Goal: Information Seeking & Learning: Learn about a topic

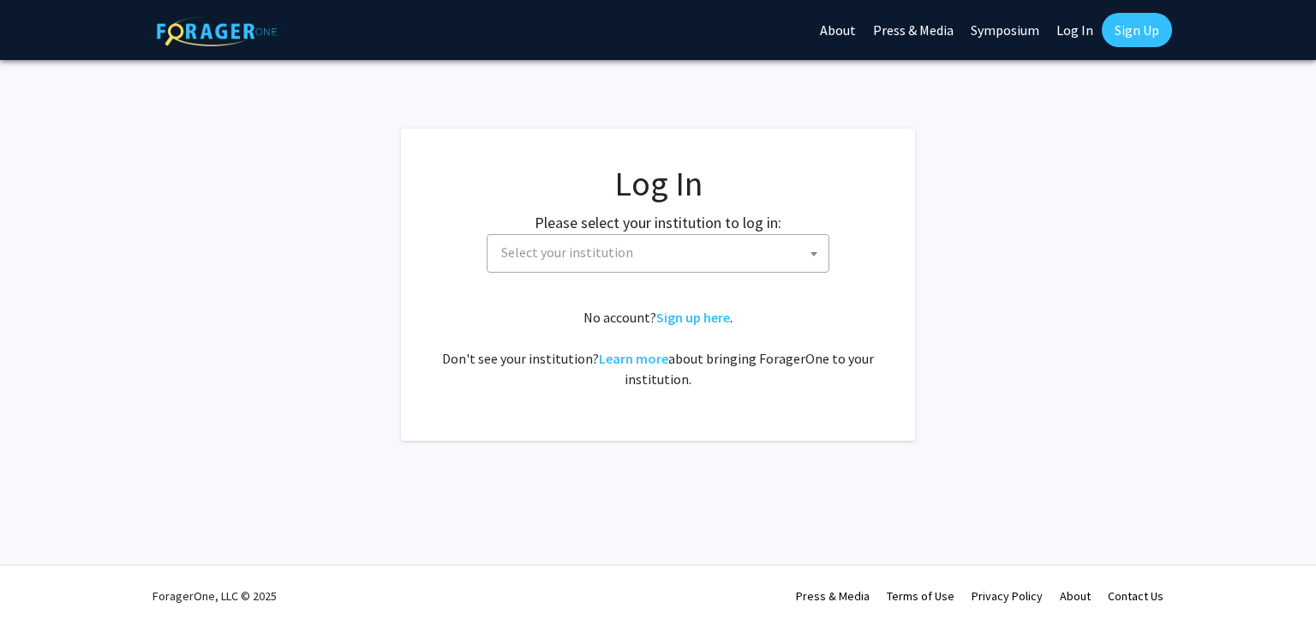
select select
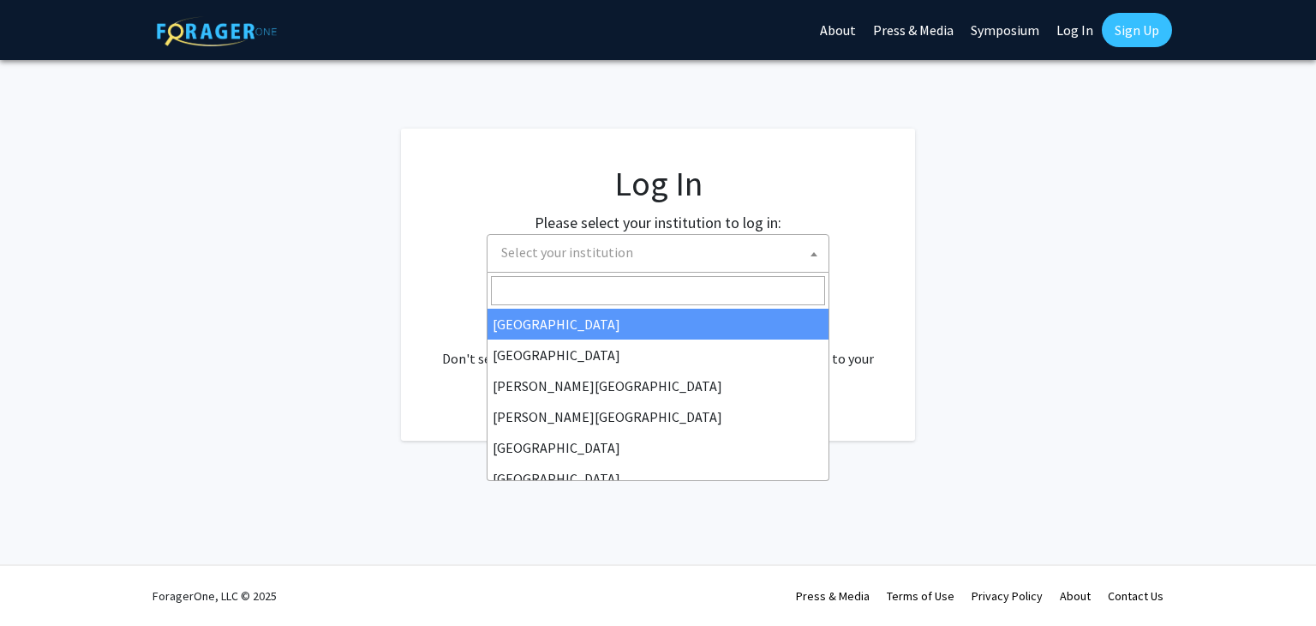
click at [660, 251] on span "Select your institution" at bounding box center [661, 252] width 334 height 35
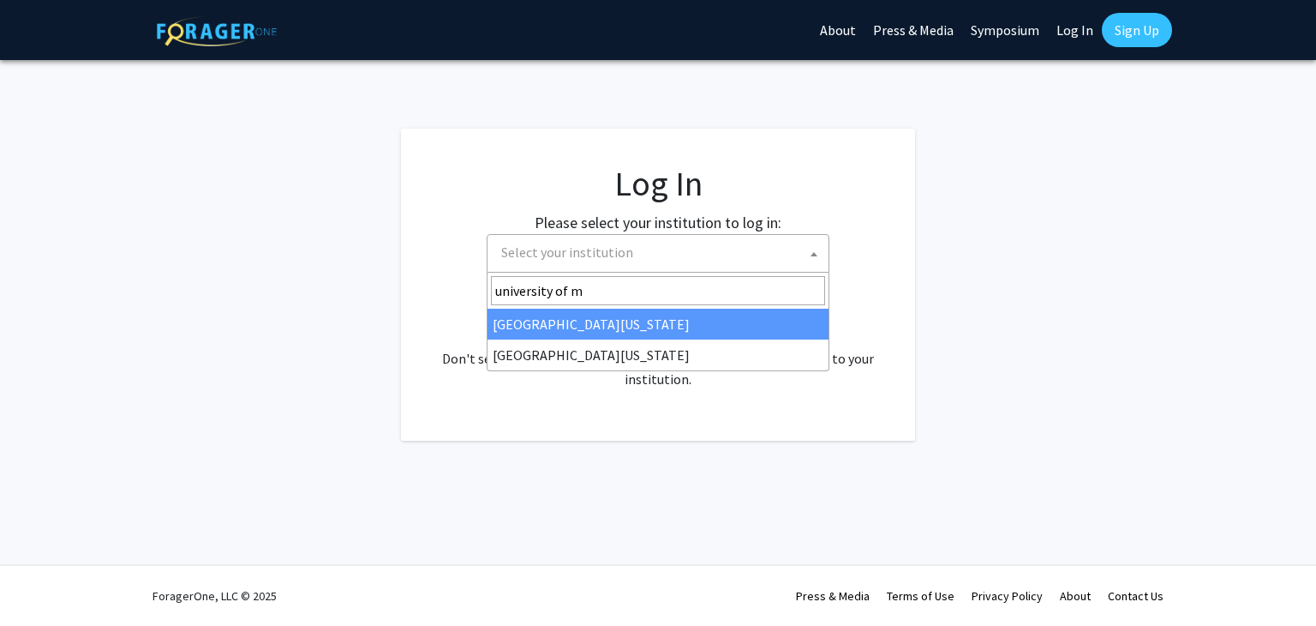
type input "university of m"
select select "31"
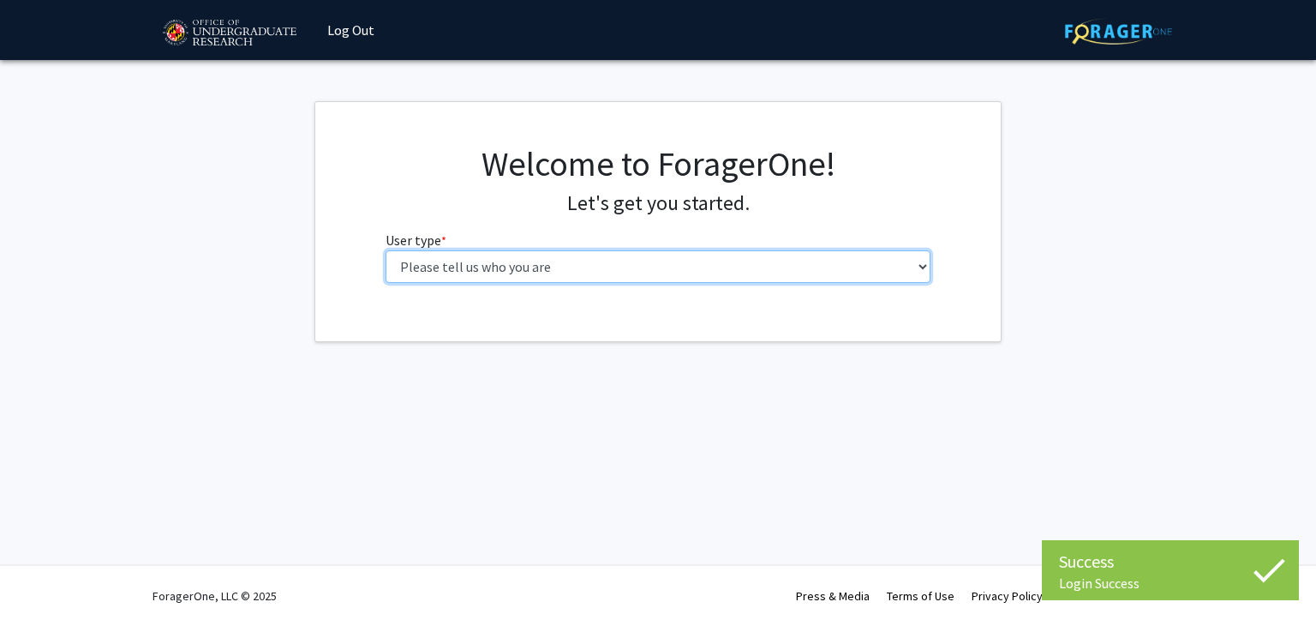
click at [744, 269] on select "Please tell us who you are Undergraduate Student Master's Student Doctoral Cand…" at bounding box center [659, 266] width 546 height 33
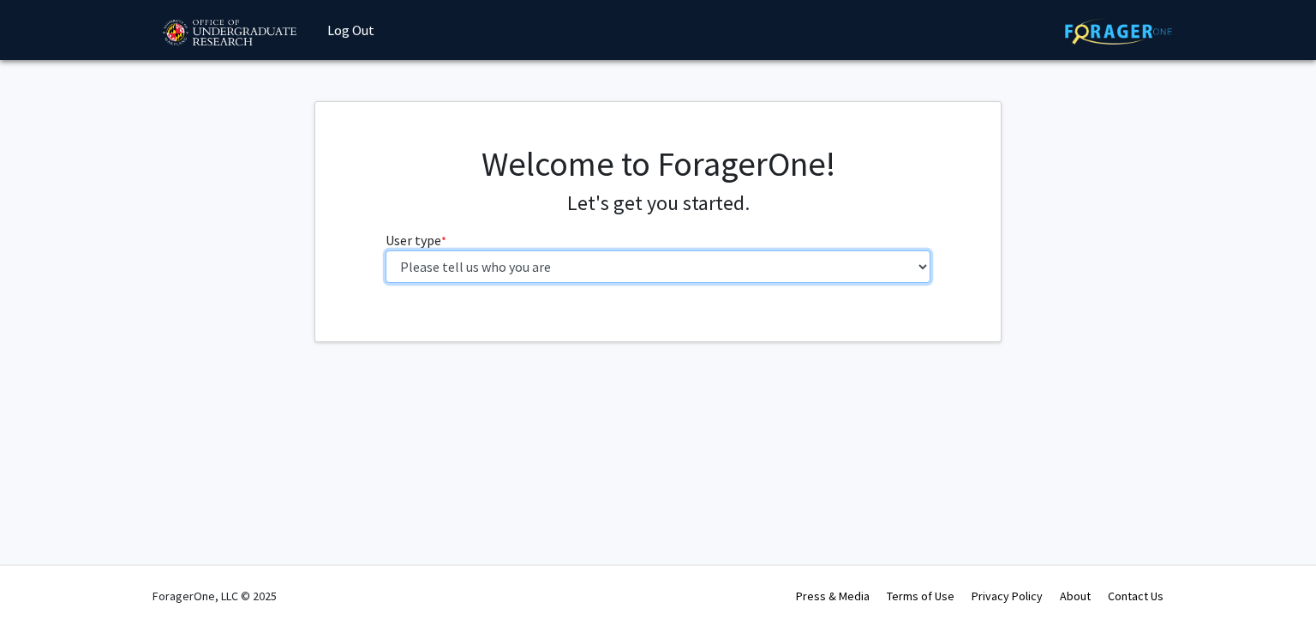
select select "3: doc"
click at [386, 250] on select "Please tell us who you are Undergraduate Student Master's Student Doctoral Cand…" at bounding box center [659, 266] width 546 height 33
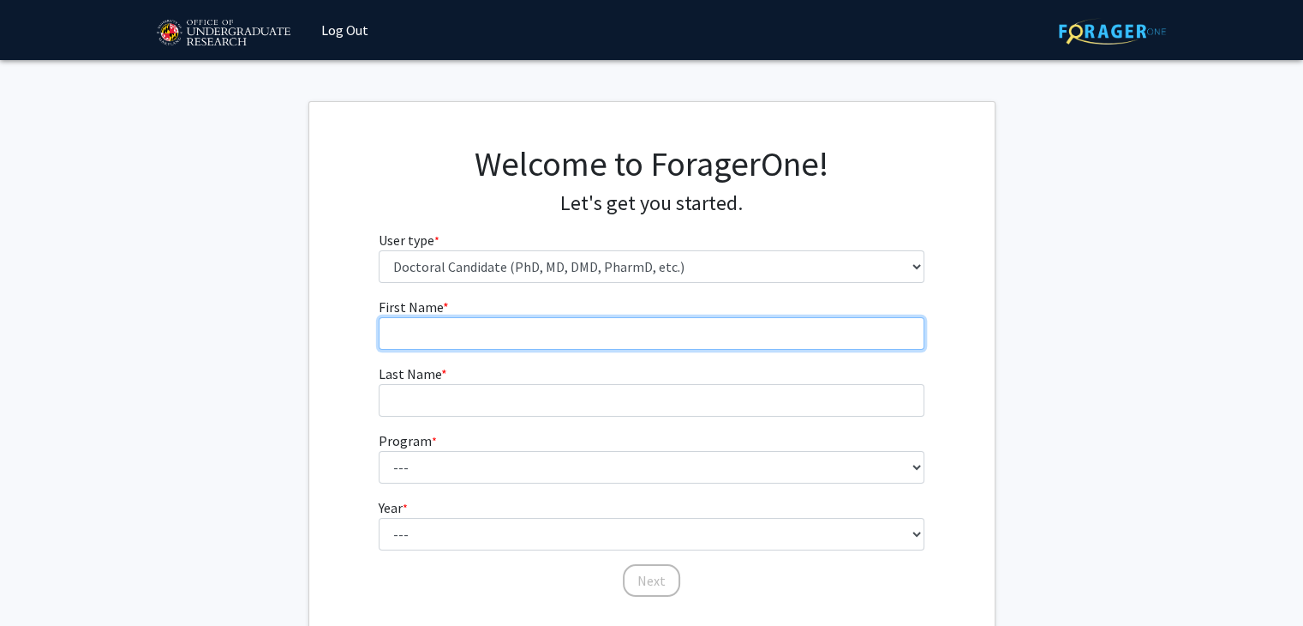
drag, startPoint x: 741, startPoint y: 281, endPoint x: 735, endPoint y: 341, distance: 60.3
click at [735, 341] on input "First Name * required" at bounding box center [652, 333] width 546 height 33
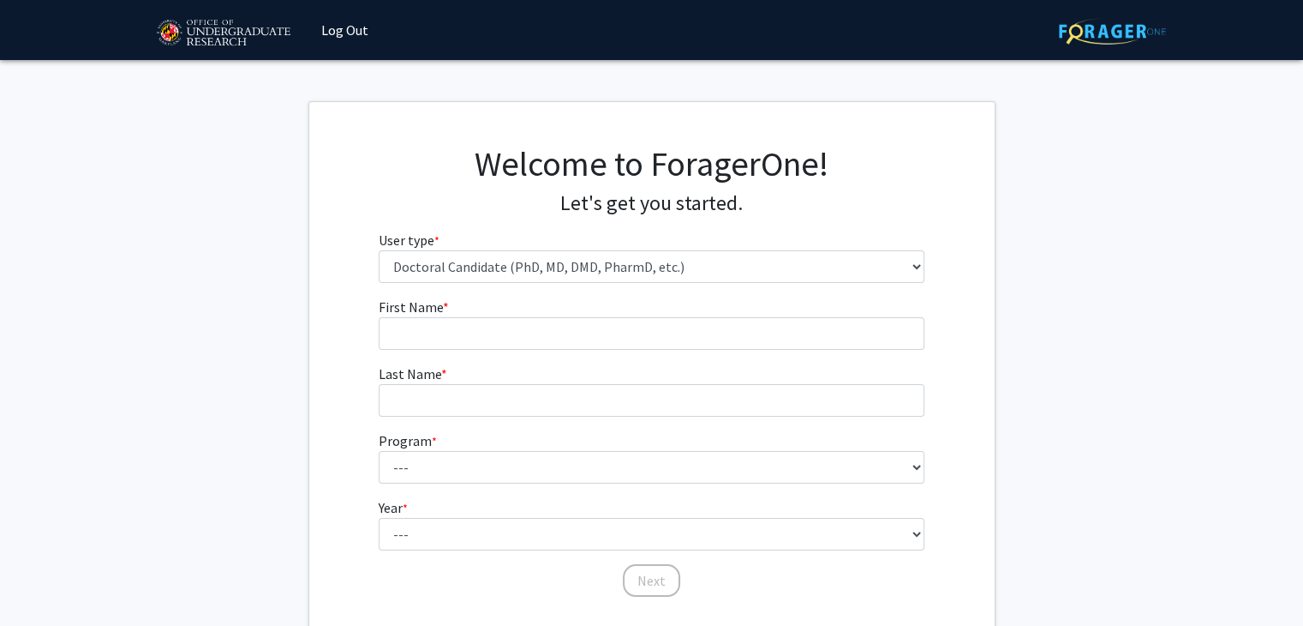
click at [650, 378] on form "First Name * required Last Name * required Program * required --- Aerospace Eng…" at bounding box center [652, 439] width 546 height 285
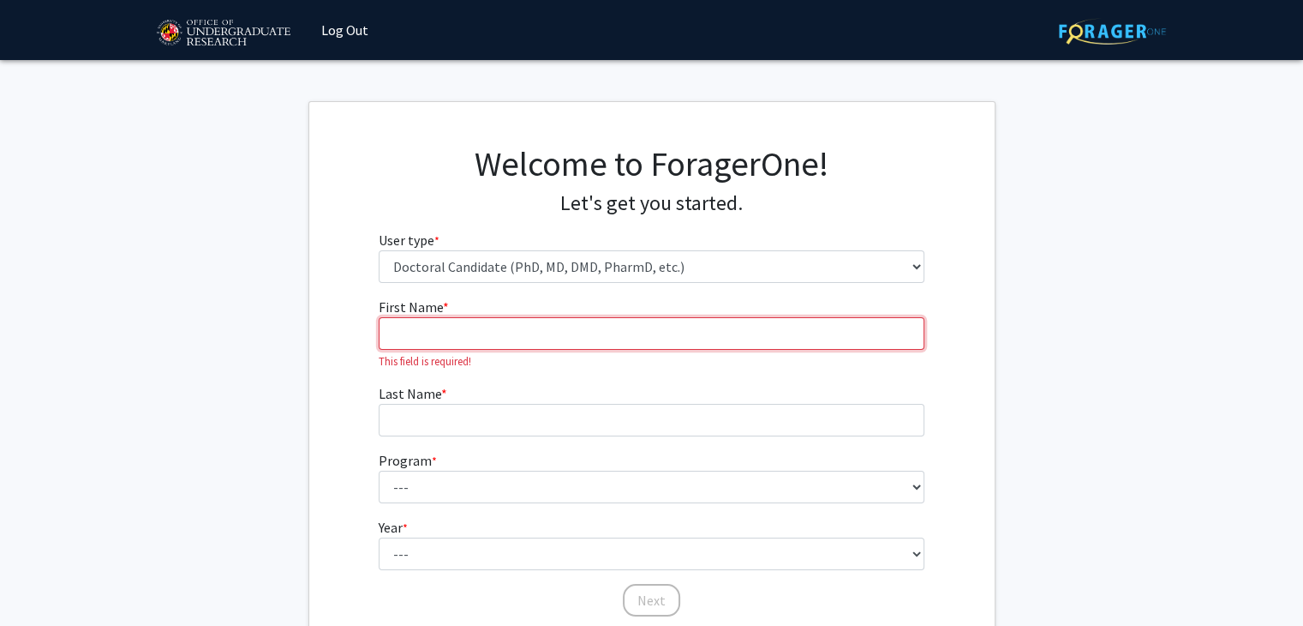
click at [657, 328] on input "First Name * required" at bounding box center [652, 333] width 546 height 33
type input "[PERSON_NAME]"
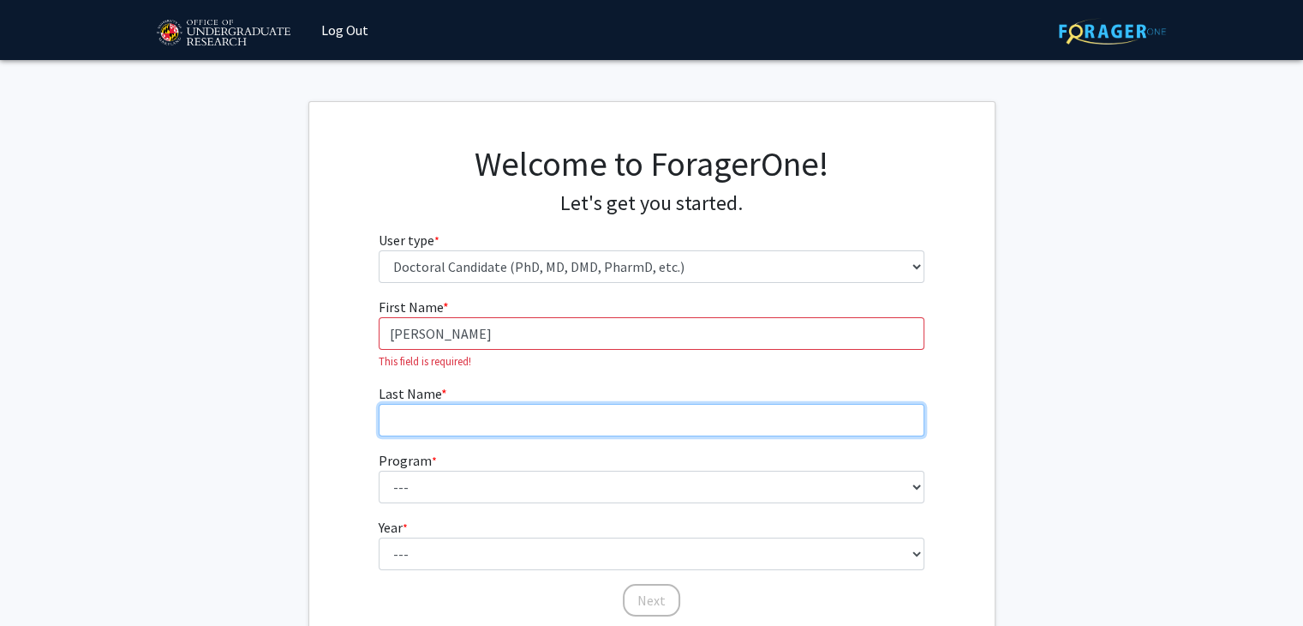
type input "Azizi"
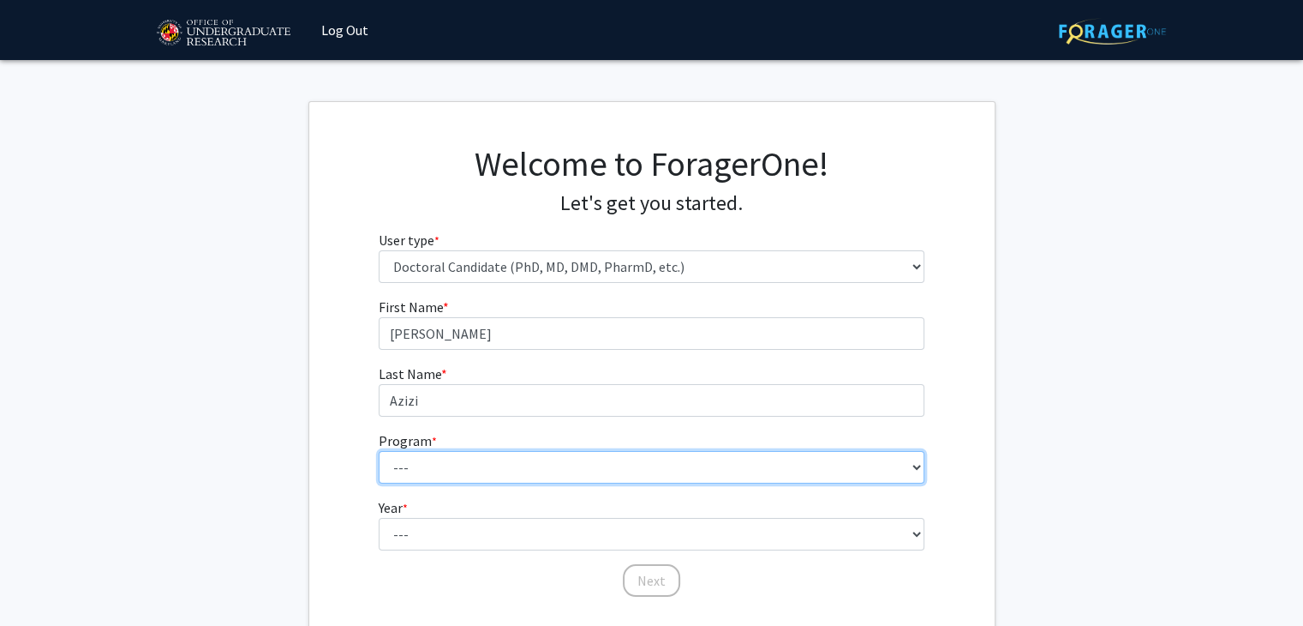
click at [505, 452] on select "--- Aerospace Engineering Agricultural and Resource Economics American Studies …" at bounding box center [652, 467] width 546 height 33
select select "40: 886"
click at [379, 451] on select "--- Aerospace Engineering Agricultural and Resource Economics American Studies …" at bounding box center [652, 467] width 546 height 33
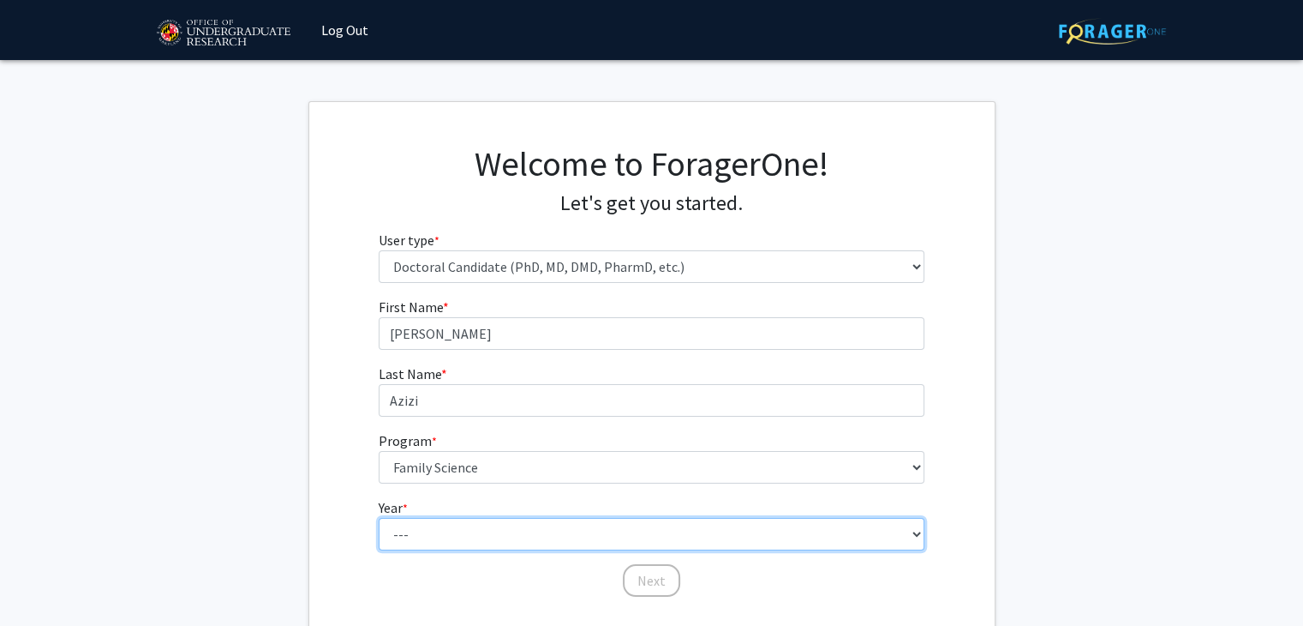
click at [473, 520] on select "--- First Year Second Year Third Year Fourth Year Fifth Year Sixth Year Seventh…" at bounding box center [652, 534] width 546 height 33
select select "4: fourth_year"
click at [379, 518] on select "--- First Year Second Year Third Year Fourth Year Fifth Year Sixth Year Seventh…" at bounding box center [652, 534] width 546 height 33
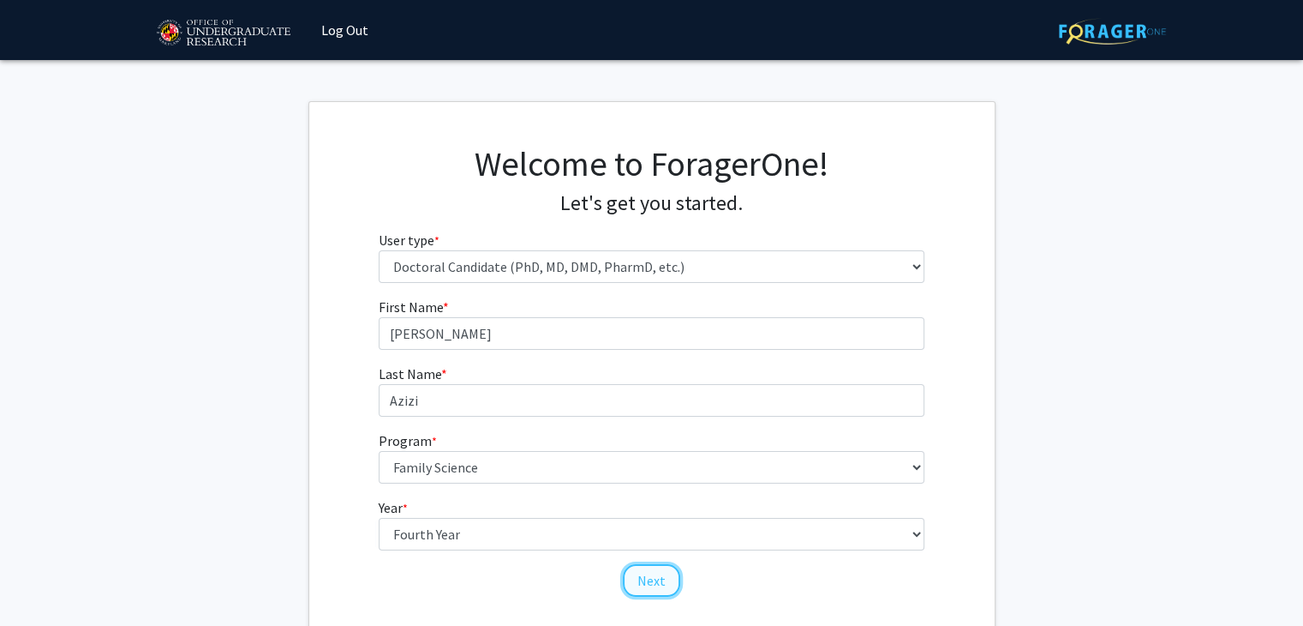
click at [642, 578] on button "Next" at bounding box center [651, 580] width 57 height 33
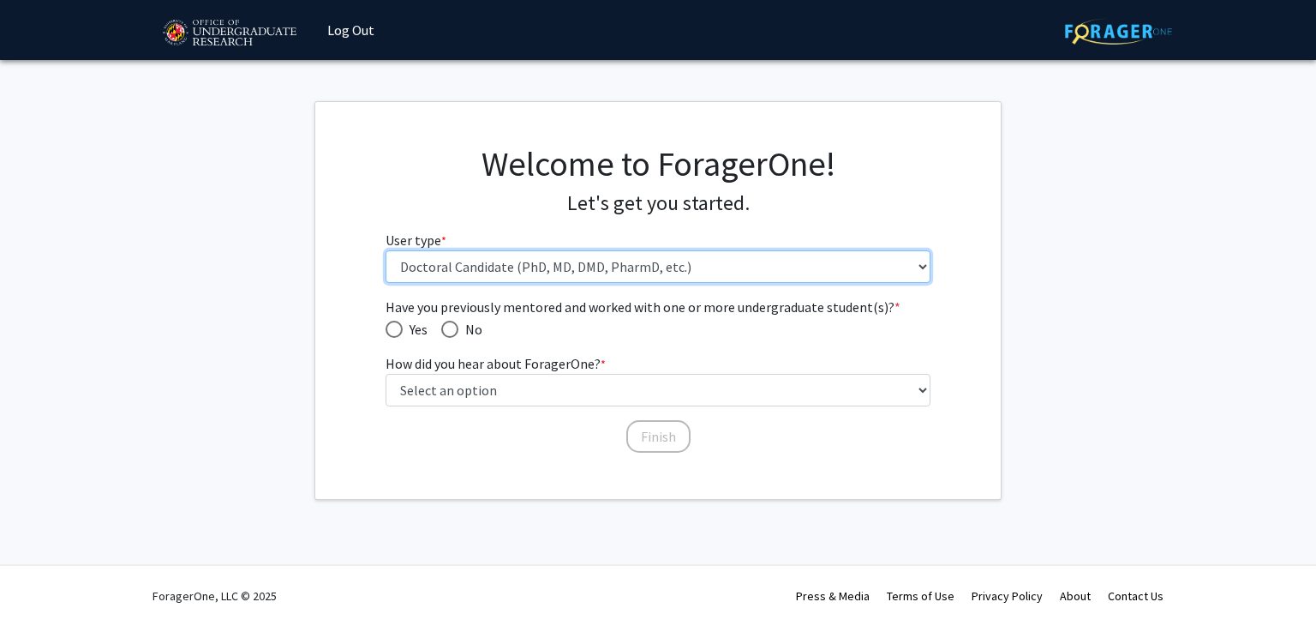
click at [540, 263] on select "Please tell us who you are Undergraduate Student Master's Student Doctoral Cand…" at bounding box center [659, 266] width 546 height 33
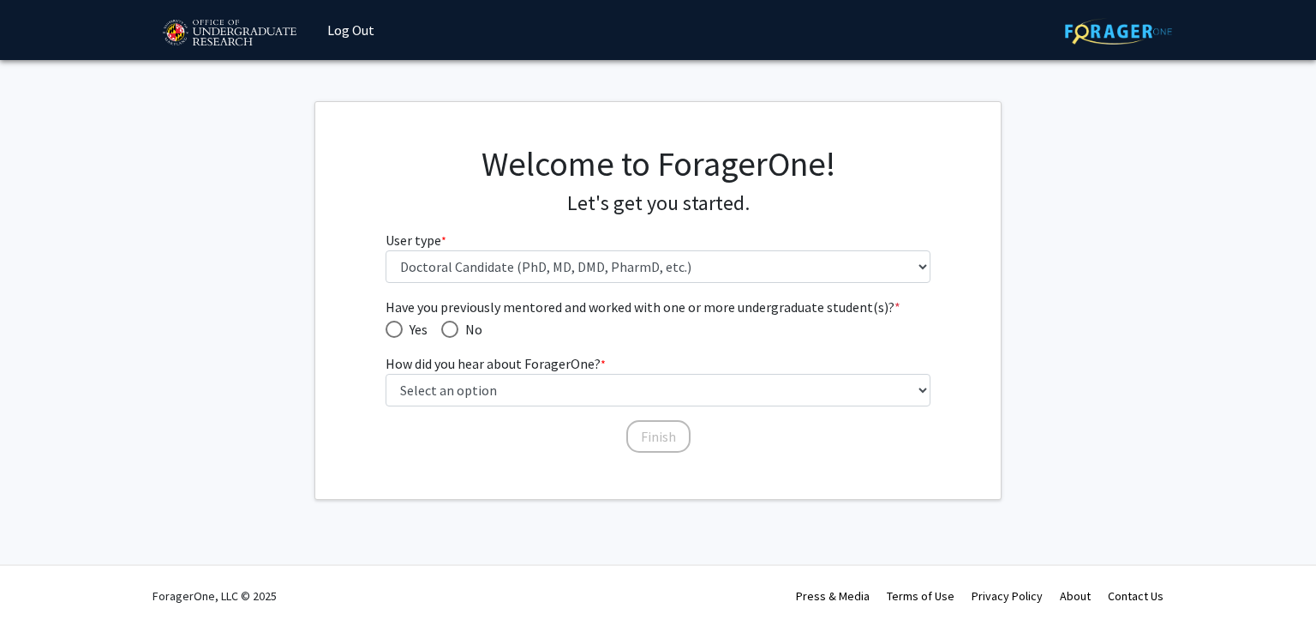
click at [491, 220] on div "Welcome to ForagerOne! Let's get you started. User type * required Please tell …" at bounding box center [659, 219] width 572 height 153
click at [569, 306] on span "Have you previously mentored and worked with one or more undergraduate student(…" at bounding box center [659, 307] width 546 height 21
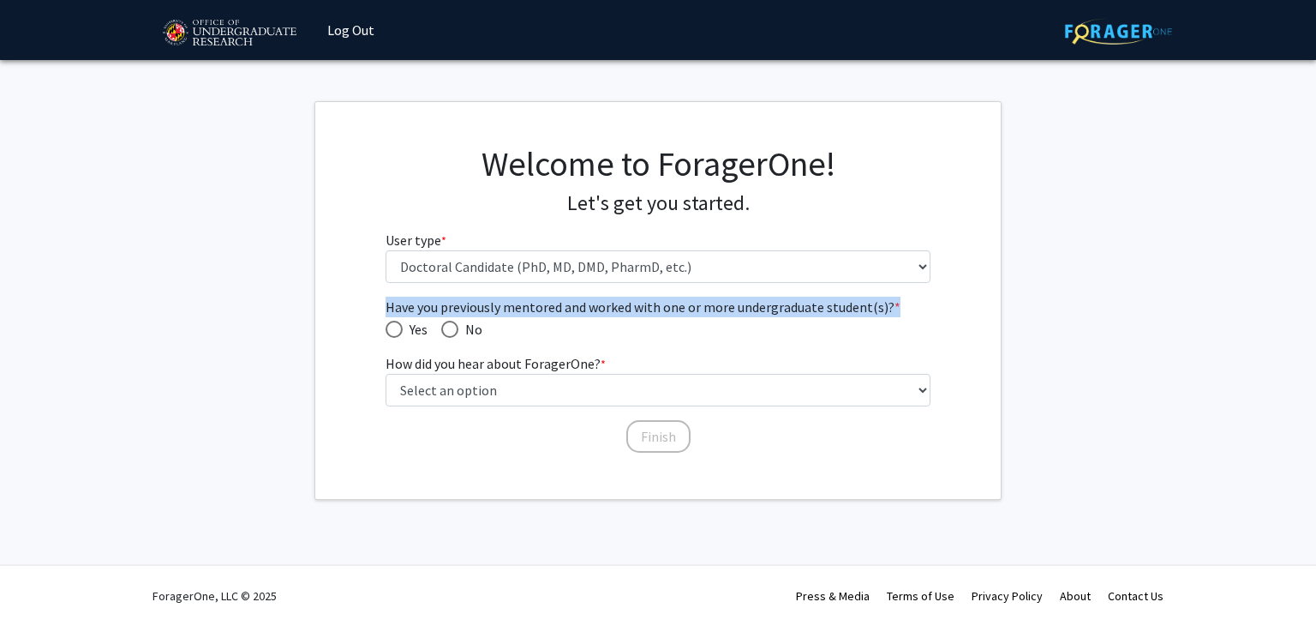
click at [569, 306] on span "Have you previously mentored and worked with one or more undergraduate student(…" at bounding box center [659, 307] width 546 height 21
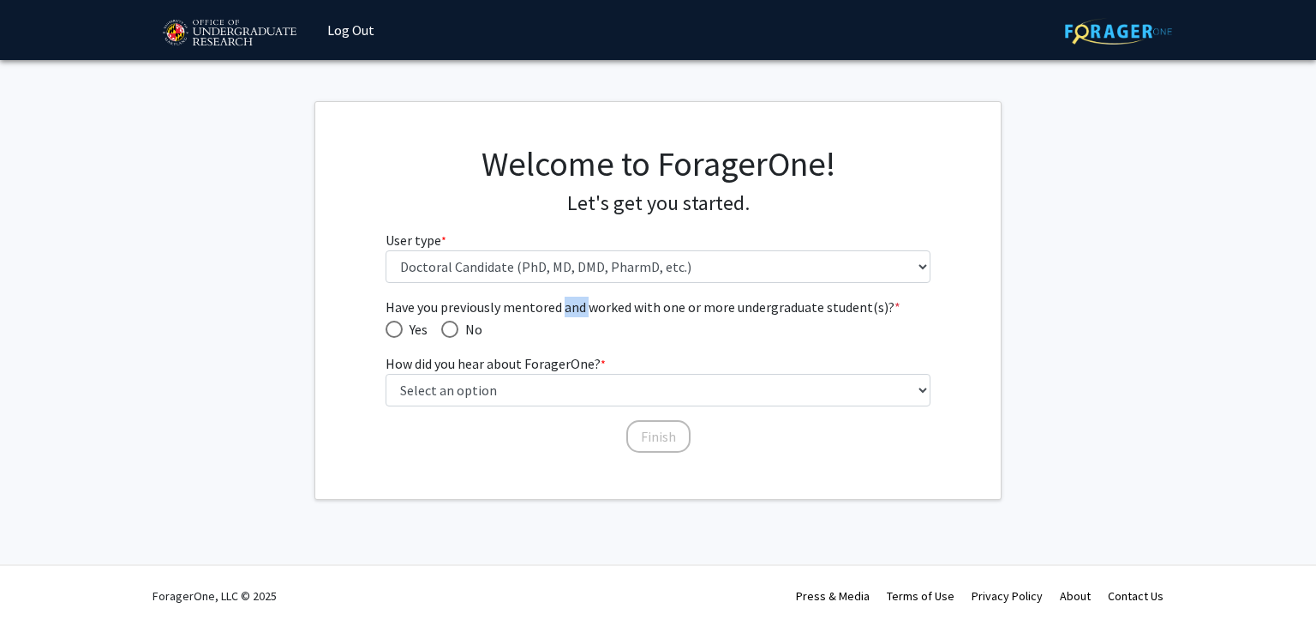
click at [569, 306] on span "Have you previously mentored and worked with one or more undergraduate student(…" at bounding box center [659, 307] width 546 height 21
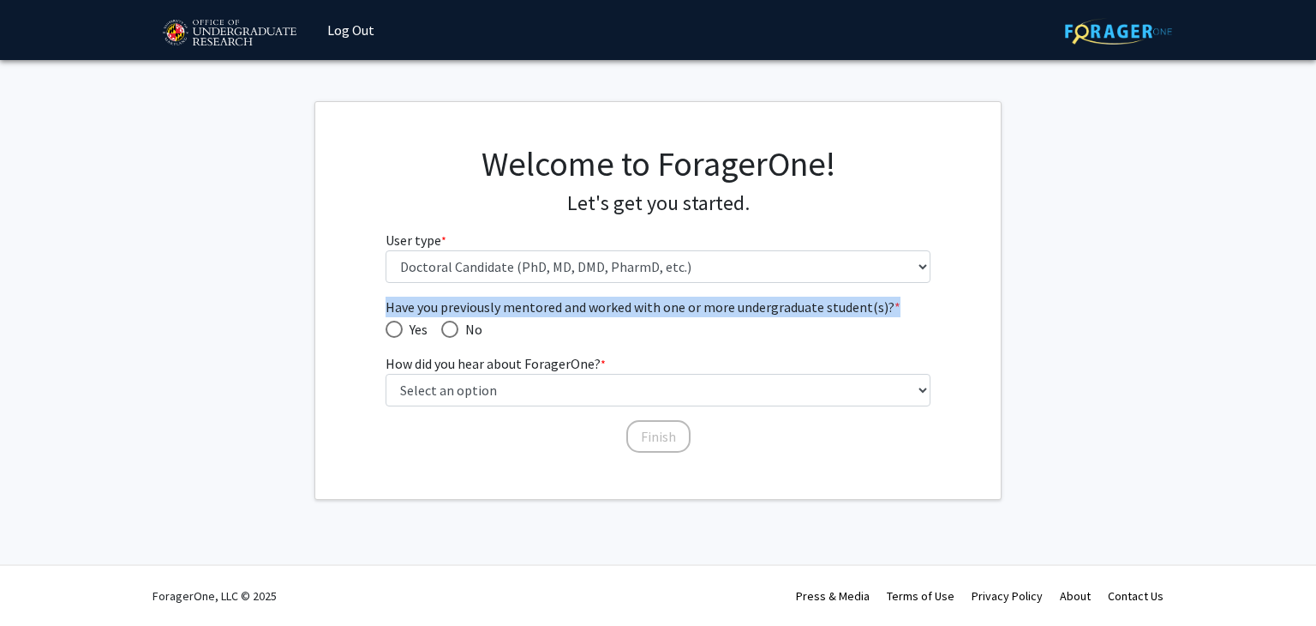
click at [569, 306] on span "Have you previously mentored and worked with one or more undergraduate student(…" at bounding box center [659, 307] width 546 height 21
click at [398, 325] on span "Have you previously mentored and worked with one or more undergraduate student(…" at bounding box center [394, 329] width 17 height 17
click at [398, 325] on input "Yes" at bounding box center [394, 329] width 17 height 17
radio input "true"
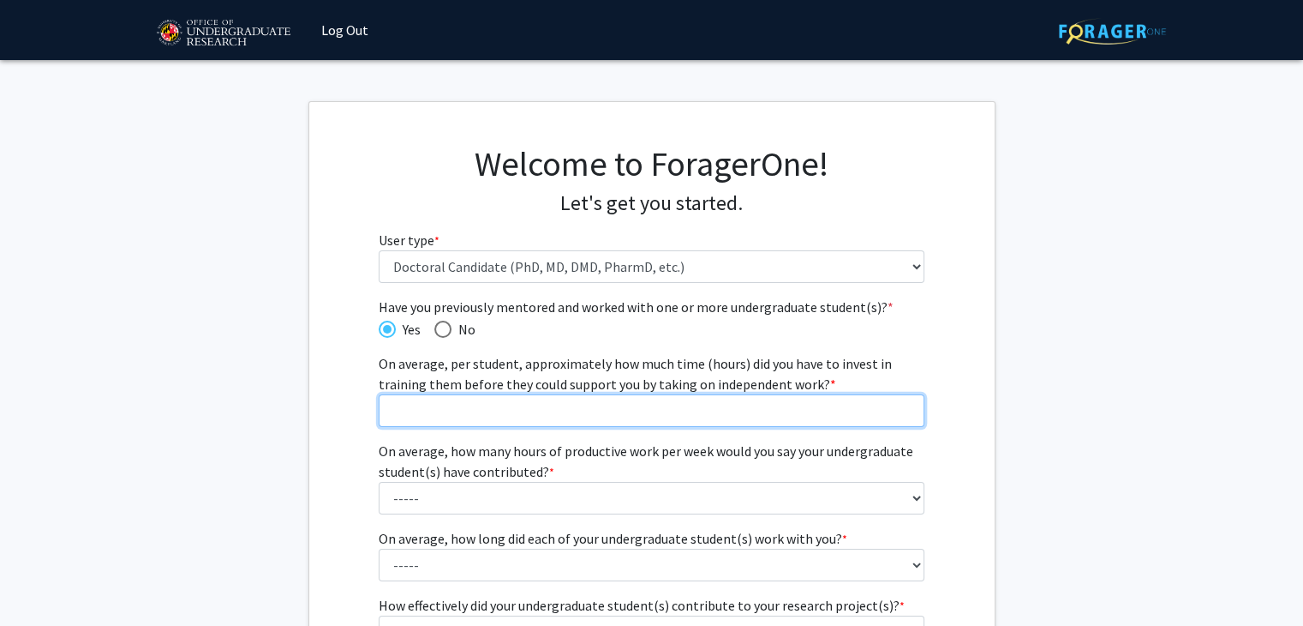
click at [481, 420] on input "On average, per student, approximately how much time (hours) did you have to in…" at bounding box center [652, 410] width 546 height 33
type input "1"
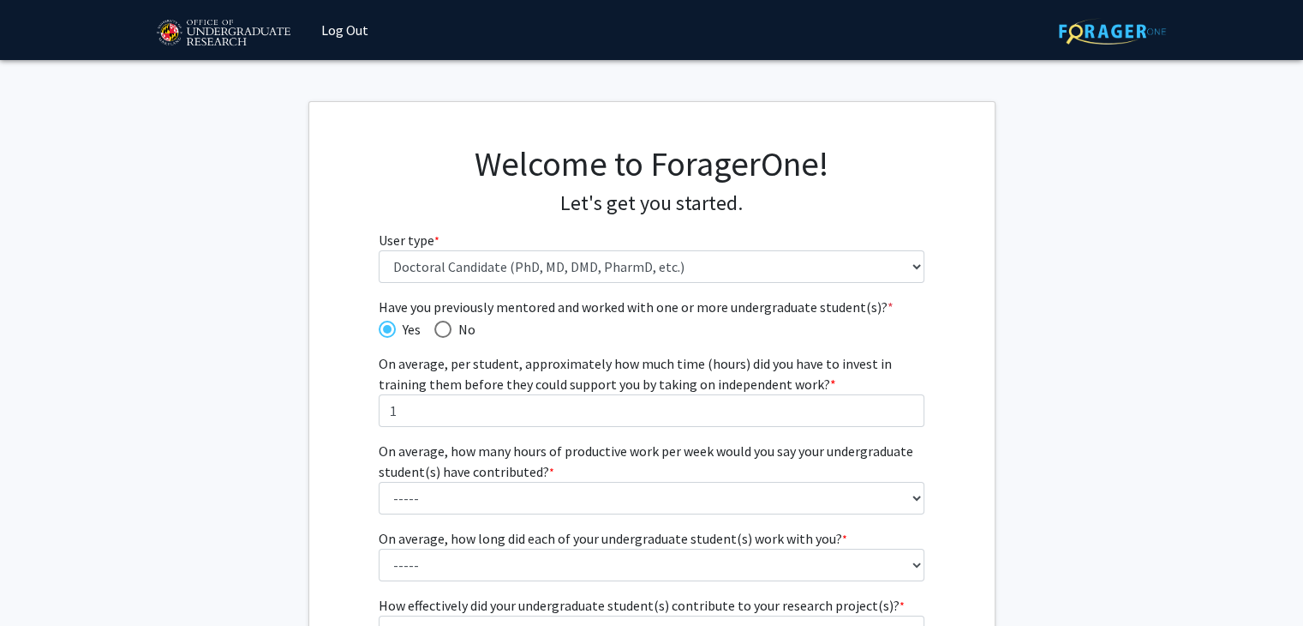
click at [404, 469] on label "On average, how many hours of productive work per week would you say your under…" at bounding box center [652, 460] width 546 height 41
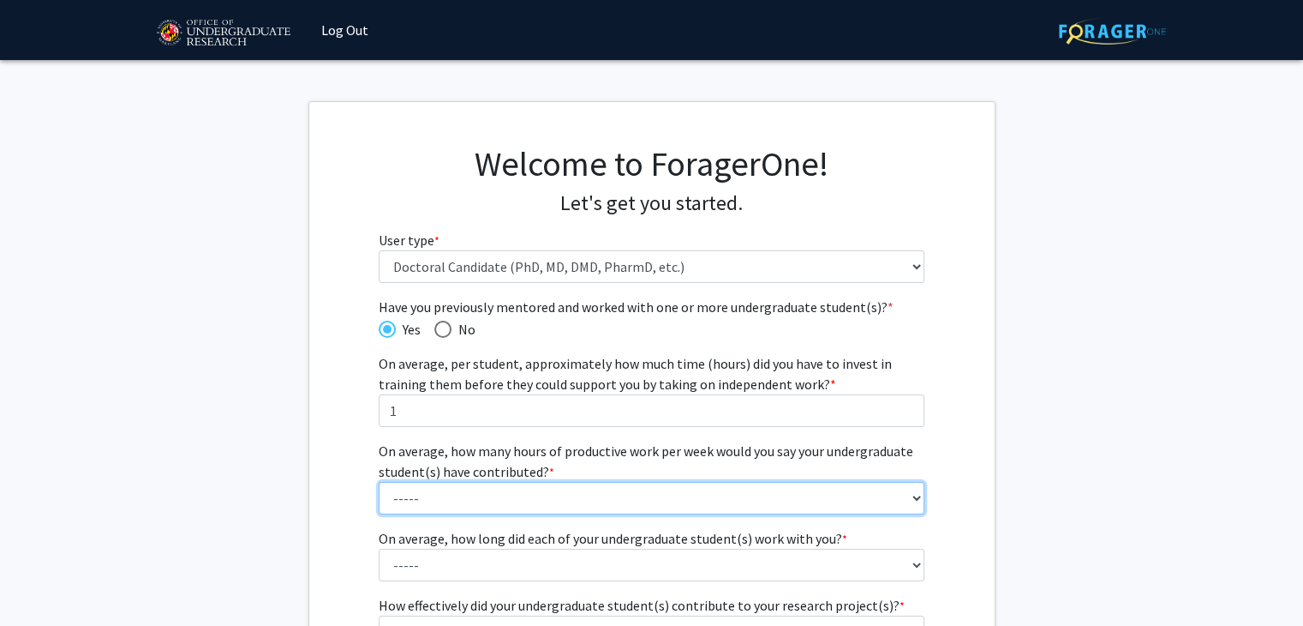
click at [404, 482] on select "----- 1 - 5 hours 6 - 10 hours 11 - 15 hours 16 - 20 hours 21 - 30 hours 31 - 4…" at bounding box center [652, 498] width 546 height 33
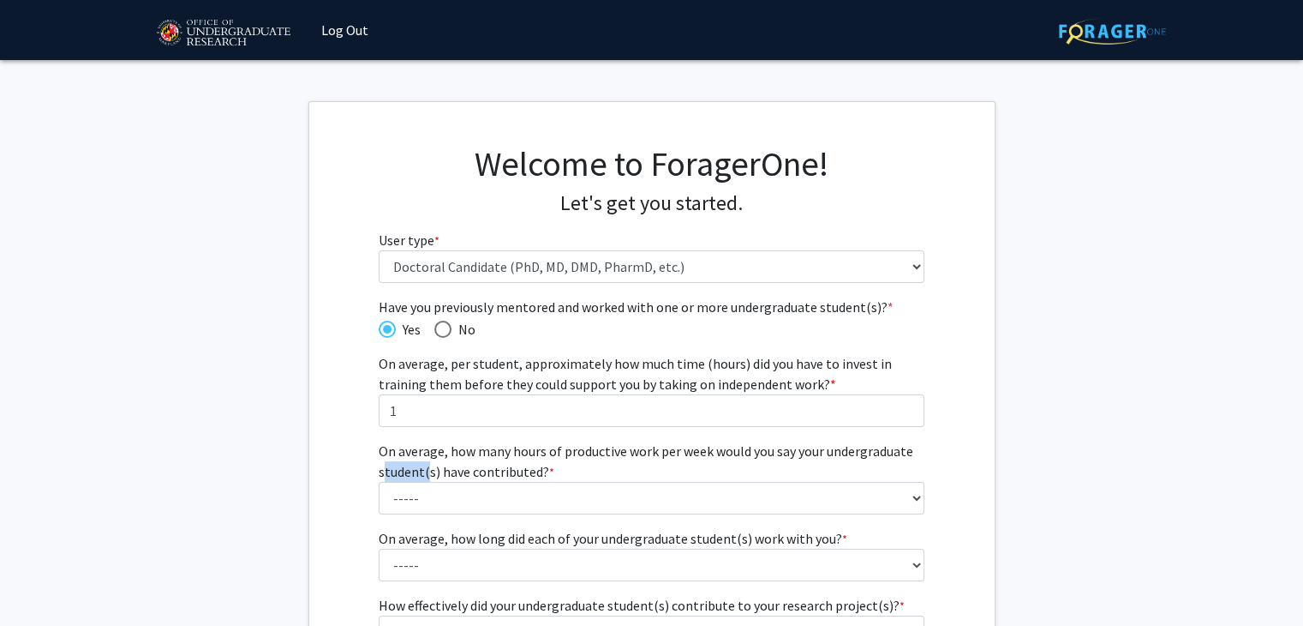
click at [404, 469] on label "On average, how many hours of productive work per week would you say your under…" at bounding box center [652, 460] width 546 height 41
click at [404, 482] on select "----- 1 - 5 hours 6 - 10 hours 11 - 15 hours 16 - 20 hours 21 - 30 hours 31 - 4…" at bounding box center [652, 498] width 546 height 33
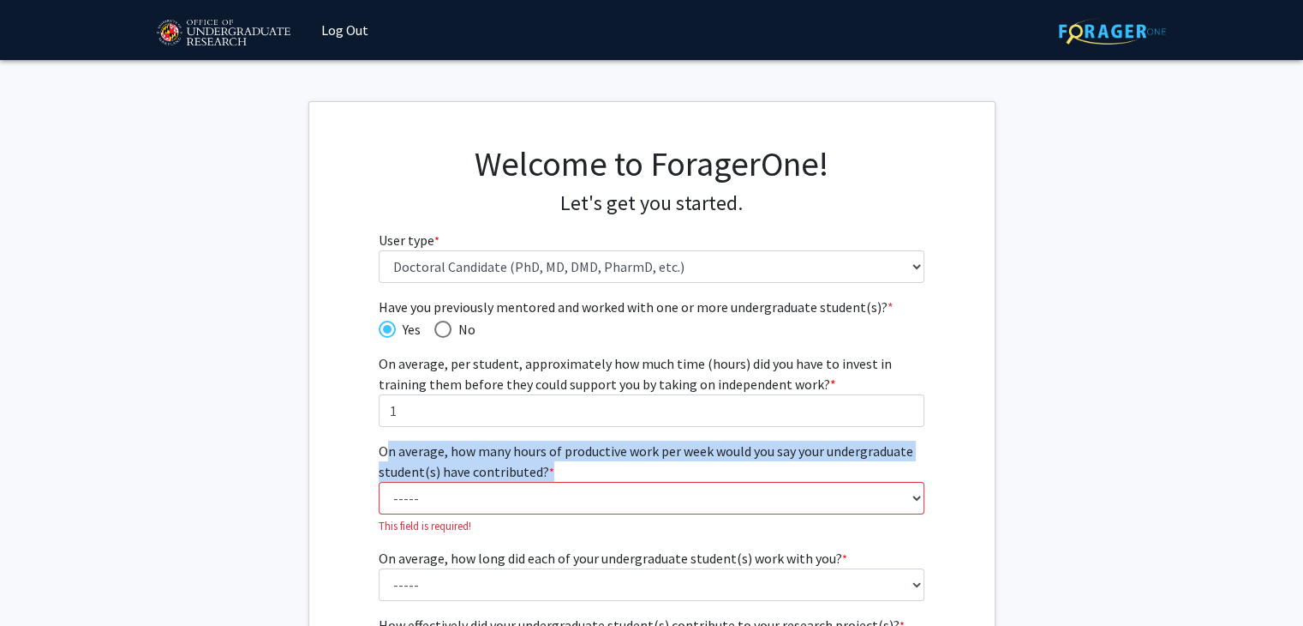
click at [404, 469] on label "On average, how many hours of productive work per week would you say your under…" at bounding box center [652, 460] width 546 height 41
click at [404, 482] on select "----- 1 - 5 hours 6 - 10 hours 11 - 15 hours 16 - 20 hours 21 - 30 hours 31 - 4…" at bounding box center [652, 498] width 546 height 33
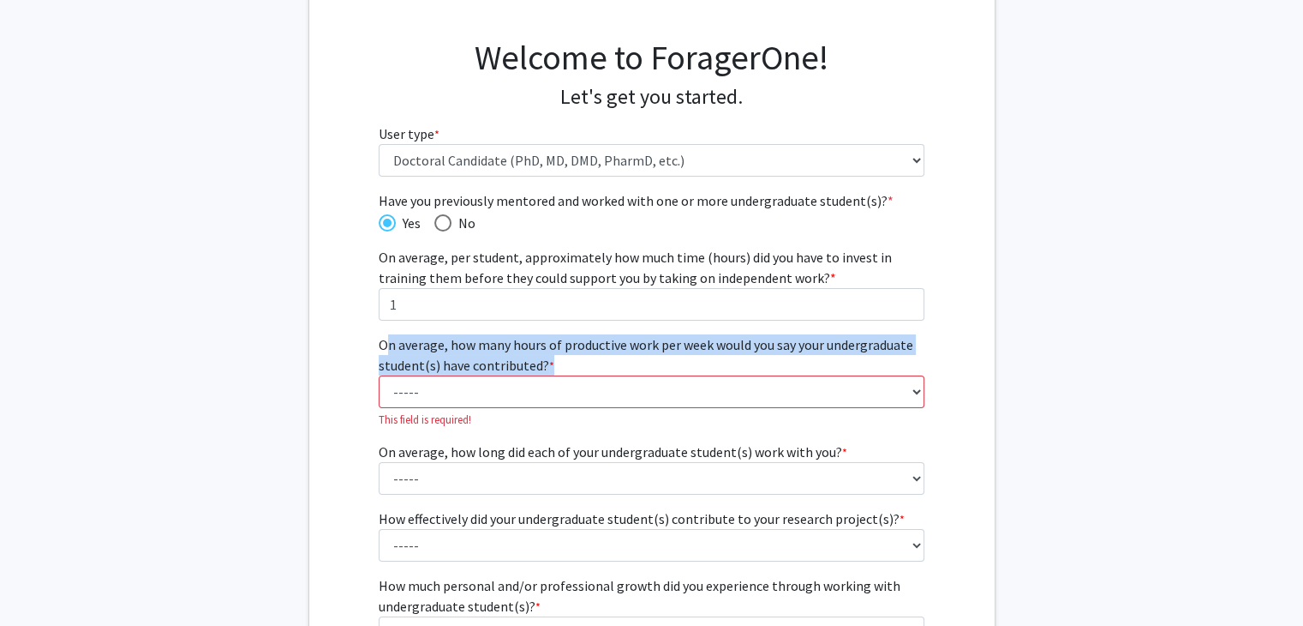
scroll to position [106, 0]
click at [426, 405] on select "----- 1 - 5 hours 6 - 10 hours 11 - 15 hours 16 - 20 hours 21 - 30 hours 31 - 4…" at bounding box center [652, 391] width 546 height 33
select select "1: 1 - 5 hours"
click at [379, 375] on select "----- 1 - 5 hours 6 - 10 hours 11 - 15 hours 16 - 20 hours 21 - 30 hours 31 - 4…" at bounding box center [652, 391] width 546 height 33
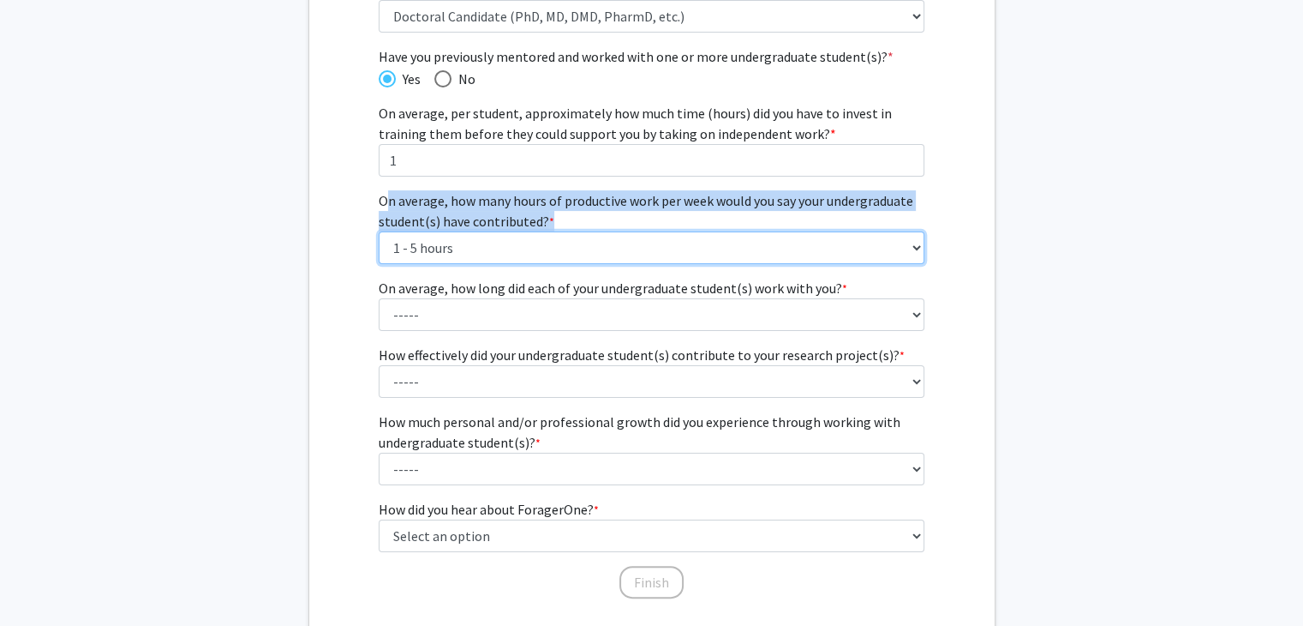
scroll to position [257, 0]
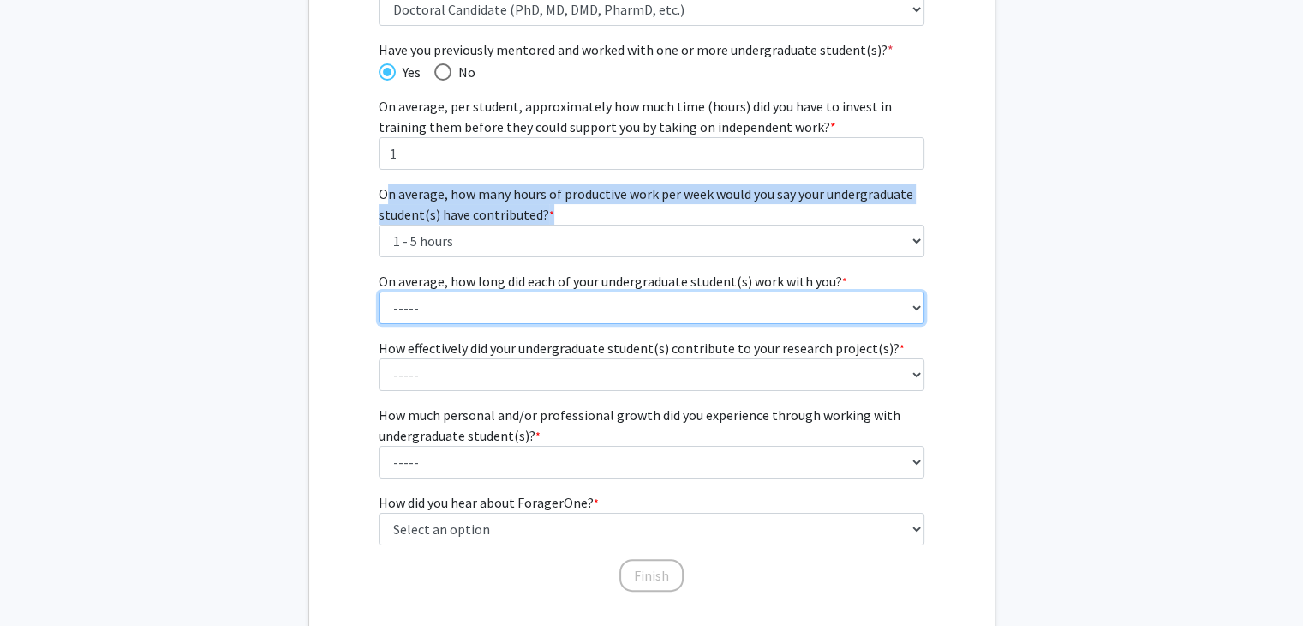
click at [539, 321] on select "----- 1 - 3 months 3 - 6 months 6 months - 1 year 1 - 2 years 2 - 3 years 3 - 4…" at bounding box center [652, 307] width 546 height 33
select select "1: 1 - 3 months"
click at [379, 291] on select "----- 1 - 3 months 3 - 6 months 6 months - 1 year 1 - 2 years 2 - 3 years 3 - 4…" at bounding box center [652, 307] width 546 height 33
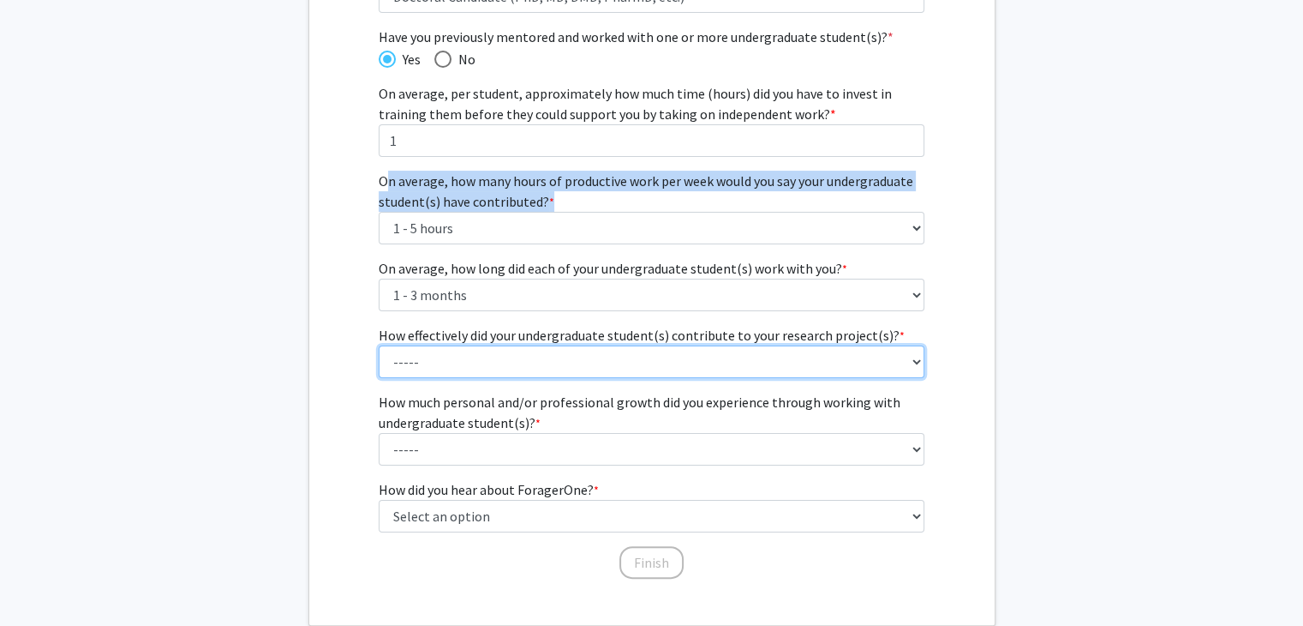
click at [533, 345] on select "----- 1 (Minimally) 2 3 (Moderately) 4 5 (Significantly)" at bounding box center [652, 361] width 546 height 33
select select "3: 3"
click at [379, 345] on select "----- 1 (Minimally) 2 3 (Moderately) 4 5 (Significantly)" at bounding box center [652, 361] width 546 height 33
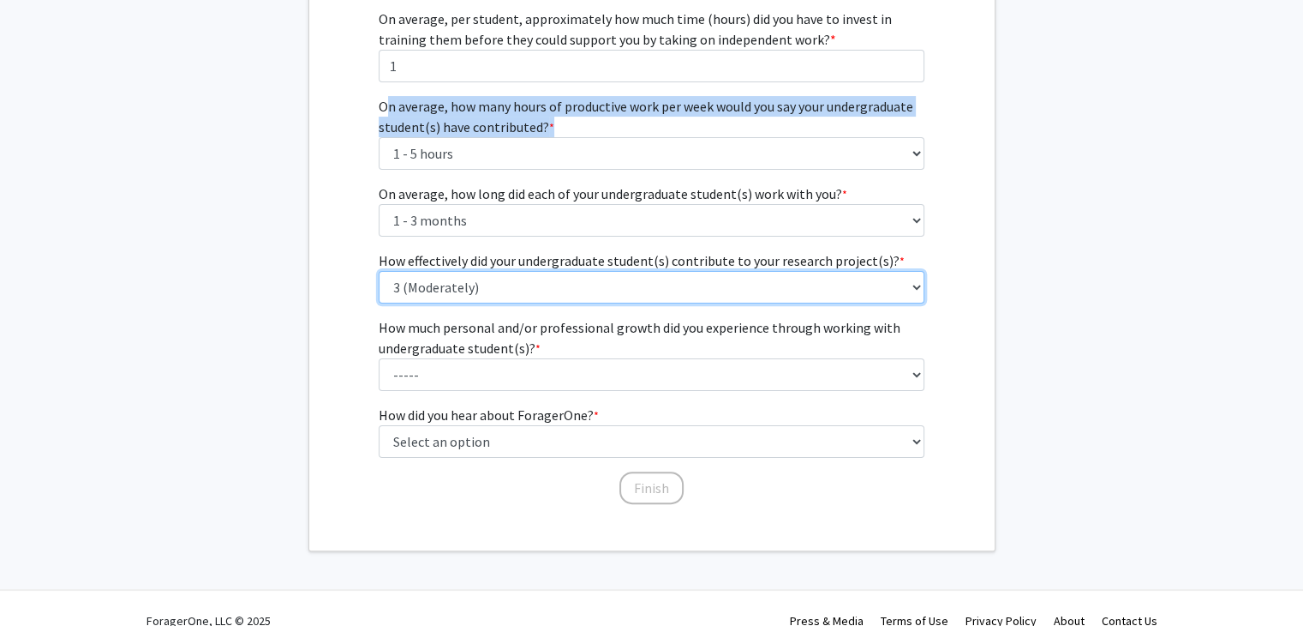
scroll to position [369, 0]
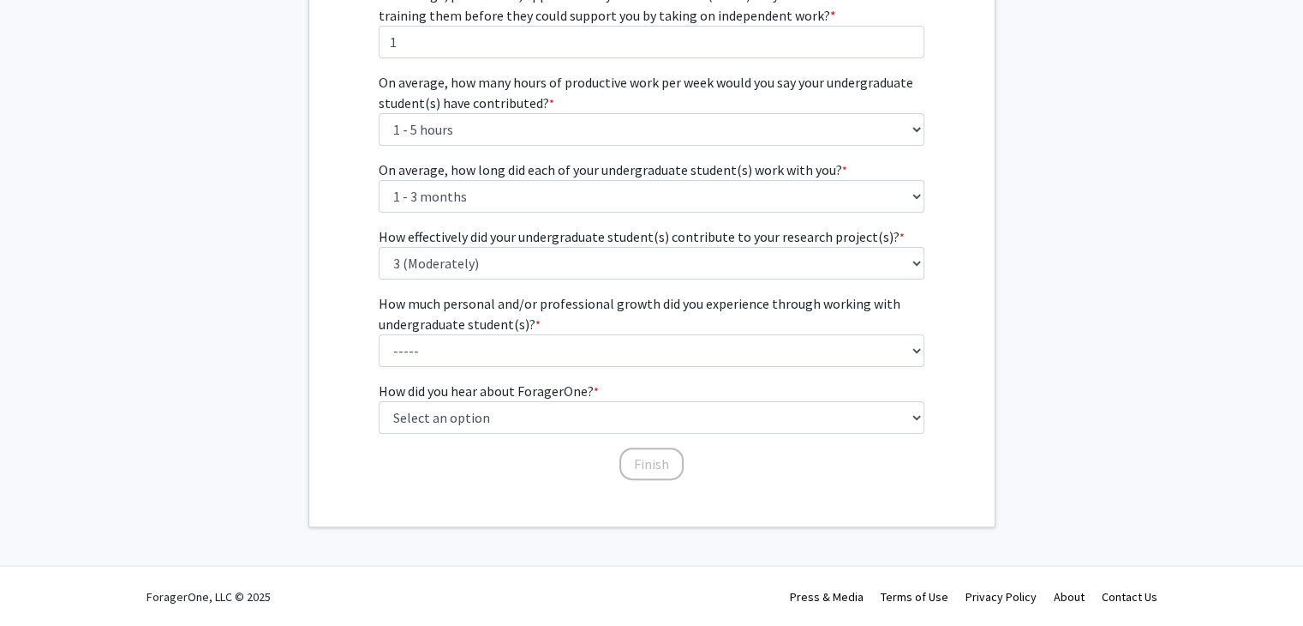
click at [508, 289] on div "Have you previously mentored and worked with one or more undergraduate student(…" at bounding box center [652, 147] width 546 height 439
click at [542, 300] on label "How much personal and/or professional growth did you experience through working…" at bounding box center [652, 313] width 546 height 41
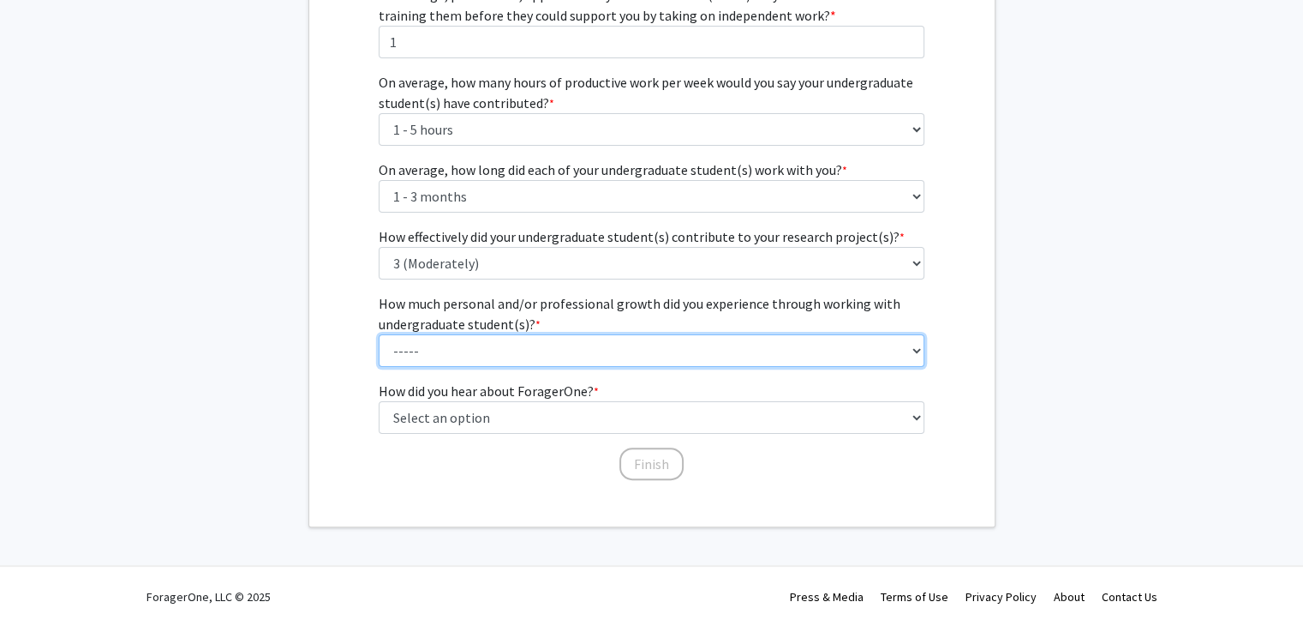
click at [542, 334] on select "----- 1 (Minimal) 2 3 (Moderate) 4 5 (Significant)" at bounding box center [652, 350] width 546 height 33
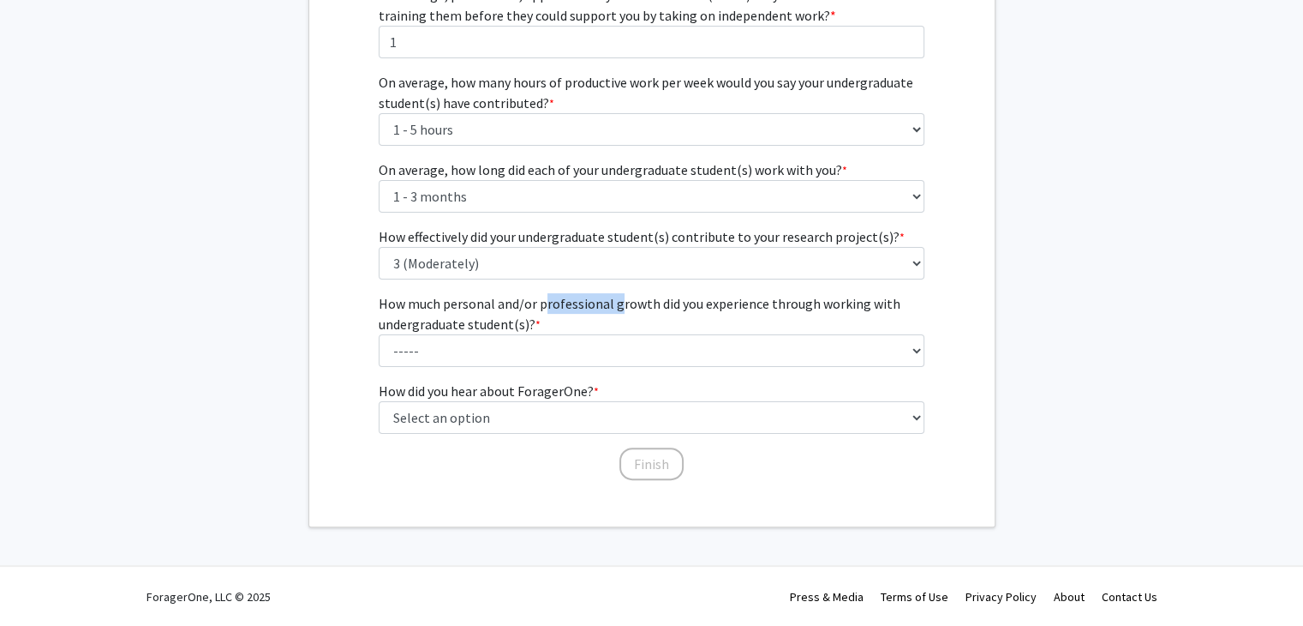
click at [542, 300] on label "How much personal and/or professional growth did you experience through working…" at bounding box center [652, 313] width 546 height 41
click at [542, 334] on select "----- 1 (Minimal) 2 3 (Moderate) 4 5 (Significant)" at bounding box center [652, 350] width 546 height 33
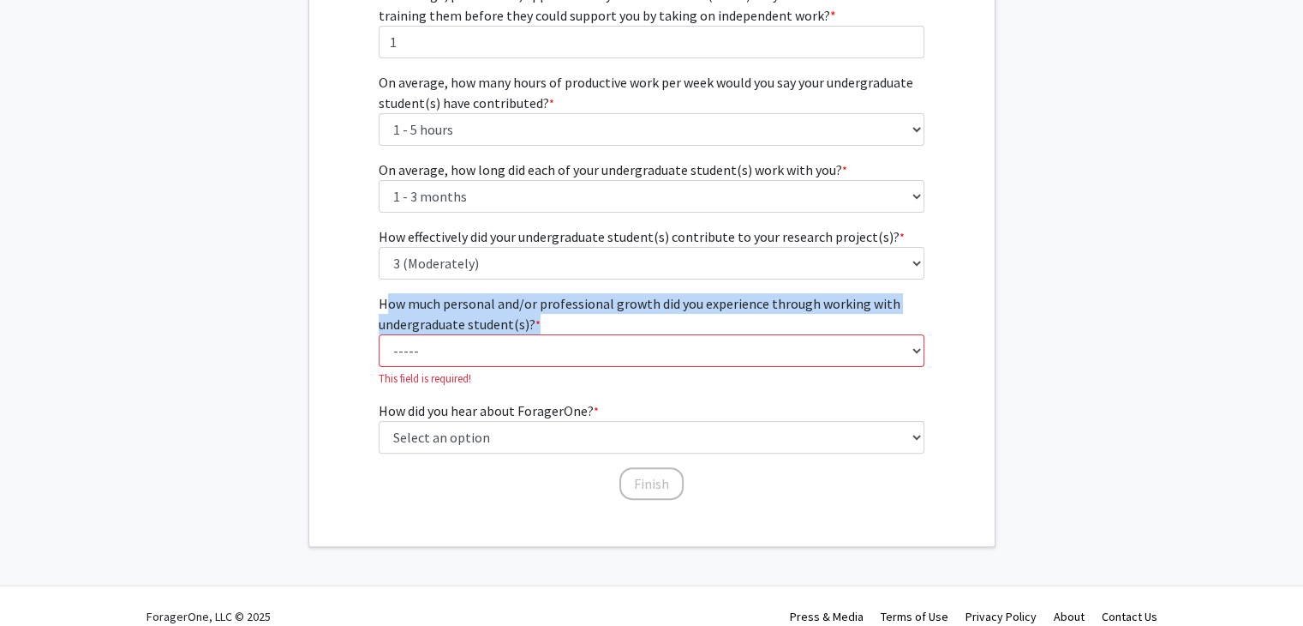
click at [542, 300] on label "How much personal and/or professional growth did you experience through working…" at bounding box center [652, 313] width 546 height 41
click at [542, 334] on select "----- 1 (Minimal) 2 3 (Moderate) 4 5 (Significant)" at bounding box center [652, 350] width 546 height 33
click at [515, 351] on select "----- 1 (Minimal) 2 3 (Moderate) 4 5 (Significant)" at bounding box center [652, 350] width 546 height 33
select select "3: 3"
click at [379, 334] on select "----- 1 (Minimal) 2 3 (Moderate) 4 5 (Significant)" at bounding box center [652, 350] width 546 height 33
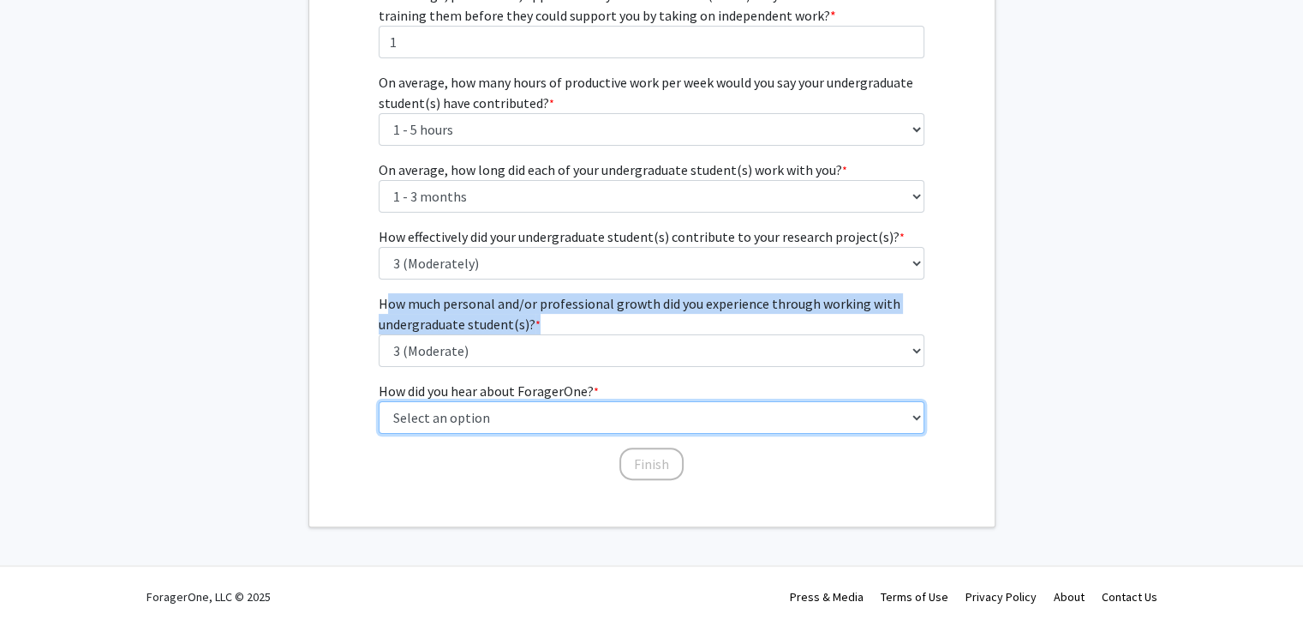
click at [494, 412] on select "Select an option Peer/student recommendation Faculty/staff recommendation Unive…" at bounding box center [652, 417] width 546 height 33
select select "2: faculty_recommendation"
click at [379, 401] on select "Select an option Peer/student recommendation Faculty/staff recommendation Unive…" at bounding box center [652, 417] width 546 height 33
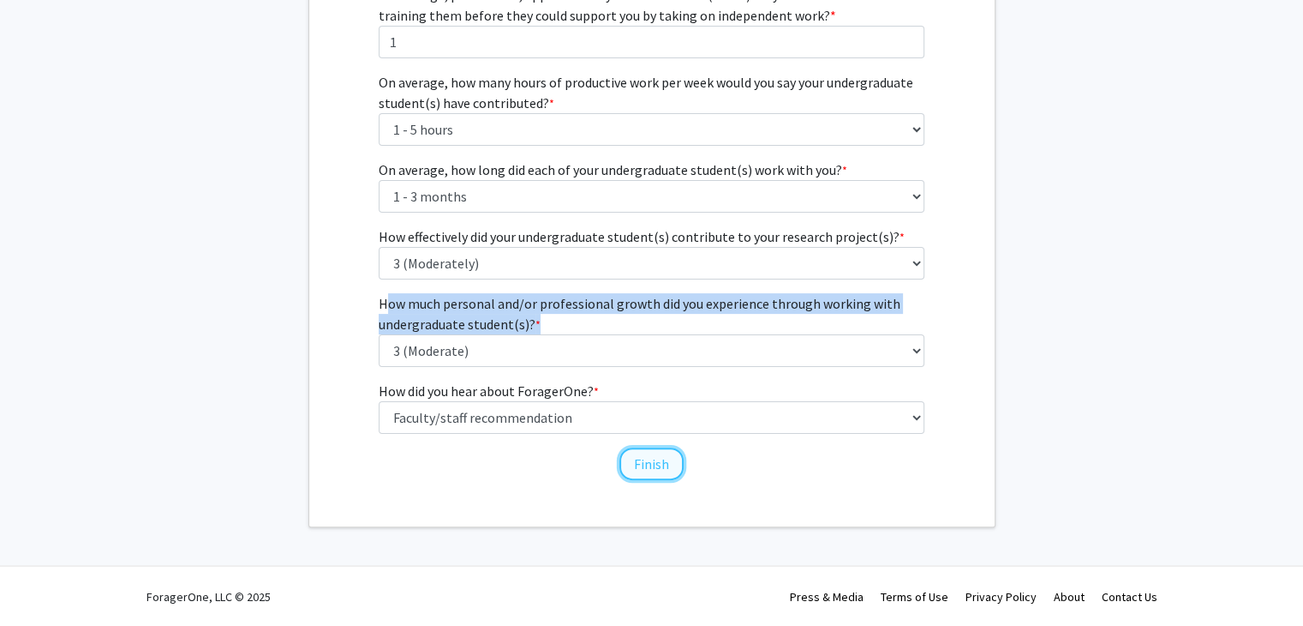
click at [644, 447] on button "Finish" at bounding box center [652, 463] width 64 height 33
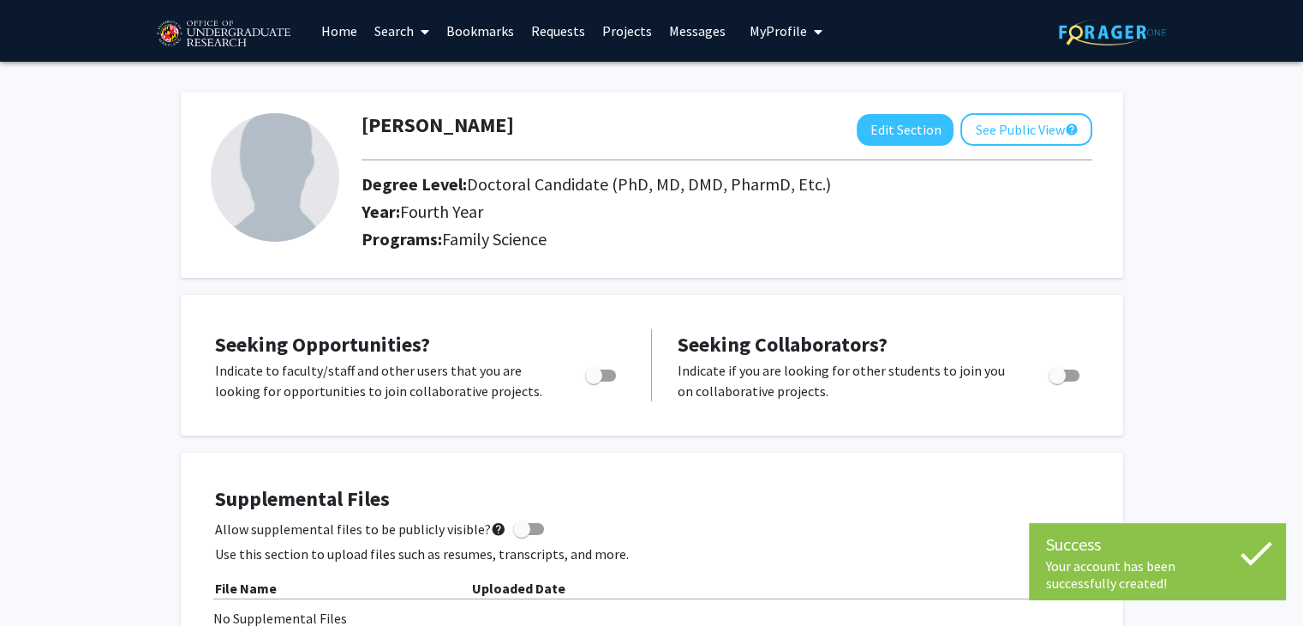
click at [666, 161] on div at bounding box center [727, 160] width 757 height 28
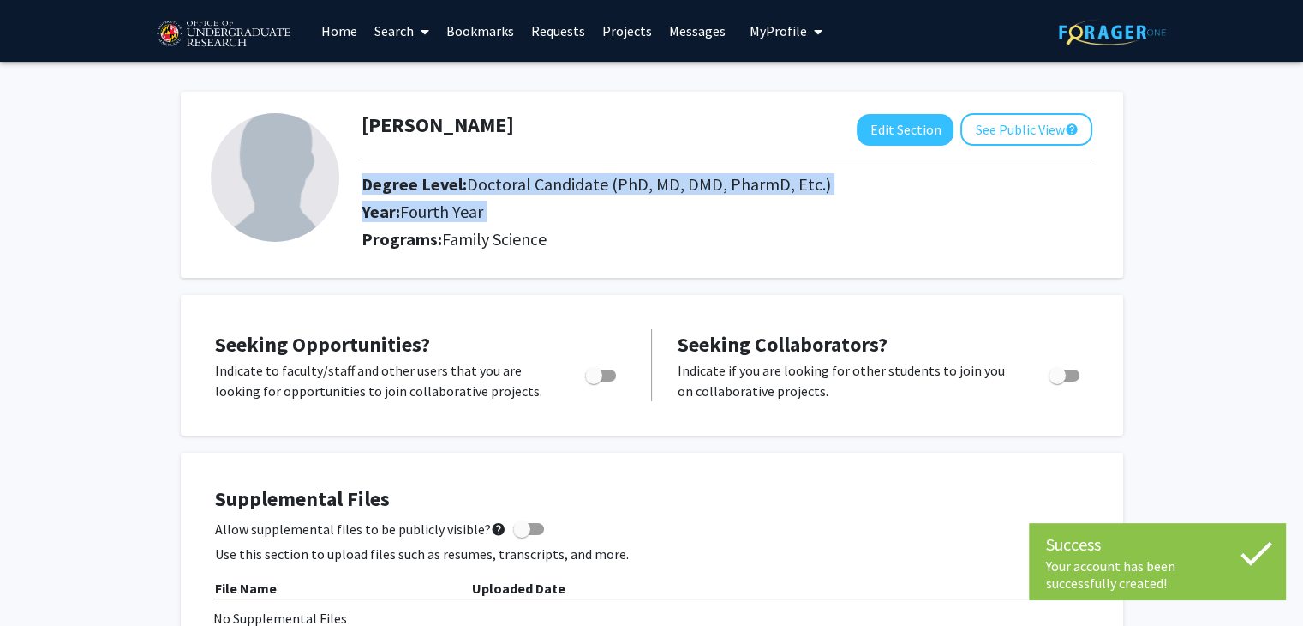
drag, startPoint x: 666, startPoint y: 161, endPoint x: 653, endPoint y: 219, distance: 59.7
click at [653, 219] on div "[PERSON_NAME] Edit Section See Public View help Degree Level: Doctoral Candidat…" at bounding box center [727, 184] width 757 height 143
click at [653, 219] on h2 "Year: Fourth Year" at bounding box center [670, 211] width 617 height 21
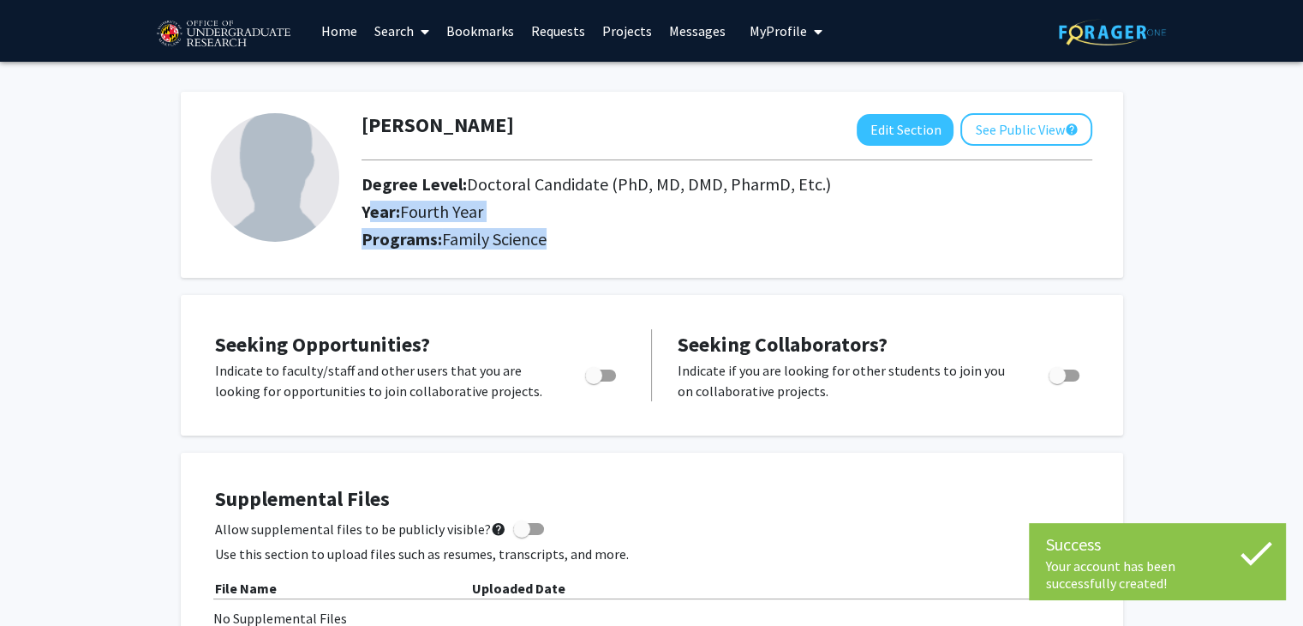
drag, startPoint x: 653, startPoint y: 219, endPoint x: 652, endPoint y: 241, distance: 21.4
click at [652, 241] on div "[PERSON_NAME] Edit Section See Public View help Degree Level: Doctoral Candidat…" at bounding box center [727, 184] width 757 height 143
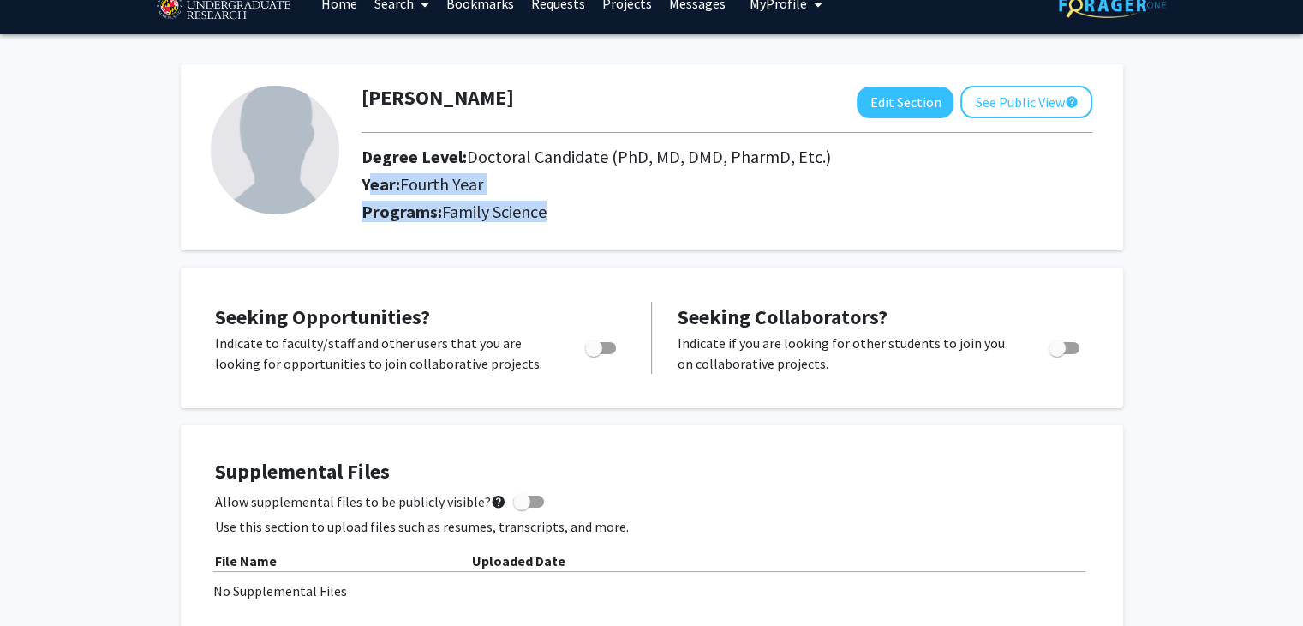
scroll to position [65, 0]
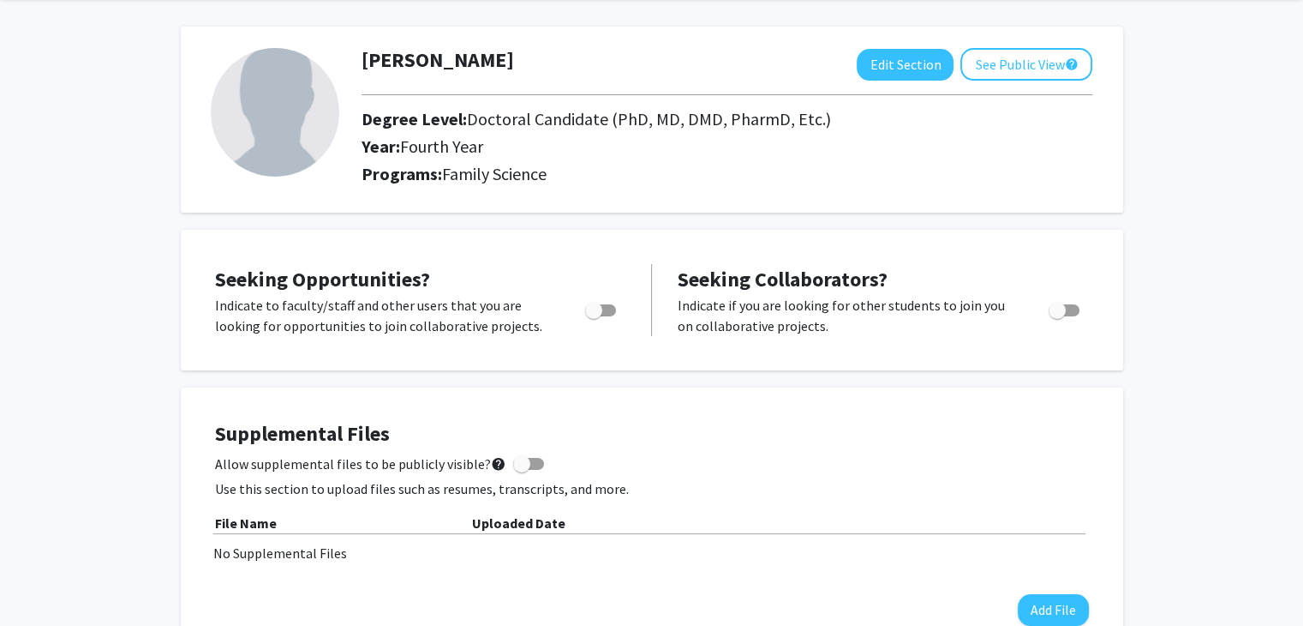
click at [752, 308] on p "Indicate if you are looking for other students to join you on collaborative pro…" at bounding box center [847, 315] width 339 height 41
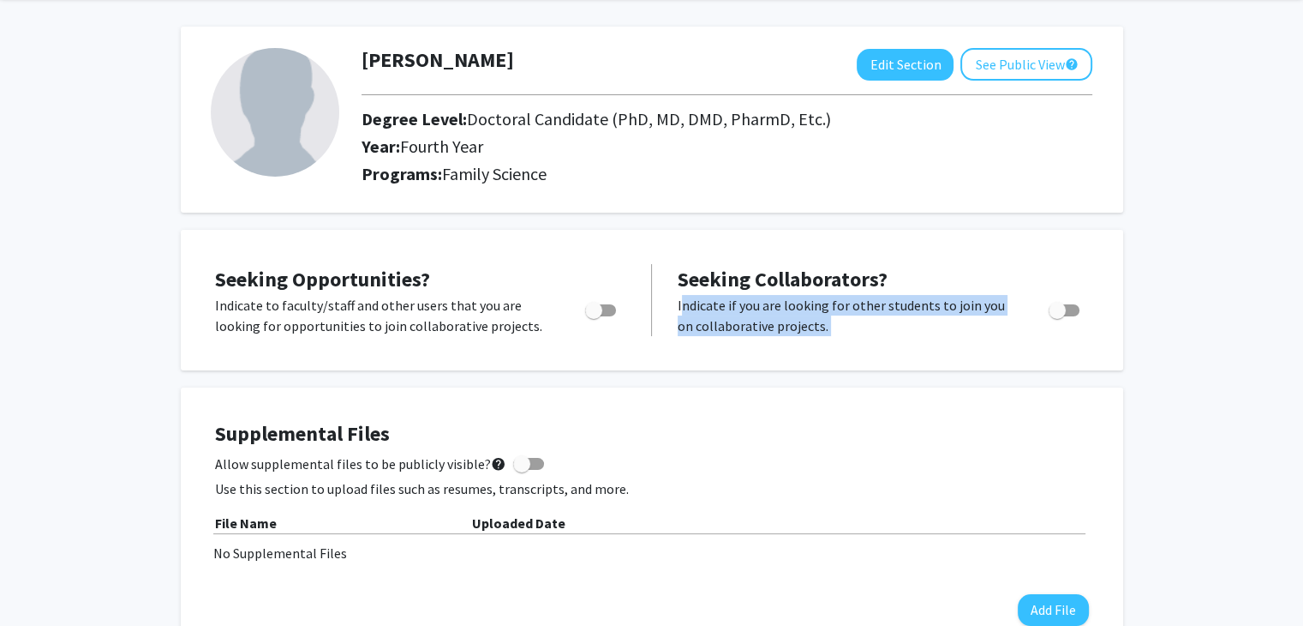
click at [752, 308] on p "Indicate if you are looking for other students to join you on collaborative pro…" at bounding box center [847, 315] width 339 height 41
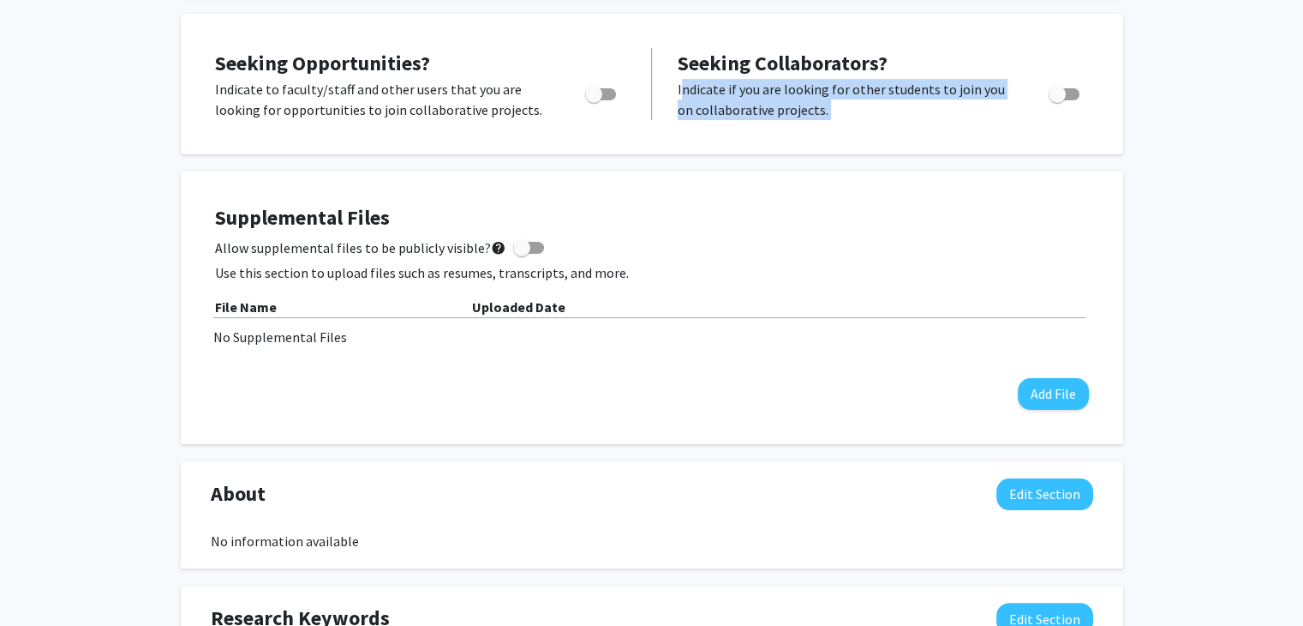
scroll to position [284, 0]
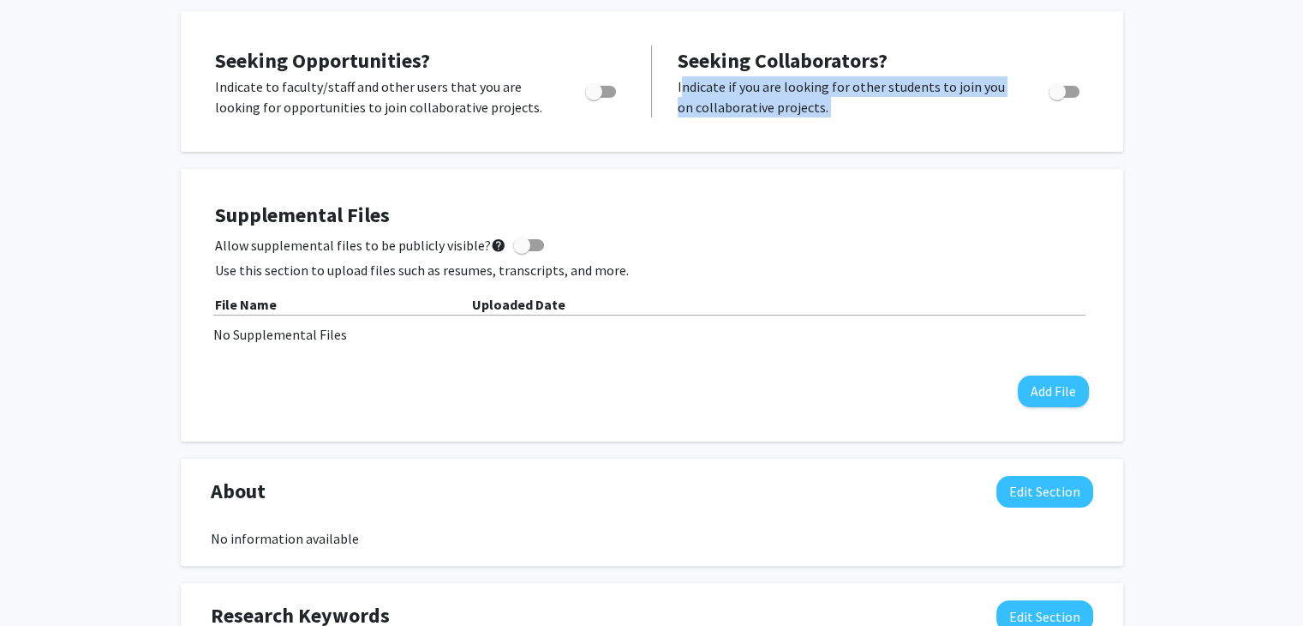
drag, startPoint x: 305, startPoint y: 248, endPoint x: 309, endPoint y: 292, distance: 44.7
click at [309, 292] on div "Supplemental Files Allow supplemental files to be publicly visible? help Use th…" at bounding box center [652, 305] width 874 height 204
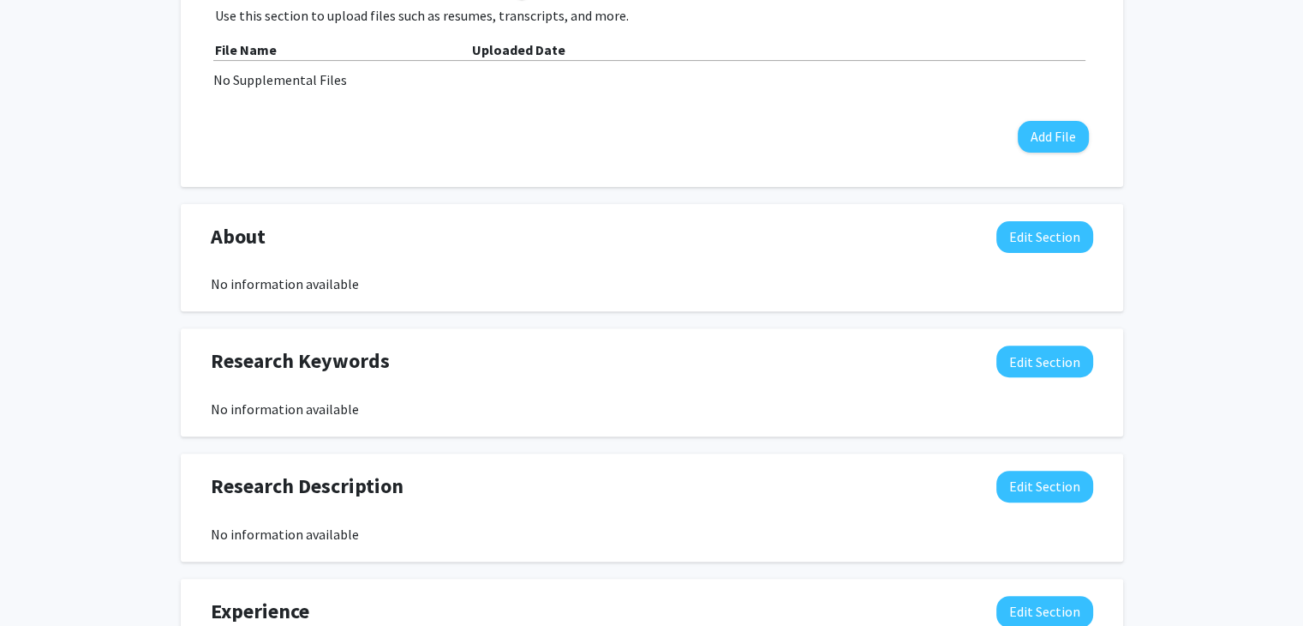
click at [280, 279] on div "No information available" at bounding box center [652, 283] width 883 height 21
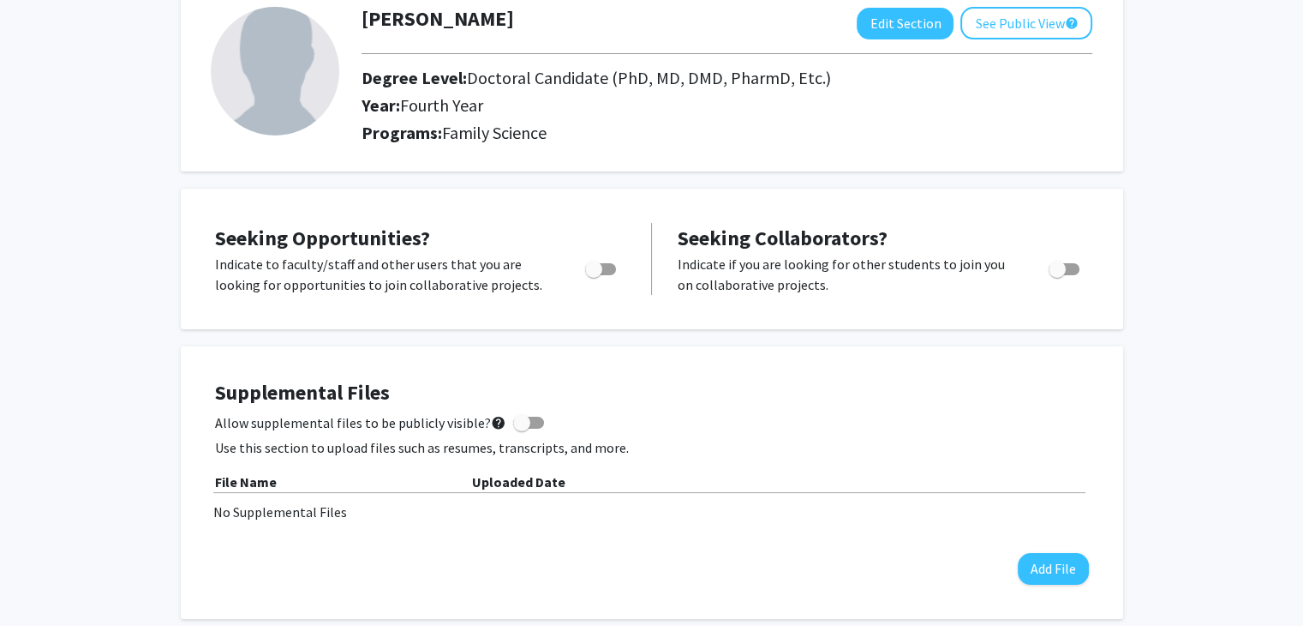
scroll to position [0, 0]
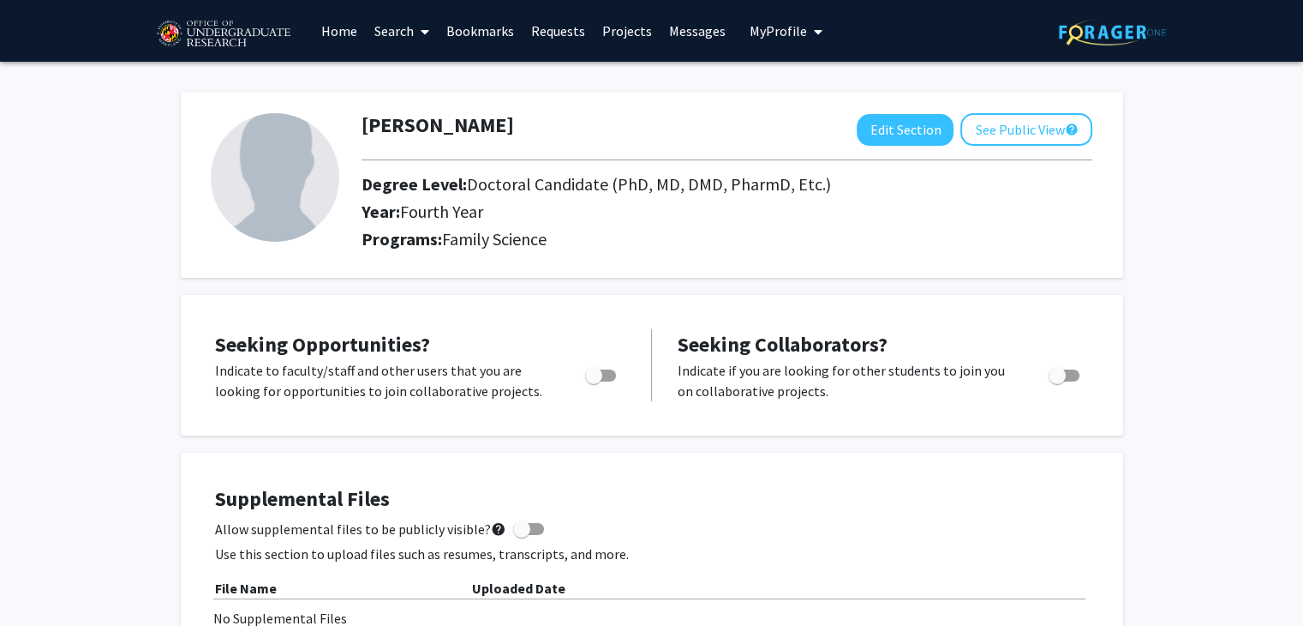
click at [425, 27] on icon at bounding box center [425, 32] width 9 height 14
click at [441, 69] on span "Faculty/Staff" at bounding box center [429, 79] width 126 height 34
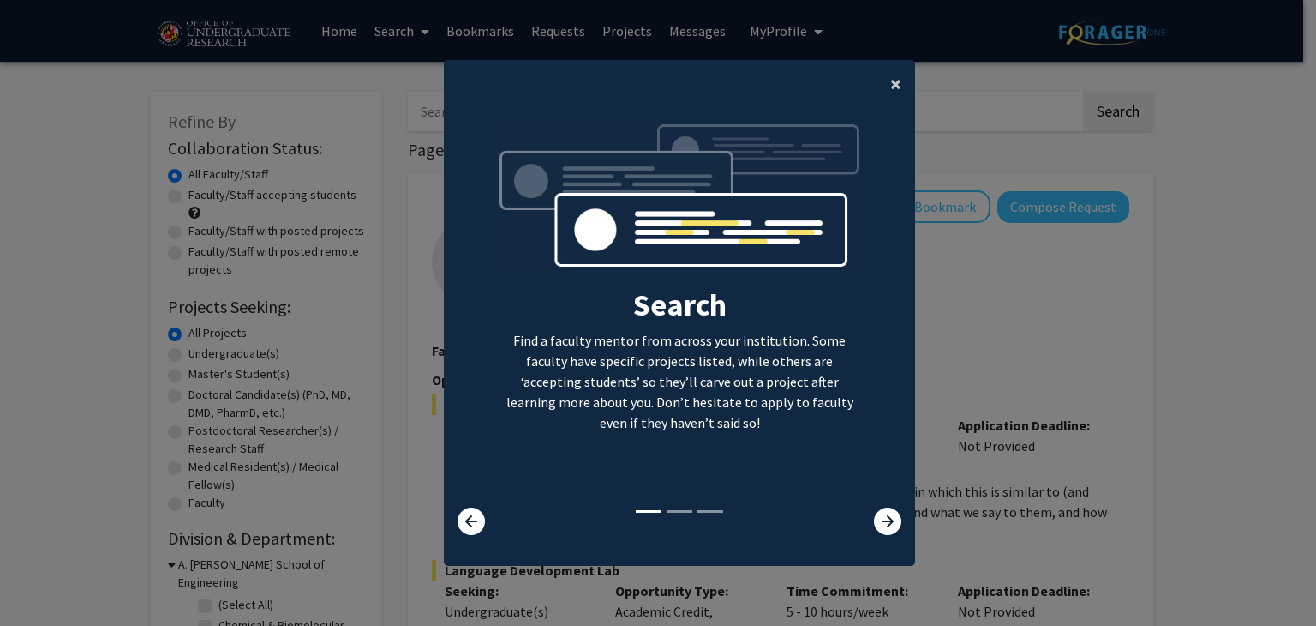
click at [890, 72] on span "×" at bounding box center [895, 83] width 11 height 27
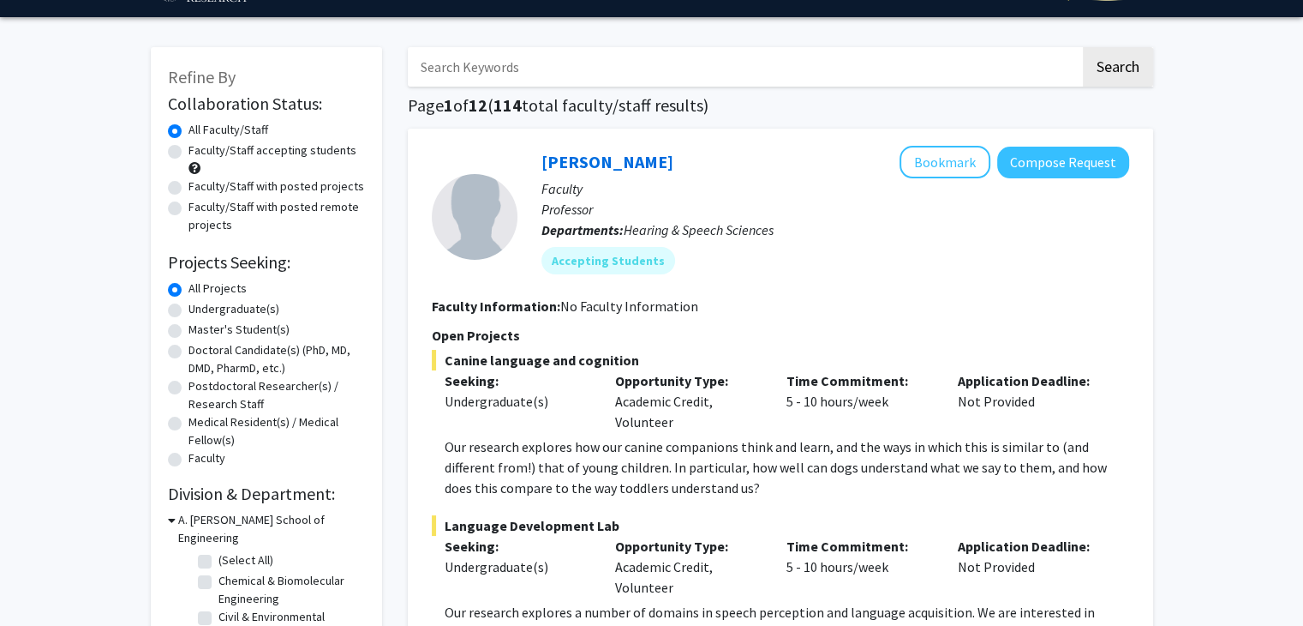
scroll to position [53, 0]
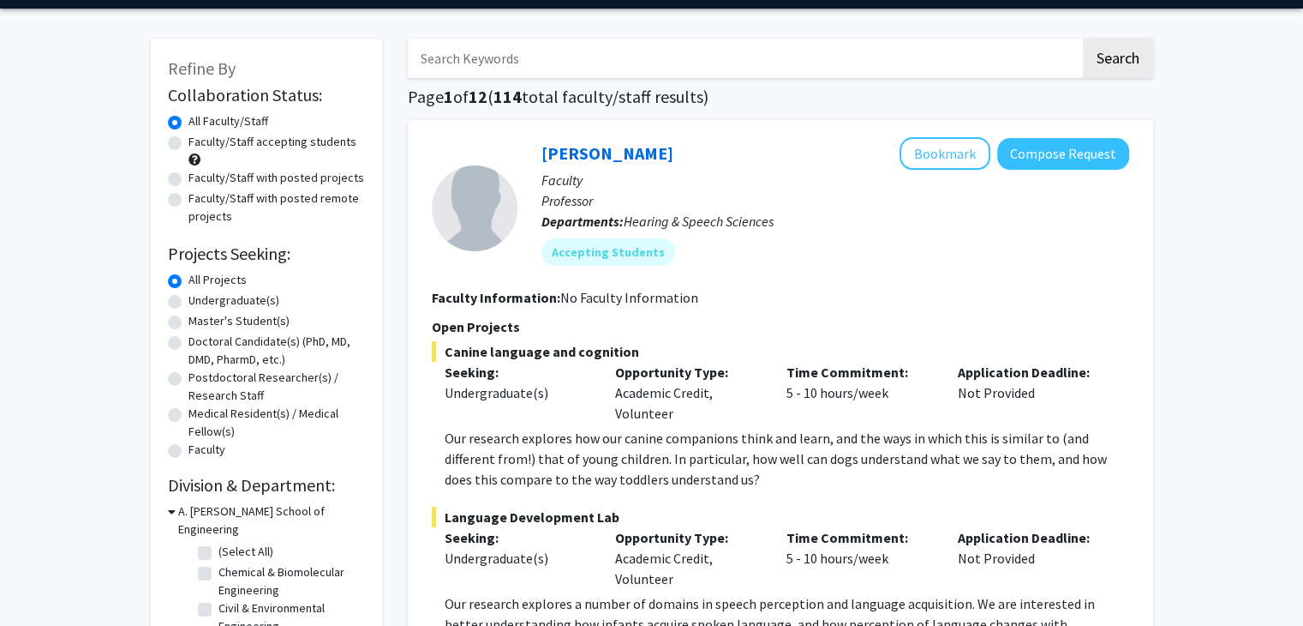
click at [225, 337] on label "Doctoral Candidate(s) (PhD, MD, DMD, PharmD, etc.)" at bounding box center [277, 351] width 177 height 36
click at [200, 337] on input "Doctoral Candidate(s) (PhD, MD, DMD, PharmD, etc.)" at bounding box center [194, 338] width 11 height 11
radio input "true"
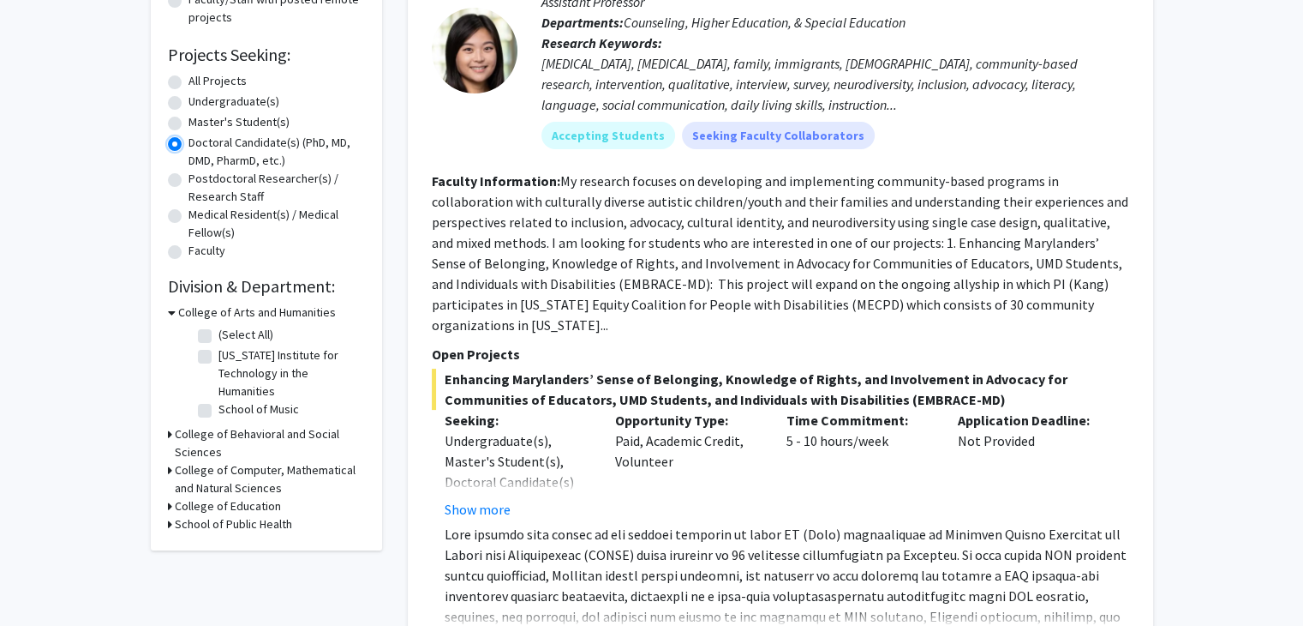
scroll to position [256, 0]
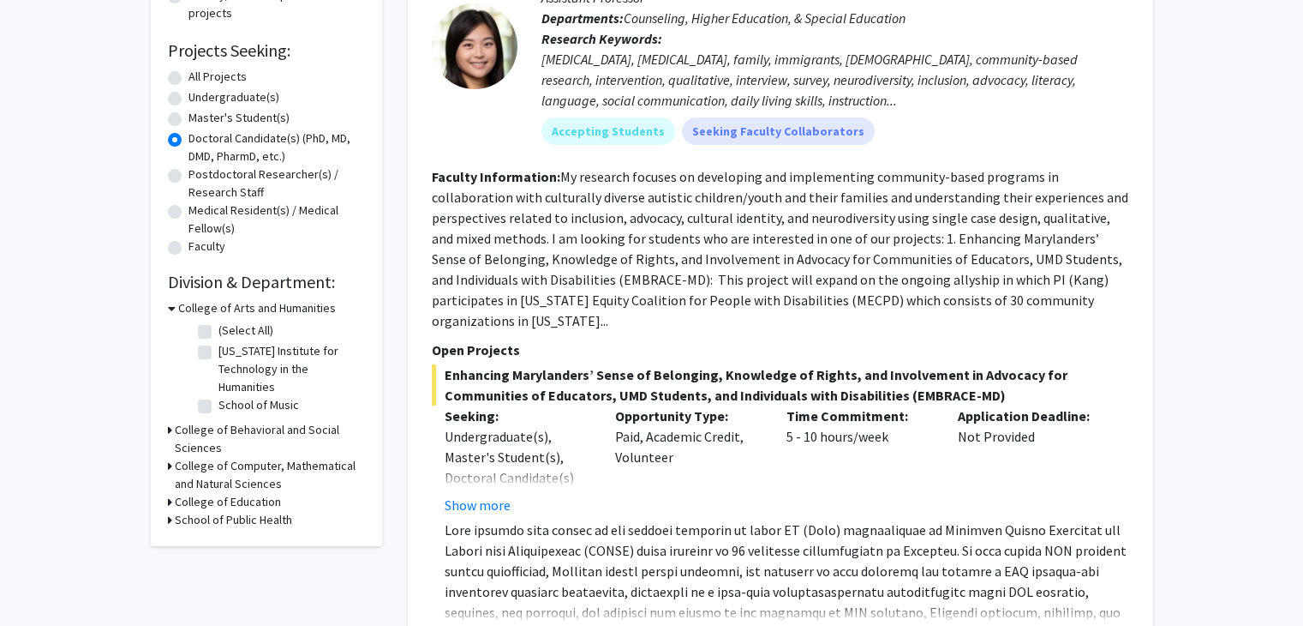
click at [271, 521] on h3 "School of Public Health" at bounding box center [233, 520] width 117 height 18
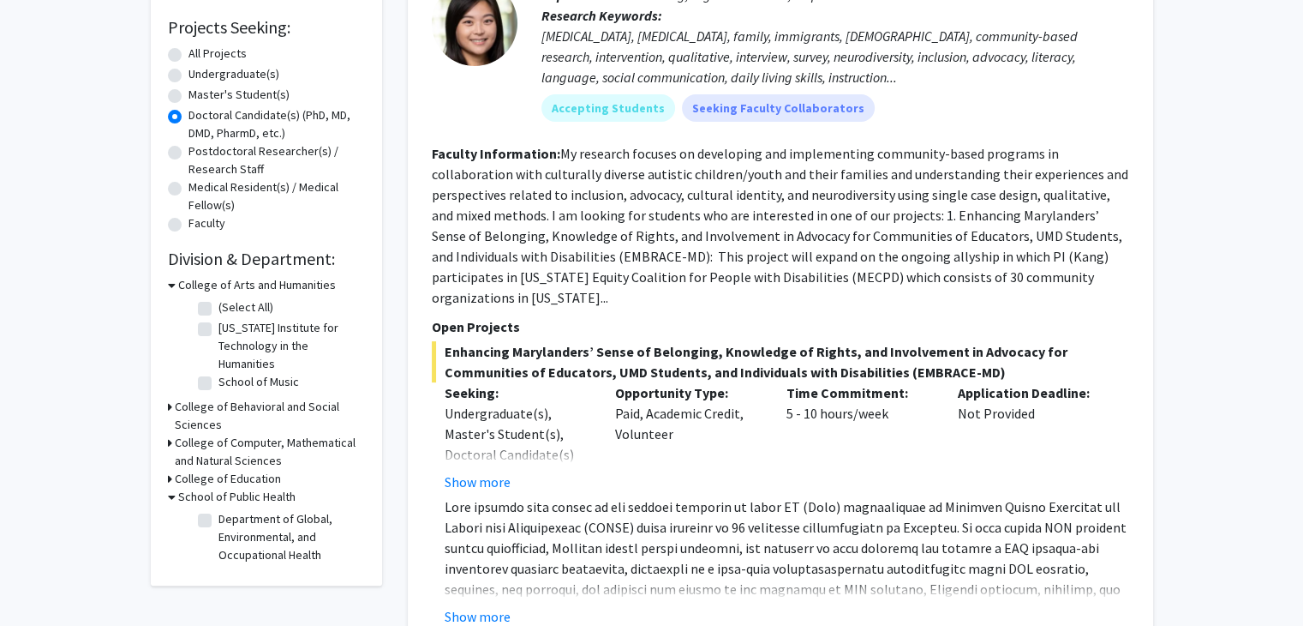
scroll to position [280, 0]
click at [219, 522] on label "Department of Global, Environmental, and Occupational Health" at bounding box center [290, 536] width 142 height 54
click at [219, 520] on input "Department of Global, Environmental, and Occupational Health" at bounding box center [224, 514] width 11 height 11
checkbox input "true"
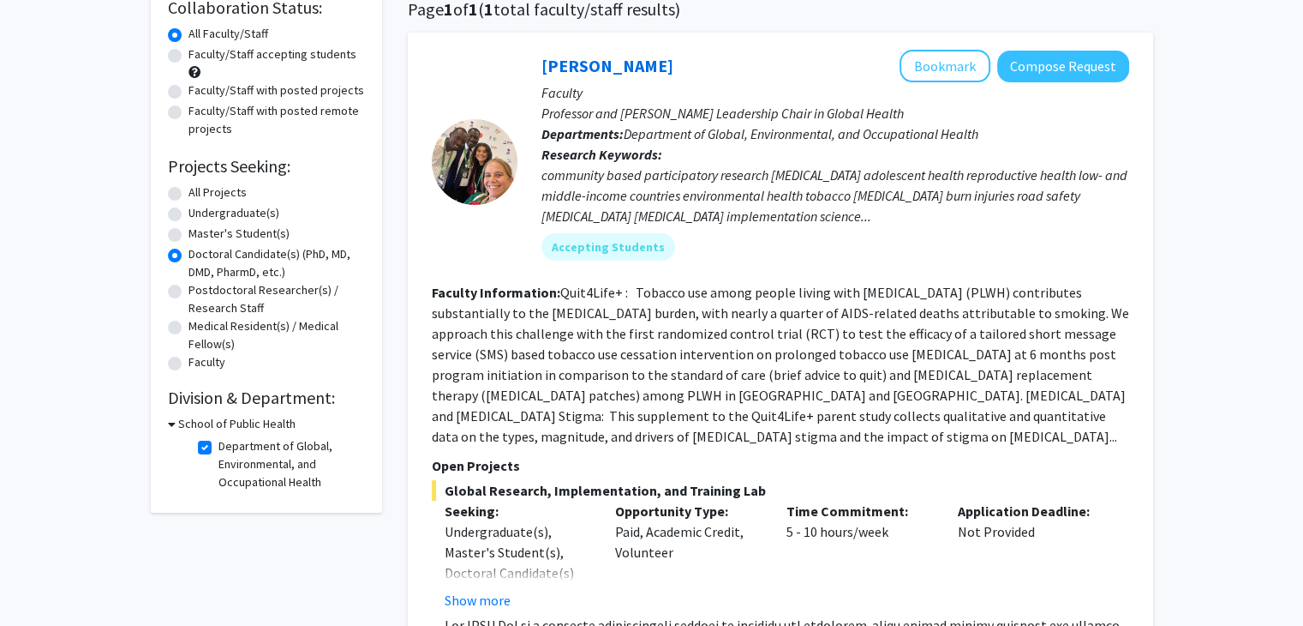
scroll to position [147, 0]
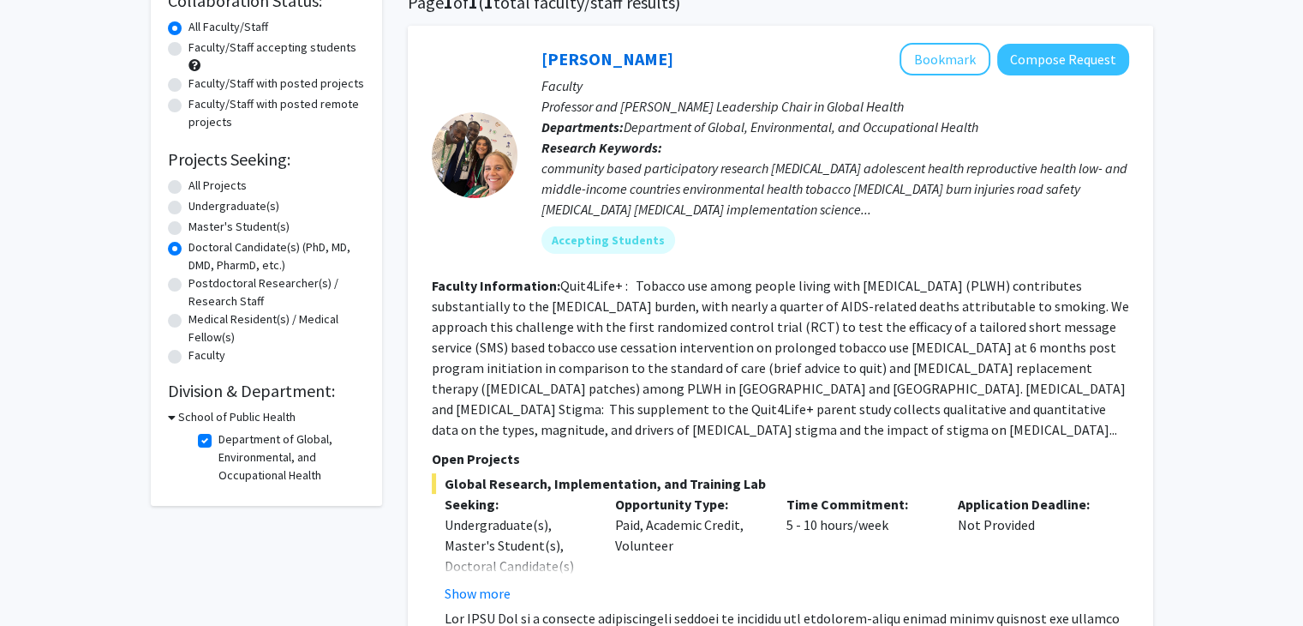
click at [219, 441] on label "Department of Global, Environmental, and Occupational Health" at bounding box center [290, 457] width 142 height 54
click at [219, 441] on input "Department of Global, Environmental, and Occupational Health" at bounding box center [224, 435] width 11 height 11
checkbox input "false"
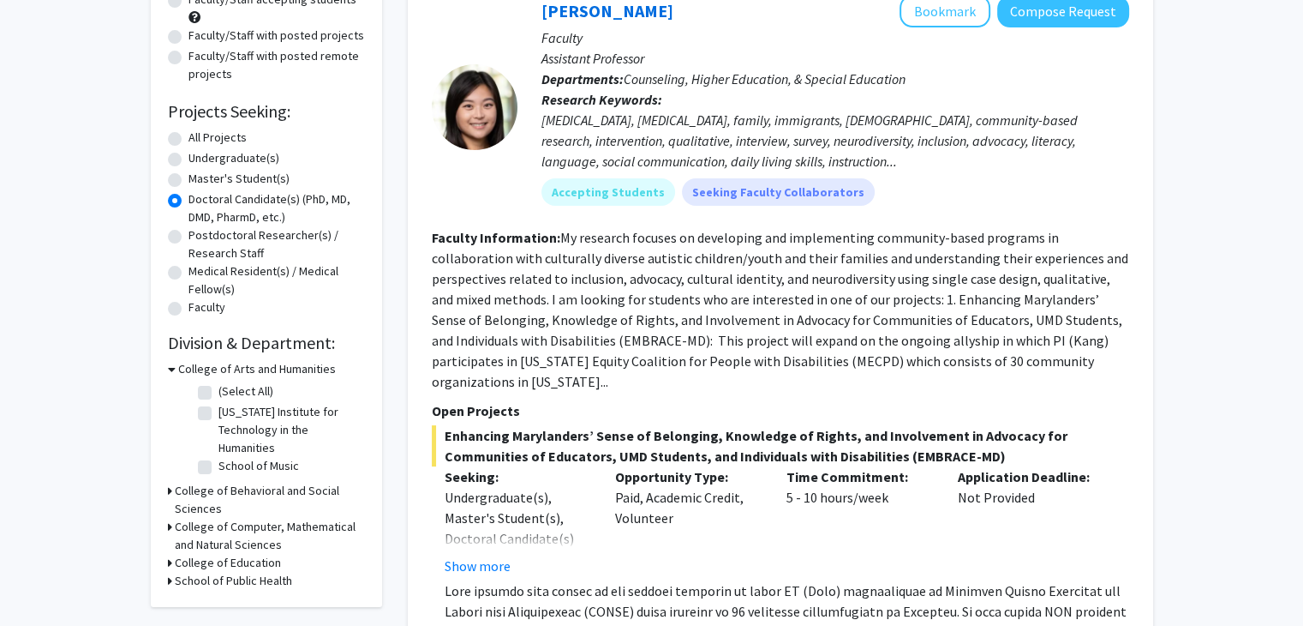
scroll to position [206, 0]
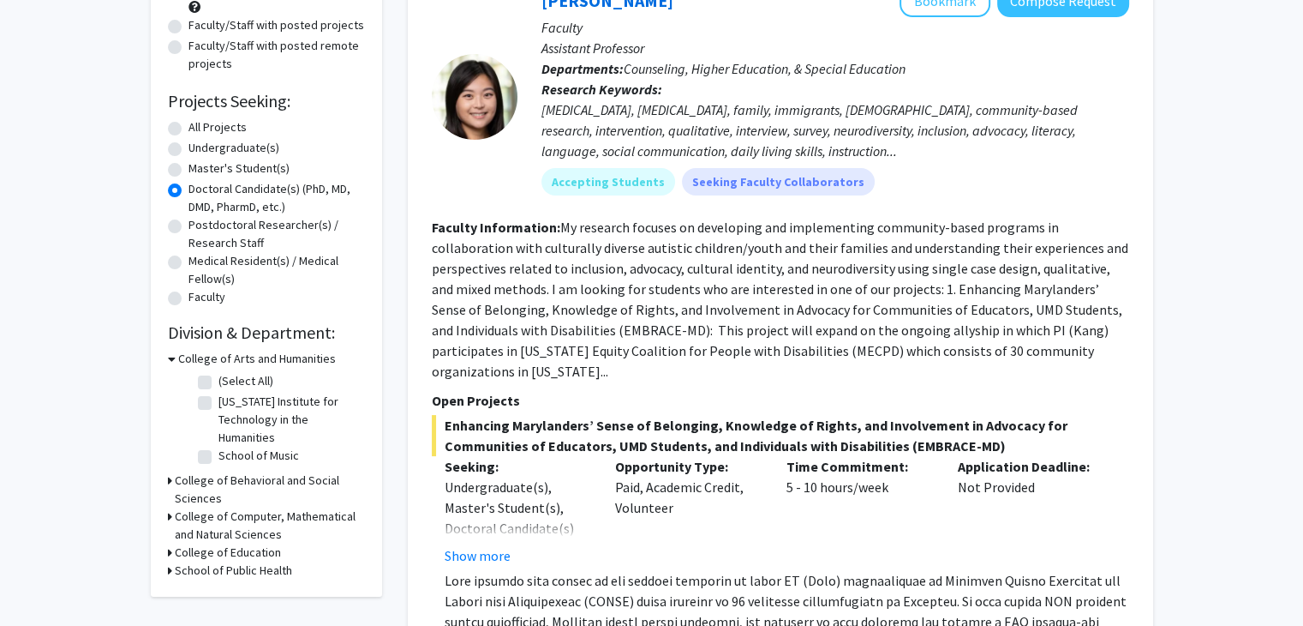
click at [285, 482] on h3 "College of Behavioral and Social Sciences" at bounding box center [270, 489] width 190 height 36
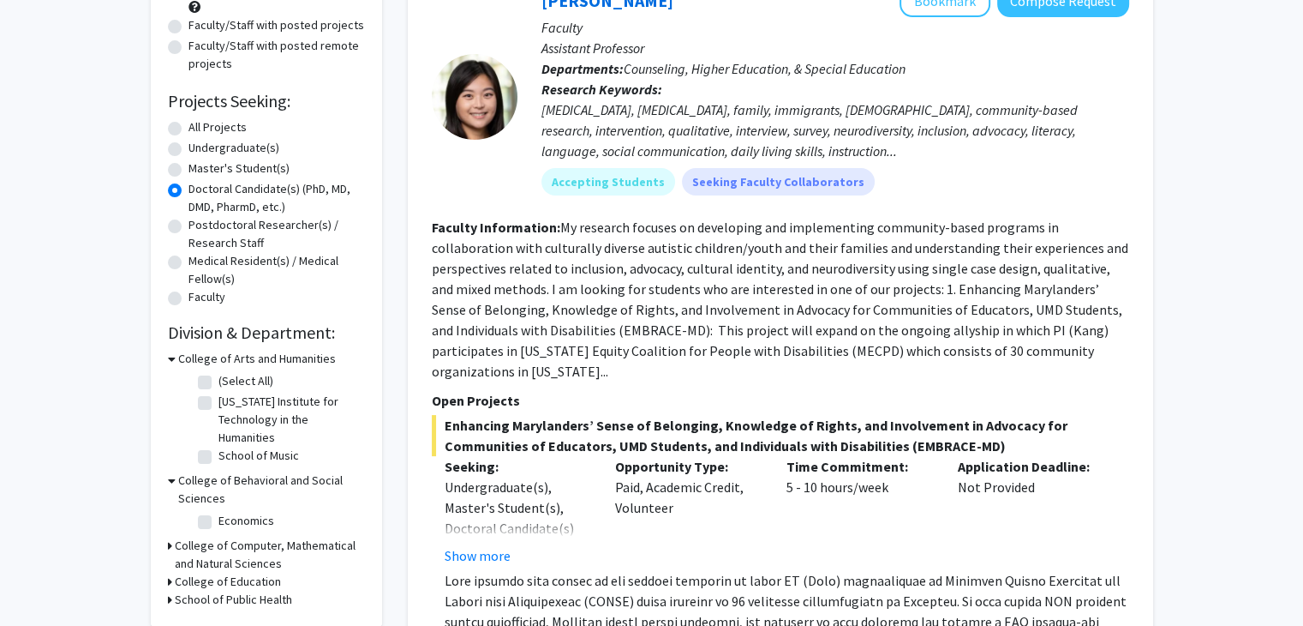
click at [285, 482] on h3 "College of Behavioral and Social Sciences" at bounding box center [271, 489] width 187 height 36
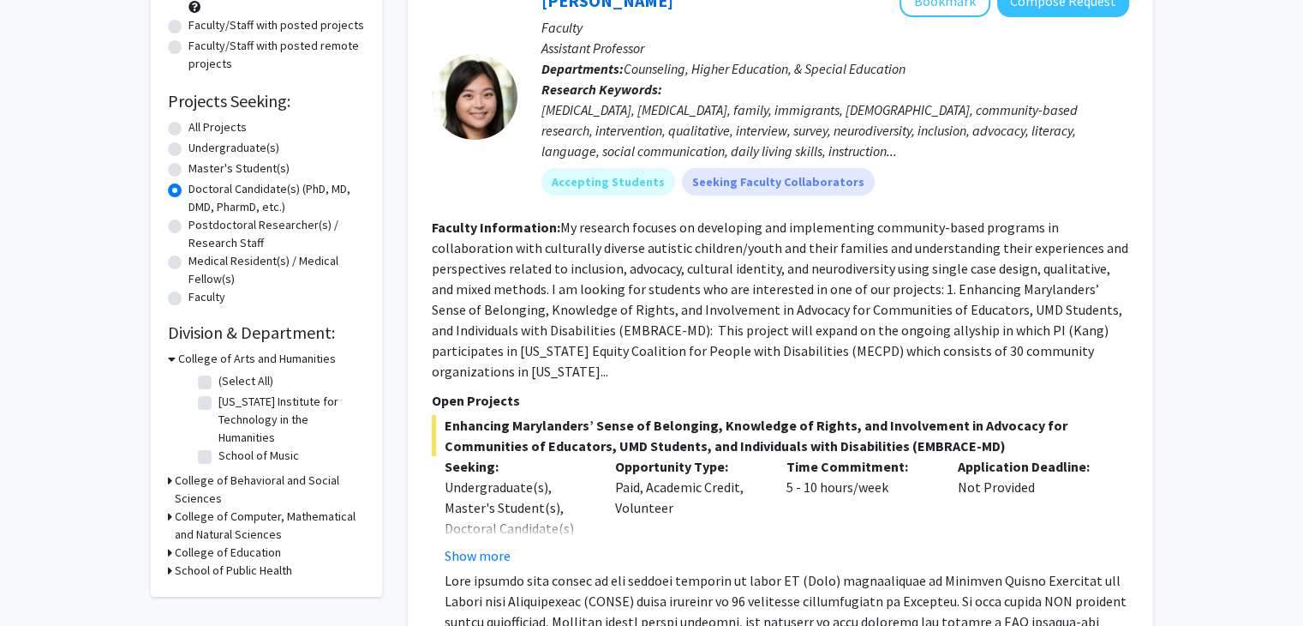
click at [264, 550] on h3 "College of Education" at bounding box center [228, 552] width 106 height 18
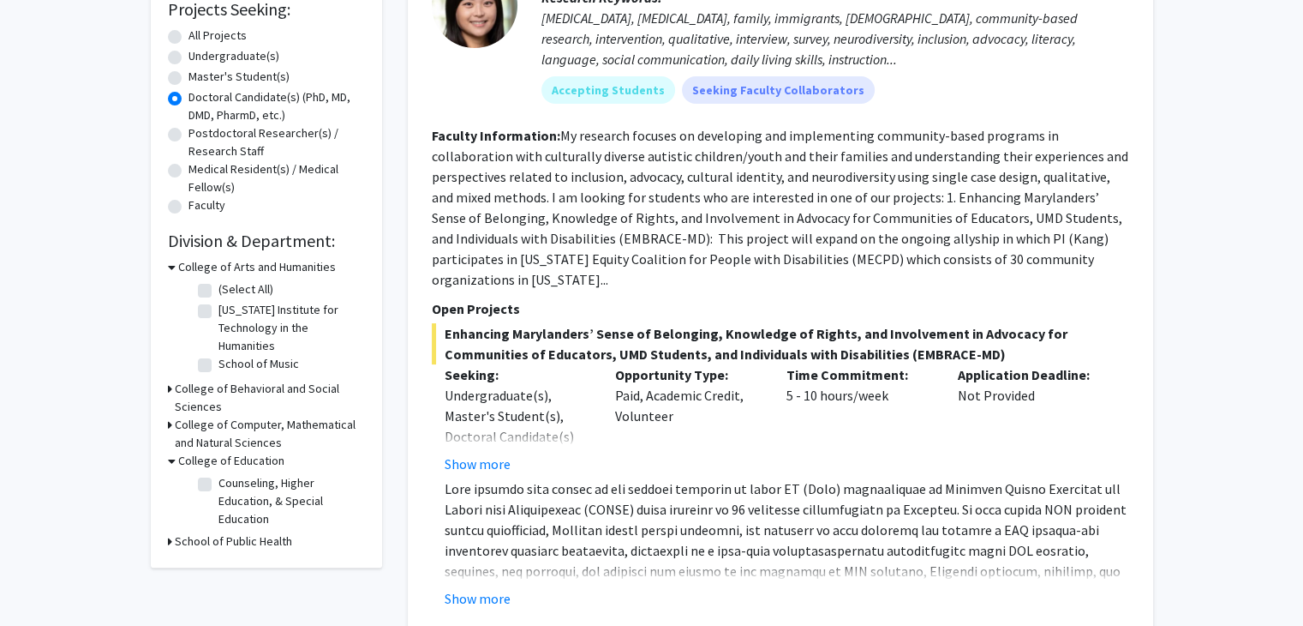
scroll to position [305, 0]
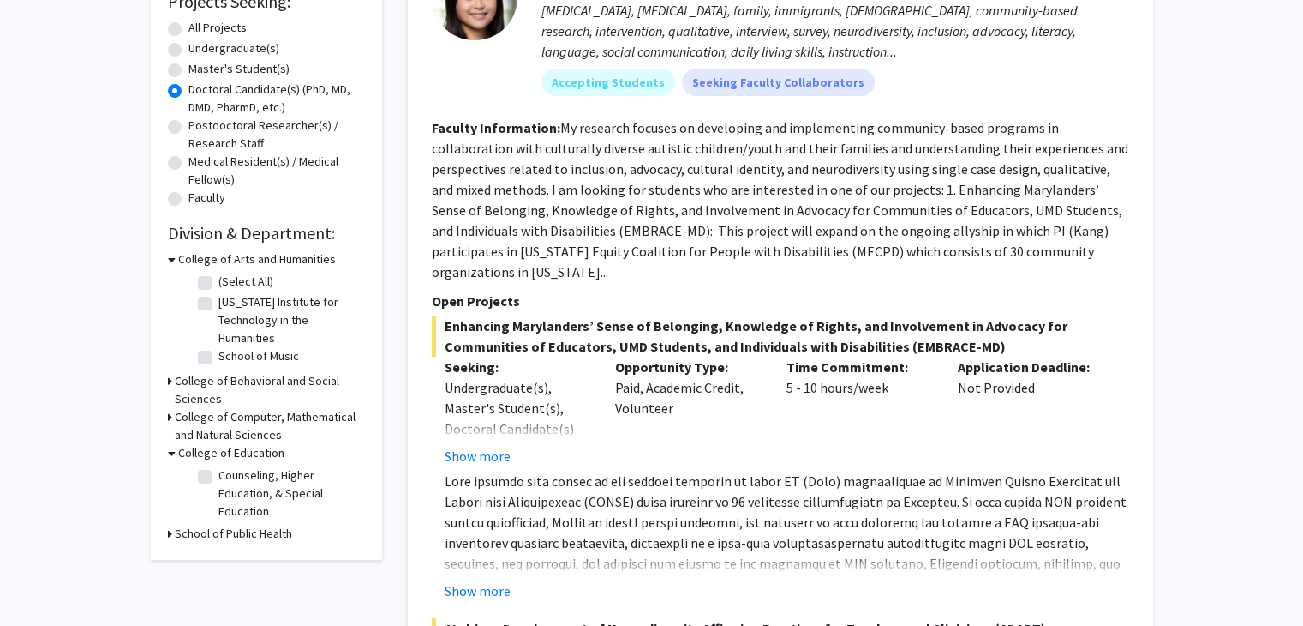
click at [219, 475] on label "Counseling, Higher Education, & Special Education" at bounding box center [290, 493] width 142 height 54
click at [219, 475] on input "Counseling, Higher Education, & Special Education" at bounding box center [224, 471] width 11 height 11
checkbox input "true"
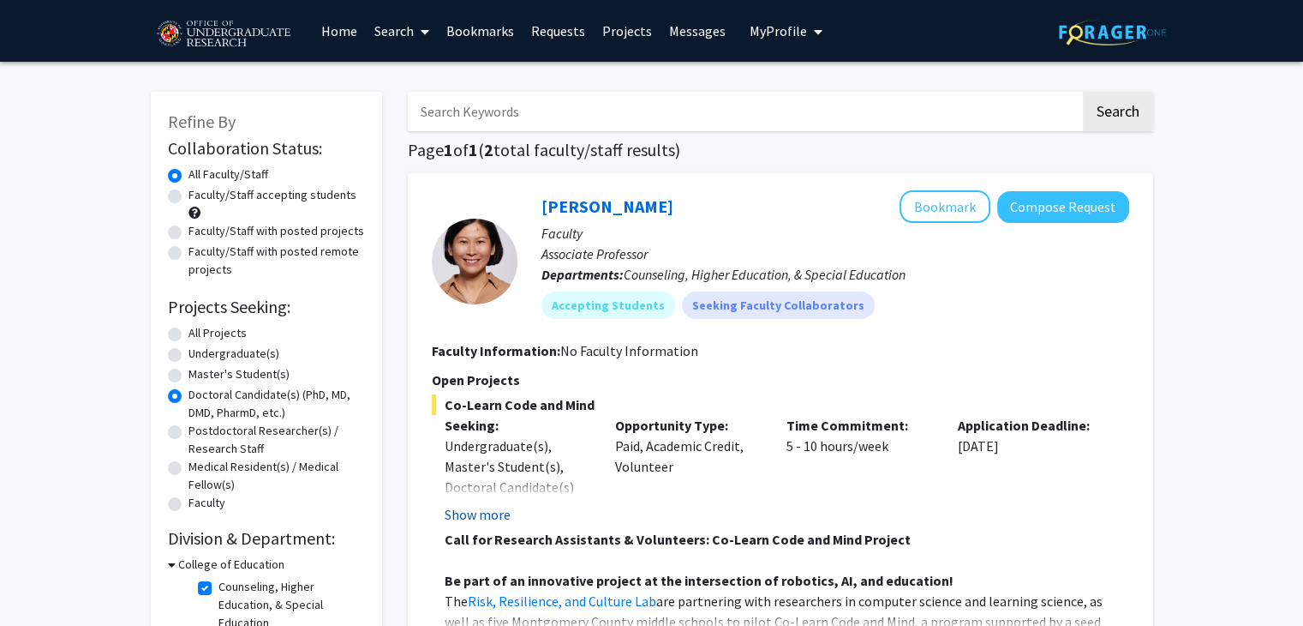
click at [484, 512] on button "Show more" at bounding box center [478, 514] width 66 height 21
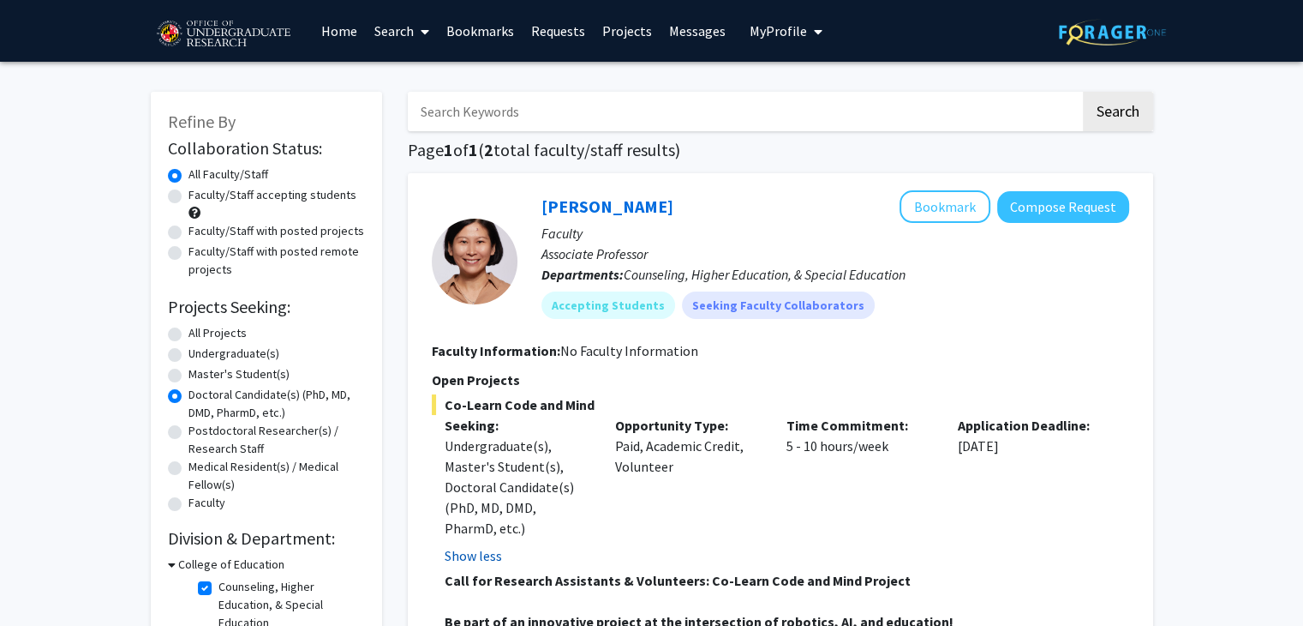
scroll to position [17, 0]
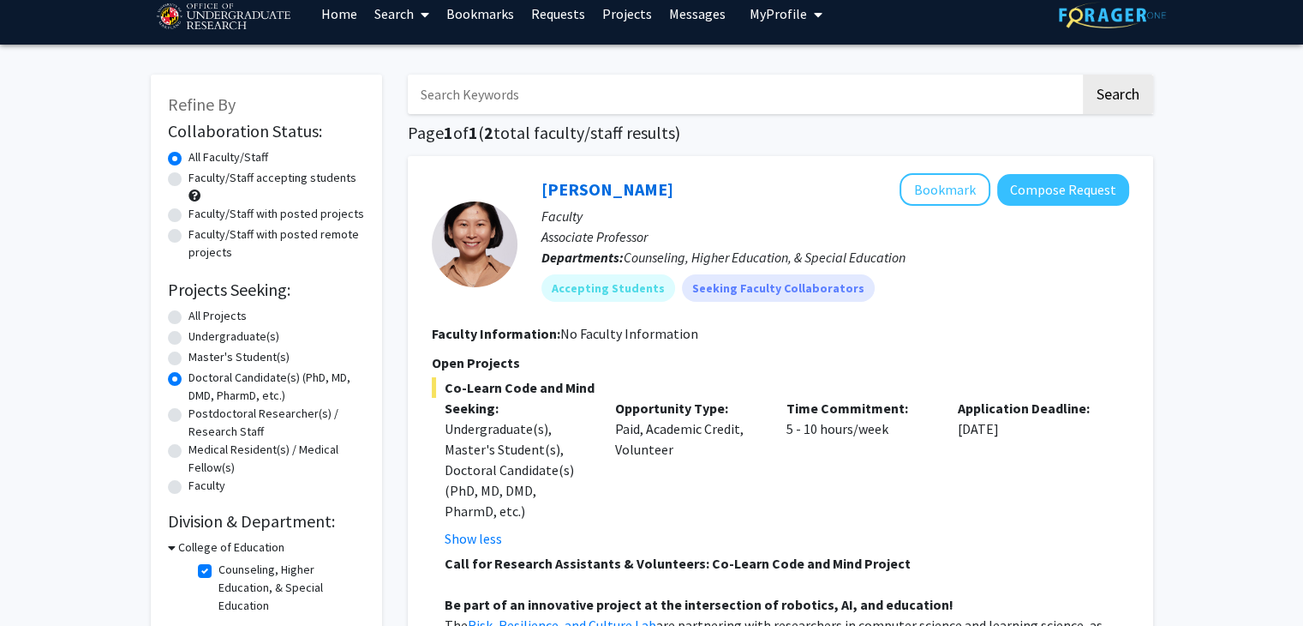
click at [513, 482] on div "Undergraduate(s), Master's Student(s), Doctoral Candidate(s) (PhD, MD, DMD, Pha…" at bounding box center [518, 469] width 146 height 103
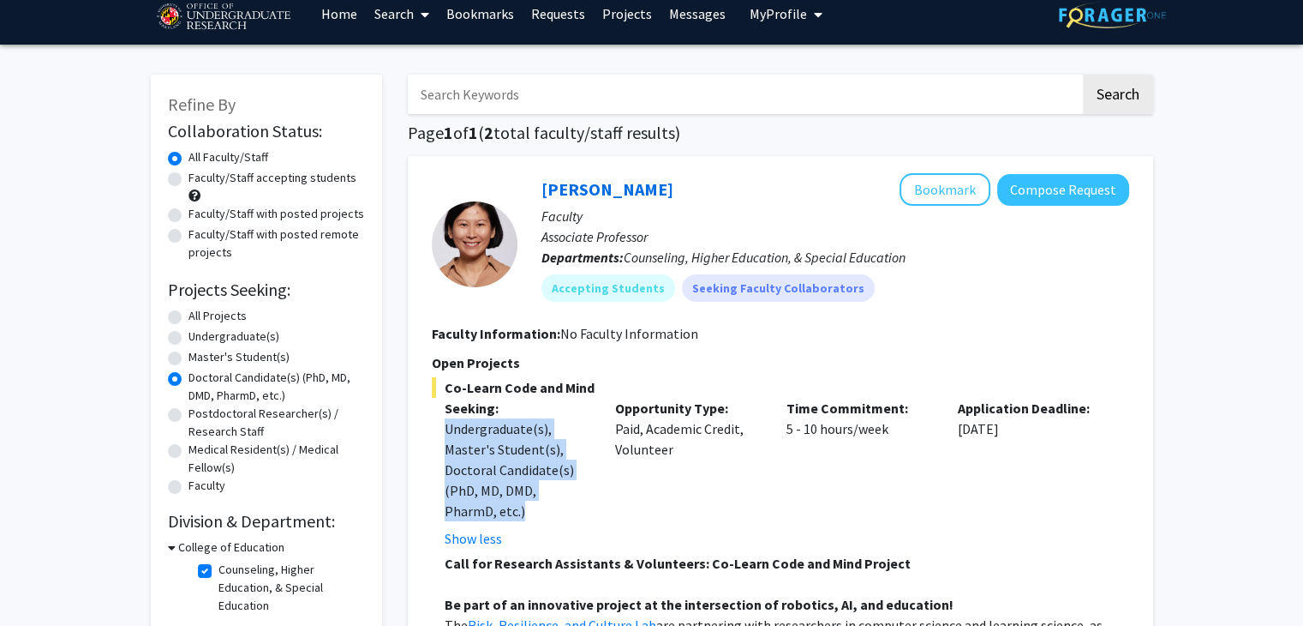
drag, startPoint x: 513, startPoint y: 482, endPoint x: 490, endPoint y: 426, distance: 61.1
click at [490, 426] on div "Undergraduate(s), Master's Student(s), Doctoral Candidate(s) (PhD, MD, DMD, Pha…" at bounding box center [518, 469] width 146 height 103
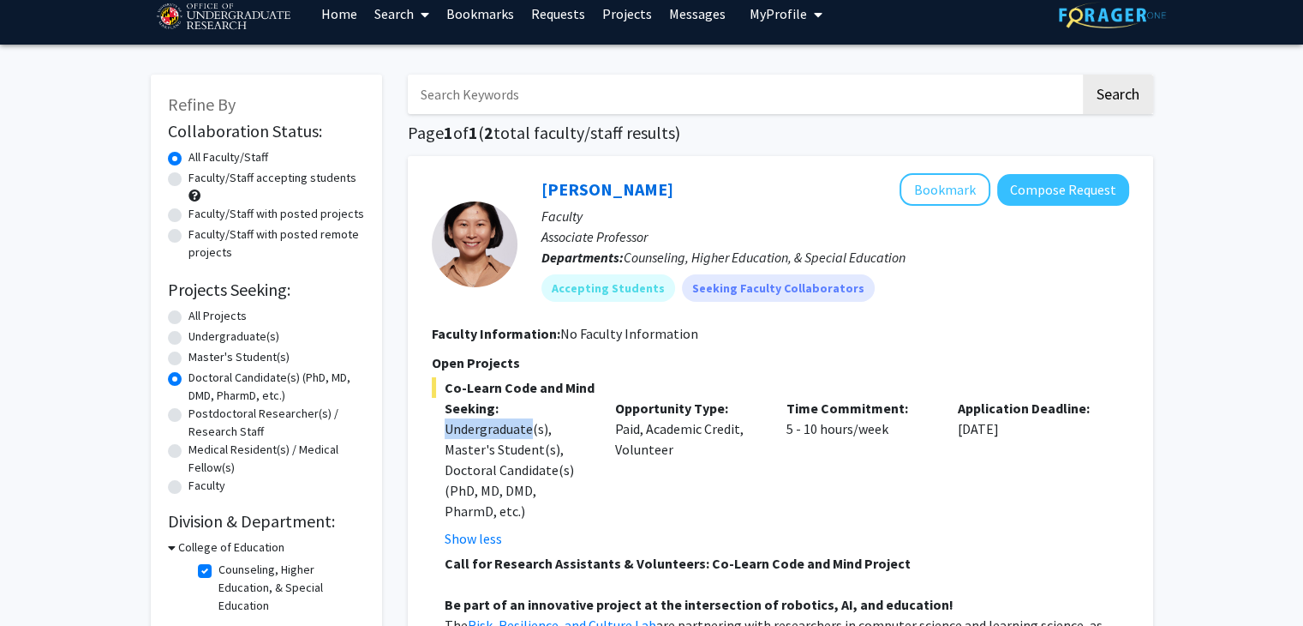
click at [490, 426] on div "Undergraduate(s), Master's Student(s), Doctoral Candidate(s) (PhD, MD, DMD, Pha…" at bounding box center [518, 469] width 146 height 103
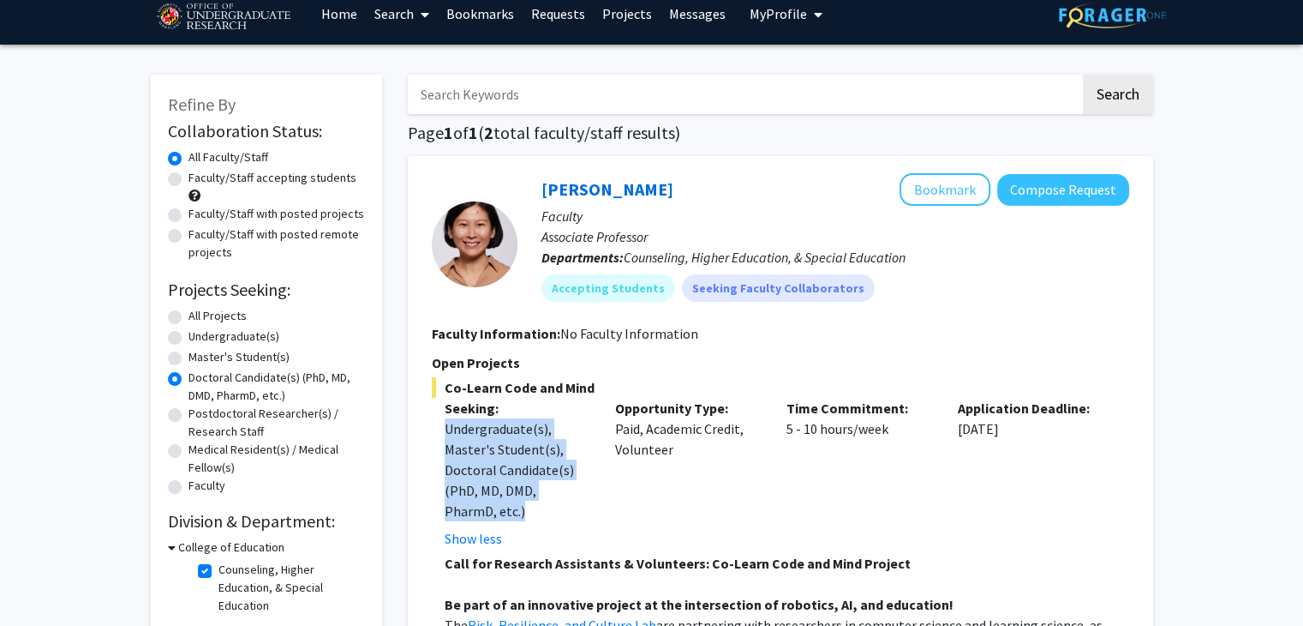
drag, startPoint x: 490, startPoint y: 426, endPoint x: 504, endPoint y: 476, distance: 52.4
click at [504, 476] on div "Undergraduate(s), Master's Student(s), Doctoral Candidate(s) (PhD, MD, DMD, Pha…" at bounding box center [518, 469] width 146 height 103
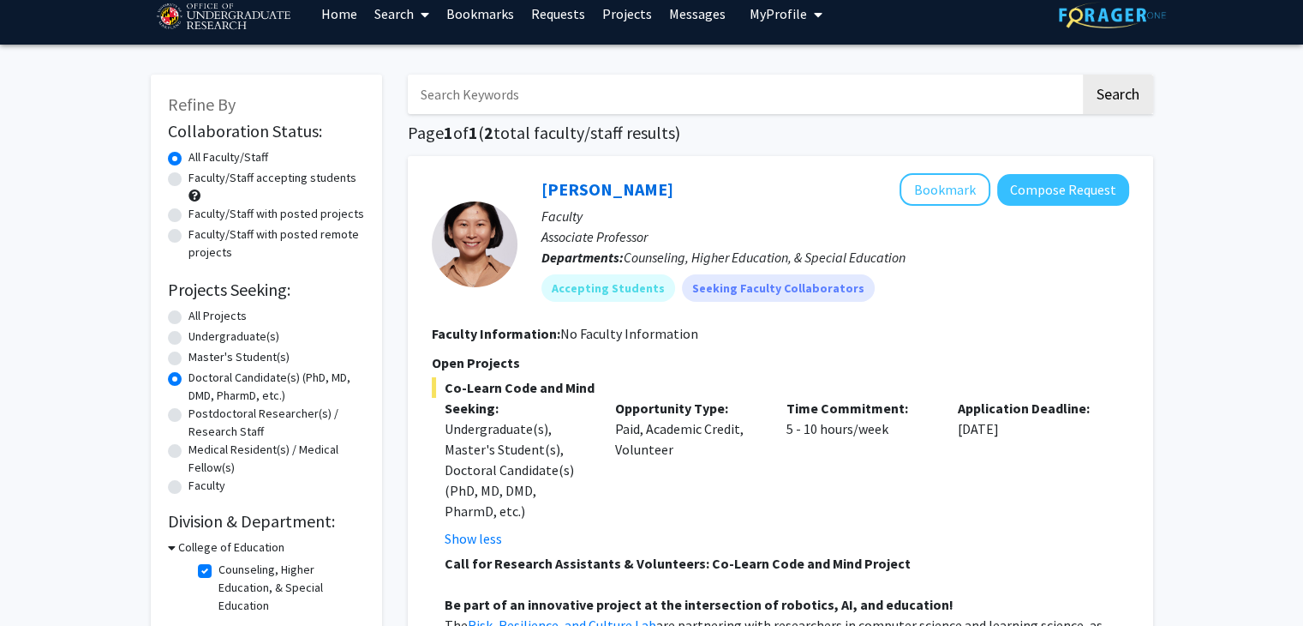
click at [735, 429] on div "Opportunity Type: Paid, Academic Credit, Volunteer" at bounding box center [687, 473] width 171 height 151
drag, startPoint x: 735, startPoint y: 429, endPoint x: 774, endPoint y: 423, distance: 39.0
click at [774, 423] on div "Seeking: Undergraduate(s), Master's Student(s), Doctoral Candidate(s) (PhD, MD,…" at bounding box center [768, 473] width 698 height 151
click at [774, 423] on div "Time Commitment: 5 - 10 hours/week" at bounding box center [859, 473] width 171 height 151
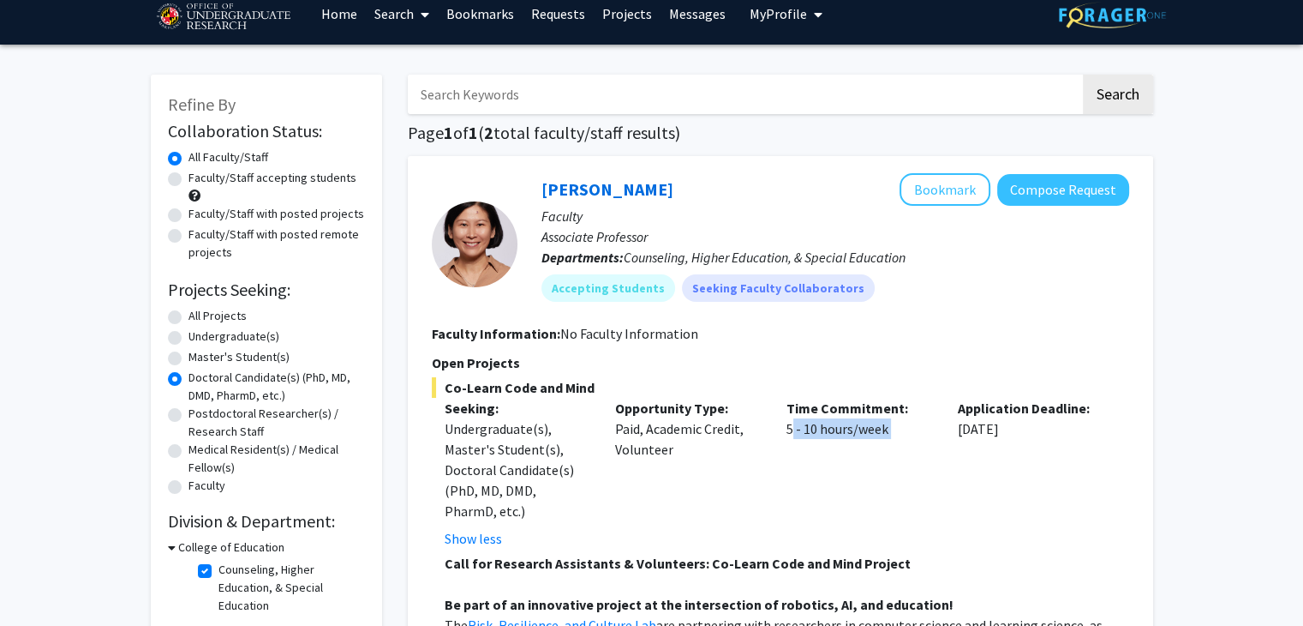
click at [774, 423] on div "Time Commitment: 5 - 10 hours/week" at bounding box center [859, 473] width 171 height 151
click at [889, 428] on div "Time Commitment: 5 - 10 hours/week" at bounding box center [859, 473] width 171 height 151
drag, startPoint x: 889, startPoint y: 428, endPoint x: 1030, endPoint y: 446, distance: 142.4
click at [1030, 446] on div "Seeking: Undergraduate(s), Master's Student(s), Doctoral Candidate(s) (PhD, MD,…" at bounding box center [768, 473] width 698 height 151
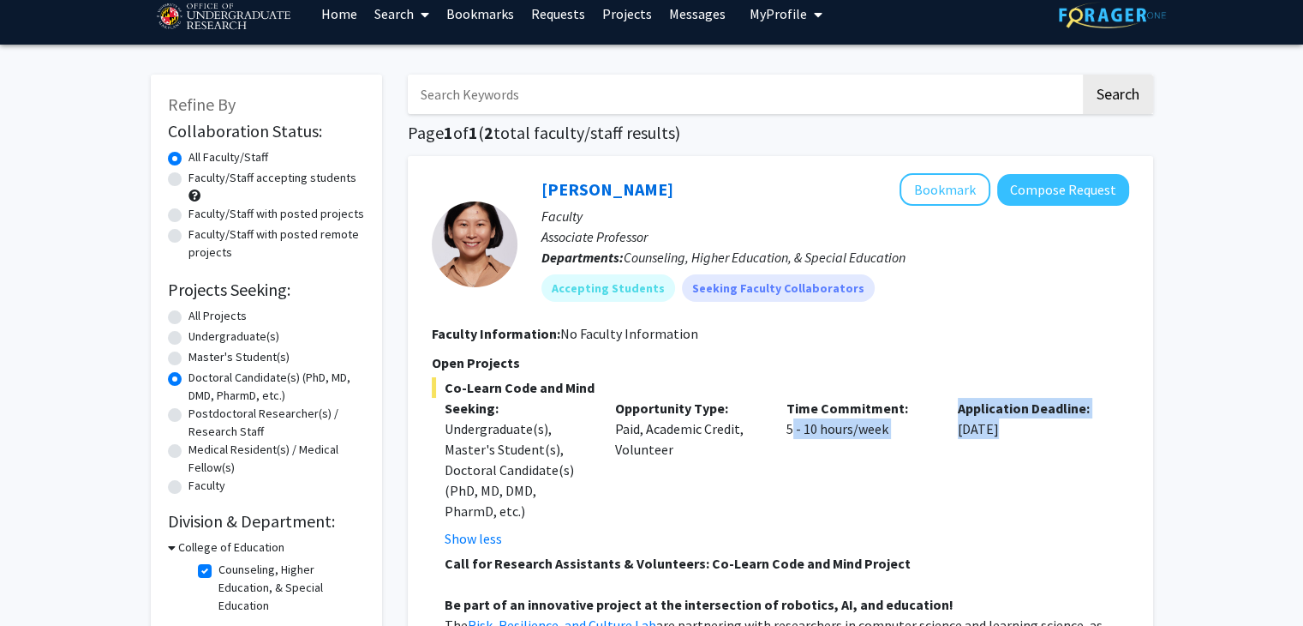
click at [1030, 446] on div "Application Deadline: [DATE]" at bounding box center [1030, 473] width 171 height 151
drag, startPoint x: 1030, startPoint y: 446, endPoint x: 980, endPoint y: 429, distance: 53.1
click at [980, 429] on div "Application Deadline: [DATE]" at bounding box center [1030, 473] width 171 height 151
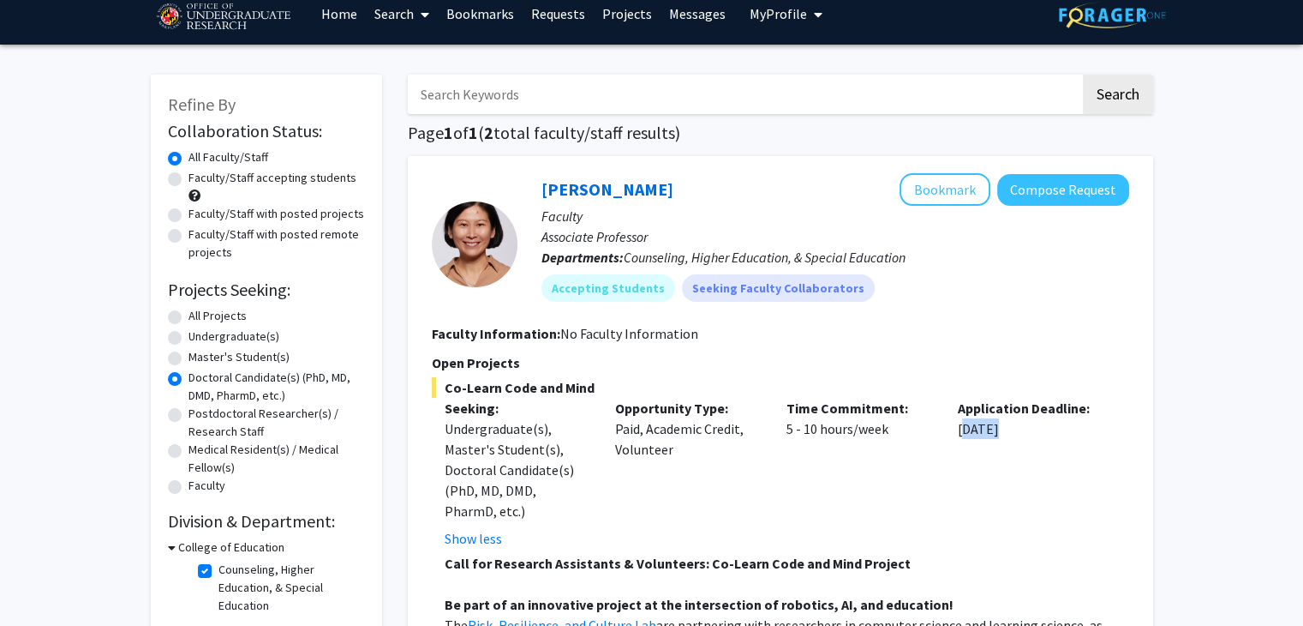
click at [980, 429] on div "Application Deadline: [DATE]" at bounding box center [1030, 473] width 171 height 151
click at [852, 420] on div "Time Commitment: 5 - 10 hours/week" at bounding box center [859, 473] width 171 height 151
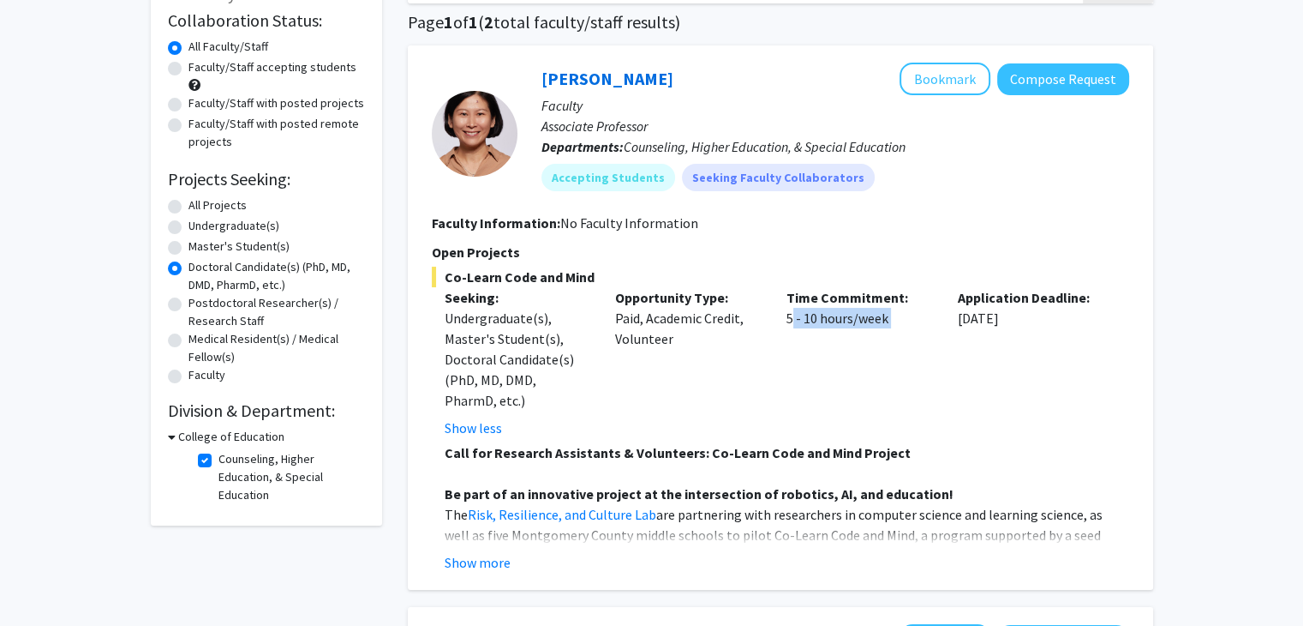
scroll to position [135, 0]
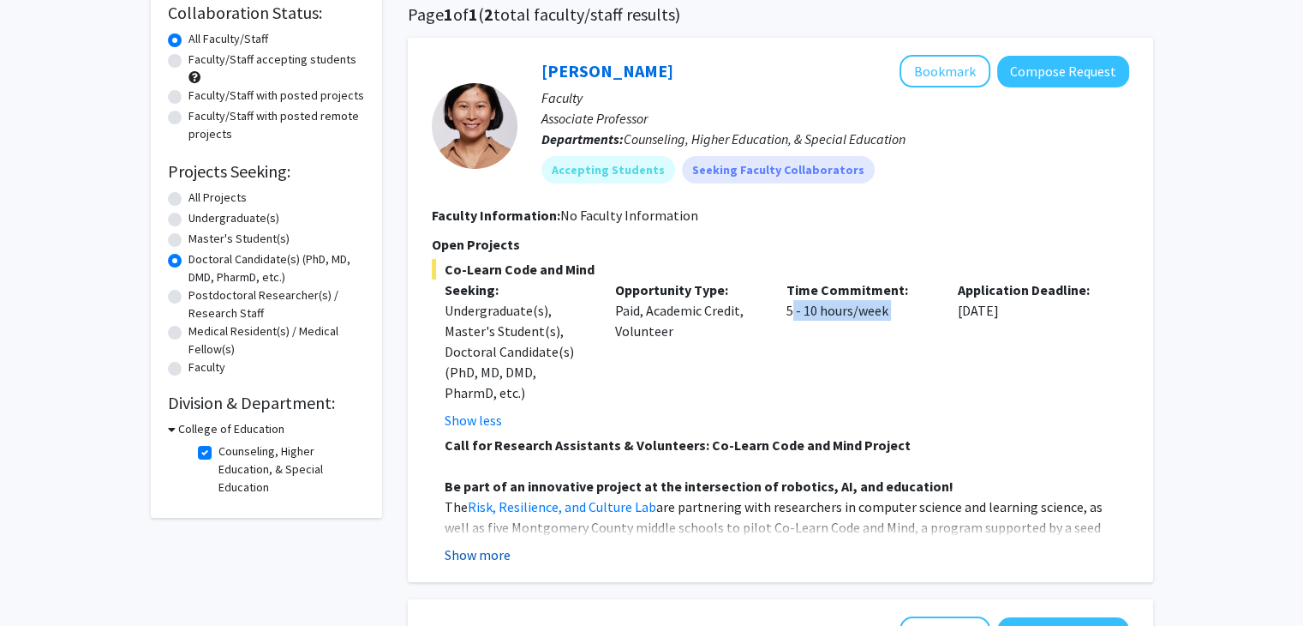
click at [497, 547] on button "Show more" at bounding box center [478, 554] width 66 height 21
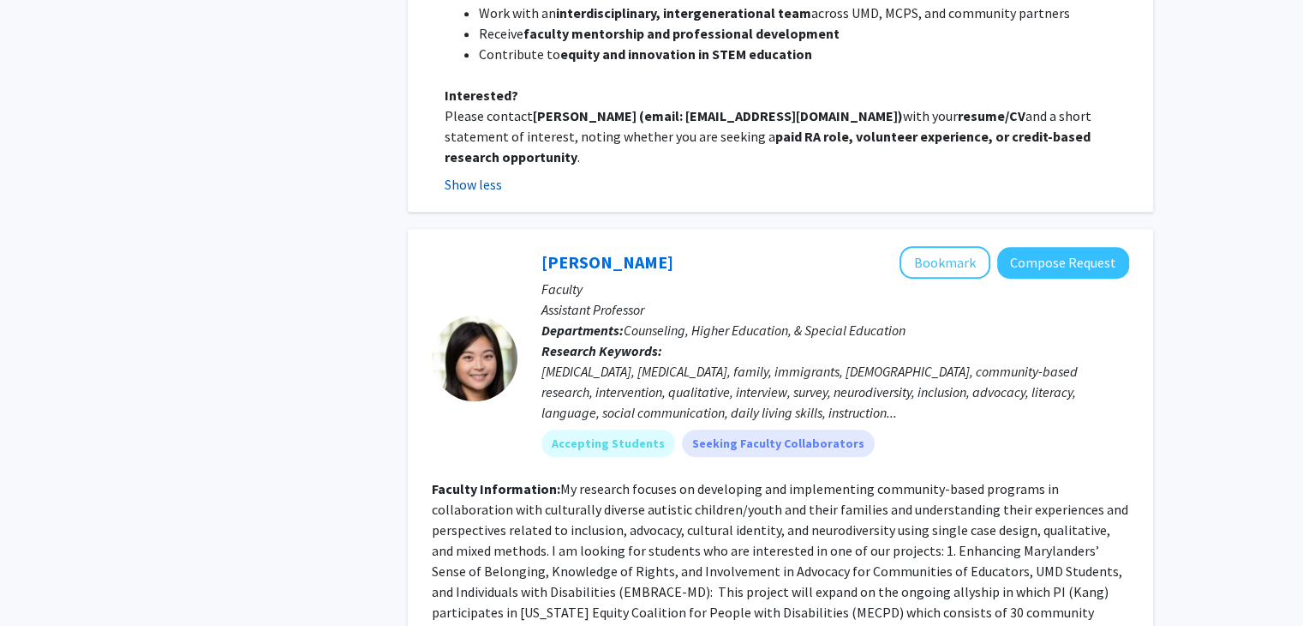
scroll to position [1267, 0]
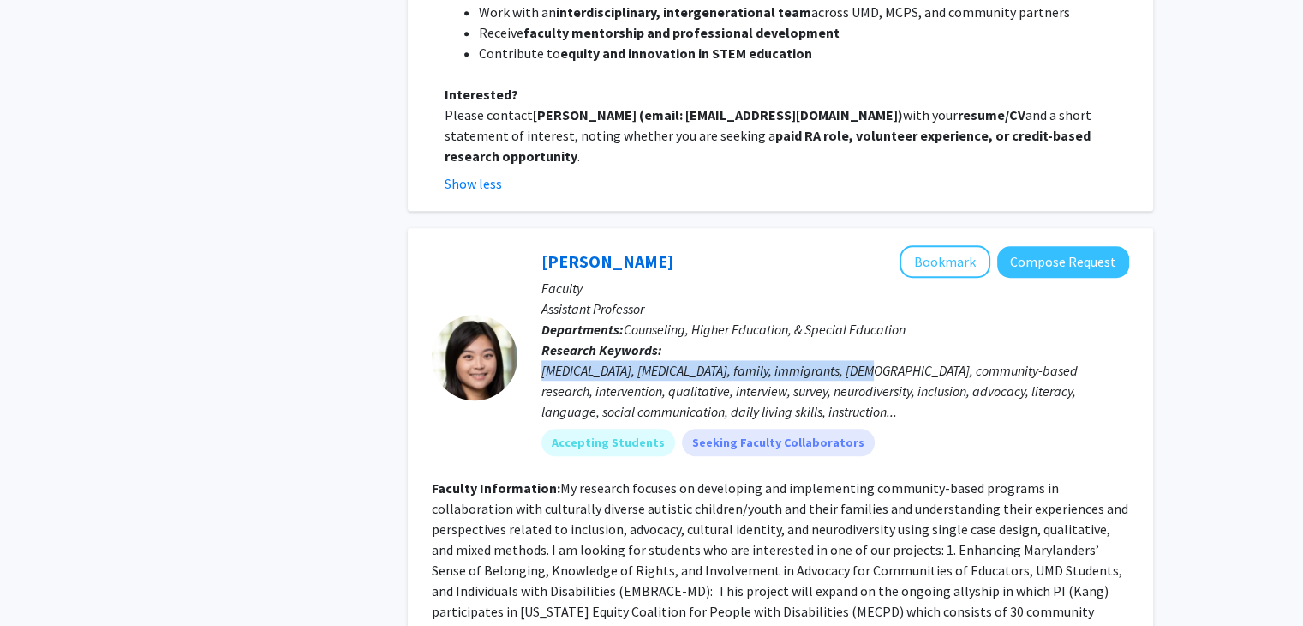
drag, startPoint x: 739, startPoint y: 316, endPoint x: 857, endPoint y: 333, distance: 119.5
click at [857, 339] on p "Research Keywords: [MEDICAL_DATA], [MEDICAL_DATA], family, immigrants, [DEMOGRA…" at bounding box center [836, 380] width 588 height 82
click at [857, 360] on div "[MEDICAL_DATA], [MEDICAL_DATA], family, immigrants, [DEMOGRAPHIC_DATA], communi…" at bounding box center [836, 391] width 588 height 62
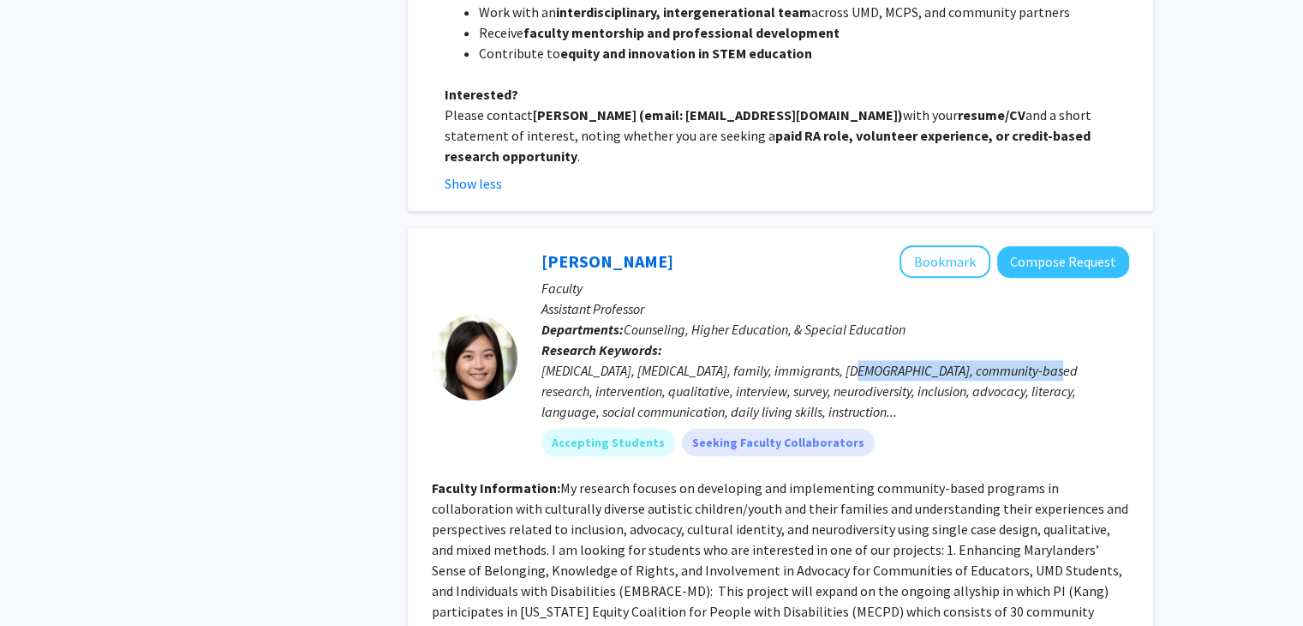
drag, startPoint x: 857, startPoint y: 333, endPoint x: 981, endPoint y: 330, distance: 124.3
click at [981, 360] on div "[MEDICAL_DATA], [MEDICAL_DATA], family, immigrants, [DEMOGRAPHIC_DATA], communi…" at bounding box center [836, 391] width 588 height 62
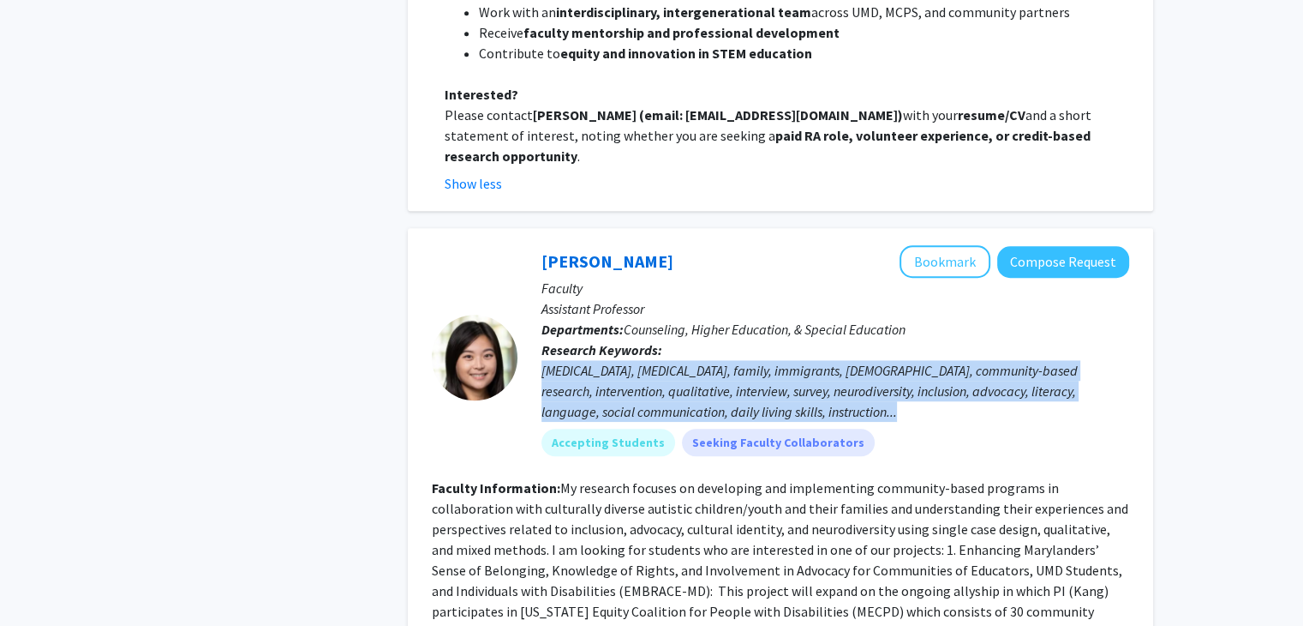
click at [981, 360] on div "[MEDICAL_DATA], [MEDICAL_DATA], family, immigrants, [DEMOGRAPHIC_DATA], communi…" at bounding box center [836, 391] width 588 height 62
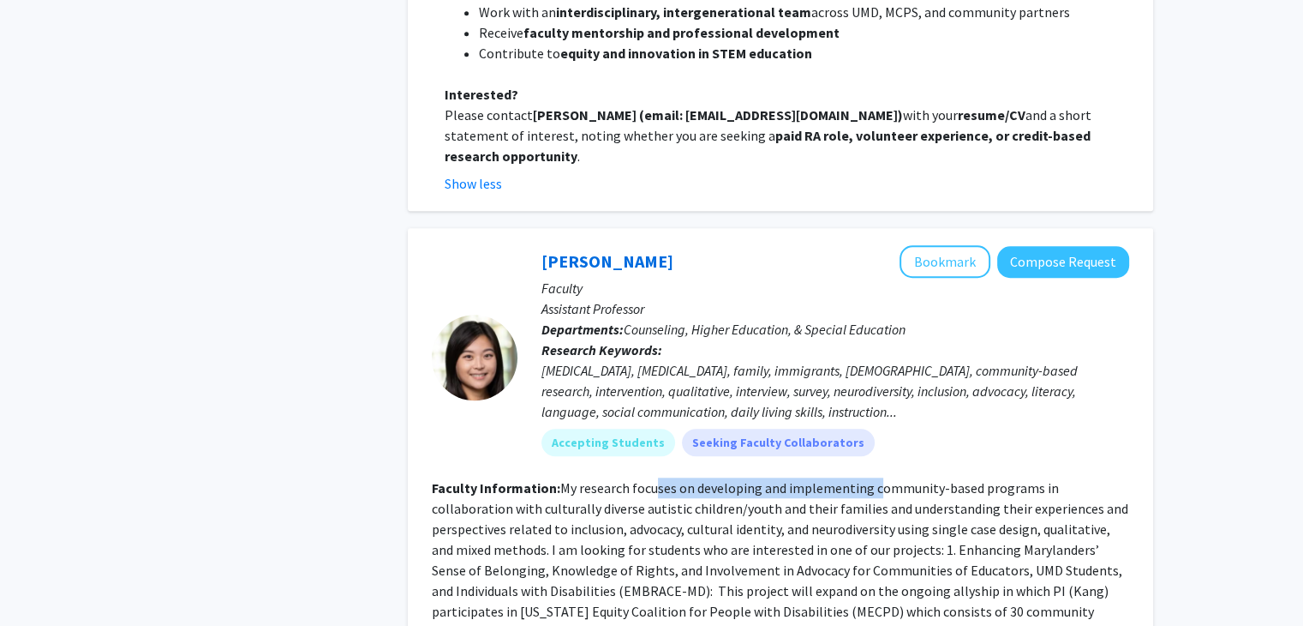
drag, startPoint x: 654, startPoint y: 452, endPoint x: 895, endPoint y: 433, distance: 241.6
click at [997, 479] on fg-read-more "My research focuses on developing and implementing community-based programs in …" at bounding box center [780, 559] width 697 height 161
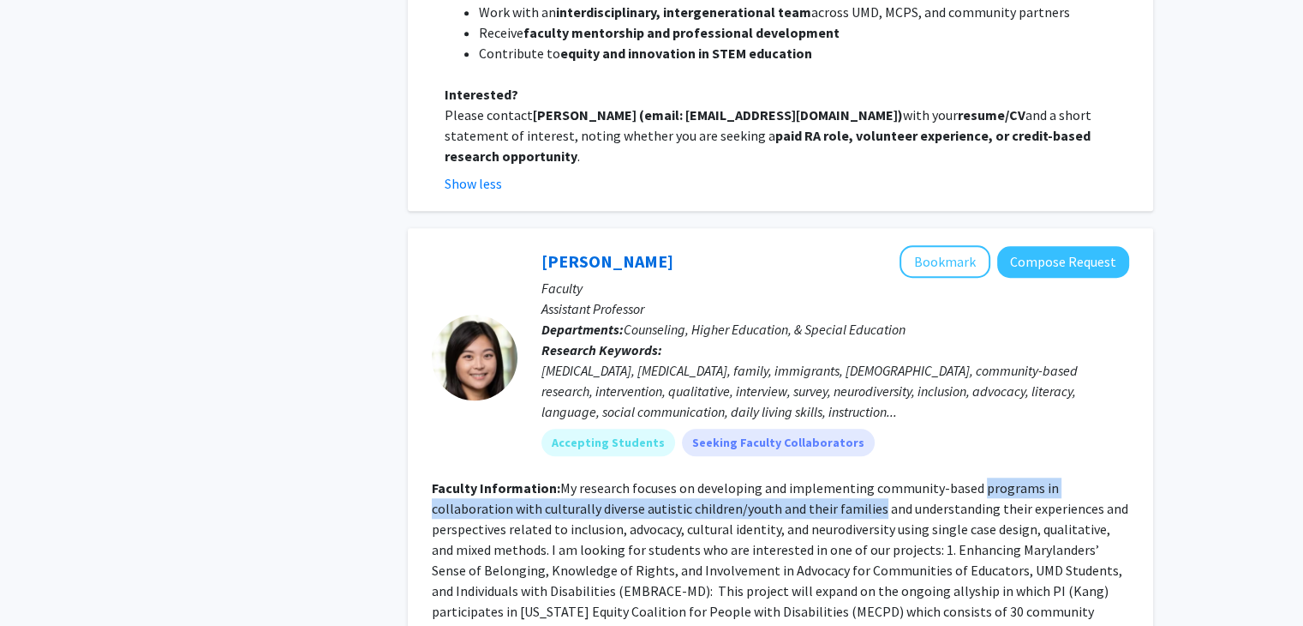
drag, startPoint x: 997, startPoint y: 451, endPoint x: 787, endPoint y: 456, distance: 210.0
click at [787, 479] on fg-read-more "My research focuses on developing and implementing community-based programs in …" at bounding box center [780, 559] width 697 height 161
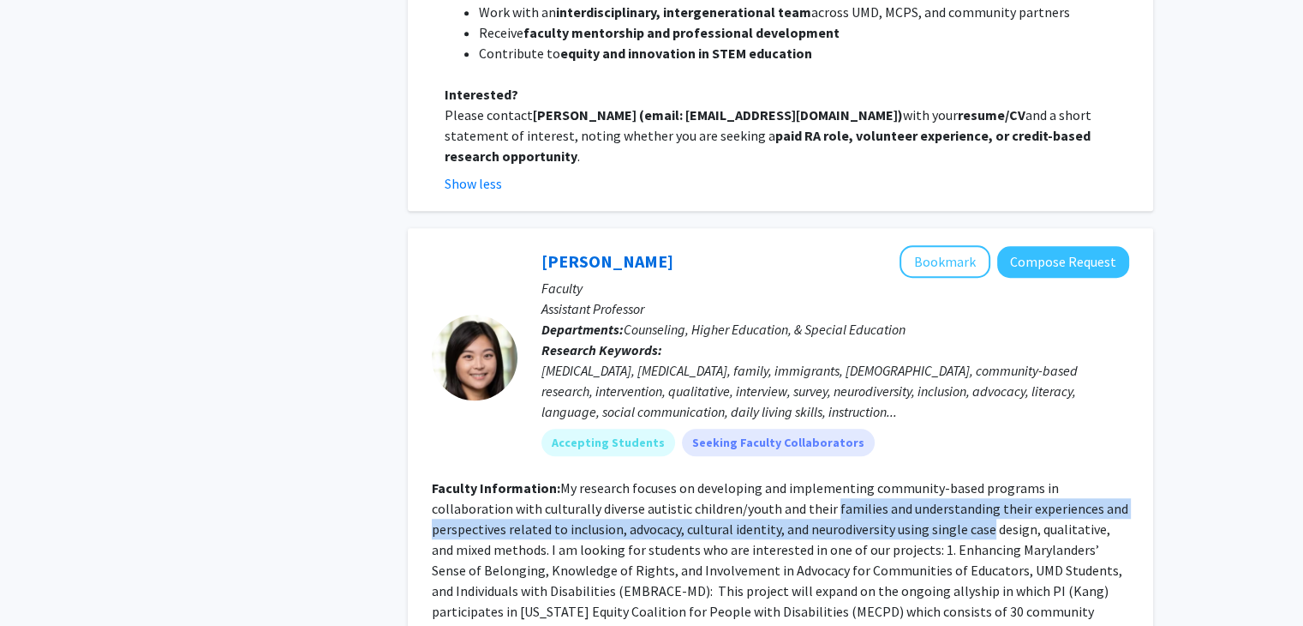
drag, startPoint x: 787, startPoint y: 456, endPoint x: 902, endPoint y: 488, distance: 120.0
click at [902, 488] on fg-read-more "My research focuses on developing and implementing community-based programs in …" at bounding box center [780, 559] width 697 height 161
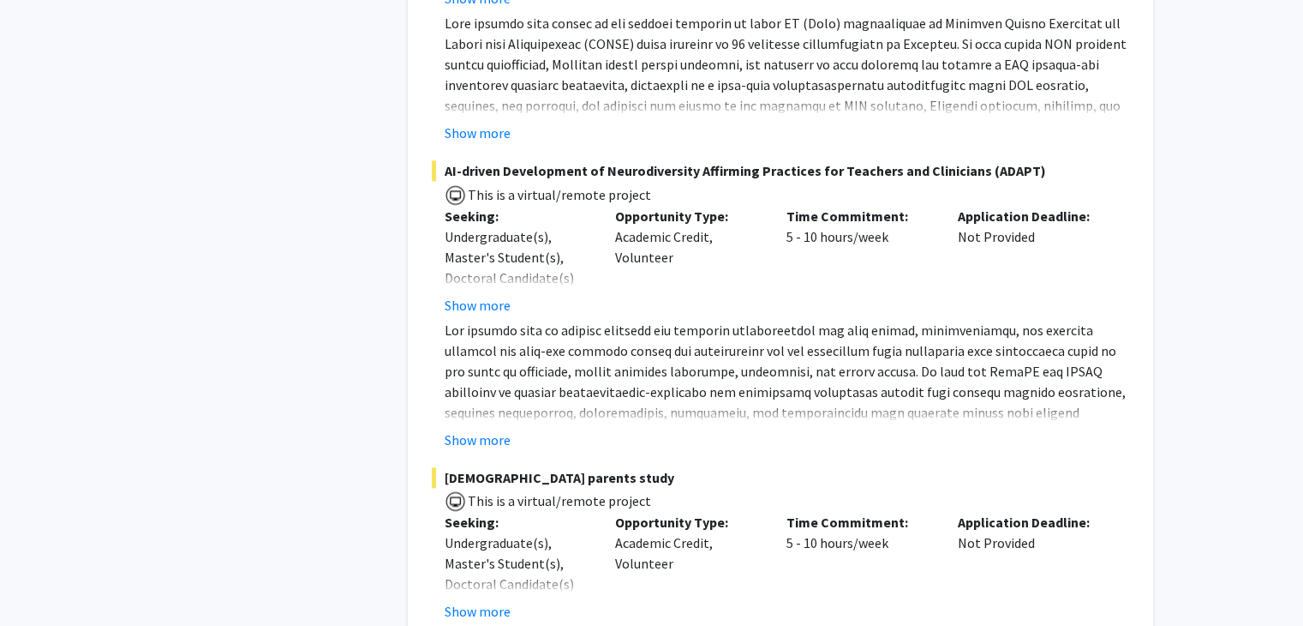
scroll to position [2292, 0]
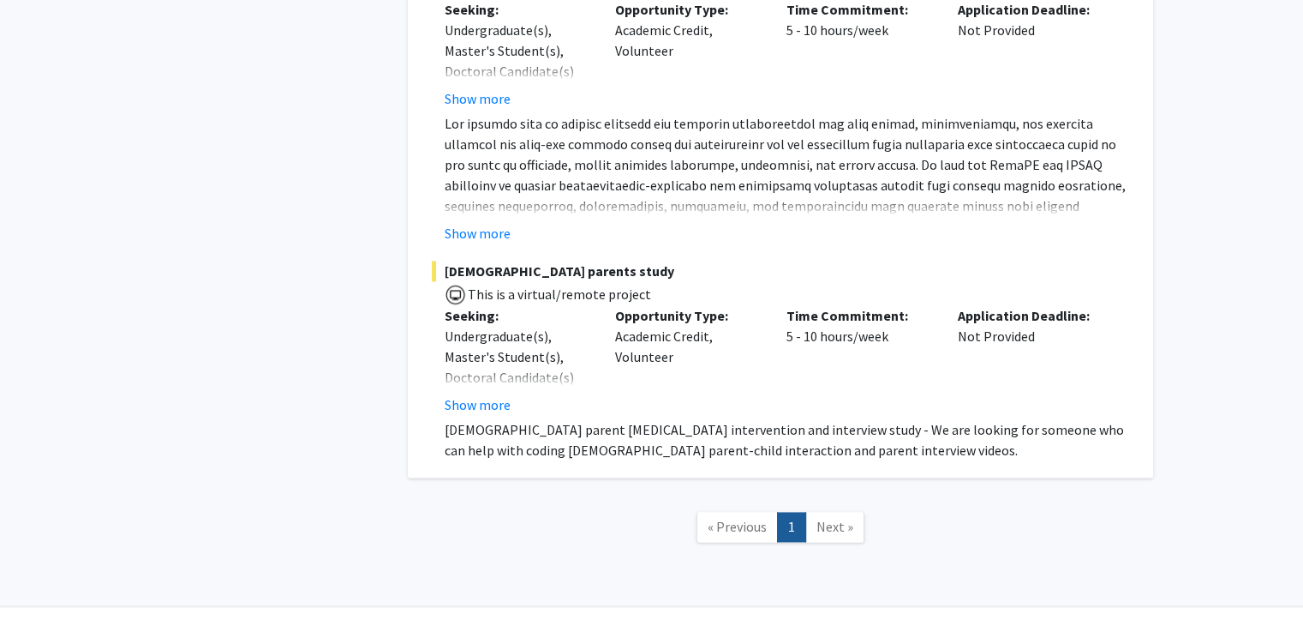
click at [563, 419] on p "[DEMOGRAPHIC_DATA] parent [MEDICAL_DATA] intervention and interview study - We …" at bounding box center [787, 439] width 685 height 41
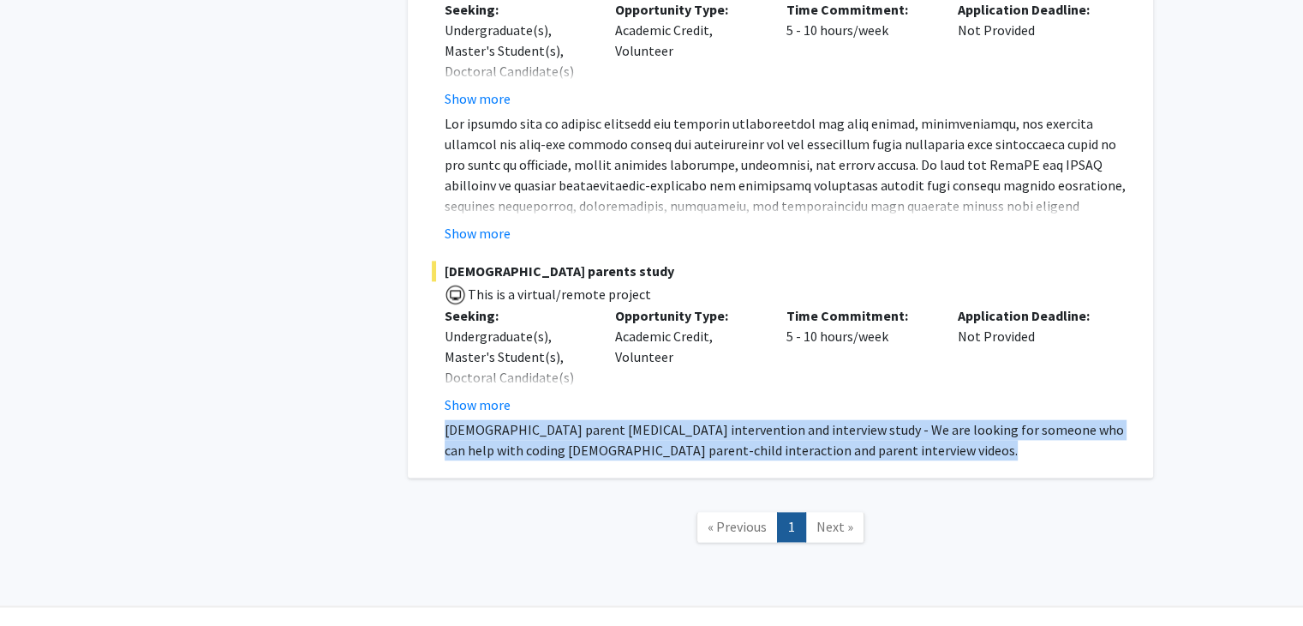
click at [563, 419] on p "[DEMOGRAPHIC_DATA] parent [MEDICAL_DATA] intervention and interview study - We …" at bounding box center [787, 439] width 685 height 41
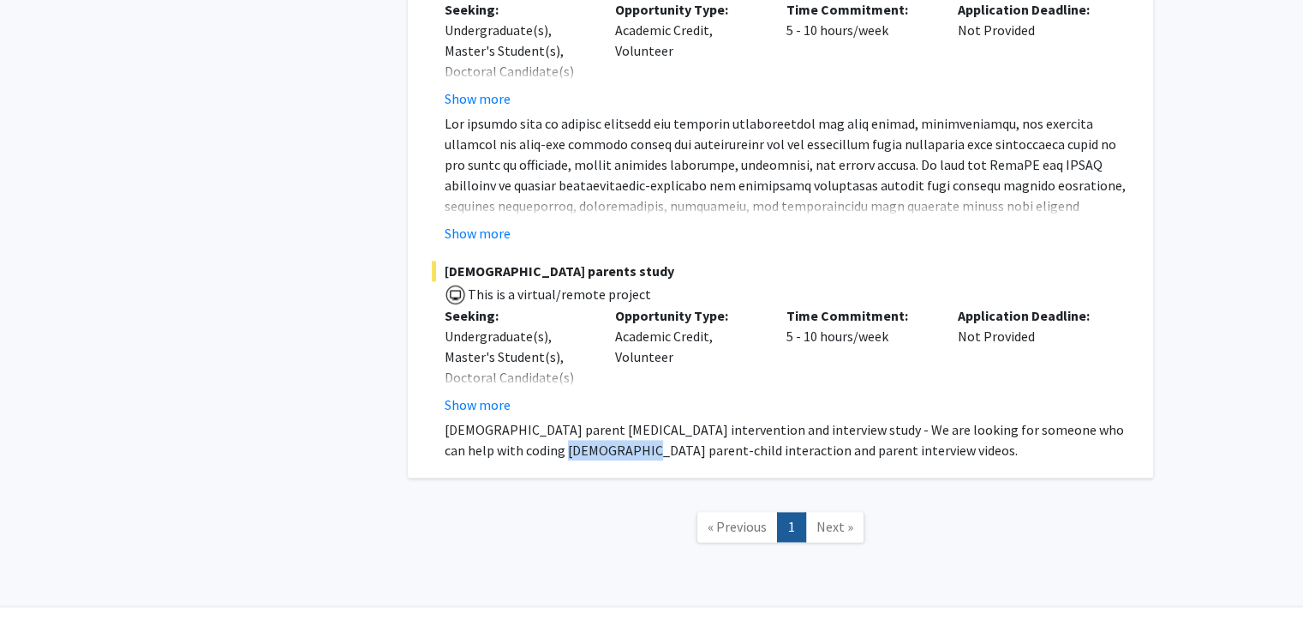
click at [563, 419] on p "[DEMOGRAPHIC_DATA] parent [MEDICAL_DATA] intervention and interview study - We …" at bounding box center [787, 439] width 685 height 41
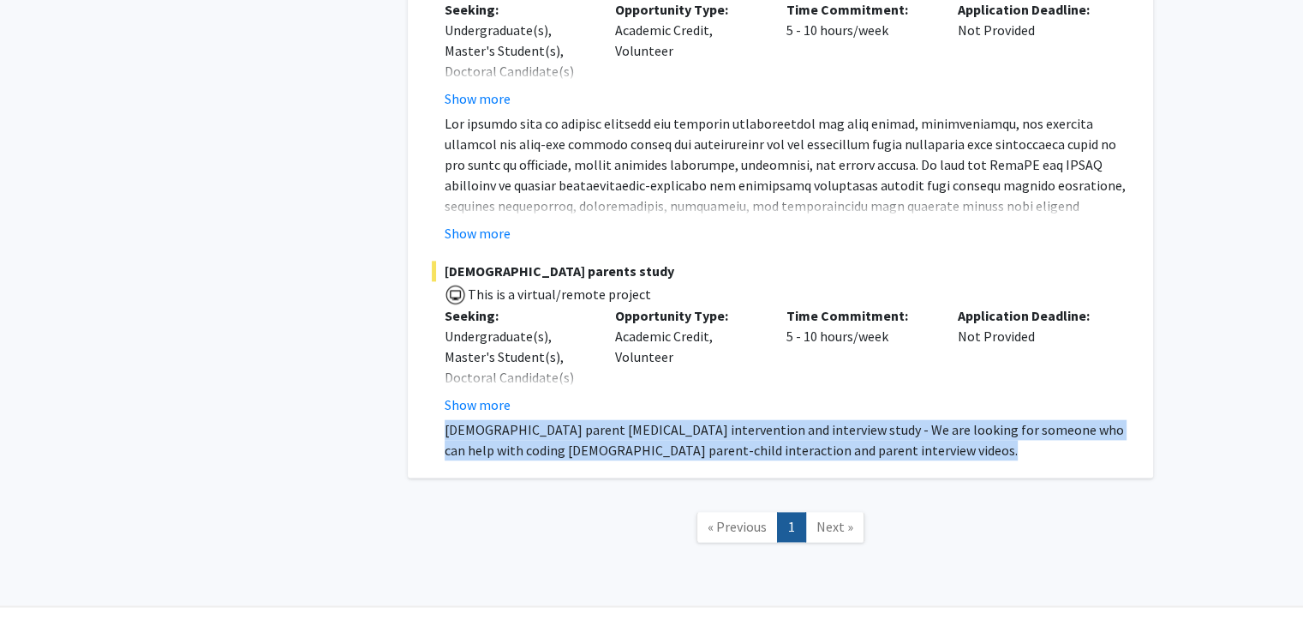
click at [563, 419] on p "[DEMOGRAPHIC_DATA] parent [MEDICAL_DATA] intervention and interview study - We …" at bounding box center [787, 439] width 685 height 41
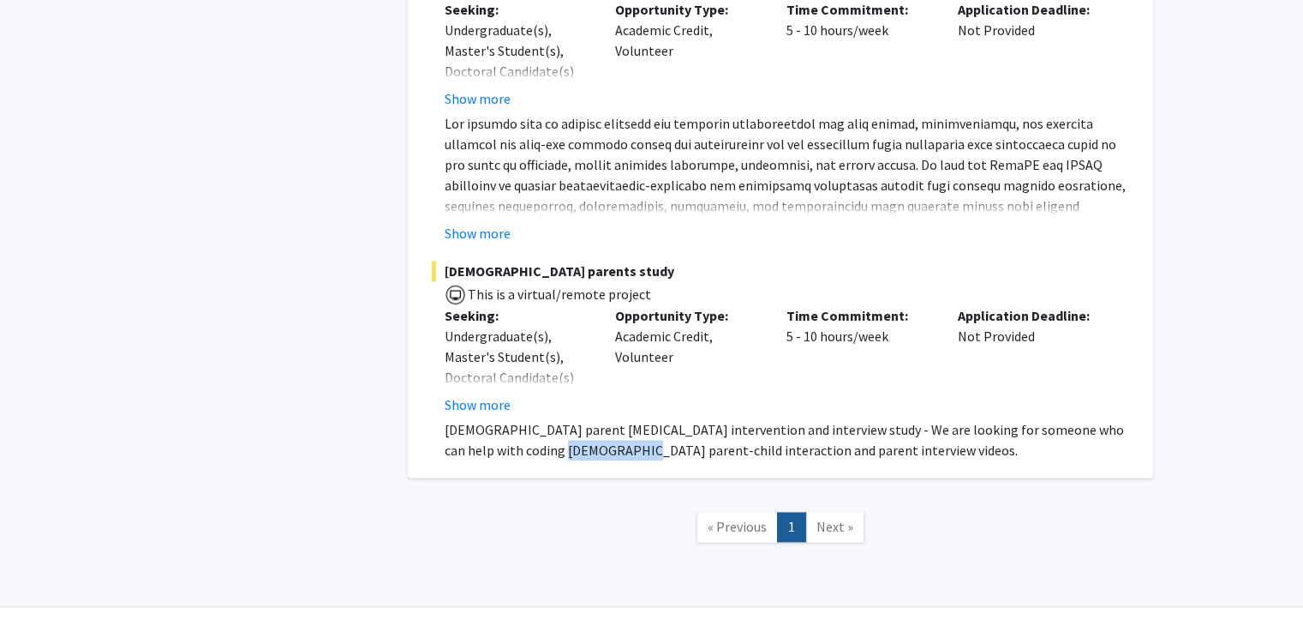
click at [563, 419] on p "[DEMOGRAPHIC_DATA] parent [MEDICAL_DATA] intervention and interview study - We …" at bounding box center [787, 439] width 685 height 41
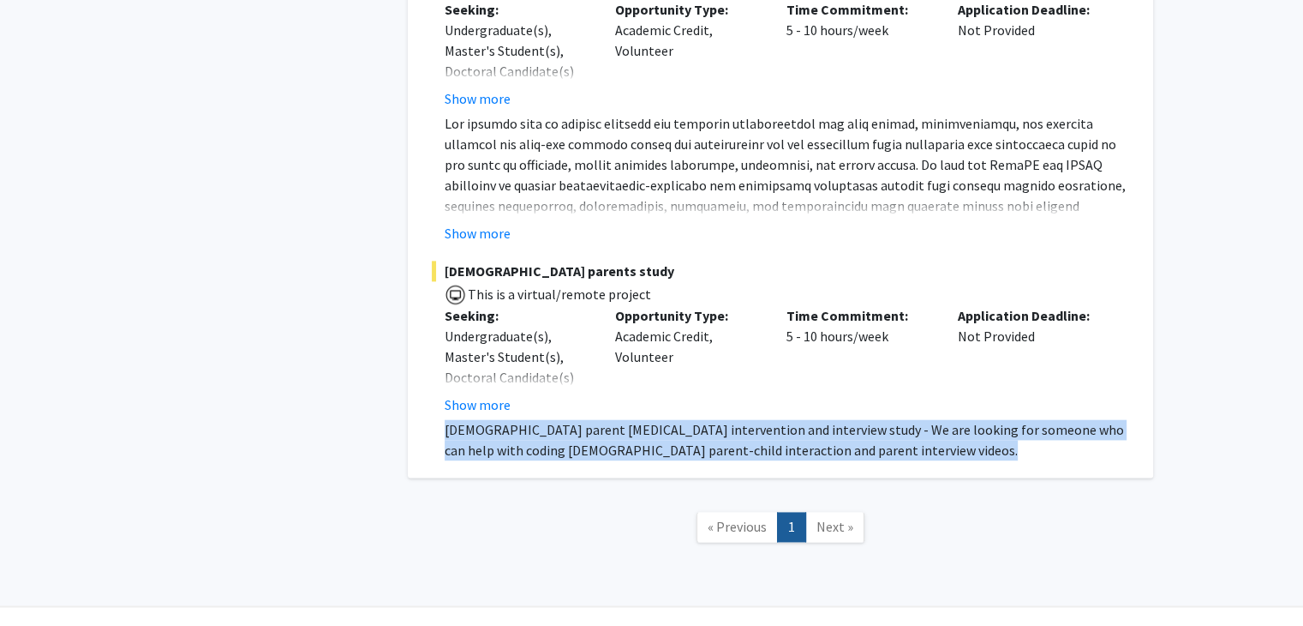
click at [563, 419] on p "[DEMOGRAPHIC_DATA] parent [MEDICAL_DATA] intervention and interview study - We …" at bounding box center [787, 439] width 685 height 41
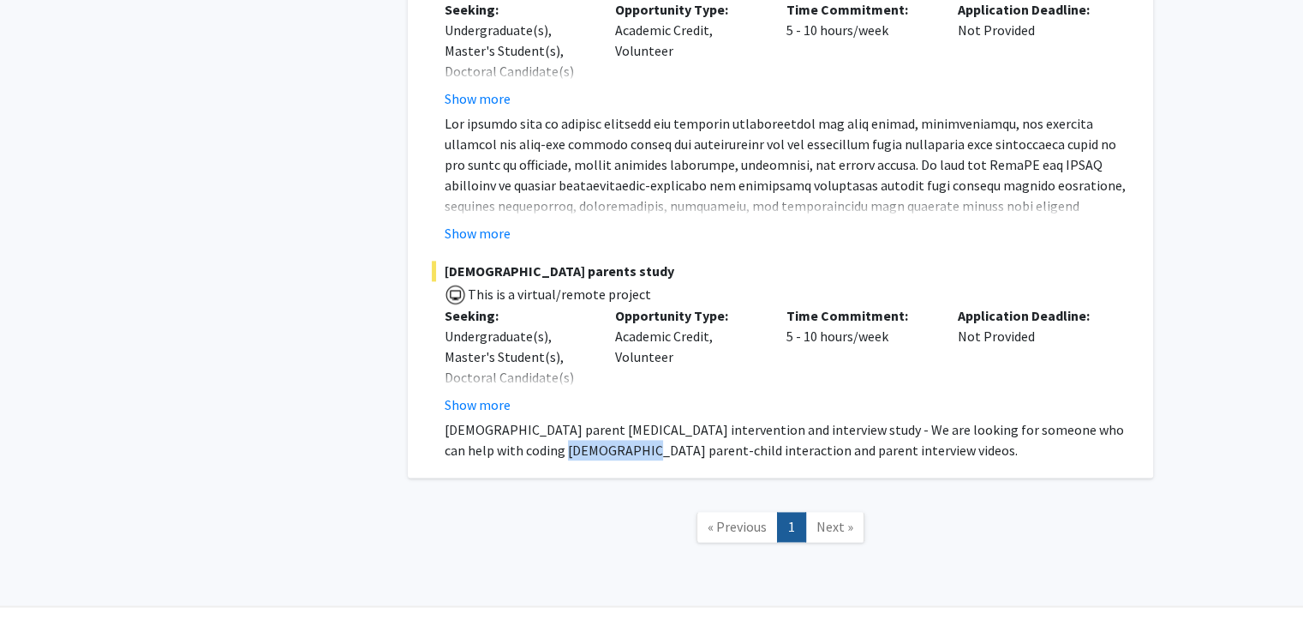
click at [563, 419] on p "[DEMOGRAPHIC_DATA] parent [MEDICAL_DATA] intervention and interview study - We …" at bounding box center [787, 439] width 685 height 41
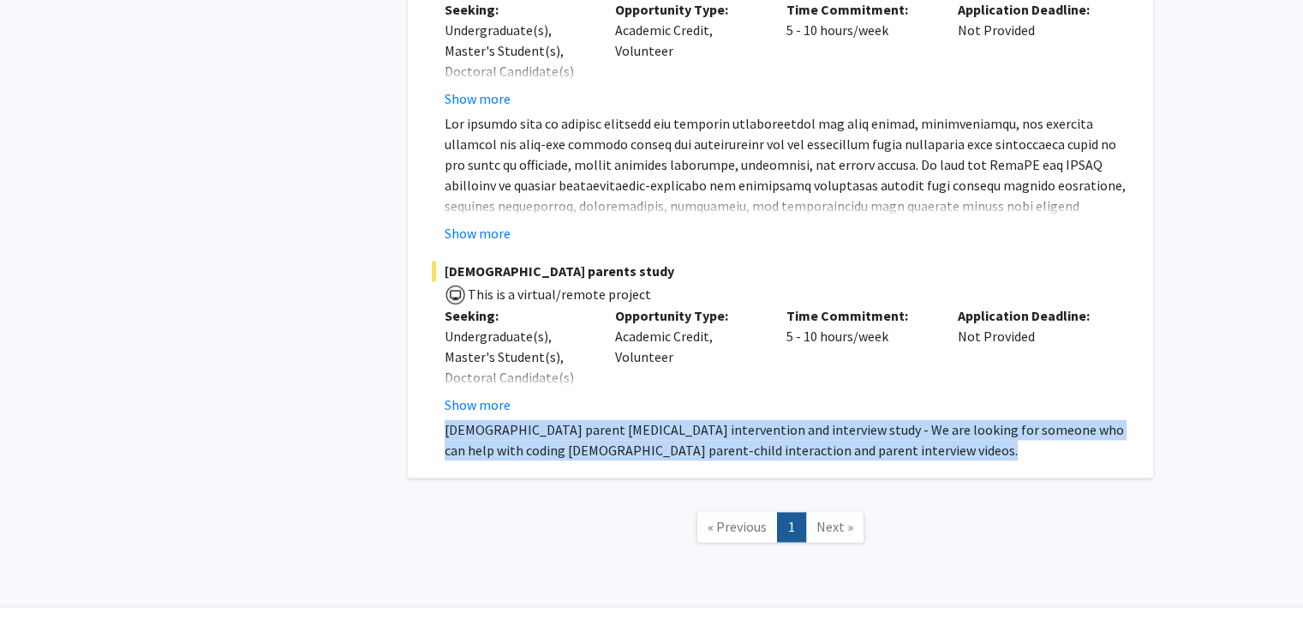
click at [563, 419] on p "[DEMOGRAPHIC_DATA] parent [MEDICAL_DATA] intervention and interview study - We …" at bounding box center [787, 439] width 685 height 41
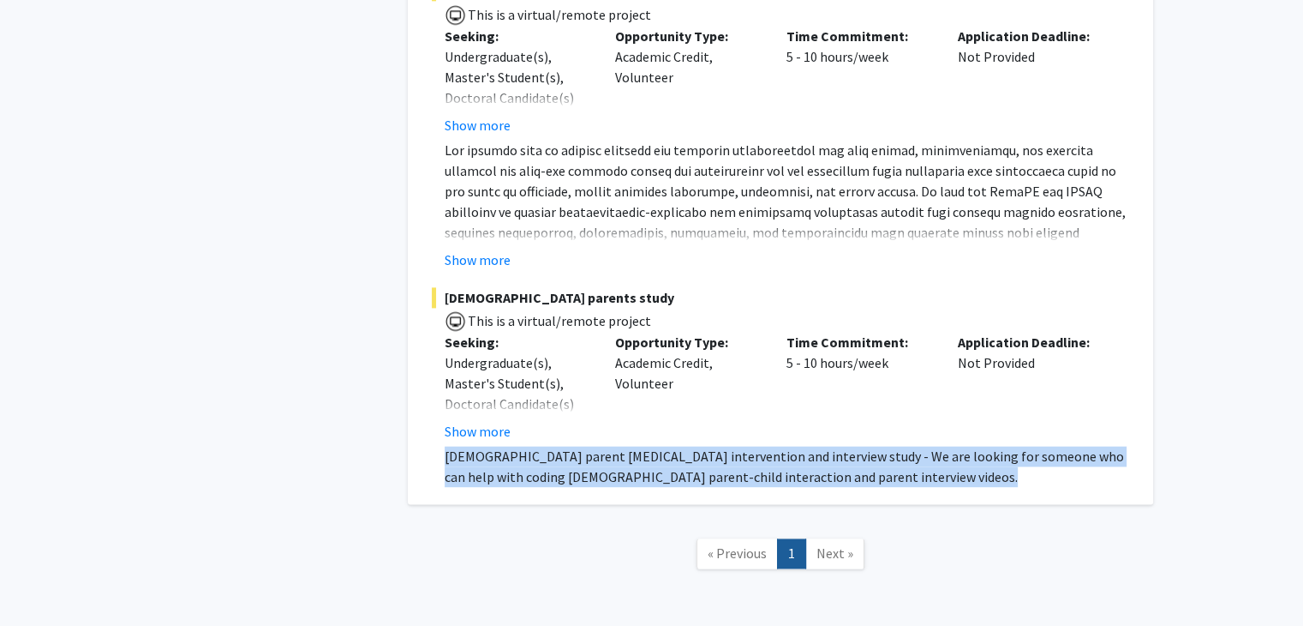
scroll to position [2264, 0]
click at [477, 422] on button "Show more" at bounding box center [478, 432] width 66 height 21
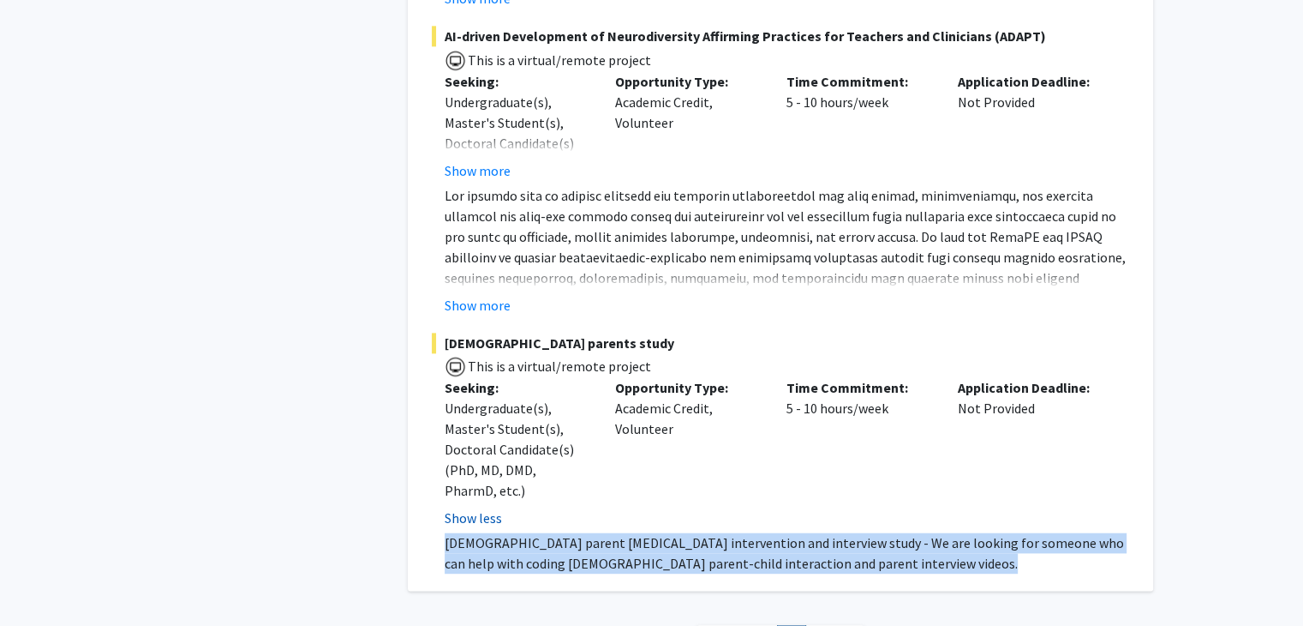
scroll to position [2218, 0]
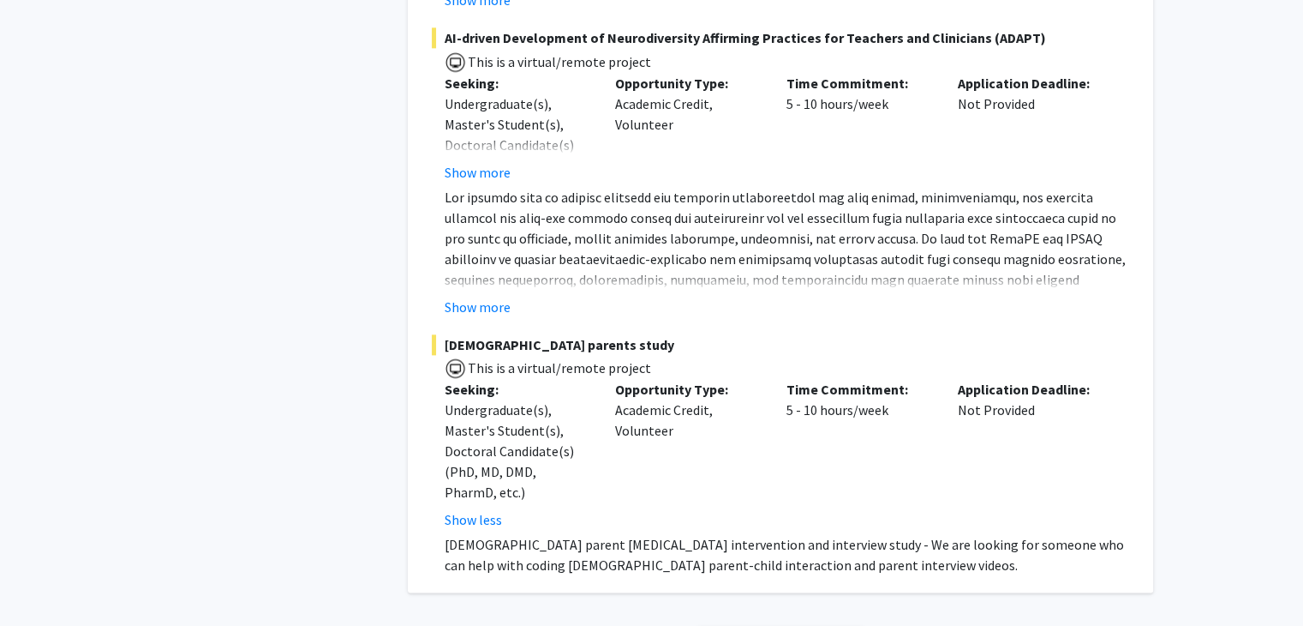
click at [668, 379] on p "Opportunity Type:" at bounding box center [688, 389] width 146 height 21
drag, startPoint x: 668, startPoint y: 342, endPoint x: 660, endPoint y: 391, distance: 49.6
click at [660, 391] on div "Opportunity Type: Academic Credit, Volunteer" at bounding box center [687, 454] width 171 height 151
drag, startPoint x: 660, startPoint y: 391, endPoint x: 649, endPoint y: 351, distance: 41.8
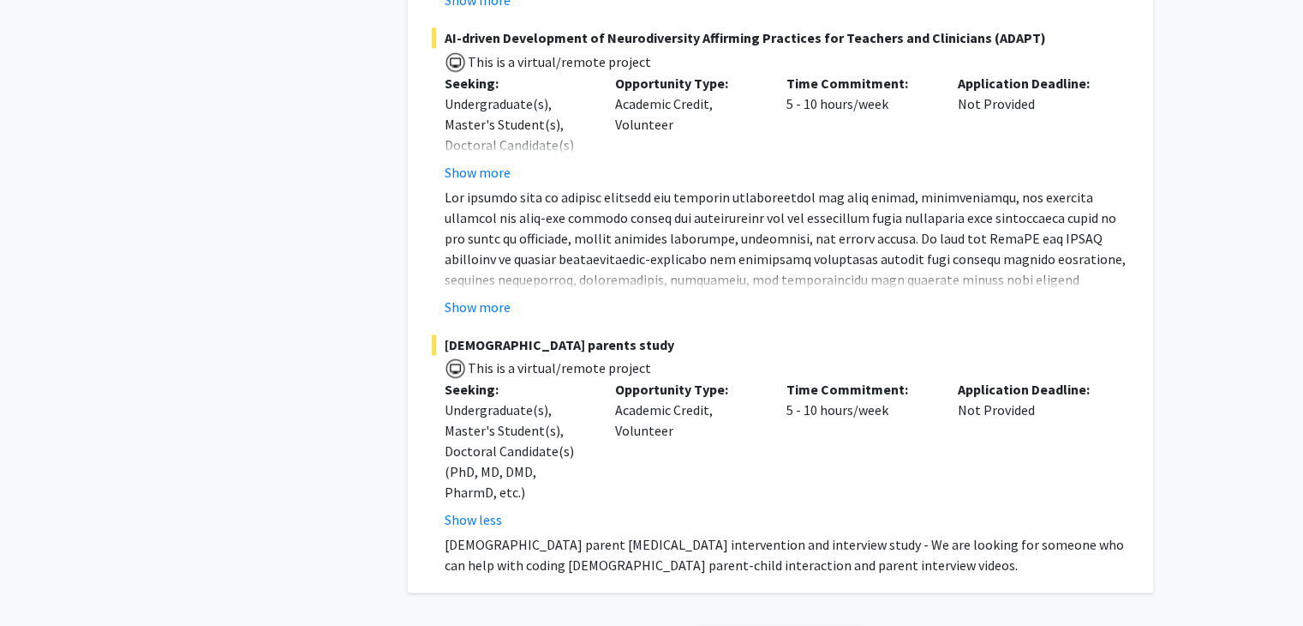
click at [649, 379] on div "Opportunity Type: Academic Credit, Volunteer" at bounding box center [687, 454] width 171 height 151
click at [649, 379] on p "Opportunity Type:" at bounding box center [688, 389] width 146 height 21
drag, startPoint x: 649, startPoint y: 351, endPoint x: 657, endPoint y: 385, distance: 35.3
click at [657, 385] on div "Opportunity Type: Academic Credit, Volunteer" at bounding box center [687, 454] width 171 height 151
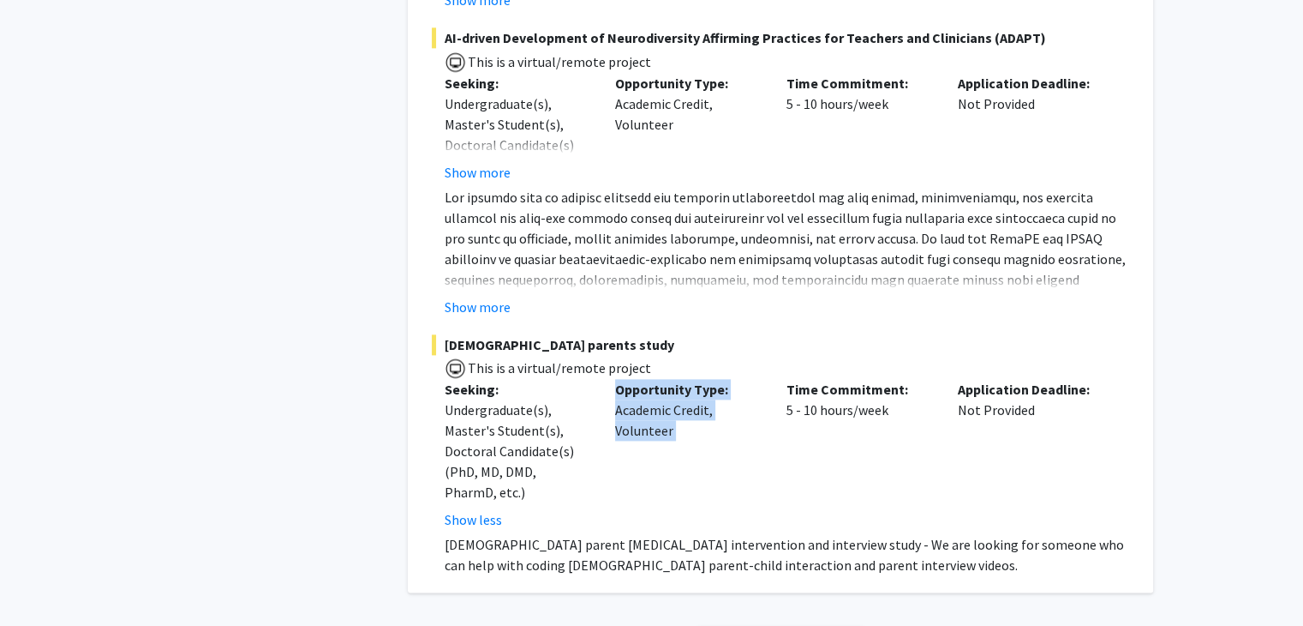
click at [657, 385] on div "Opportunity Type: Academic Credit, Volunteer" at bounding box center [687, 454] width 171 height 151
drag, startPoint x: 657, startPoint y: 385, endPoint x: 658, endPoint y: 368, distance: 17.2
click at [658, 379] on div "Opportunity Type: Academic Credit, Volunteer" at bounding box center [687, 454] width 171 height 151
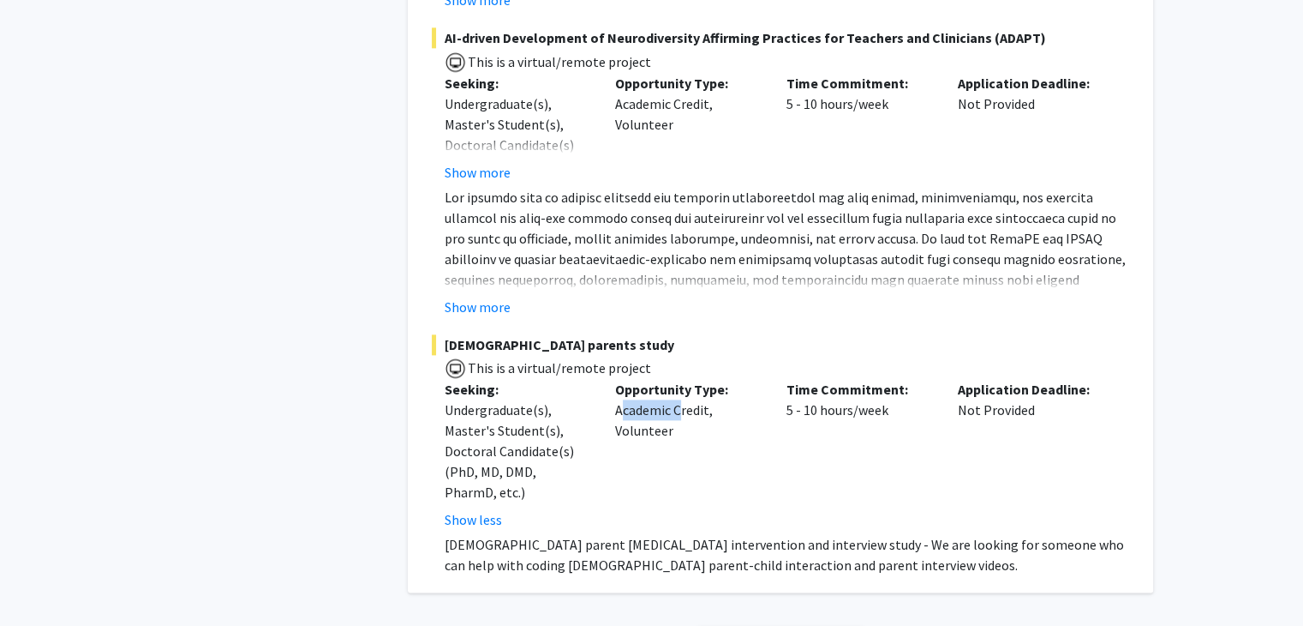
click at [658, 379] on div "Opportunity Type: Academic Credit, Volunteer" at bounding box center [687, 454] width 171 height 151
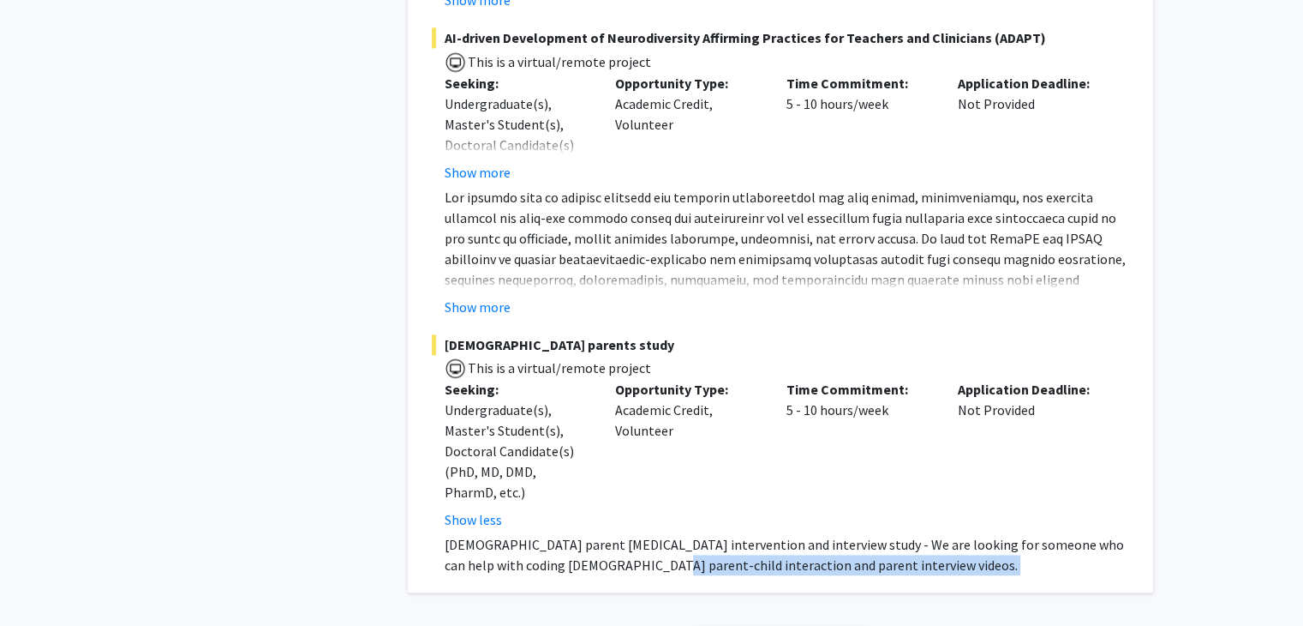
drag, startPoint x: 622, startPoint y: 555, endPoint x: 629, endPoint y: 545, distance: 12.4
click at [660, 534] on p "[DEMOGRAPHIC_DATA] parent [MEDICAL_DATA] intervention and interview study - We …" at bounding box center [787, 554] width 685 height 41
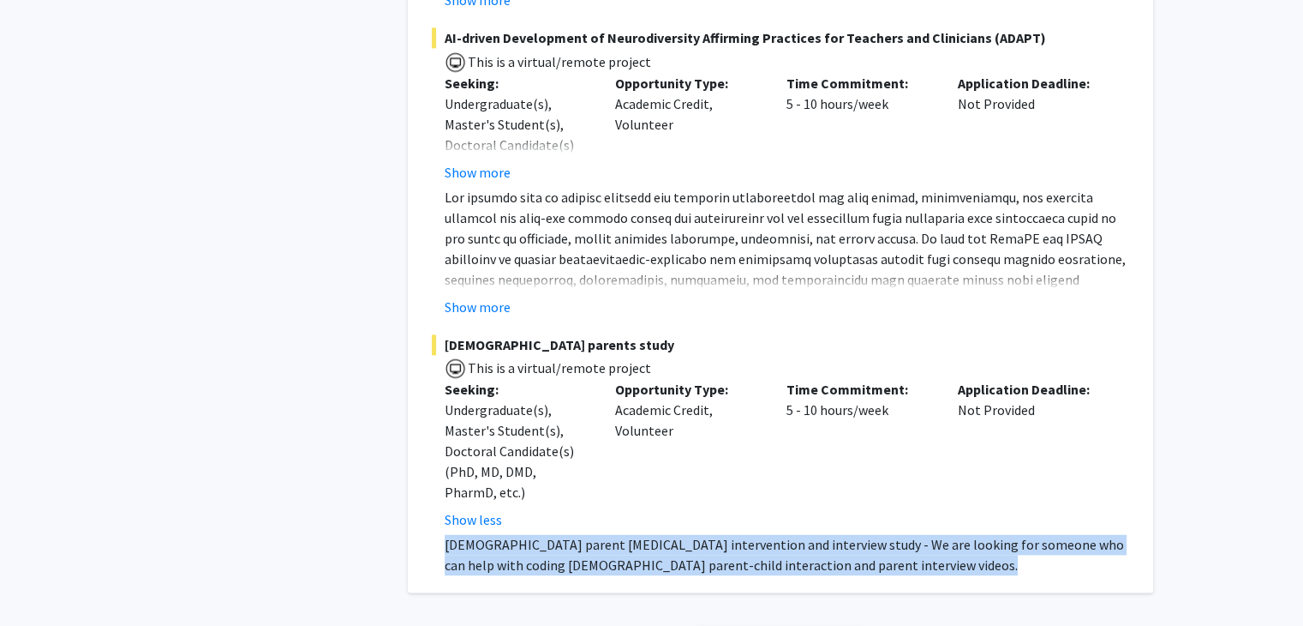
click at [660, 534] on p "[DEMOGRAPHIC_DATA] parent [MEDICAL_DATA] intervention and interview study - We …" at bounding box center [787, 554] width 685 height 41
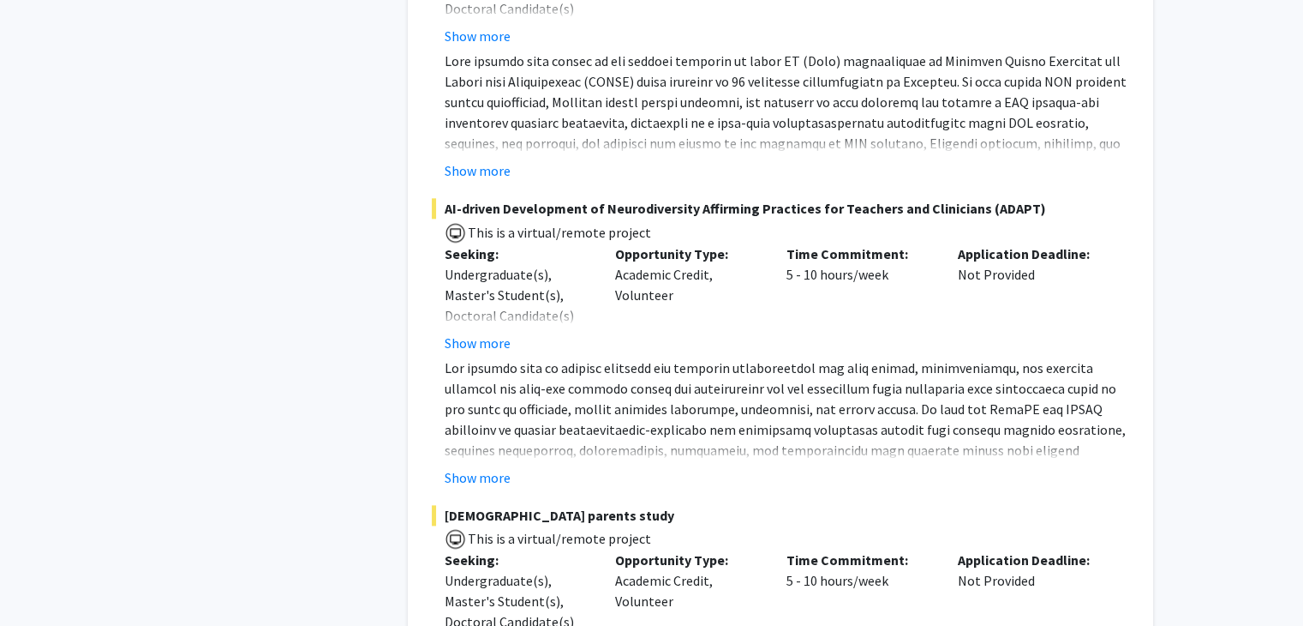
scroll to position [2333, 0]
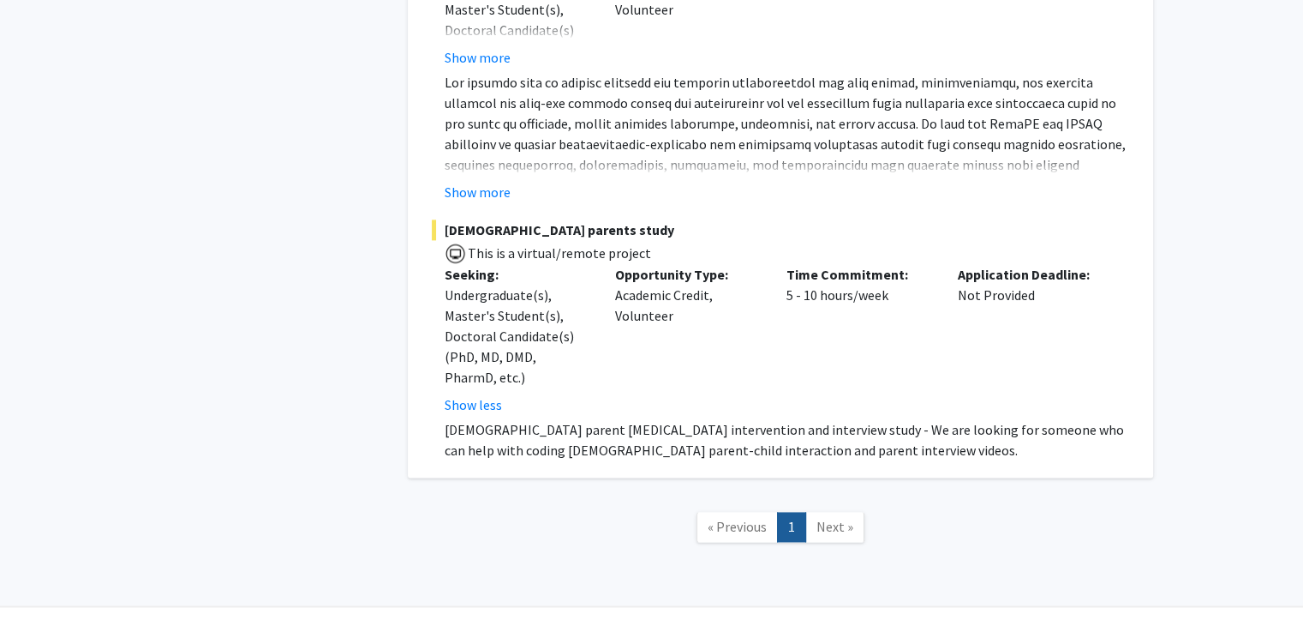
click at [662, 327] on div "Opportunity Type: Academic Credit, Volunteer" at bounding box center [687, 339] width 171 height 151
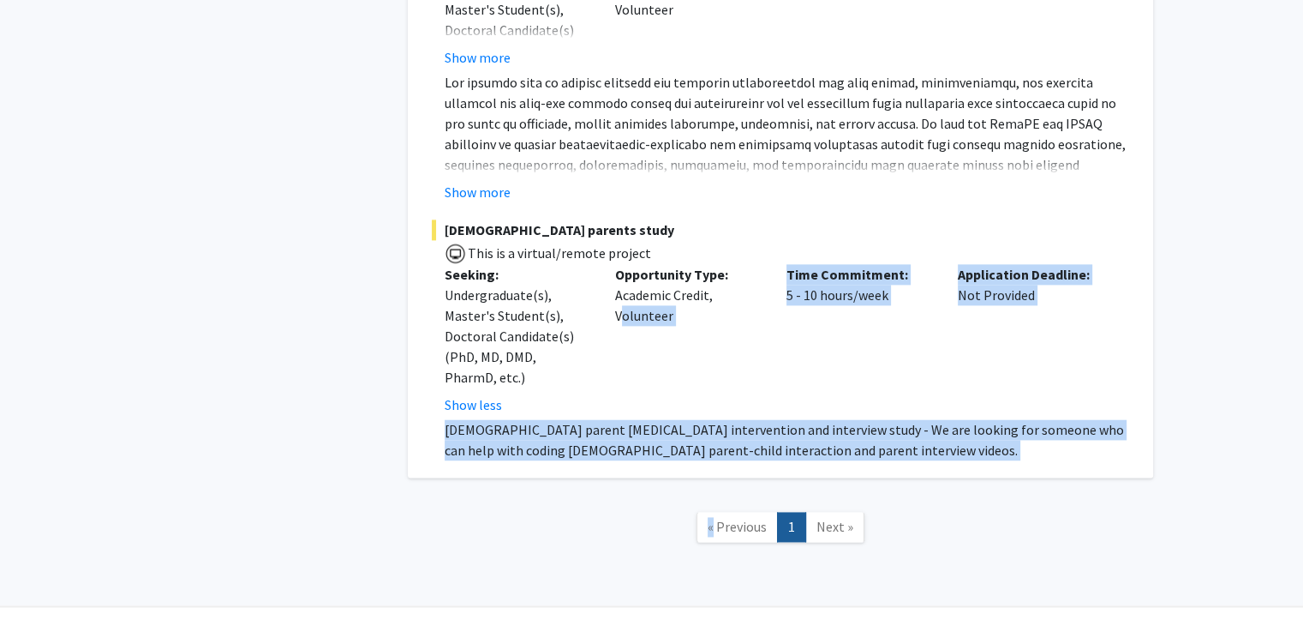
drag, startPoint x: 662, startPoint y: 327, endPoint x: 722, endPoint y: 436, distance: 125.0
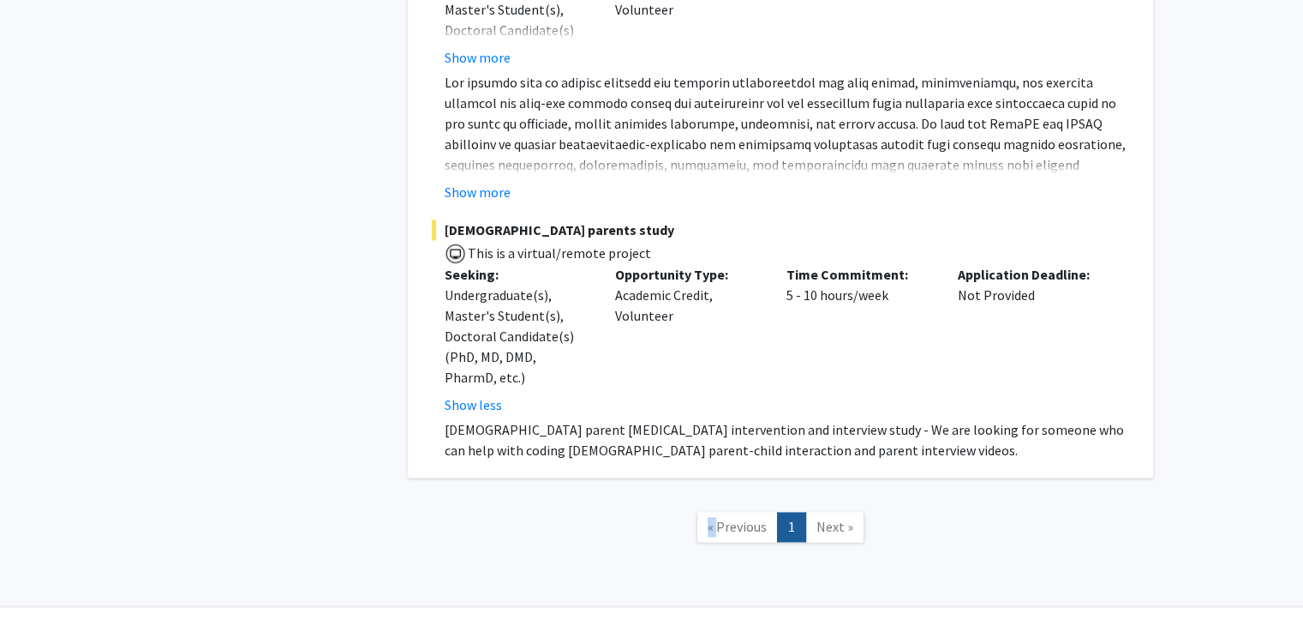
click at [744, 419] on p "[DEMOGRAPHIC_DATA] parent [MEDICAL_DATA] intervention and interview study - We …" at bounding box center [787, 439] width 685 height 41
drag, startPoint x: 744, startPoint y: 400, endPoint x: 692, endPoint y: 399, distance: 51.4
click at [692, 419] on p "[DEMOGRAPHIC_DATA] parent [MEDICAL_DATA] intervention and interview study - We …" at bounding box center [787, 439] width 685 height 41
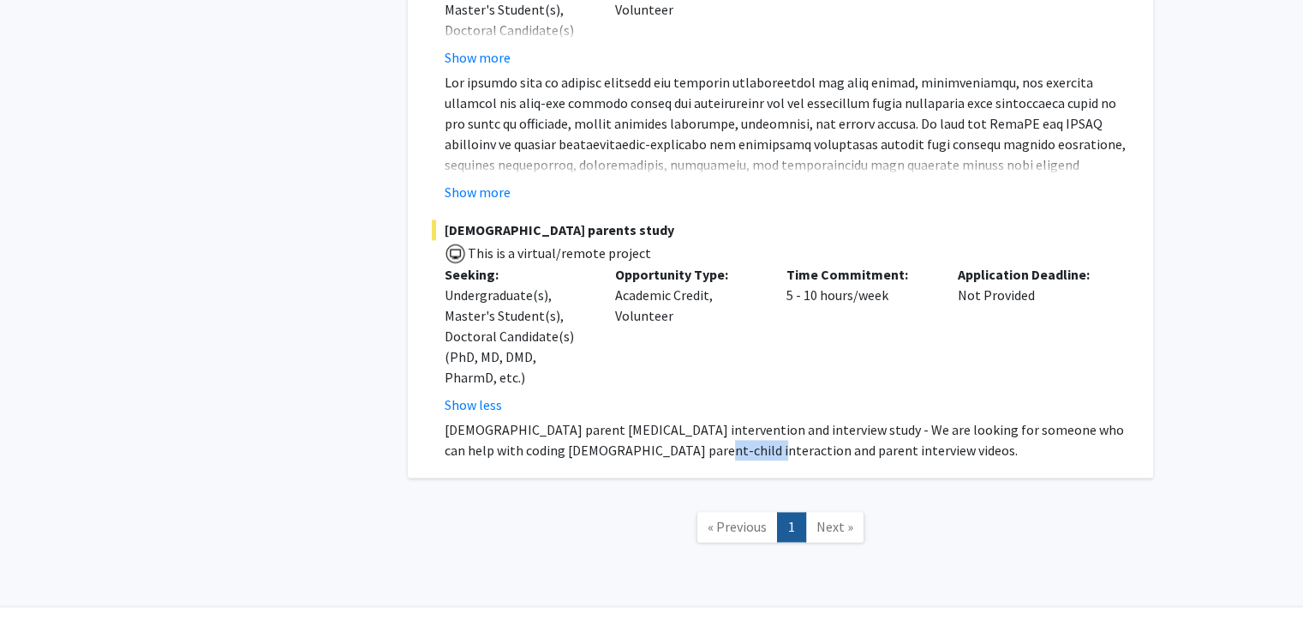
click at [692, 419] on p "[DEMOGRAPHIC_DATA] parent [MEDICAL_DATA] intervention and interview study - We …" at bounding box center [787, 439] width 685 height 41
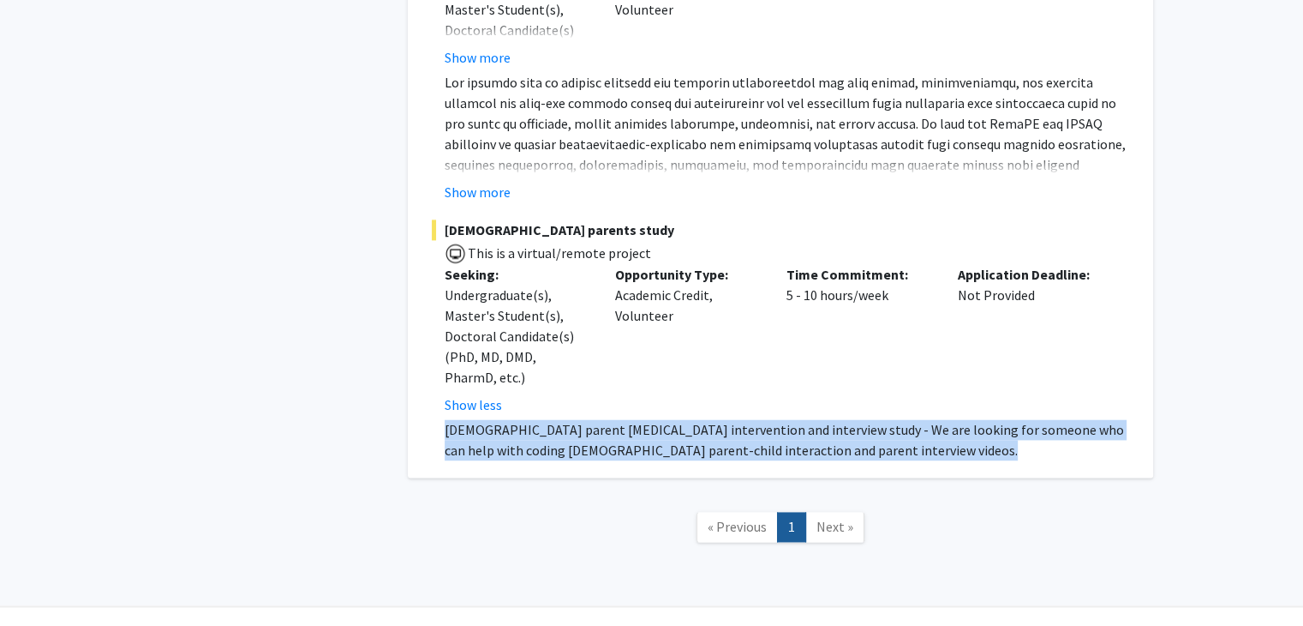
click at [692, 419] on p "[DEMOGRAPHIC_DATA] parent [MEDICAL_DATA] intervention and interview study - We …" at bounding box center [787, 439] width 685 height 41
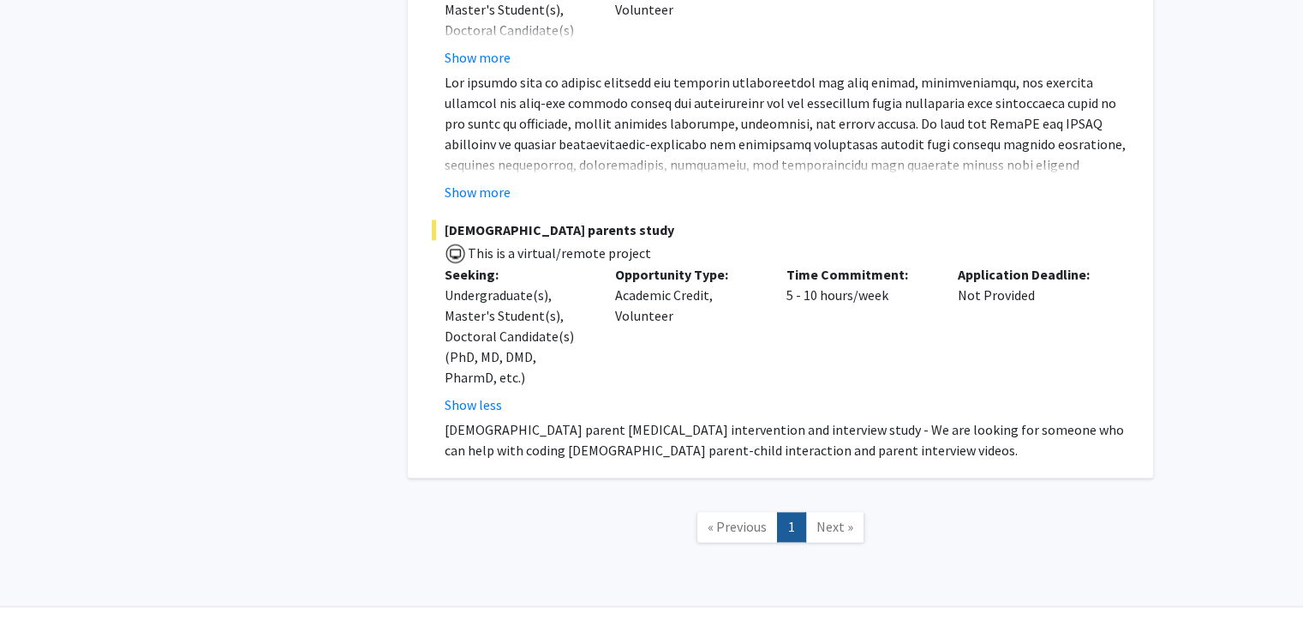
click at [656, 361] on div "Opportunity Type: Academic Credit, Volunteer" at bounding box center [687, 339] width 171 height 151
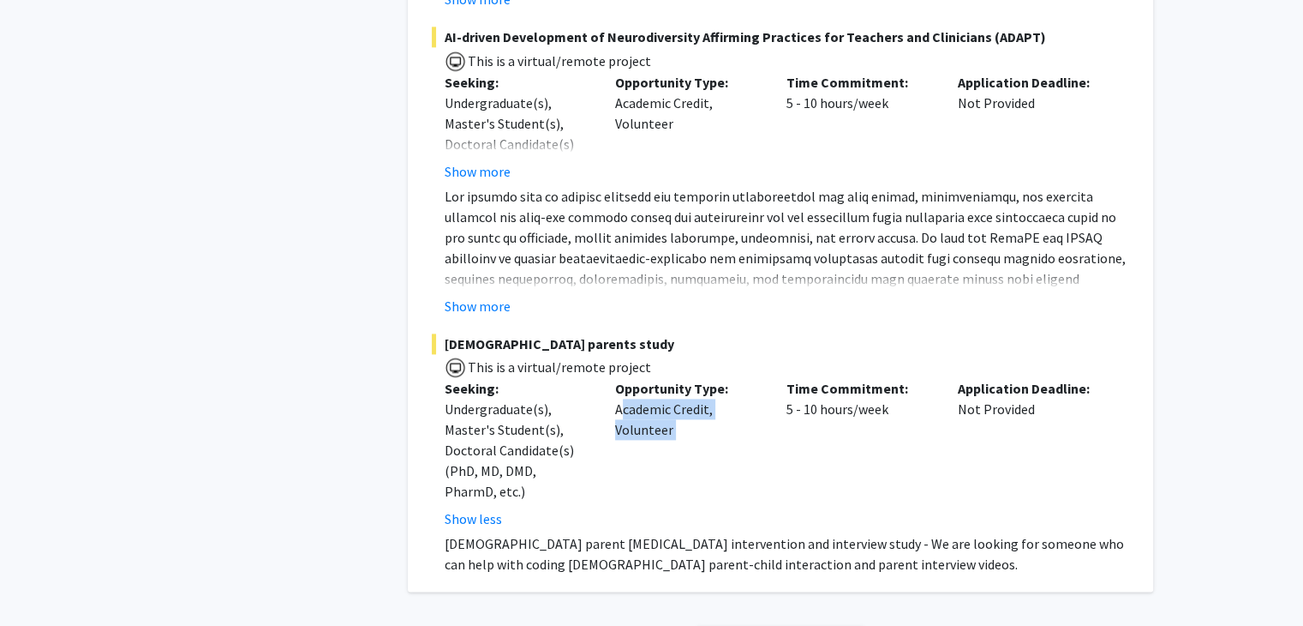
scroll to position [2216, 0]
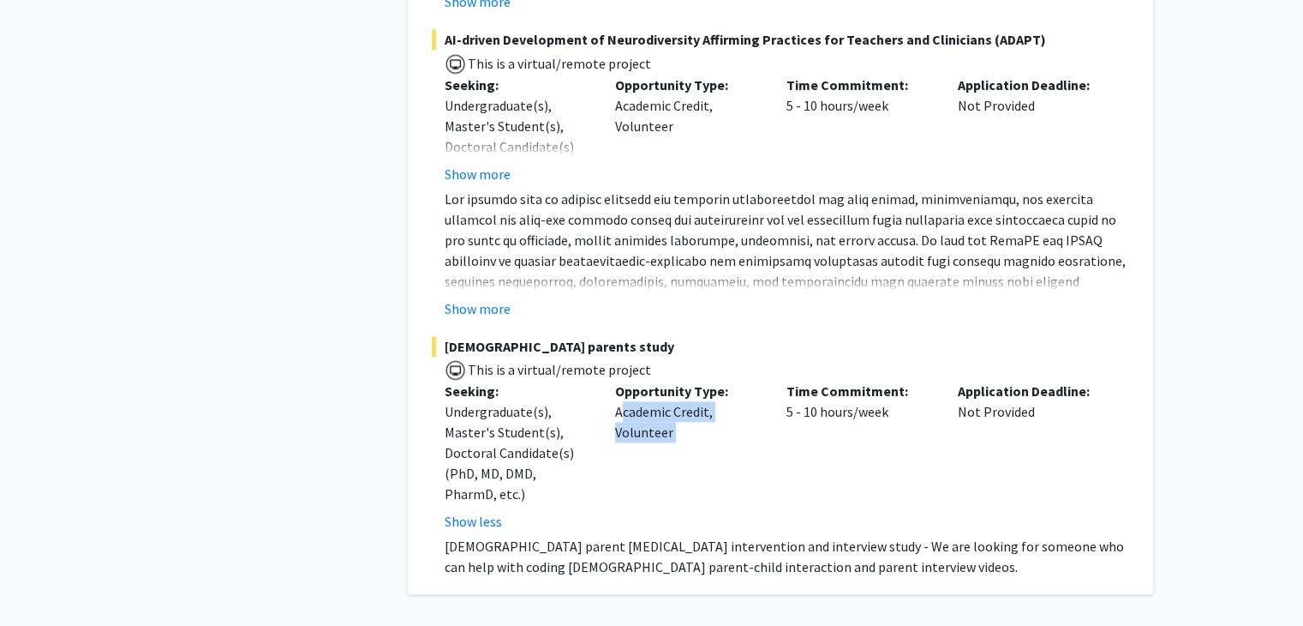
click at [656, 381] on div "Opportunity Type: Academic Credit, Volunteer" at bounding box center [687, 456] width 171 height 151
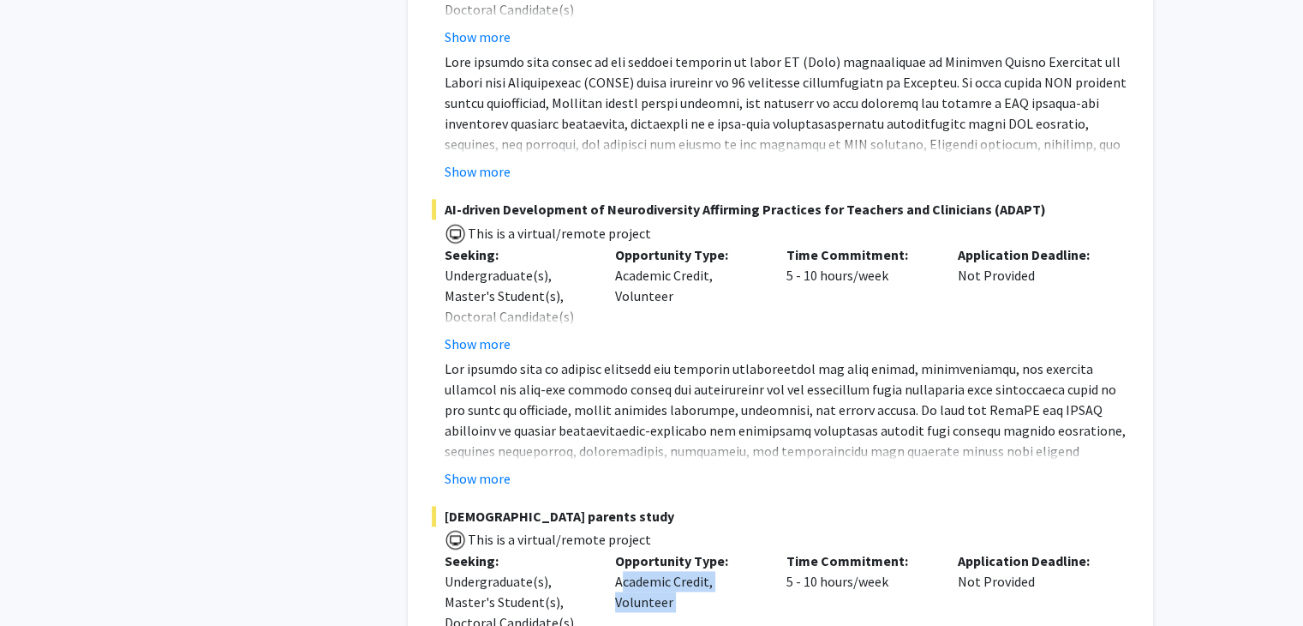
scroll to position [2048, 0]
click at [656, 361] on p at bounding box center [787, 460] width 685 height 206
click at [502, 466] on button "Show more" at bounding box center [478, 476] width 66 height 21
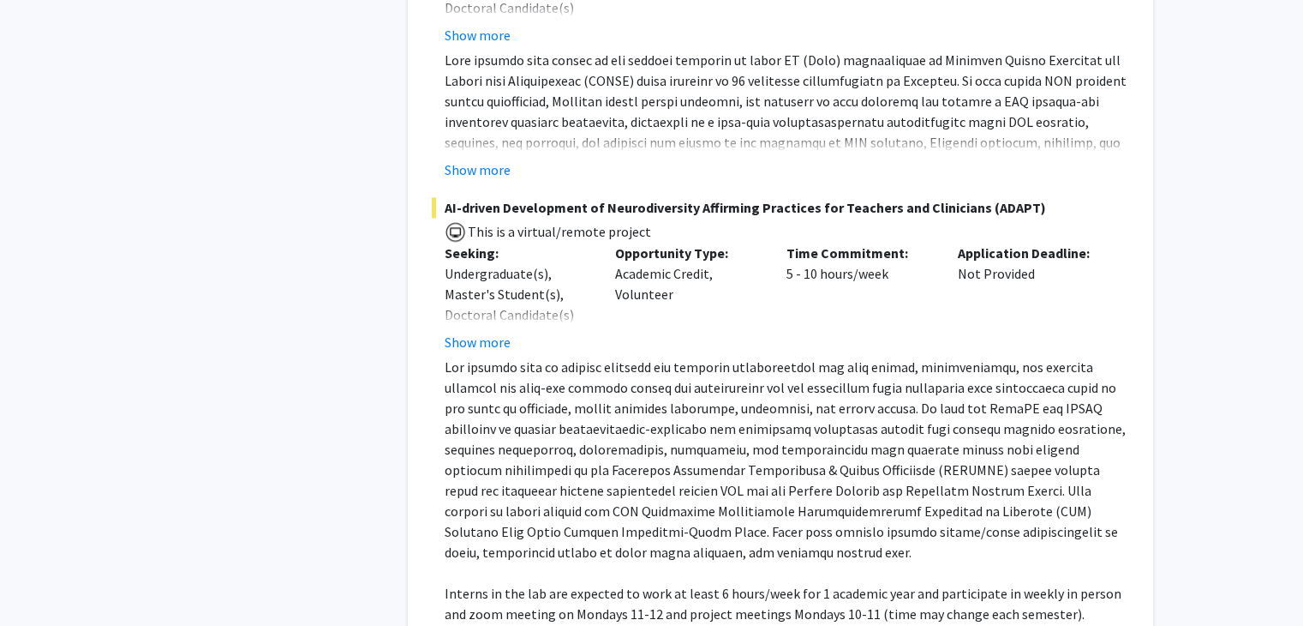
click at [568, 361] on p at bounding box center [787, 460] width 685 height 206
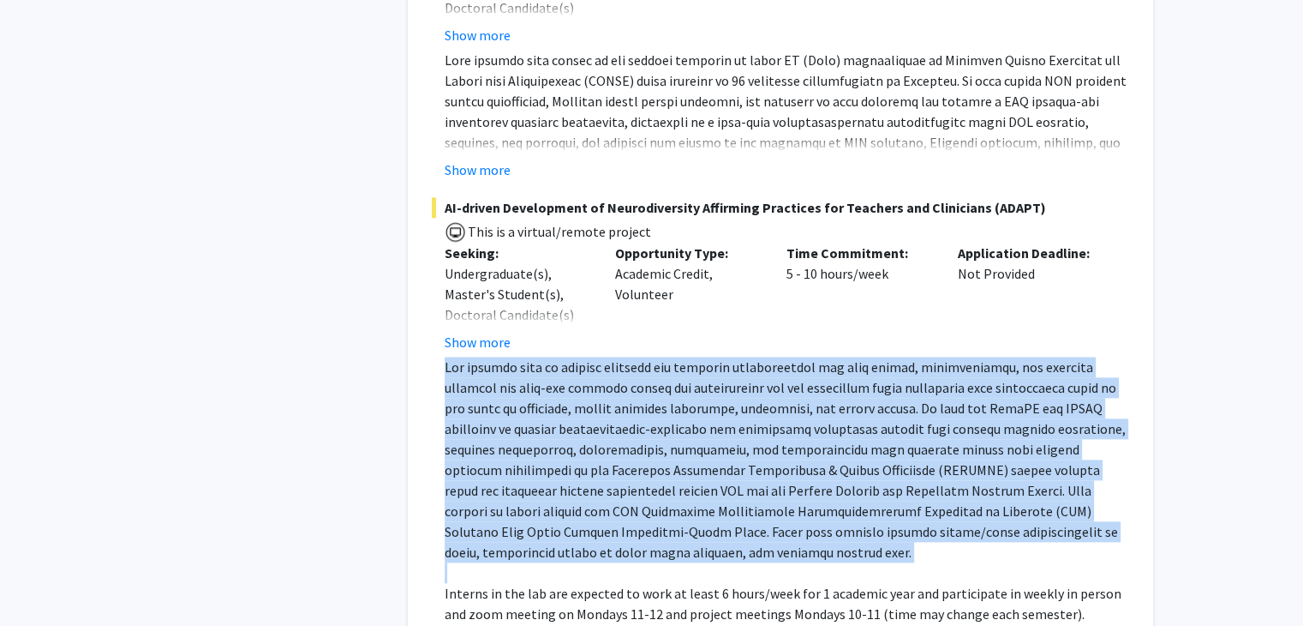
click at [568, 361] on p at bounding box center [787, 460] width 685 height 206
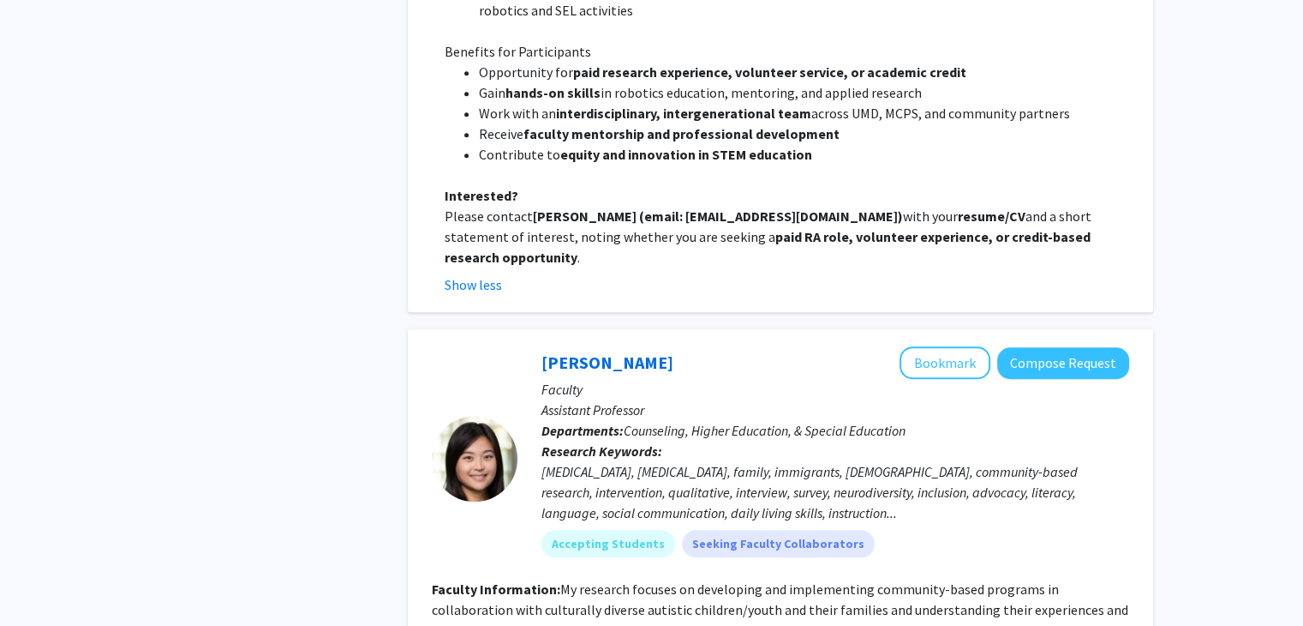
scroll to position [1172, 0]
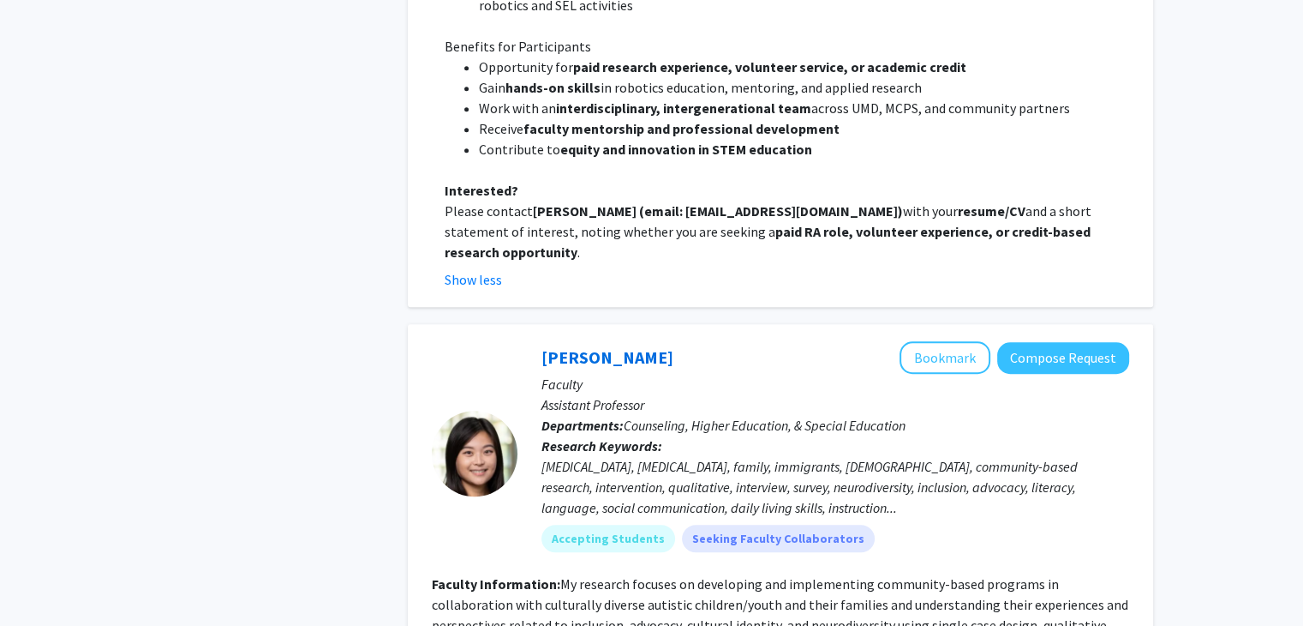
click at [598, 341] on div "[PERSON_NAME] Bookmark Compose Request" at bounding box center [836, 357] width 588 height 33
click at [605, 346] on link "[PERSON_NAME]" at bounding box center [608, 356] width 132 height 21
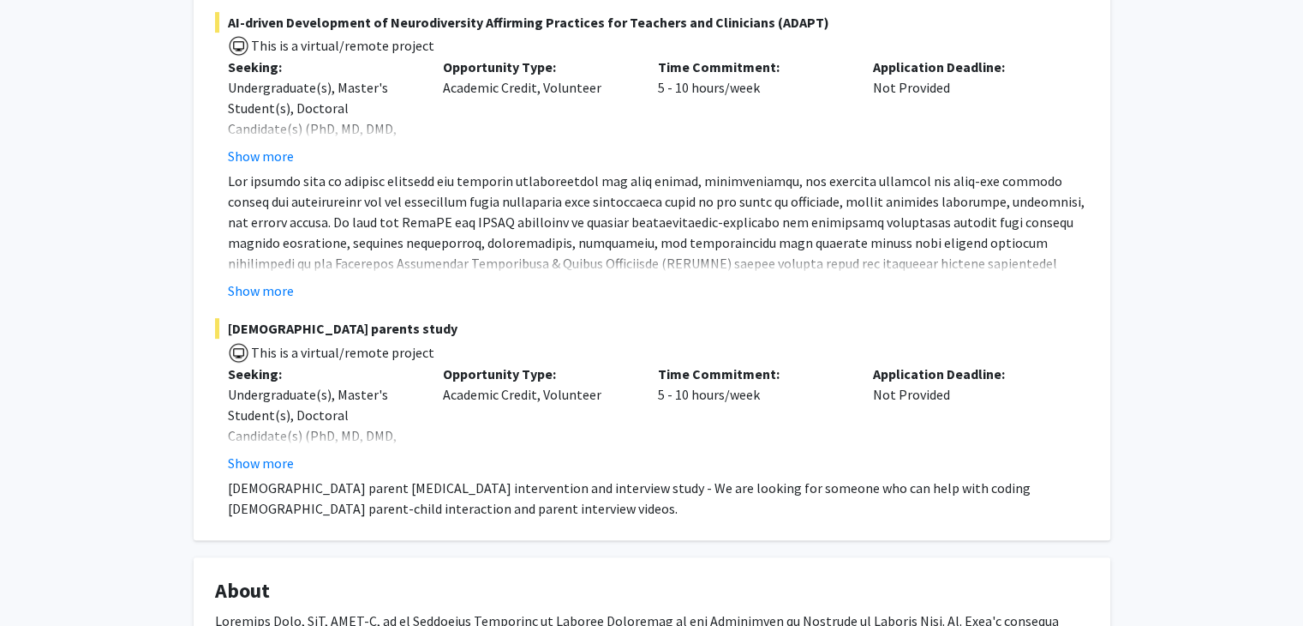
scroll to position [665, 0]
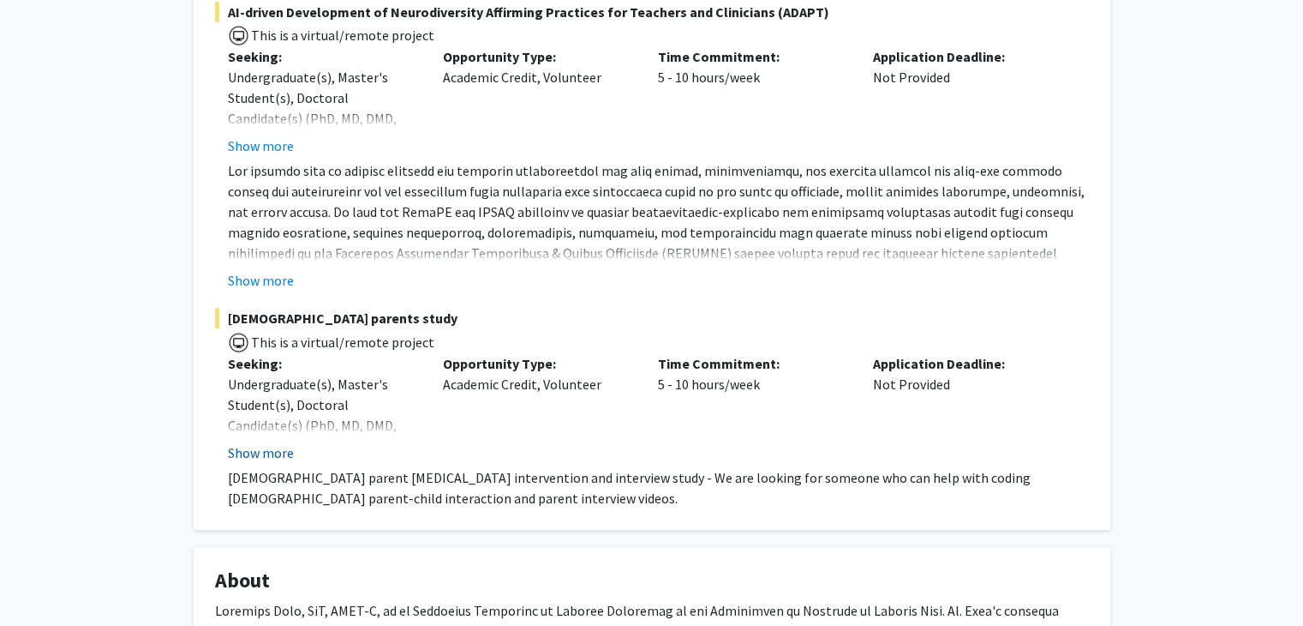
click at [274, 463] on button "Show more" at bounding box center [261, 452] width 66 height 21
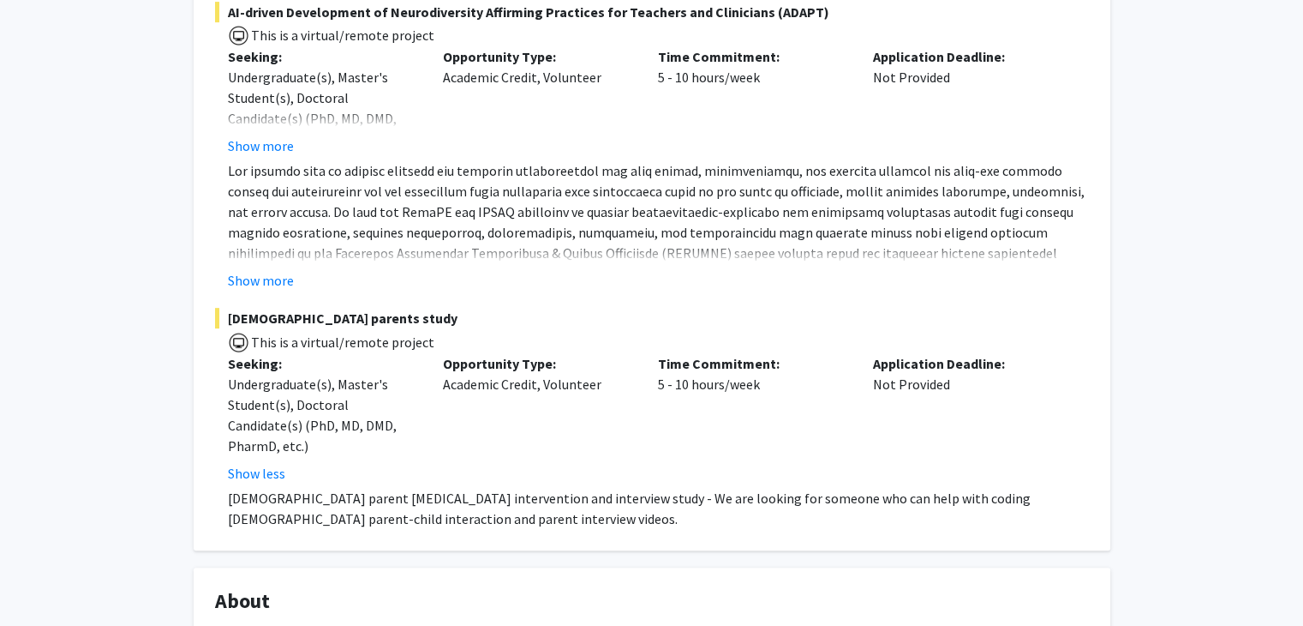
click at [706, 435] on div "Time Commitment: 5 - 10 hours/week" at bounding box center [752, 418] width 215 height 130
click at [741, 409] on div "Time Commitment: 5 - 10 hours/week" at bounding box center [752, 418] width 215 height 130
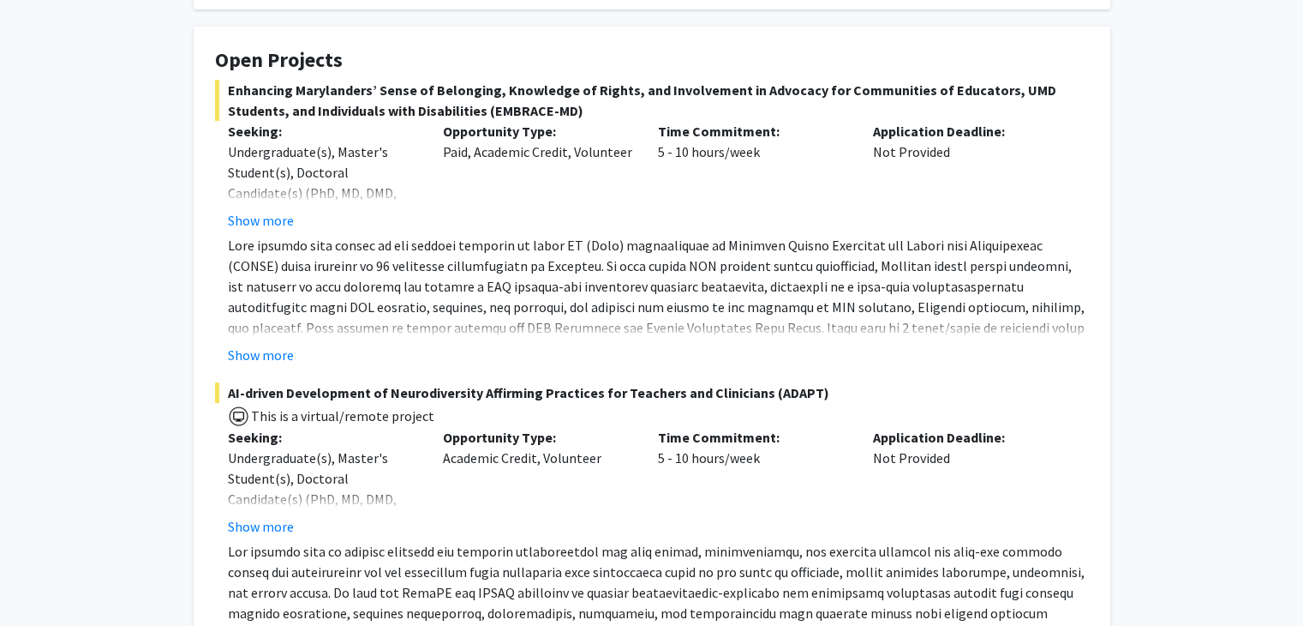
scroll to position [0, 0]
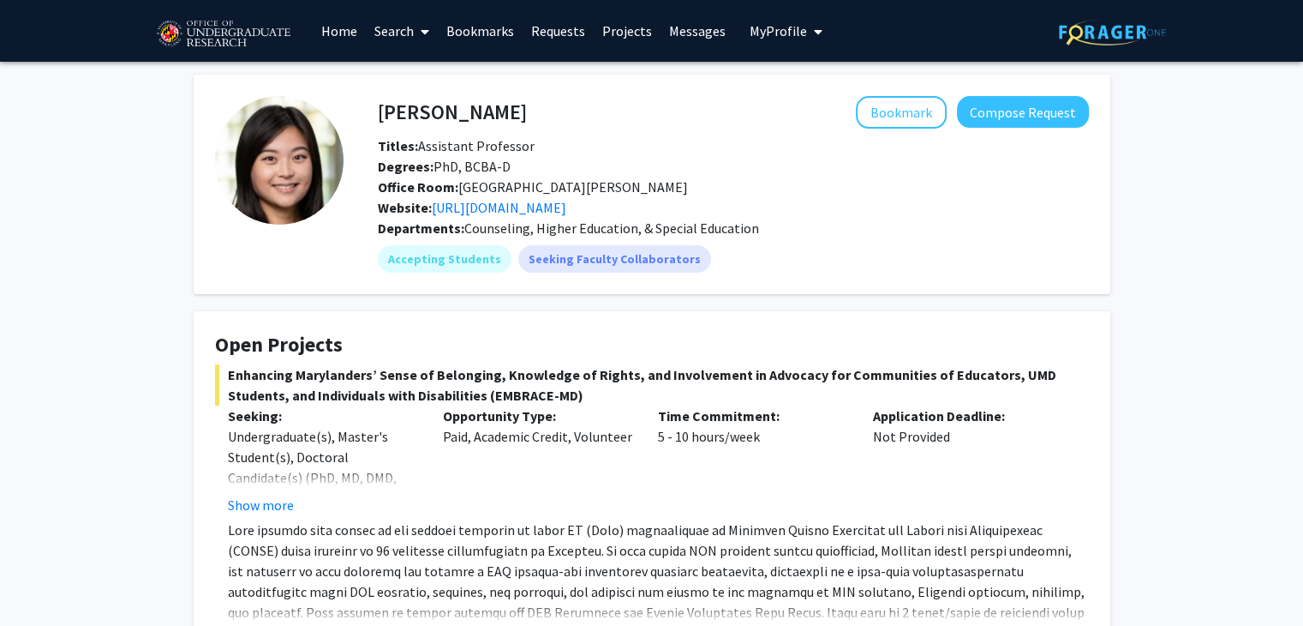
click at [427, 28] on icon at bounding box center [425, 32] width 9 height 14
click at [416, 123] on span "Students" at bounding box center [418, 113] width 105 height 34
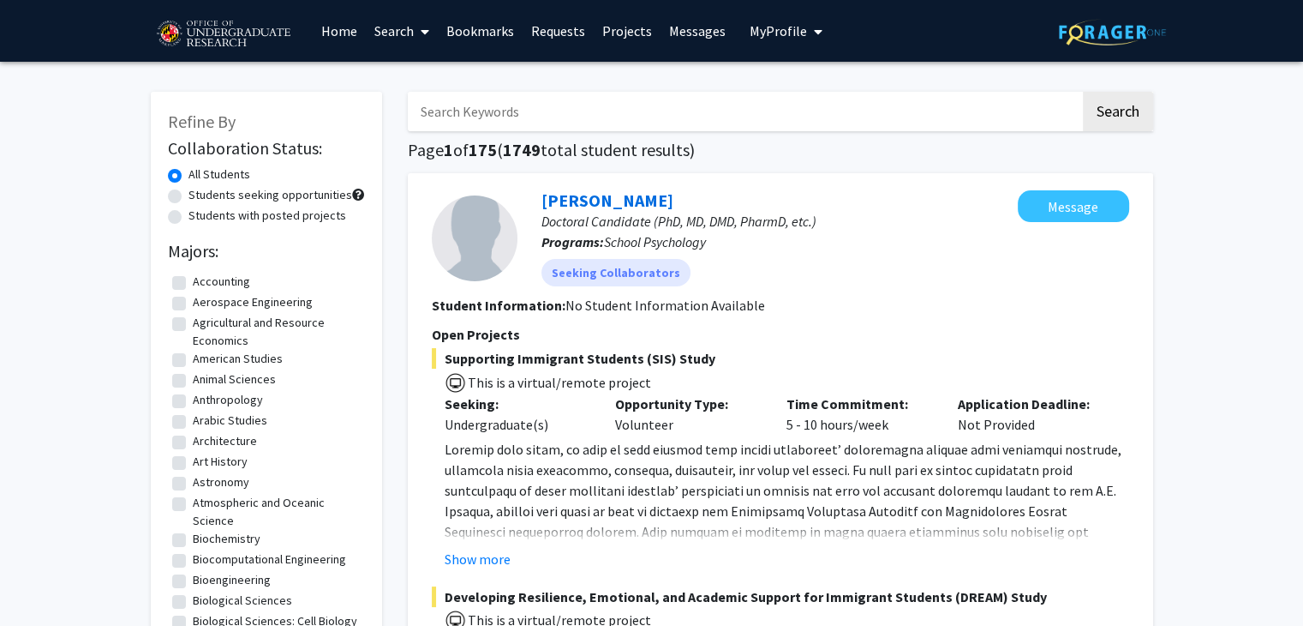
click at [500, 308] on b "Student Information:" at bounding box center [499, 305] width 134 height 17
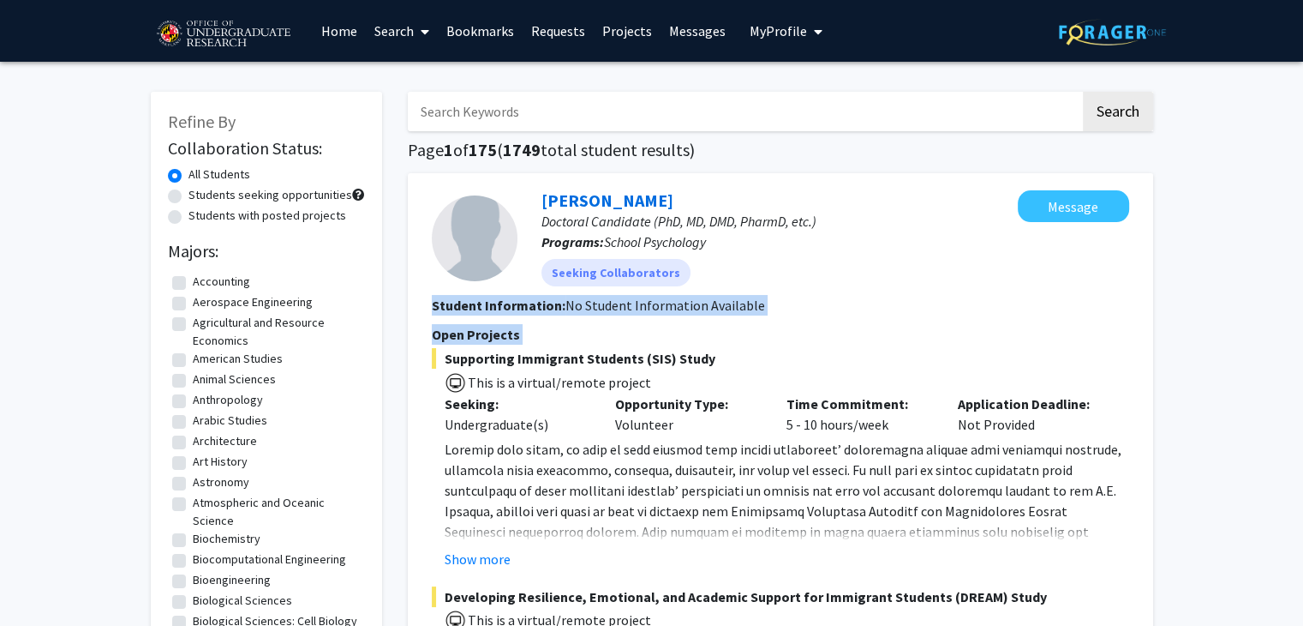
drag, startPoint x: 500, startPoint y: 308, endPoint x: 501, endPoint y: 330, distance: 22.3
click at [501, 330] on fg-search-applicant "[PERSON_NAME] Doctoral Candidate (PhD, MD, DMD, PharmD, etc.) Programs: School …" at bounding box center [781, 498] width 698 height 616
click at [501, 330] on span "Open Projects" at bounding box center [476, 334] width 88 height 17
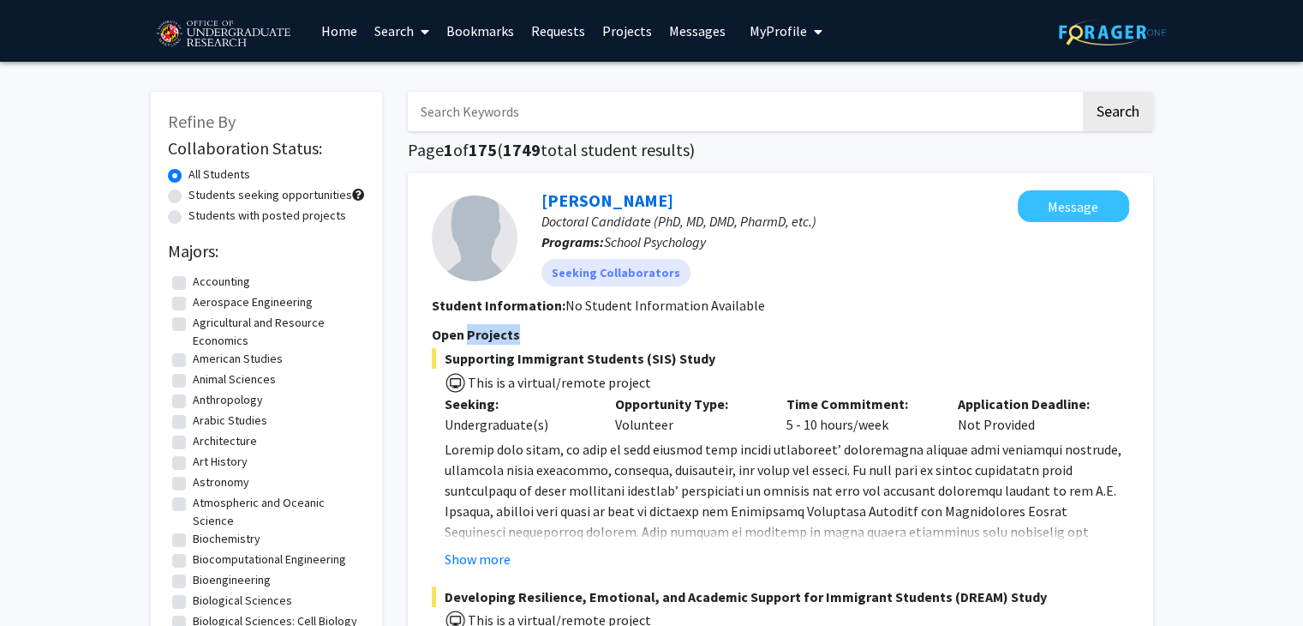
click at [501, 330] on span "Open Projects" at bounding box center [476, 334] width 88 height 17
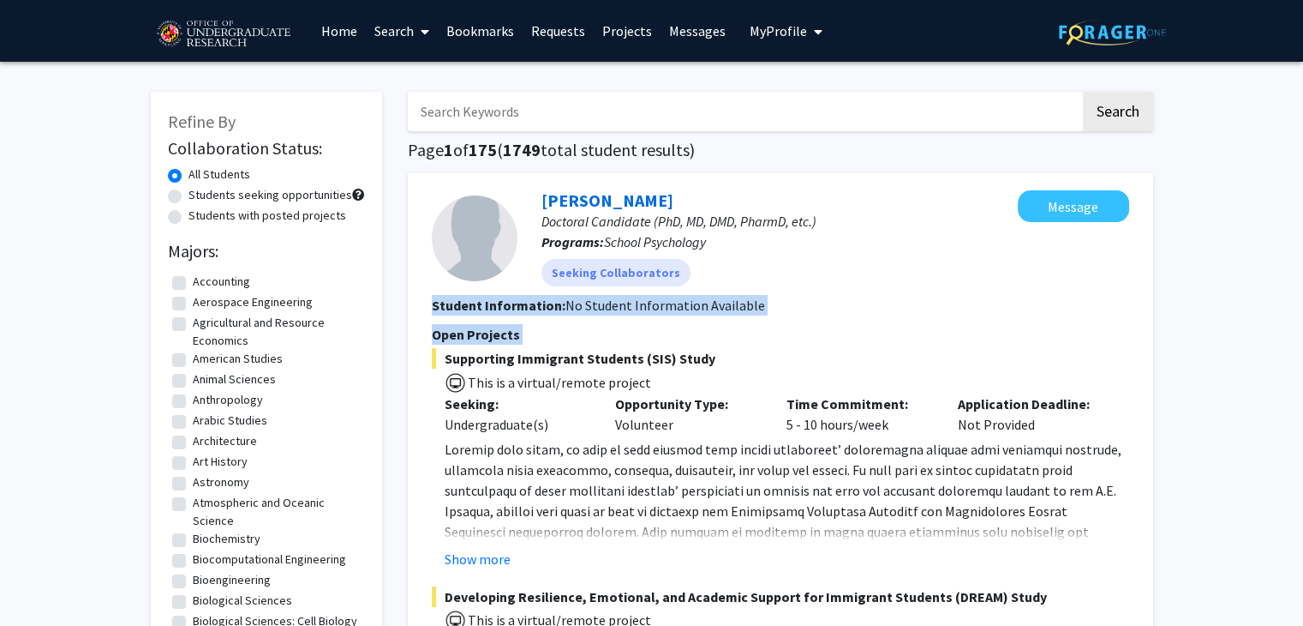
drag, startPoint x: 501, startPoint y: 330, endPoint x: 490, endPoint y: 306, distance: 26.5
click at [490, 306] on fg-search-applicant "[PERSON_NAME] Doctoral Candidate (PhD, MD, DMD, PharmD, etc.) Programs: School …" at bounding box center [781, 498] width 698 height 616
click at [490, 306] on b "Student Information:" at bounding box center [499, 305] width 134 height 17
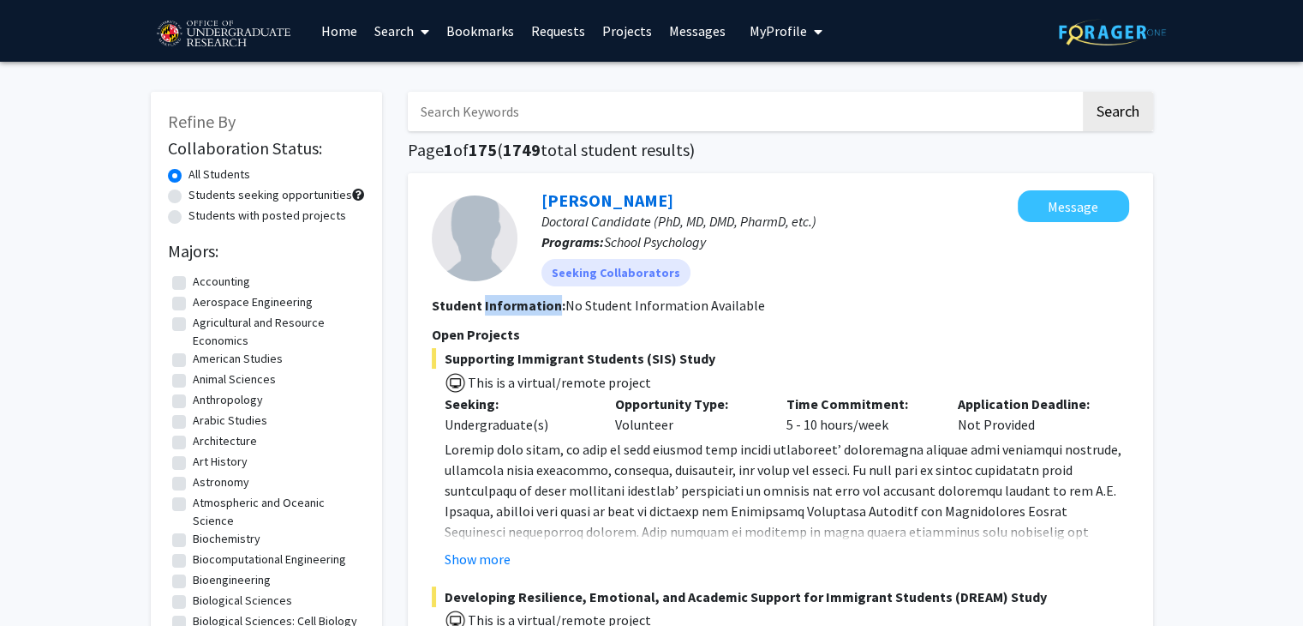
click at [490, 306] on b "Student Information:" at bounding box center [499, 305] width 134 height 17
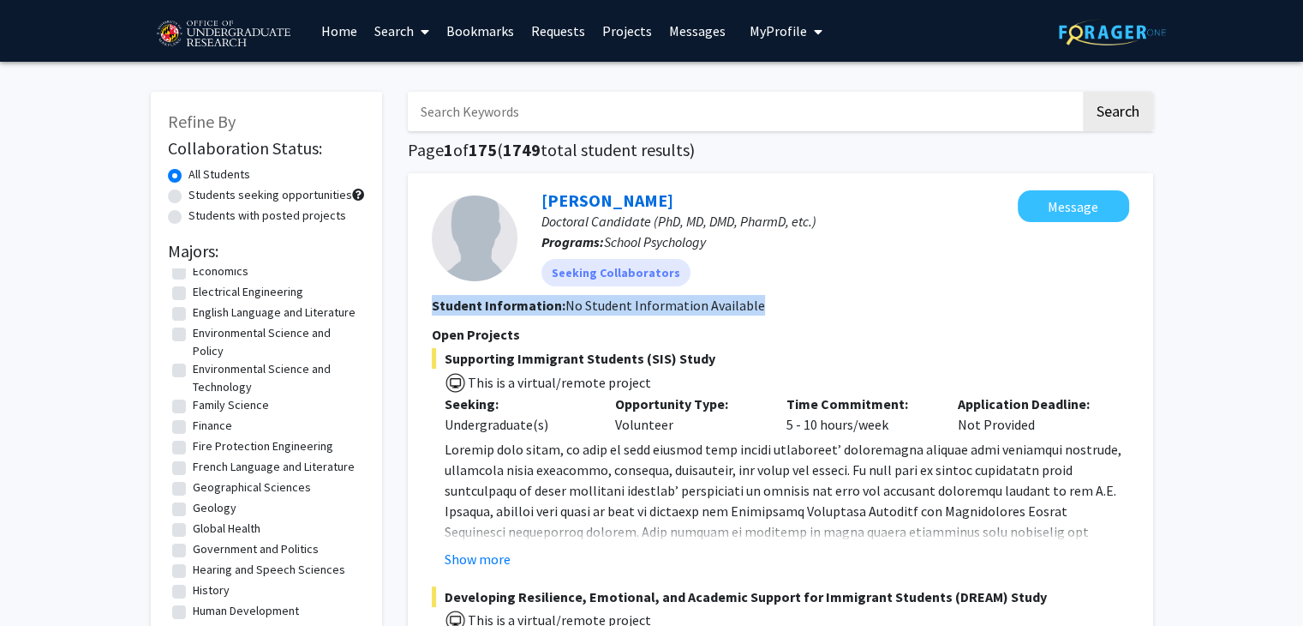
scroll to position [596, 0]
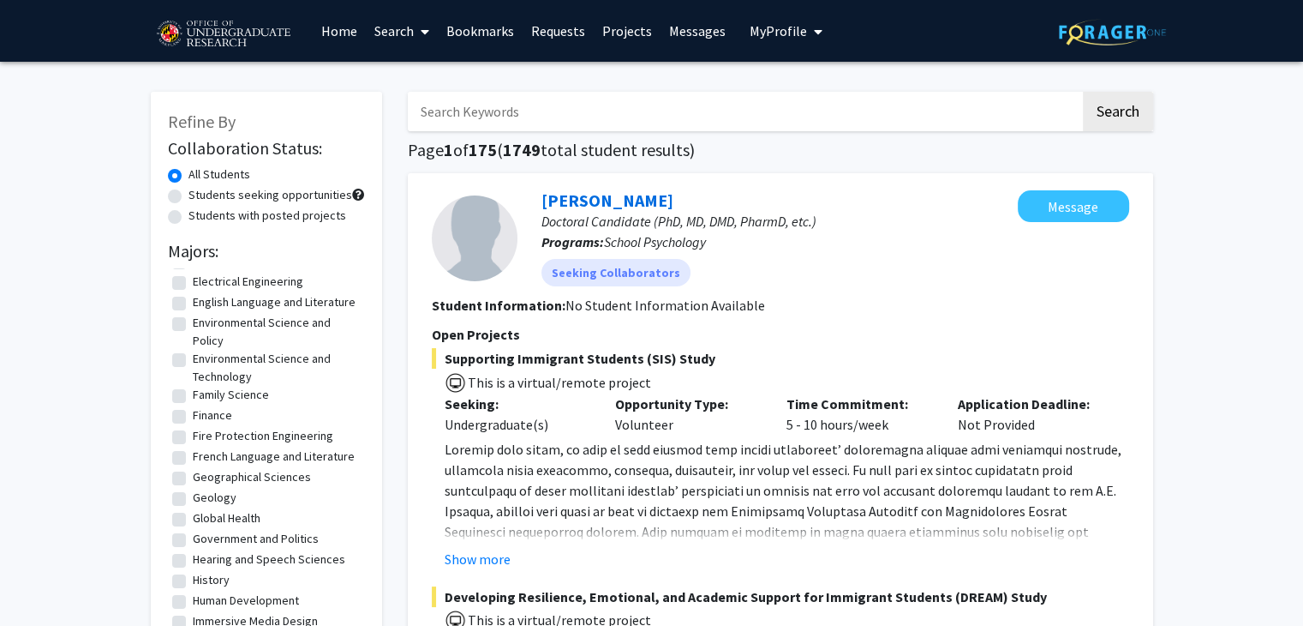
click at [193, 404] on label "Family Science" at bounding box center [231, 395] width 76 height 18
click at [193, 397] on input "Family Science" at bounding box center [198, 391] width 11 height 11
checkbox input "true"
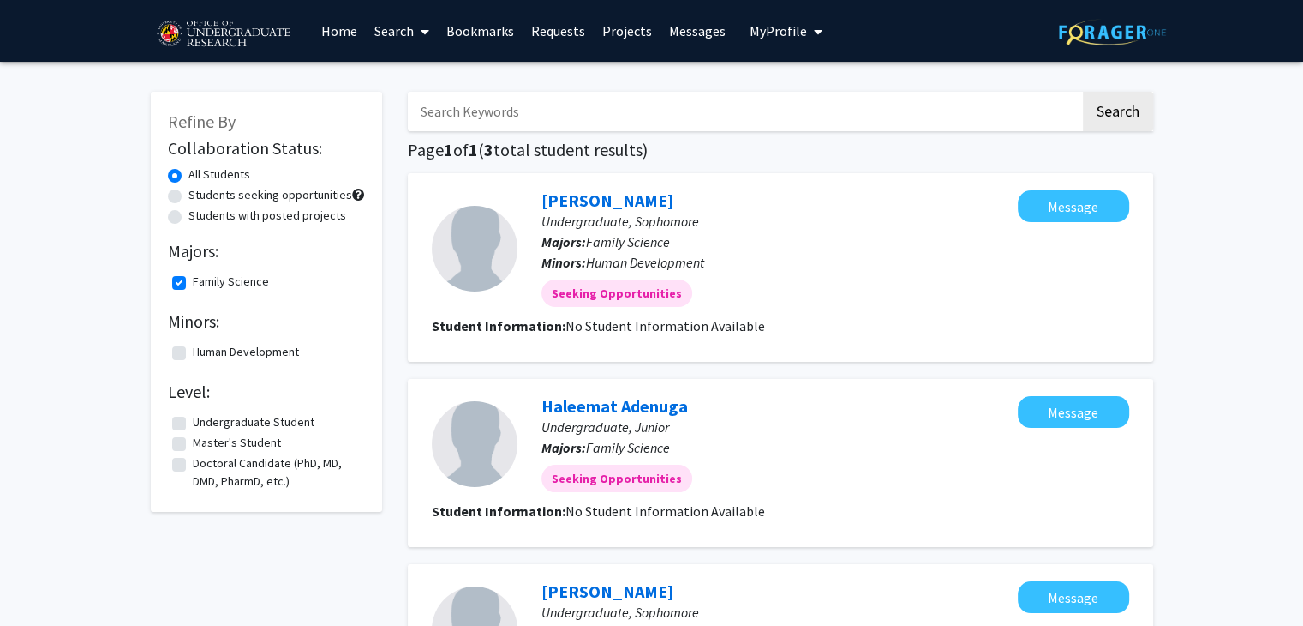
click at [660, 244] on span "Family Science" at bounding box center [628, 241] width 84 height 17
drag, startPoint x: 660, startPoint y: 244, endPoint x: 668, endPoint y: 261, distance: 18.4
click at [668, 261] on div "[PERSON_NAME], Sophomore Majors: Family Science Minors: Human Development Seeki…" at bounding box center [768, 248] width 500 height 117
click at [668, 261] on span "Human Development" at bounding box center [645, 262] width 118 height 17
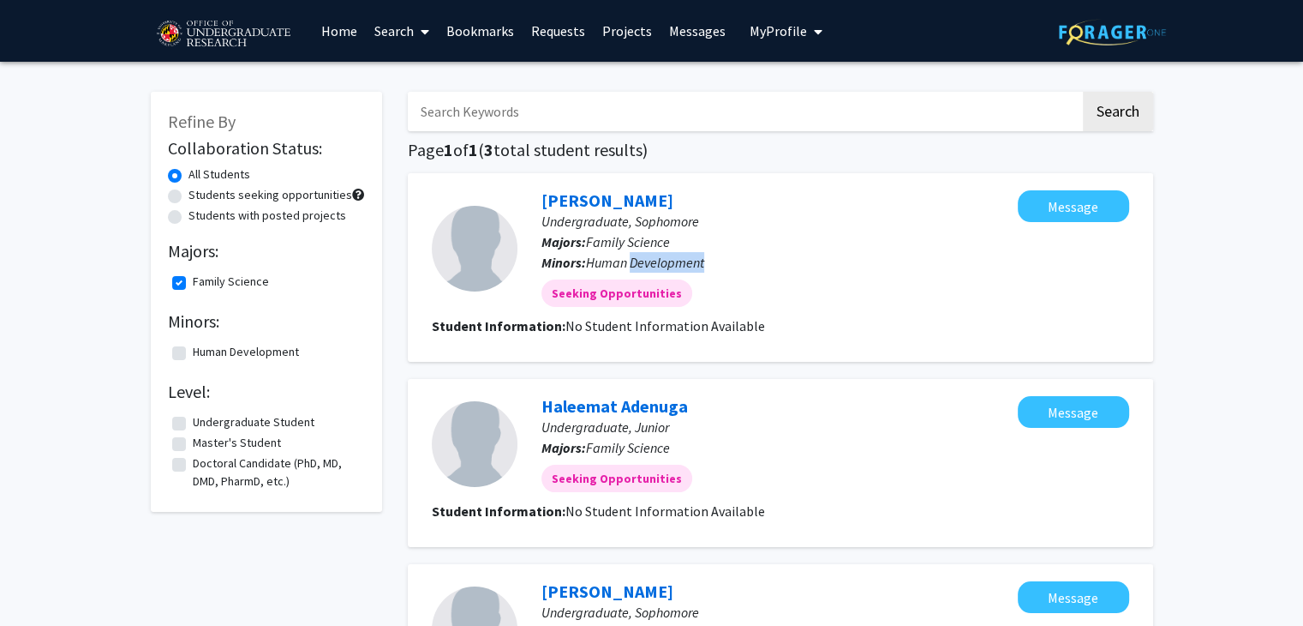
click at [668, 261] on span "Human Development" at bounding box center [645, 262] width 118 height 17
drag, startPoint x: 668, startPoint y: 261, endPoint x: 638, endPoint y: 228, distance: 44.9
click at [638, 228] on div "[PERSON_NAME], Sophomore Majors: Family Science Minors: Human Development Seeki…" at bounding box center [768, 248] width 500 height 117
click at [638, 228] on span "Undergraduate, Sophomore" at bounding box center [621, 221] width 158 height 17
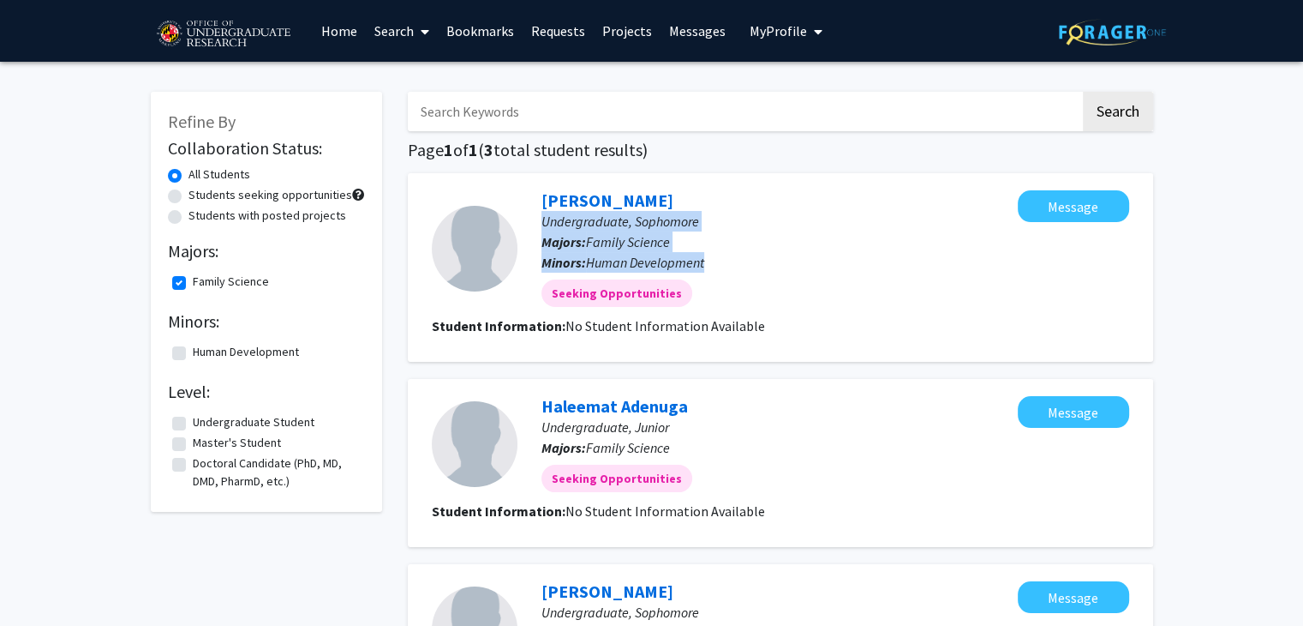
drag, startPoint x: 638, startPoint y: 228, endPoint x: 654, endPoint y: 256, distance: 32.6
click at [654, 256] on div "[PERSON_NAME], Sophomore Majors: Family Science Minors: Human Development Seeki…" at bounding box center [768, 248] width 500 height 117
click at [654, 256] on span "Human Development" at bounding box center [645, 262] width 118 height 17
drag, startPoint x: 654, startPoint y: 256, endPoint x: 637, endPoint y: 234, distance: 28.1
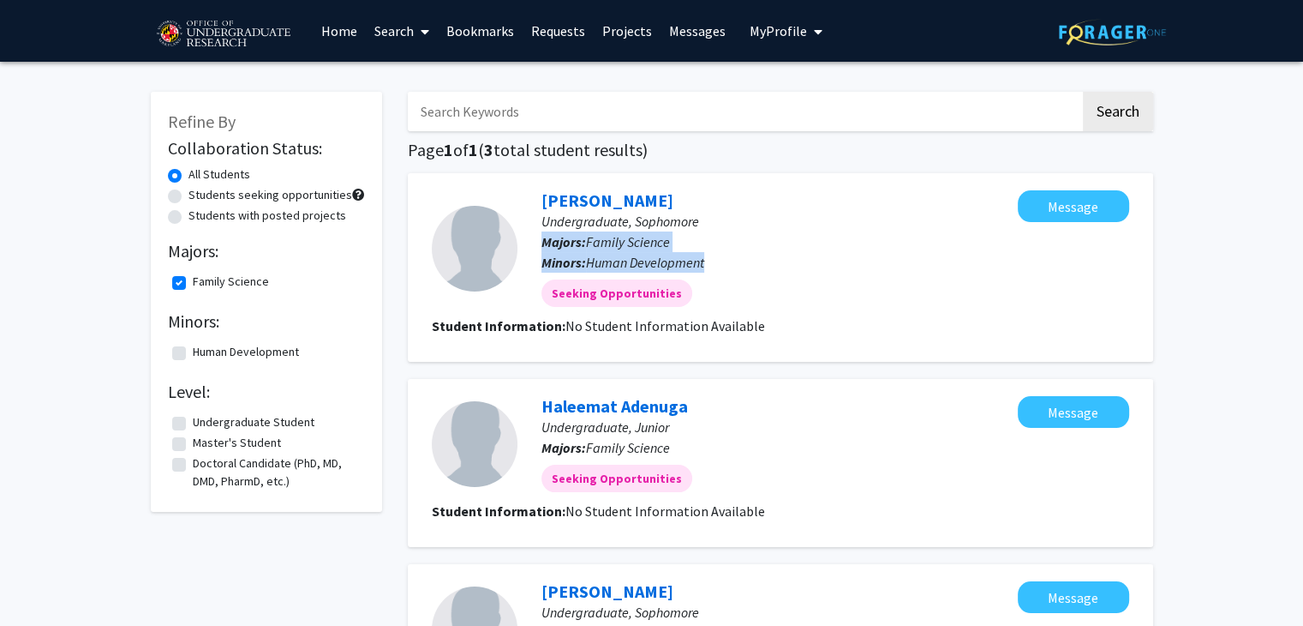
click at [637, 234] on div "[PERSON_NAME], Sophomore Majors: Family Science Minors: Human Development Seeki…" at bounding box center [768, 248] width 500 height 117
click at [637, 234] on span "Family Science" at bounding box center [628, 241] width 84 height 17
click at [193, 279] on label "Family Science" at bounding box center [231, 282] width 76 height 18
click at [193, 279] on input "Family Science" at bounding box center [198, 278] width 11 height 11
checkbox input "false"
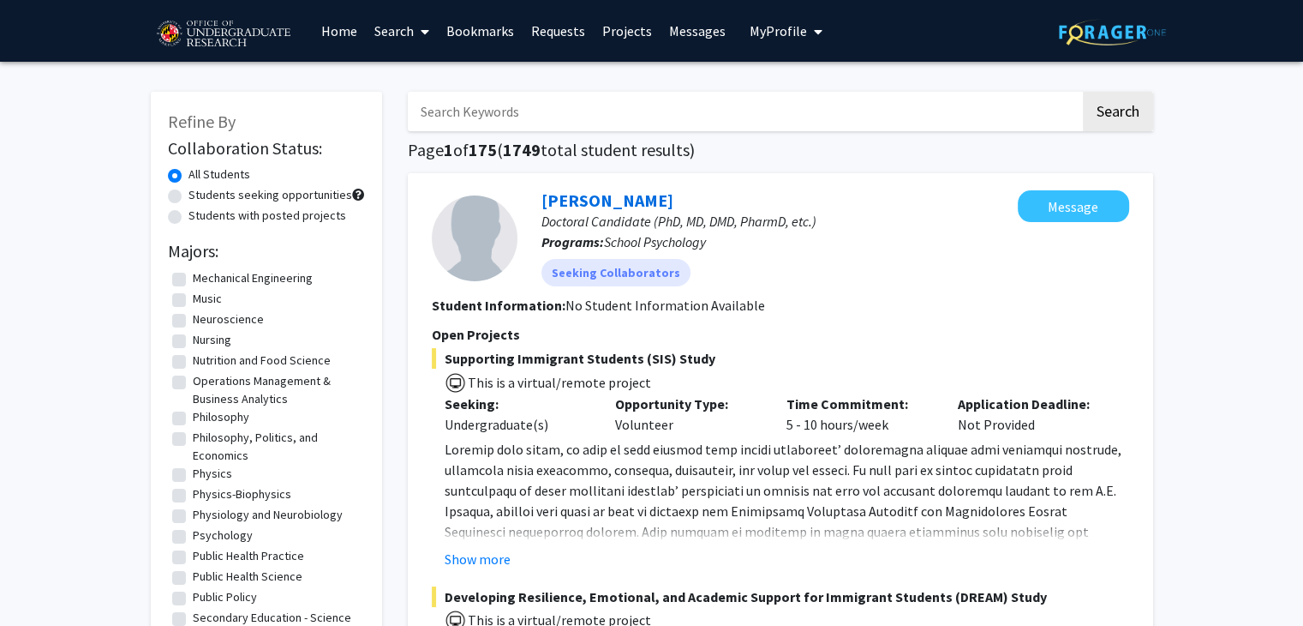
scroll to position [1260, 0]
click at [227, 542] on label "Psychology" at bounding box center [223, 533] width 60 height 18
click at [204, 536] on input "Psychology" at bounding box center [198, 529] width 11 height 11
checkbox input "true"
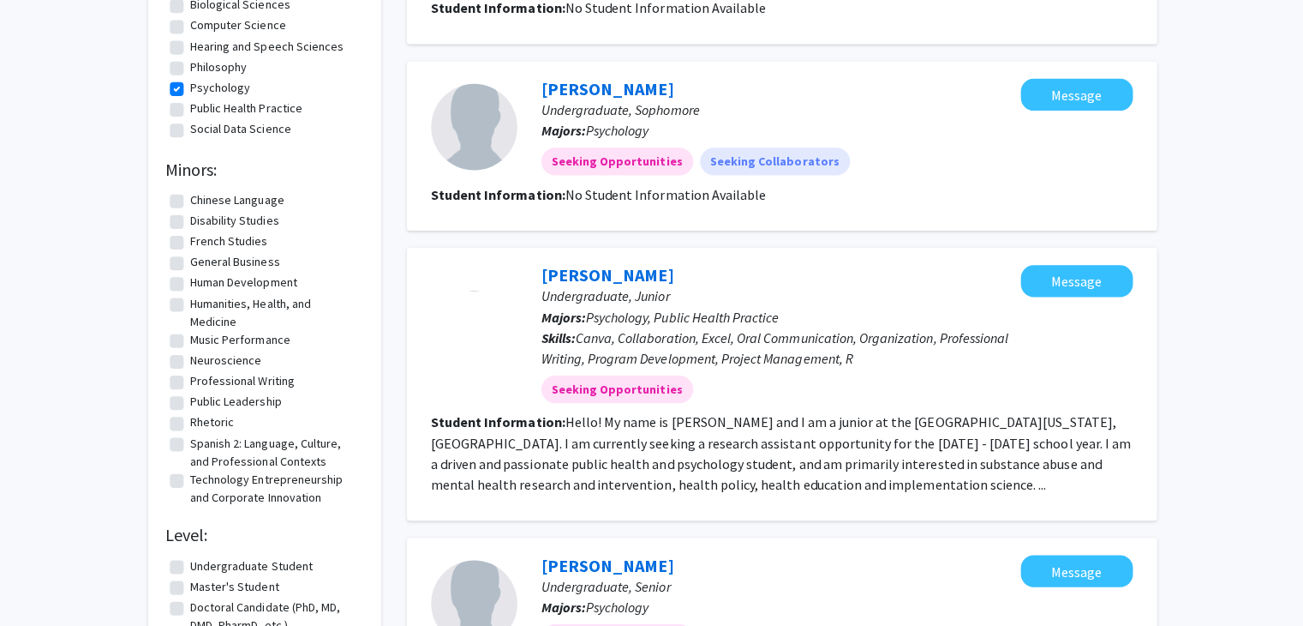
scroll to position [295, 0]
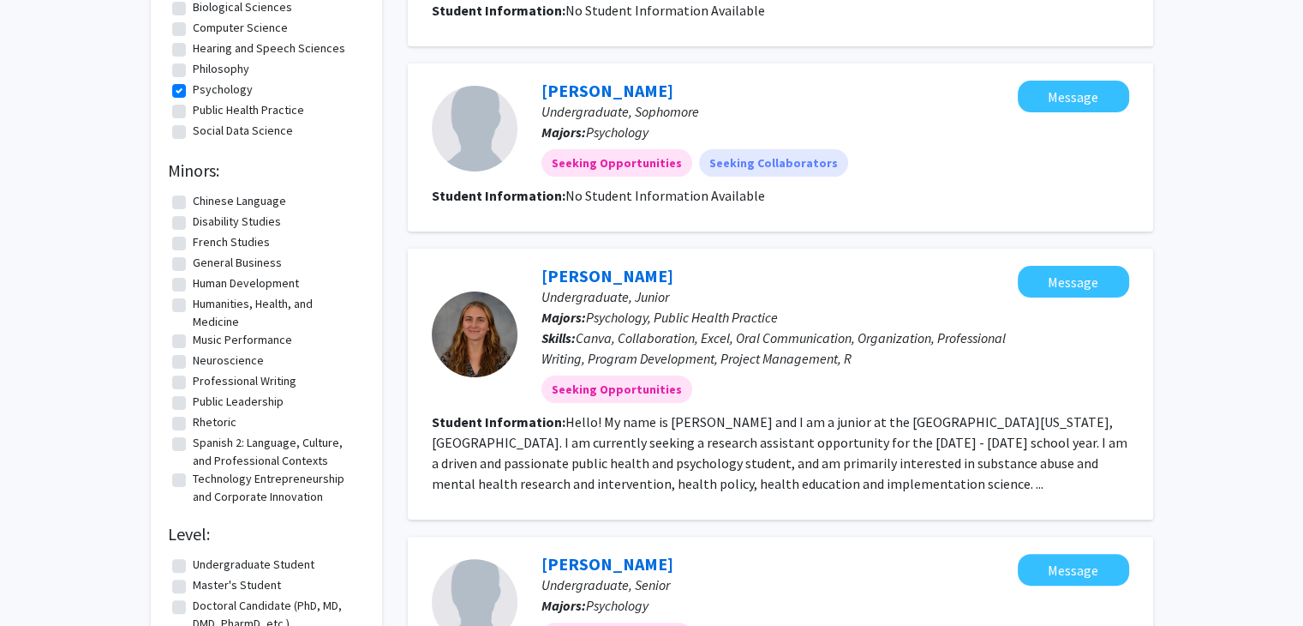
click at [545, 321] on b "Majors:" at bounding box center [564, 317] width 45 height 17
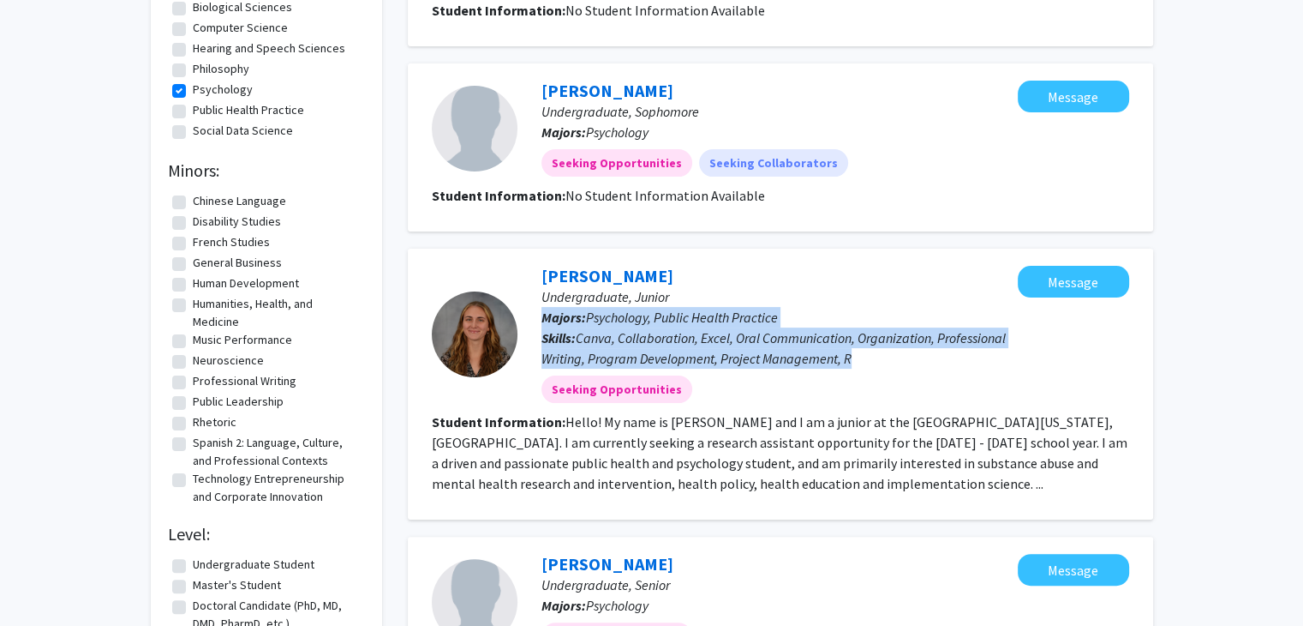
drag, startPoint x: 545, startPoint y: 321, endPoint x: 560, endPoint y: 340, distance: 23.8
click at [560, 340] on div "[PERSON_NAME] Undergraduate, [PERSON_NAME]: Psychology, Public Health Practice …" at bounding box center [768, 334] width 500 height 137
click at [560, 340] on b "Skills:" at bounding box center [559, 337] width 34 height 17
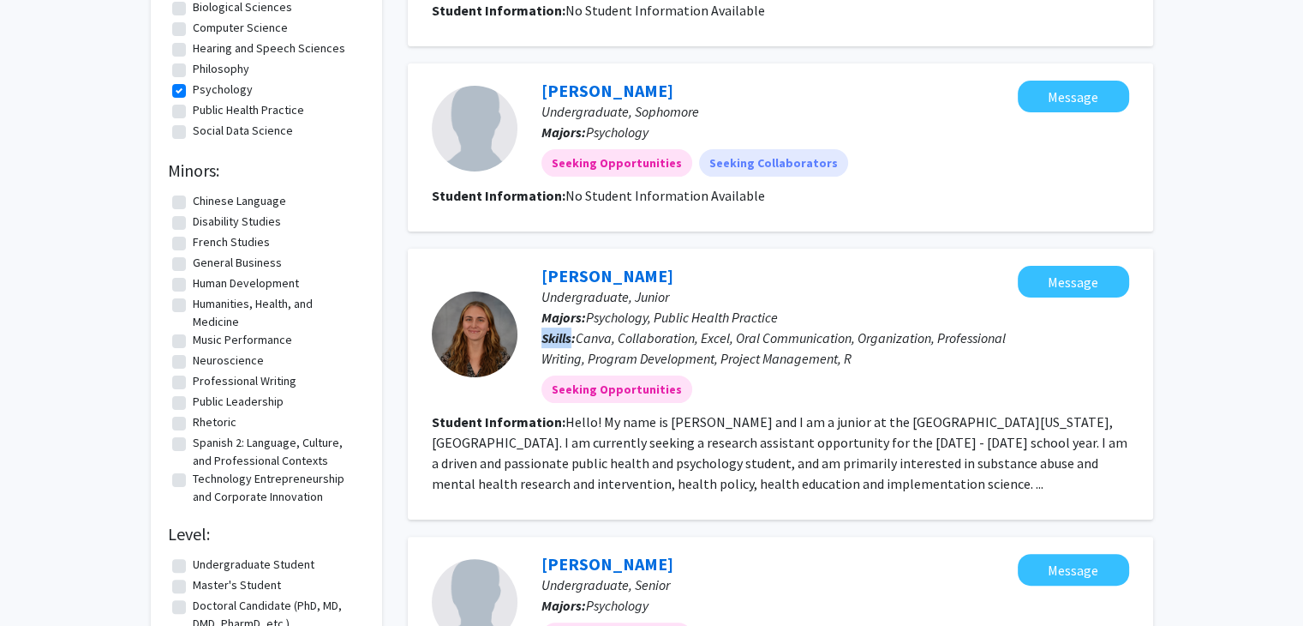
click at [560, 340] on b "Skills:" at bounding box center [559, 337] width 34 height 17
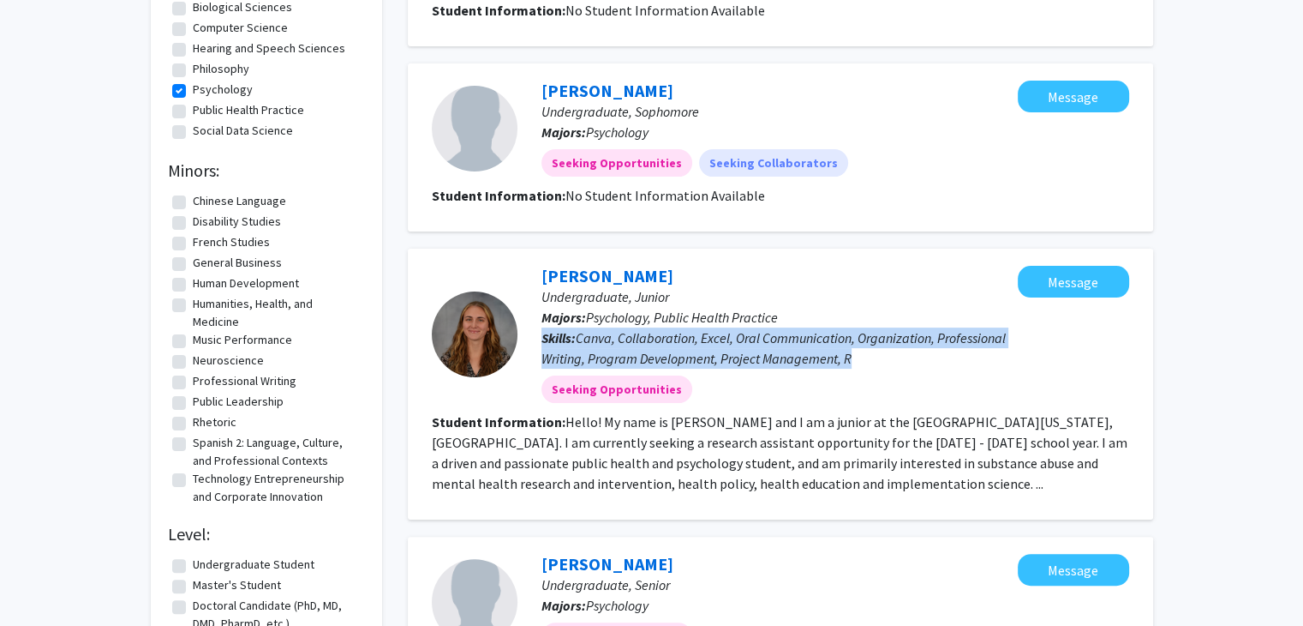
click at [560, 340] on b "Skills:" at bounding box center [559, 337] width 34 height 17
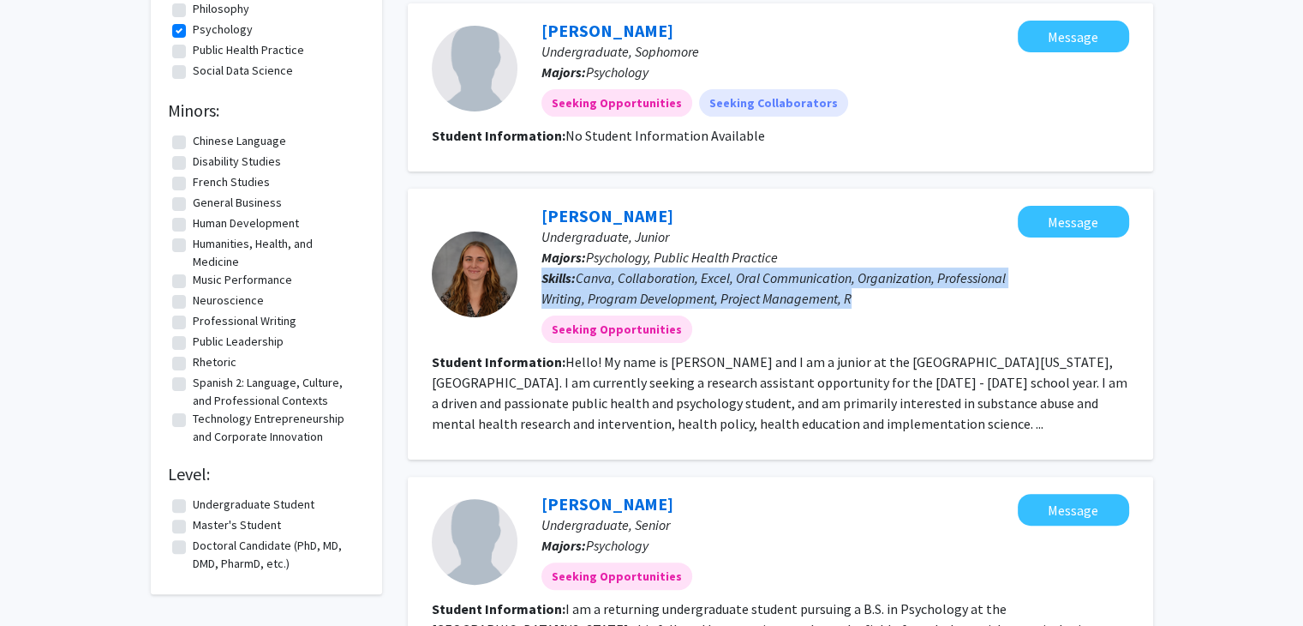
scroll to position [357, 0]
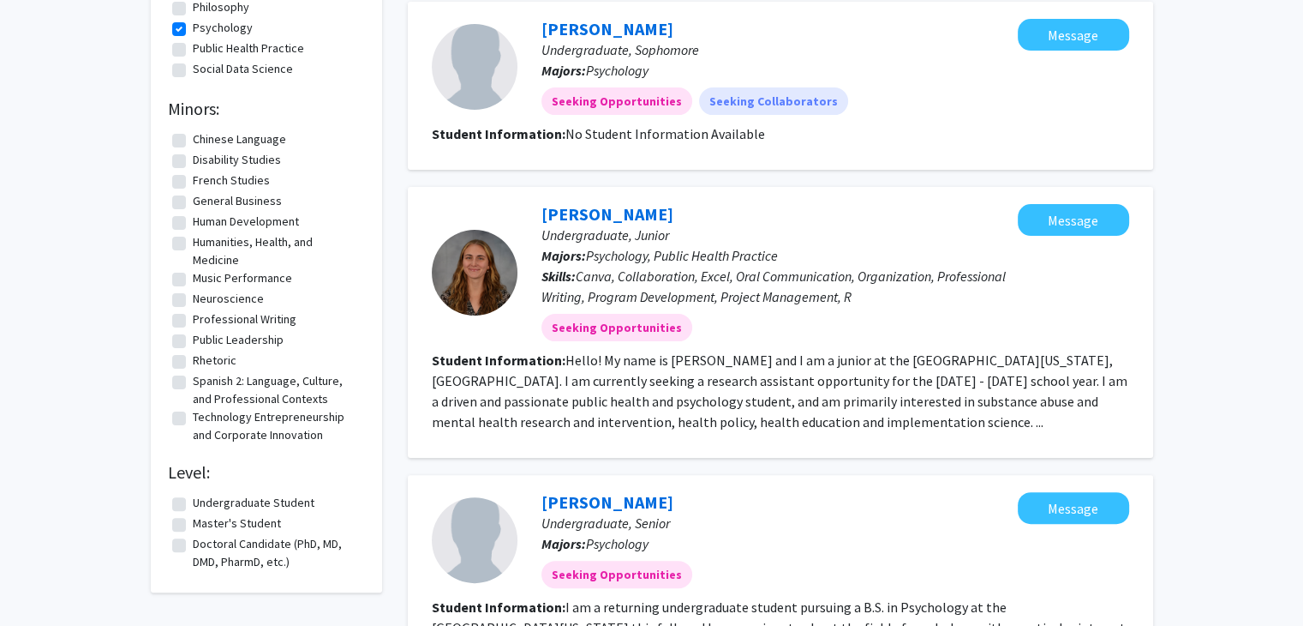
click at [569, 391] on section "Student Information: Hello! My name is [PERSON_NAME] and I am a junior at the […" at bounding box center [781, 391] width 698 height 82
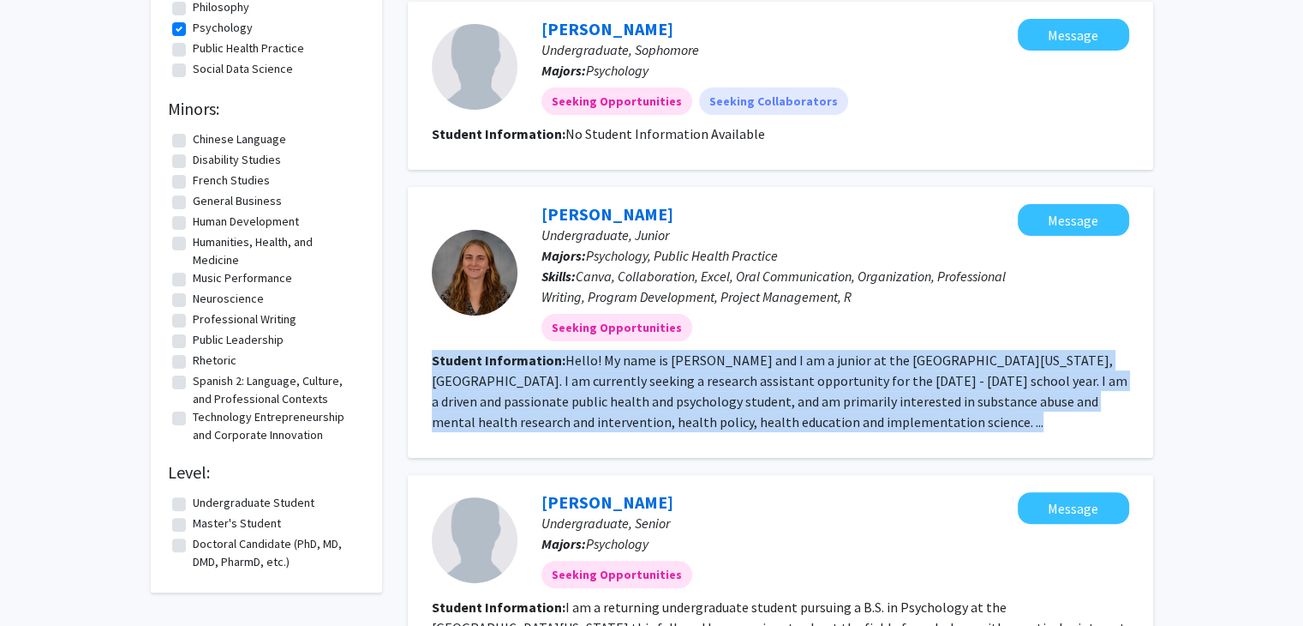
click at [569, 391] on section "Student Information: Hello! My name is [PERSON_NAME] and I am a junior at the […" at bounding box center [781, 391] width 698 height 82
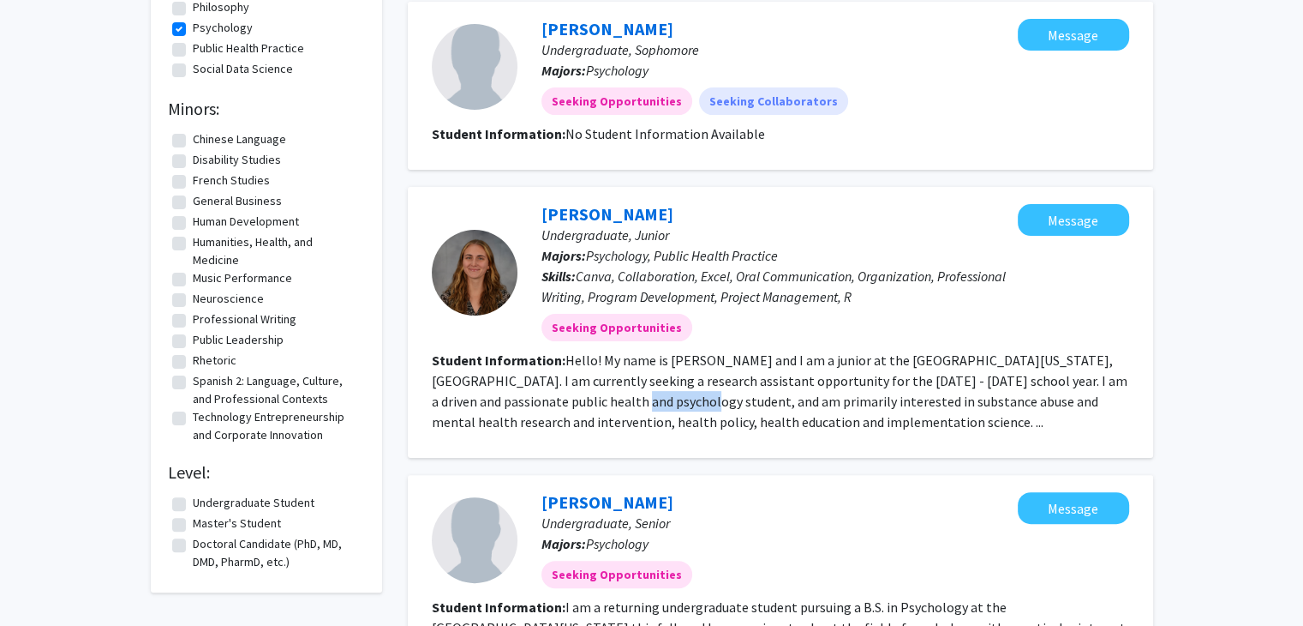
click at [569, 391] on section "Student Information: Hello! My name is [PERSON_NAME] and I am a junior at the […" at bounding box center [781, 391] width 698 height 82
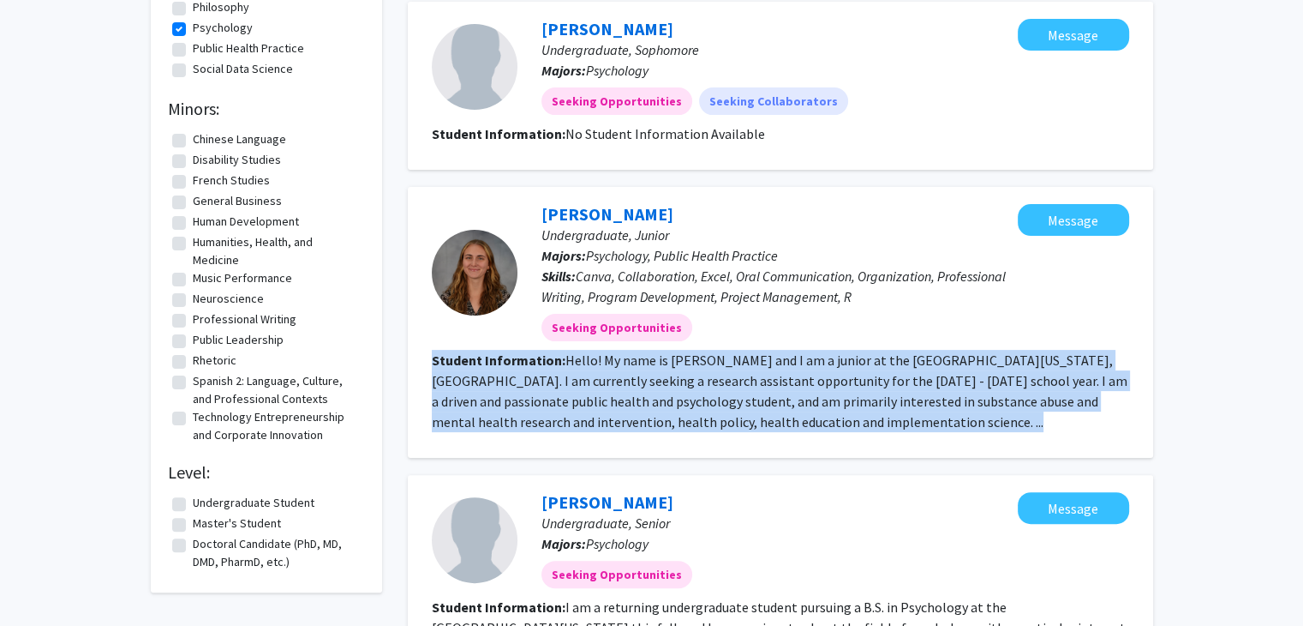
click at [569, 391] on section "Student Information: Hello! My name is [PERSON_NAME] and I am a junior at the […" at bounding box center [781, 391] width 698 height 82
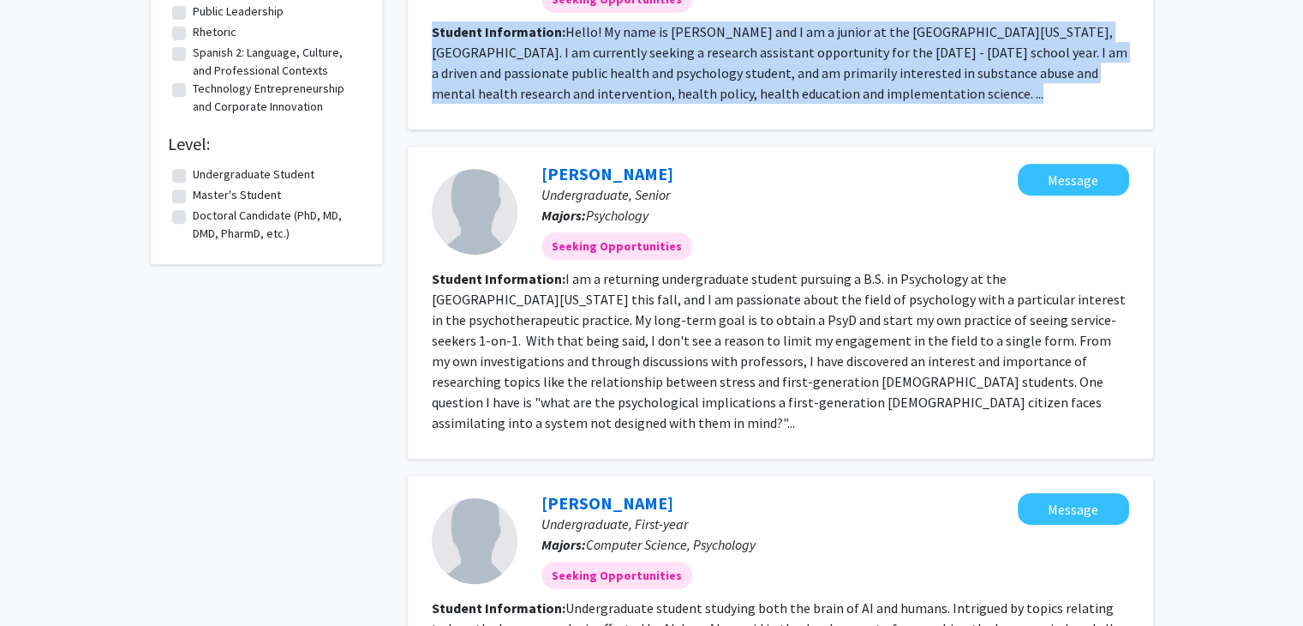
scroll to position [686, 0]
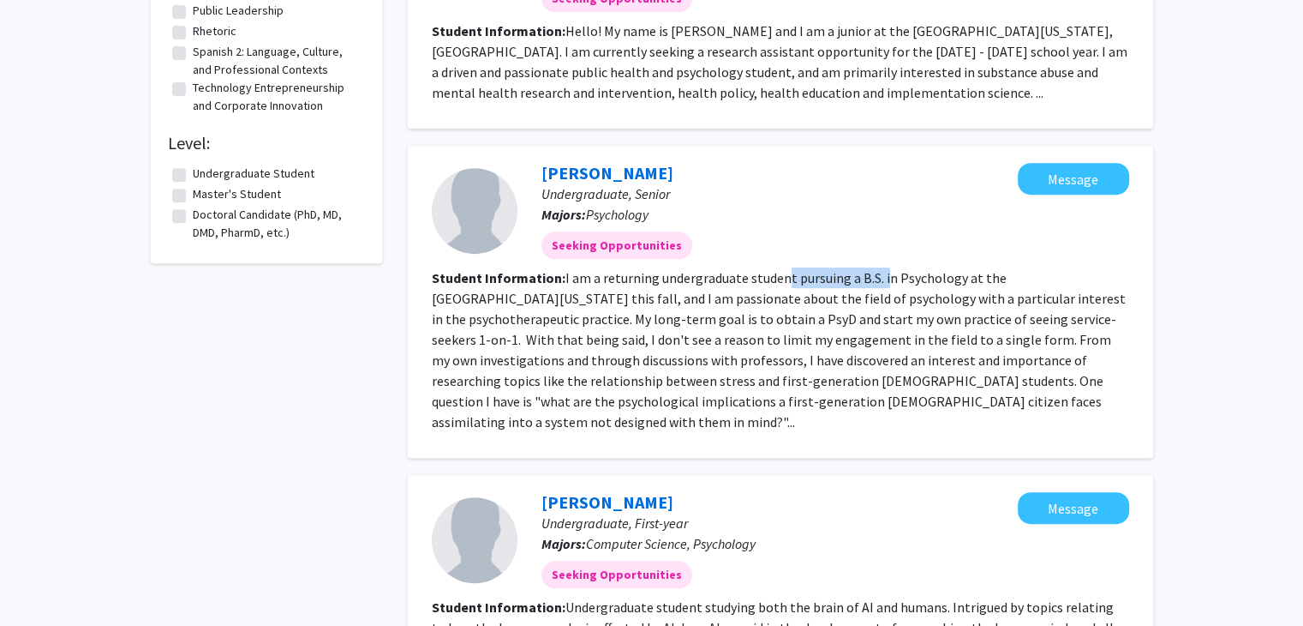
drag, startPoint x: 779, startPoint y: 279, endPoint x: 884, endPoint y: 283, distance: 104.6
click at [884, 283] on fg-read-more "I am a returning undergraduate student pursuing a B.S. in Psychology at the [GE…" at bounding box center [779, 349] width 694 height 161
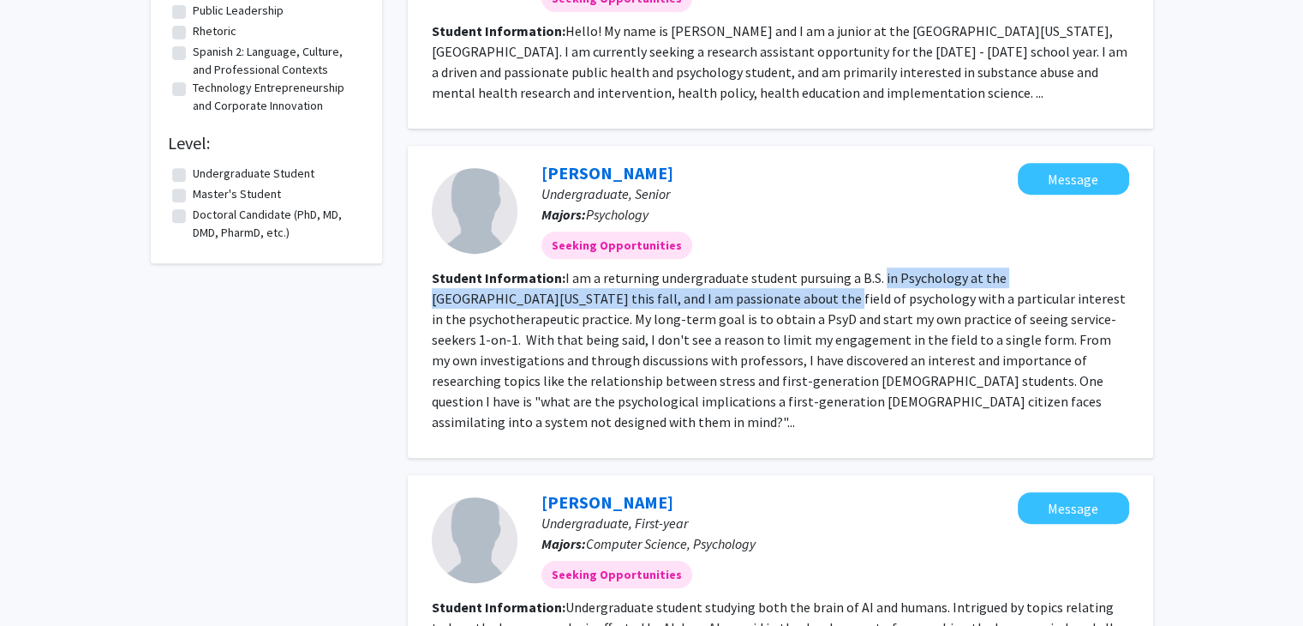
drag, startPoint x: 884, startPoint y: 283, endPoint x: 668, endPoint y: 299, distance: 216.6
click at [668, 299] on fg-read-more "I am a returning undergraduate student pursuing a B.S. in Psychology at the [GE…" at bounding box center [779, 349] width 694 height 161
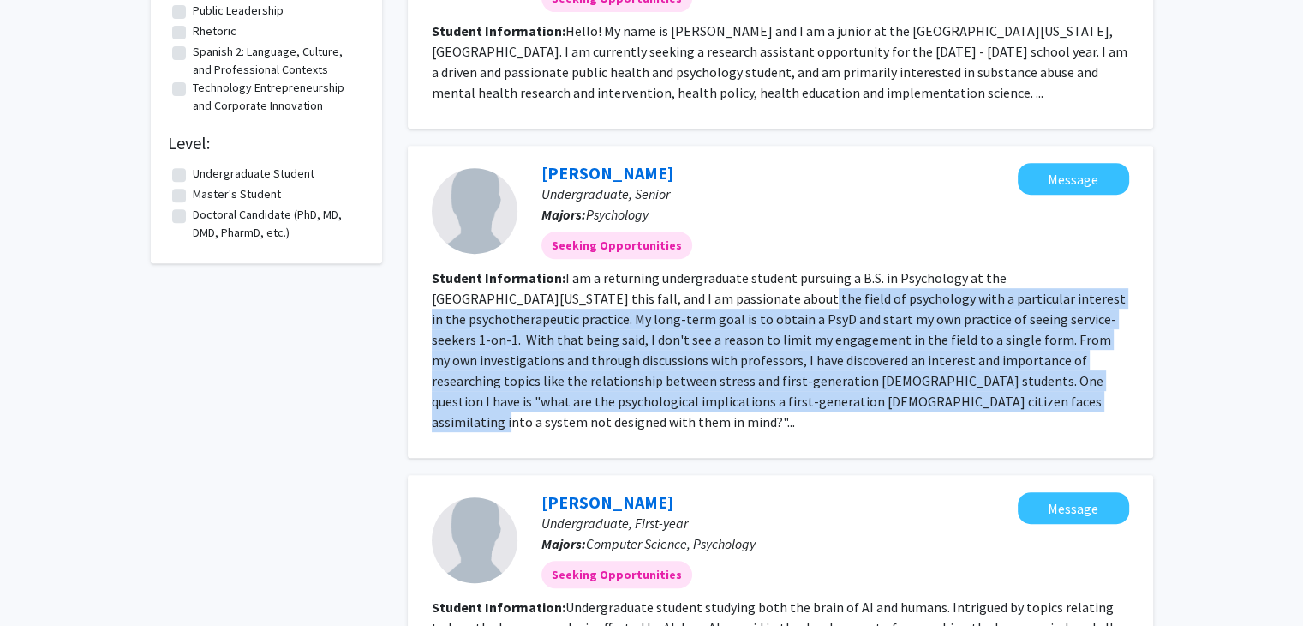
drag, startPoint x: 668, startPoint y: 299, endPoint x: 761, endPoint y: 400, distance: 137.7
click at [761, 400] on fg-read-more "I am a returning undergraduate student pursuing a B.S. in Psychology at the [GE…" at bounding box center [779, 349] width 694 height 161
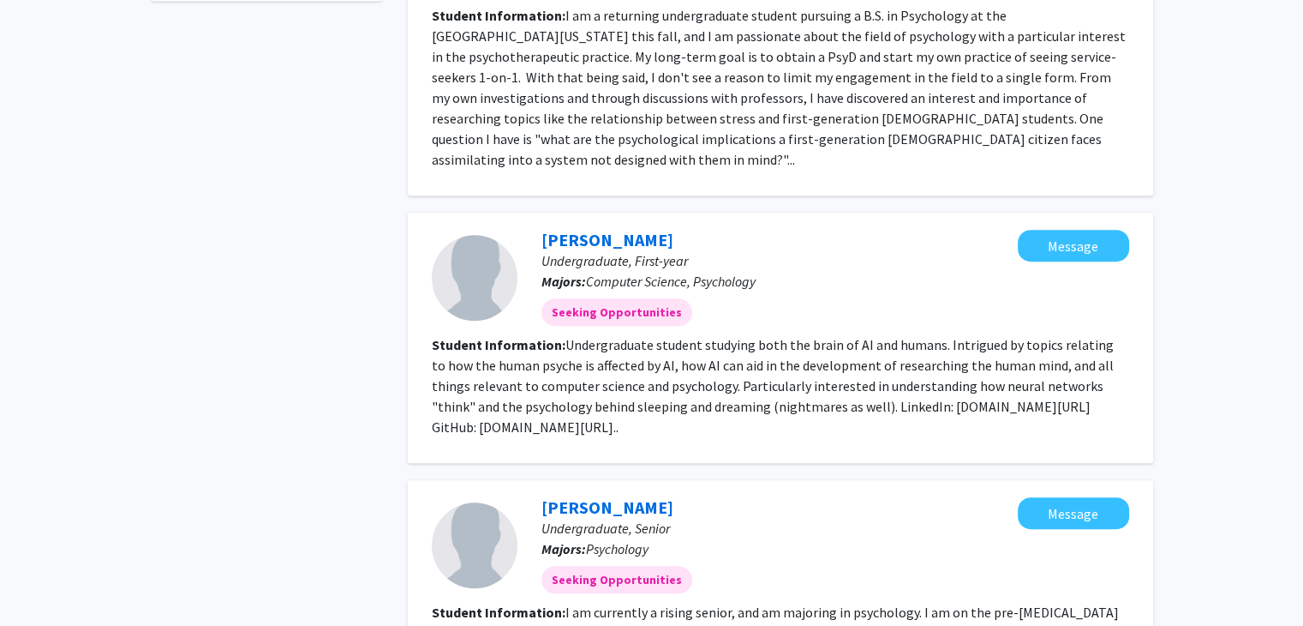
scroll to position [943, 0]
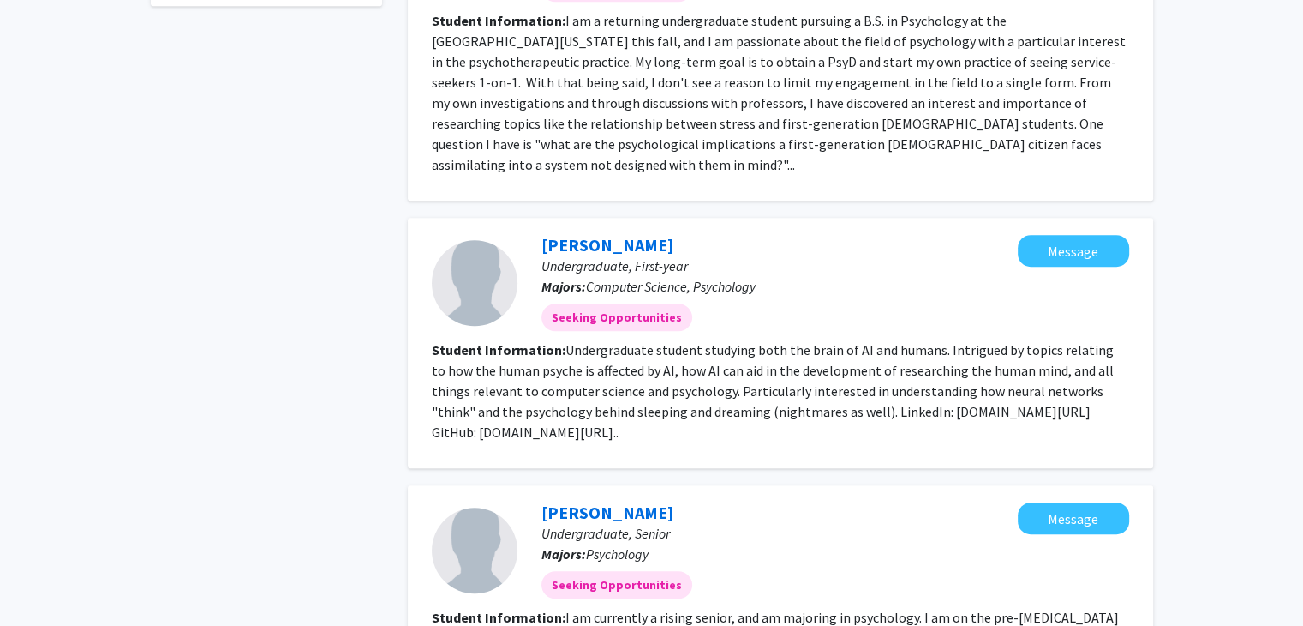
click at [753, 395] on fg-read-more "Undergraduate student studying both the brain of AI and humans. Intrigued by to…" at bounding box center [773, 390] width 682 height 99
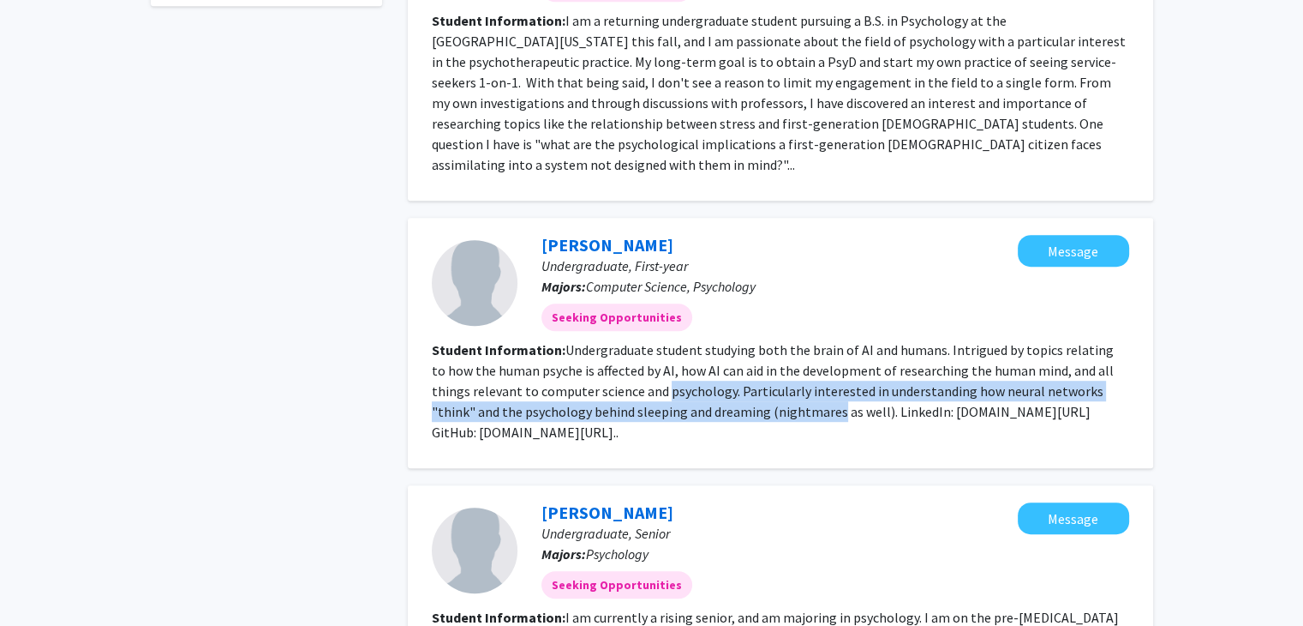
drag, startPoint x: 753, startPoint y: 395, endPoint x: 634, endPoint y: 360, distance: 124.2
click at [634, 360] on section "Student Information: Undergraduate student studying both the brain of AI and hu…" at bounding box center [781, 390] width 698 height 103
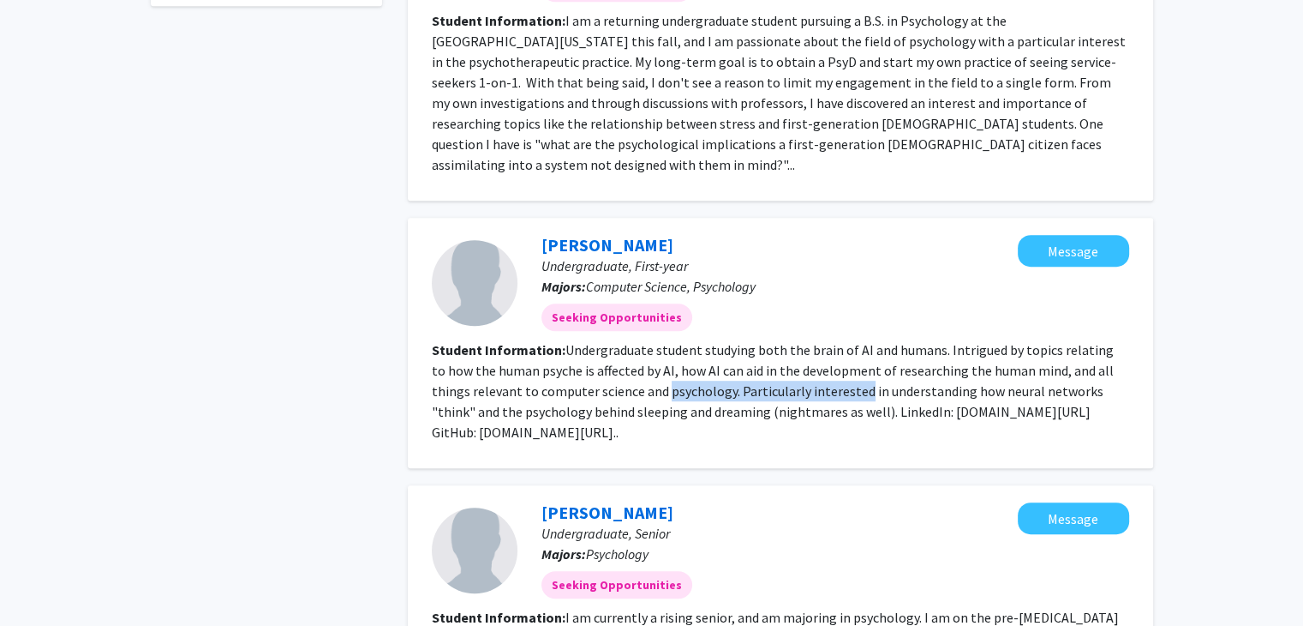
drag, startPoint x: 634, startPoint y: 360, endPoint x: 814, endPoint y: 354, distance: 180.1
click at [814, 354] on section "Student Information: Undergraduate student studying both the brain of AI and hu…" at bounding box center [781, 390] width 698 height 103
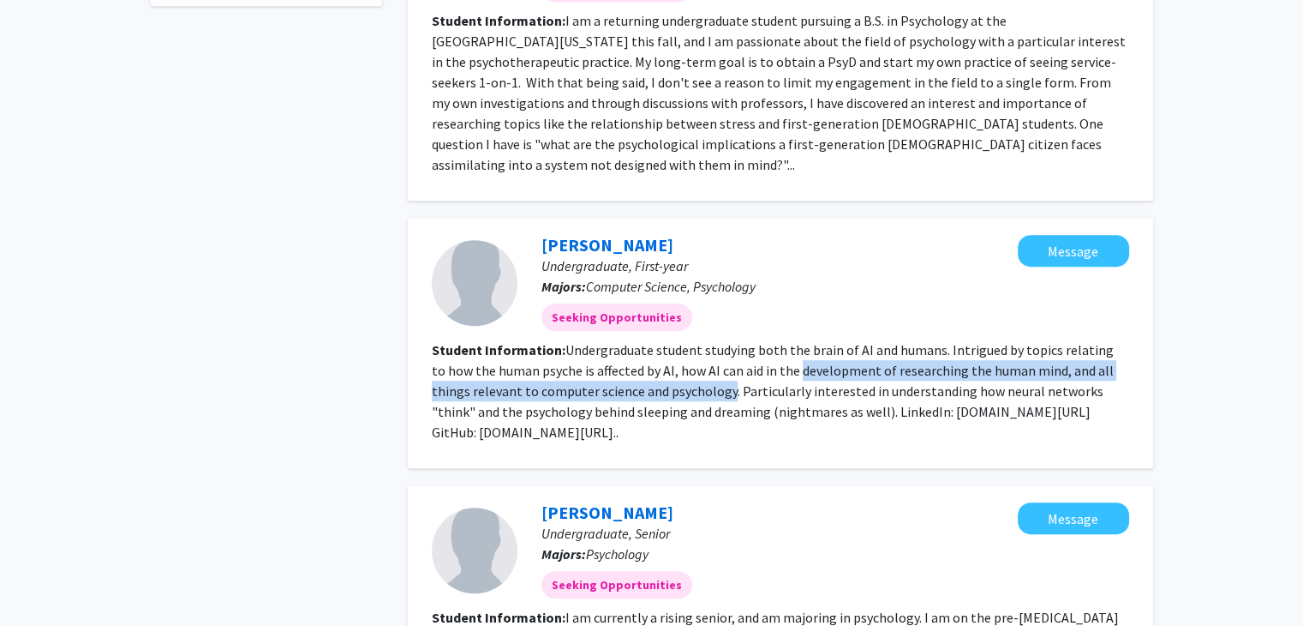
click at [814, 354] on fg-read-more "Undergraduate student studying both the brain of AI and humans. Intrigued by to…" at bounding box center [773, 390] width 682 height 99
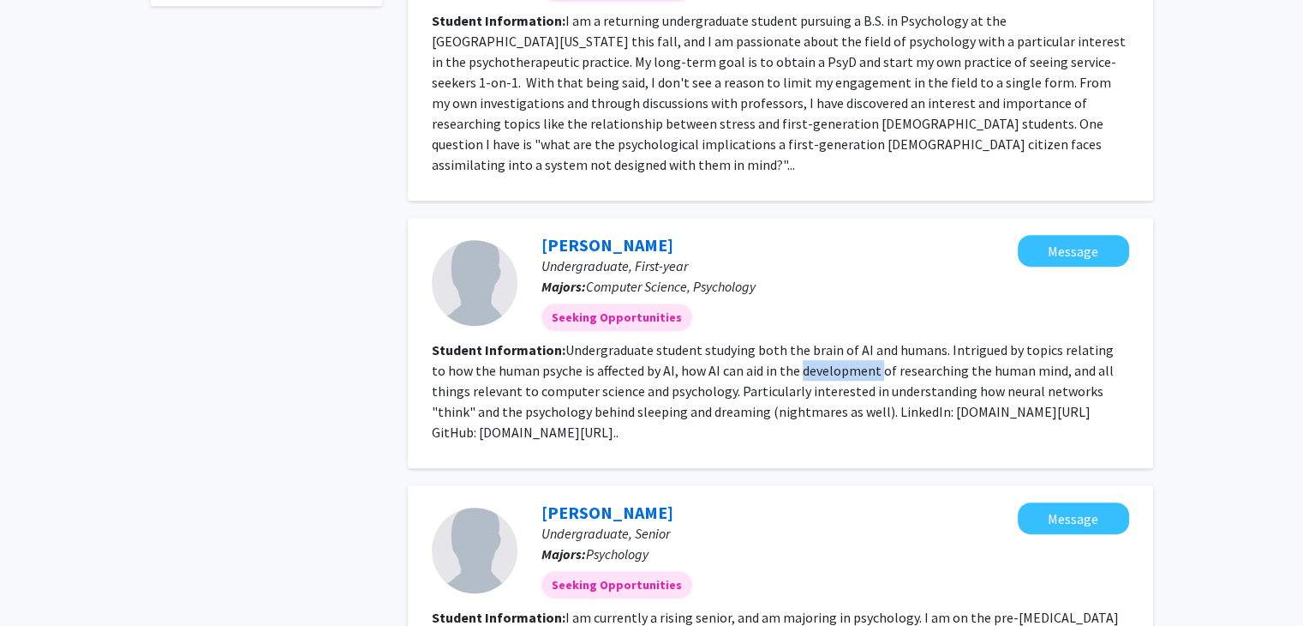
click at [814, 354] on fg-read-more "Undergraduate student studying both the brain of AI and humans. Intrigued by to…" at bounding box center [773, 390] width 682 height 99
click at [963, 349] on fg-read-more "Undergraduate student studying both the brain of AI and humans. Intrigued by to…" at bounding box center [773, 390] width 682 height 99
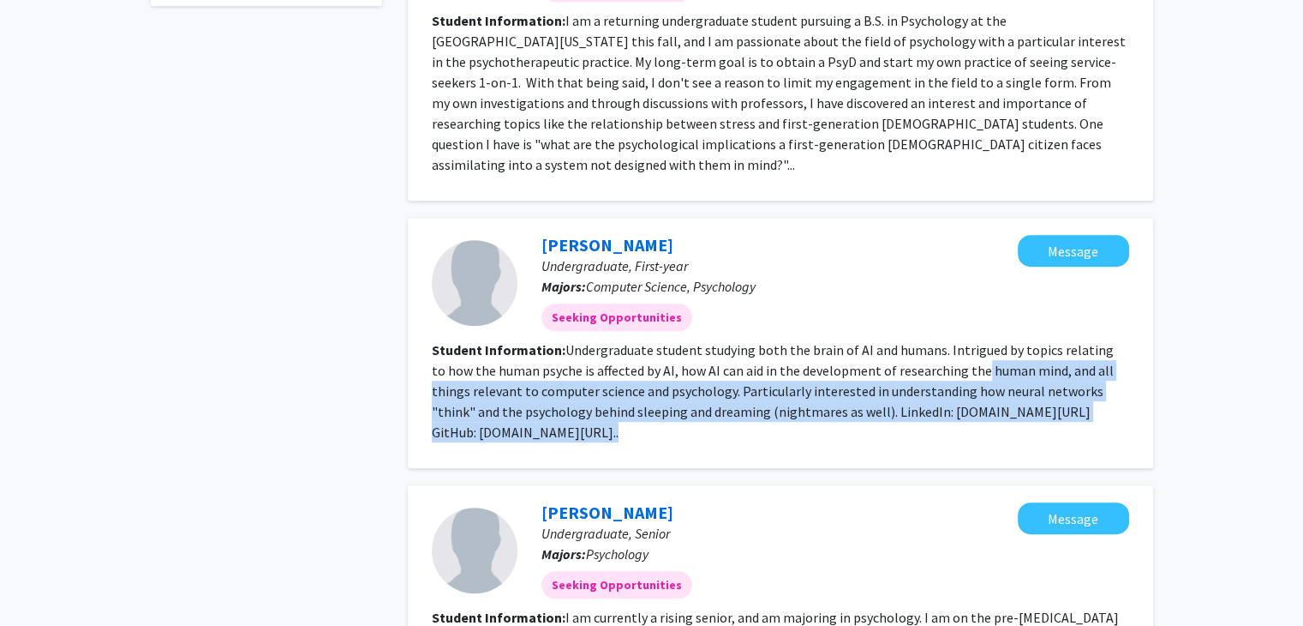
drag, startPoint x: 963, startPoint y: 349, endPoint x: 920, endPoint y: 443, distance: 103.6
click at [920, 443] on div "[PERSON_NAME] Undergraduate, First-year Majors: Computer Science, Psychology Se…" at bounding box center [781, 343] width 746 height 250
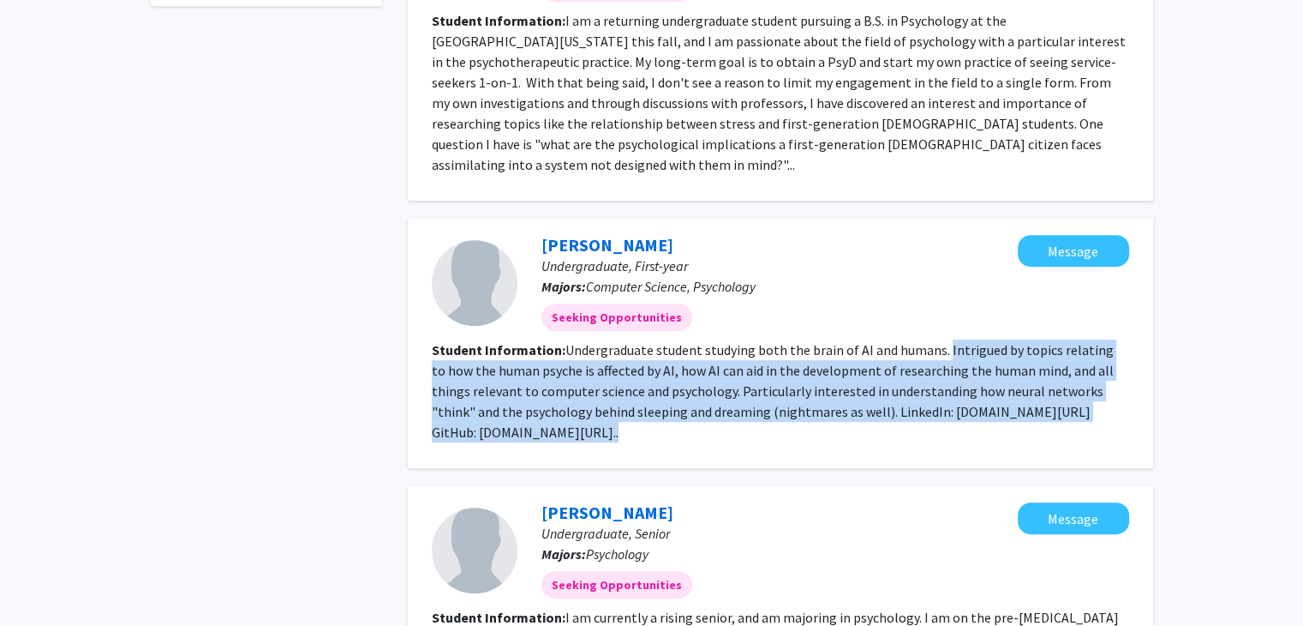
drag, startPoint x: 920, startPoint y: 443, endPoint x: 965, endPoint y: 333, distance: 118.4
click at [965, 333] on div "[PERSON_NAME] Undergraduate, First-year Majors: Computer Science, Psychology Se…" at bounding box center [781, 343] width 746 height 250
click at [965, 341] on fg-read-more "Undergraduate student studying both the brain of AI and humans. Intrigued by to…" at bounding box center [773, 390] width 682 height 99
drag, startPoint x: 965, startPoint y: 333, endPoint x: 963, endPoint y: 428, distance: 95.1
click at [963, 428] on fg-search-applicant "[PERSON_NAME] Undergraduate, First-year Majors: Computer Science, Psychology Se…" at bounding box center [781, 343] width 698 height 216
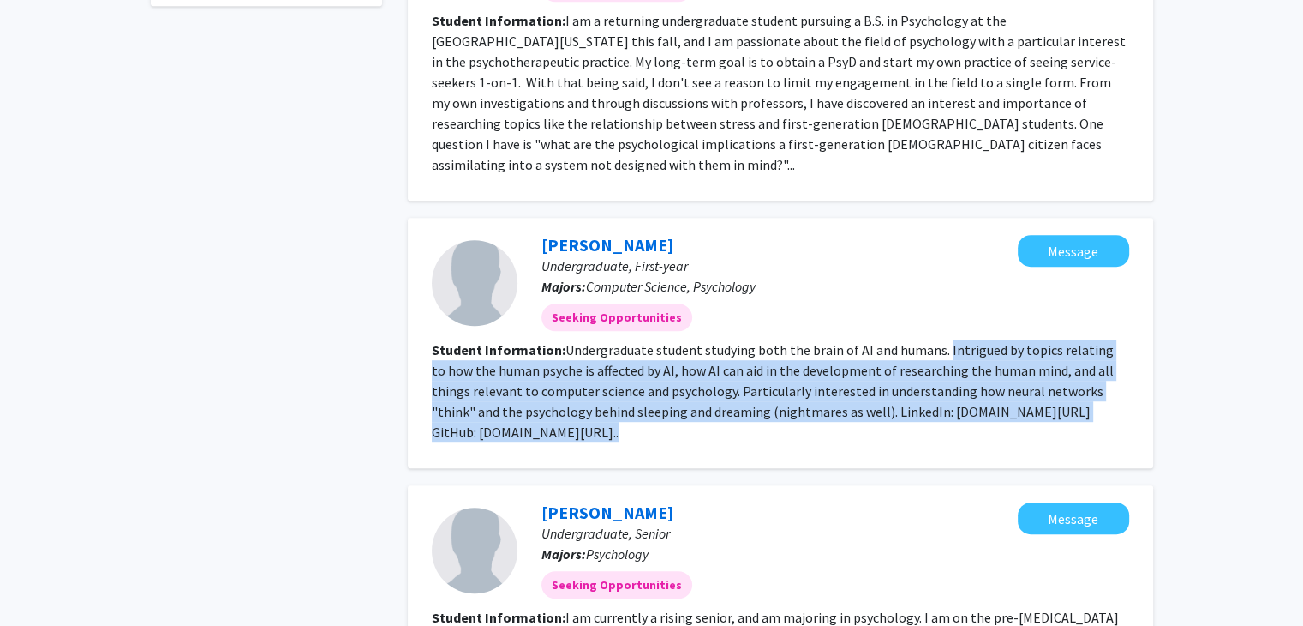
click at [963, 428] on fg-search-applicant "[PERSON_NAME] Undergraduate, First-year Majors: Computer Science, Psychology Se…" at bounding box center [781, 343] width 698 height 216
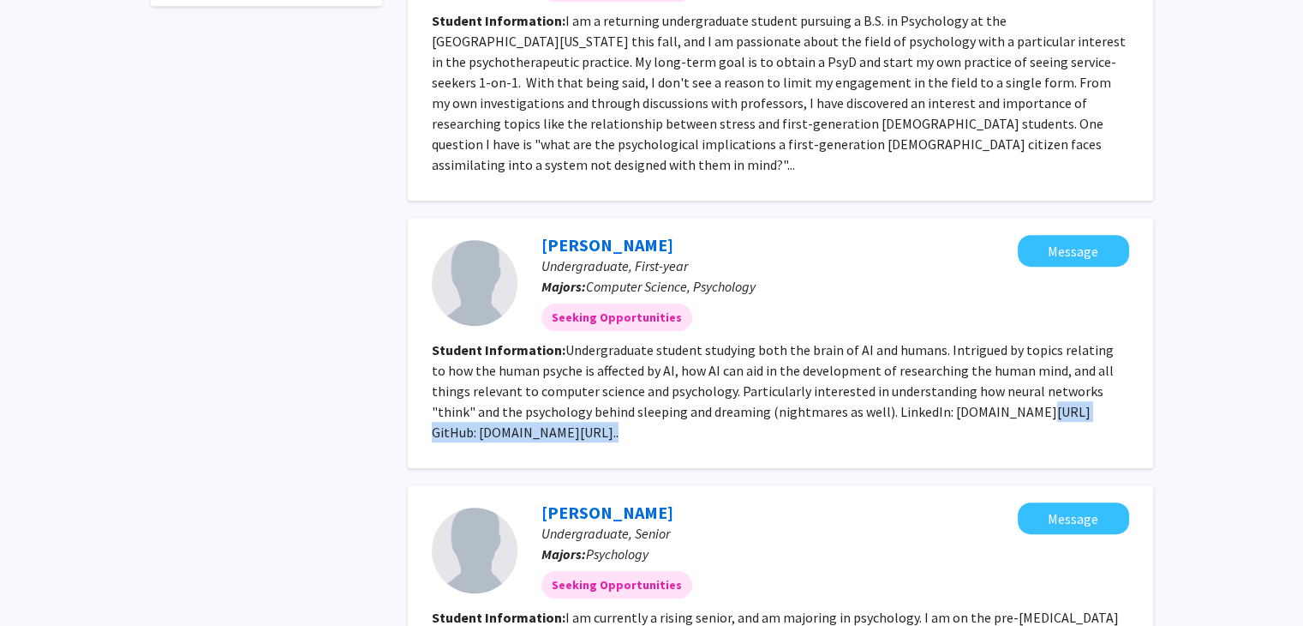
drag, startPoint x: 963, startPoint y: 428, endPoint x: 964, endPoint y: 378, distance: 50.6
click at [964, 378] on fg-search-applicant "[PERSON_NAME] Undergraduate, First-year Majors: Computer Science, Psychology Se…" at bounding box center [781, 343] width 698 height 216
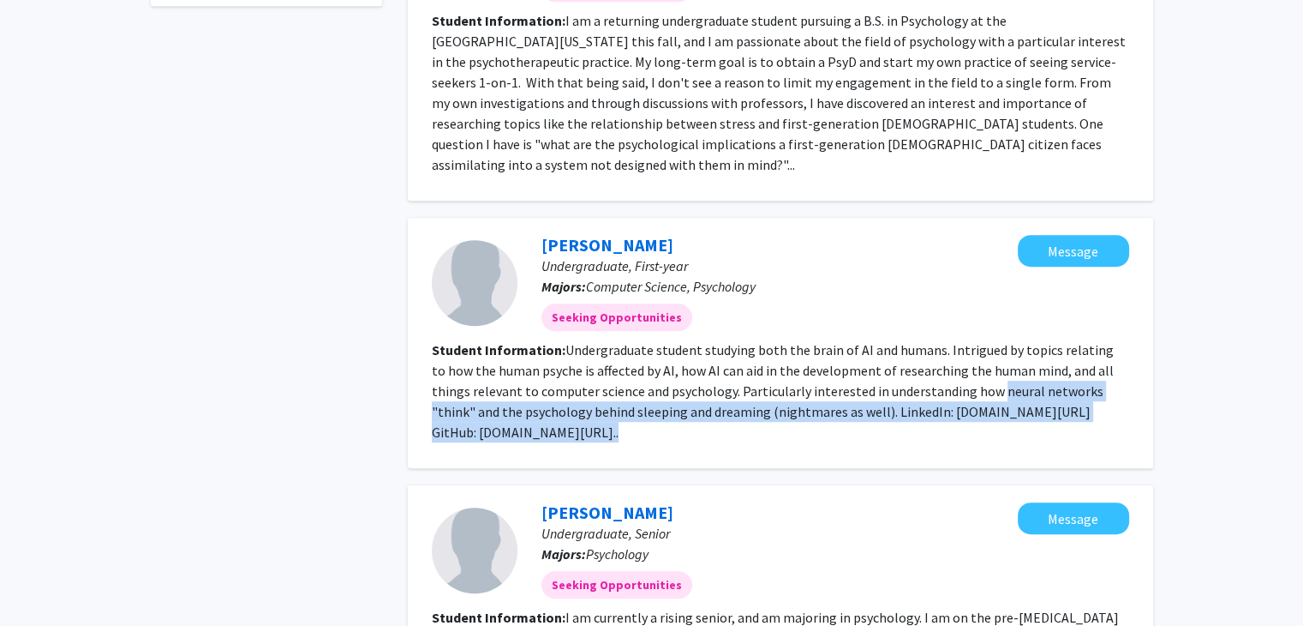
click at [964, 378] on section "Student Information: Undergraduate student studying both the brain of AI and hu…" at bounding box center [781, 390] width 698 height 103
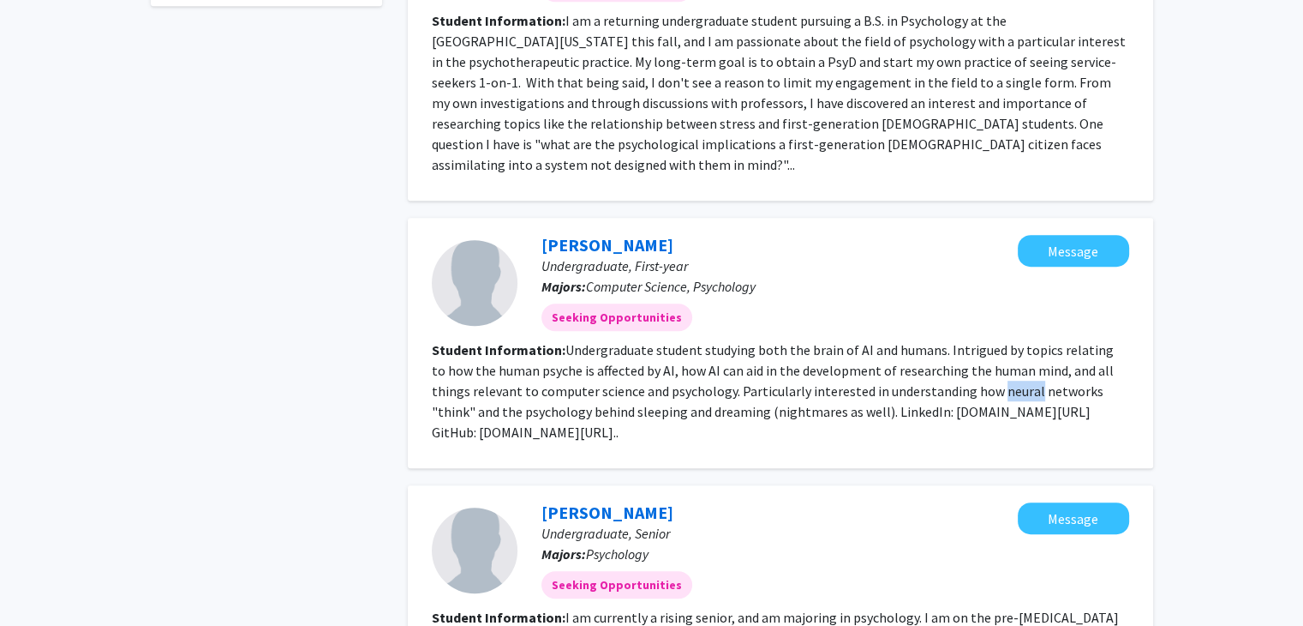
drag, startPoint x: 964, startPoint y: 378, endPoint x: 957, endPoint y: 364, distance: 15.3
click at [957, 364] on section "Student Information: Undergraduate student studying both the brain of AI and hu…" at bounding box center [781, 390] width 698 height 103
click at [957, 364] on fg-read-more "Undergraduate student studying both the brain of AI and humans. Intrigued by to…" at bounding box center [773, 390] width 682 height 99
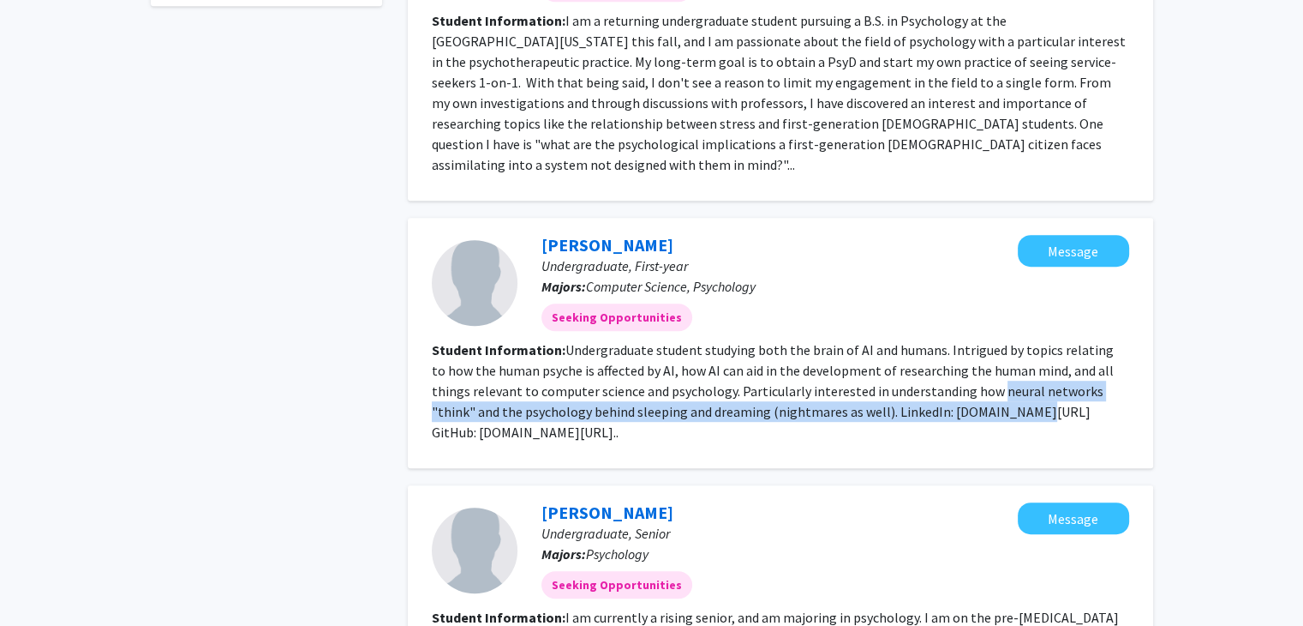
drag, startPoint x: 957, startPoint y: 364, endPoint x: 953, endPoint y: 392, distance: 27.8
click at [953, 392] on fg-read-more "Undergraduate student studying both the brain of AI and humans. Intrigued by to…" at bounding box center [773, 390] width 682 height 99
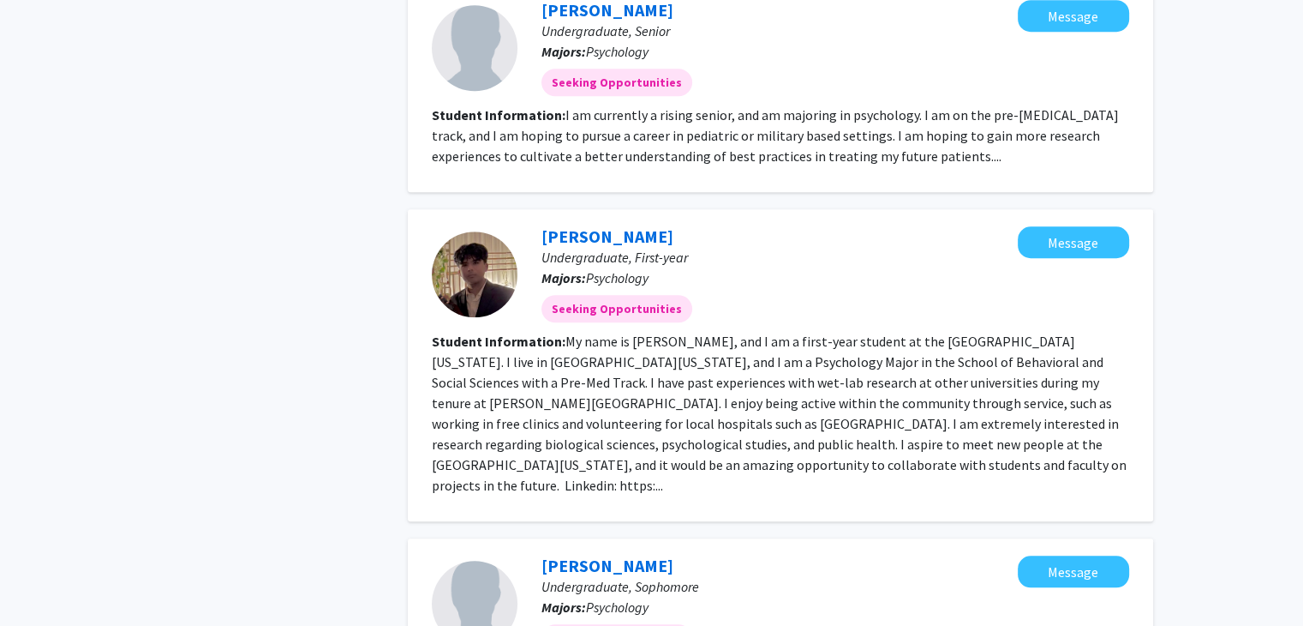
scroll to position [1446, 0]
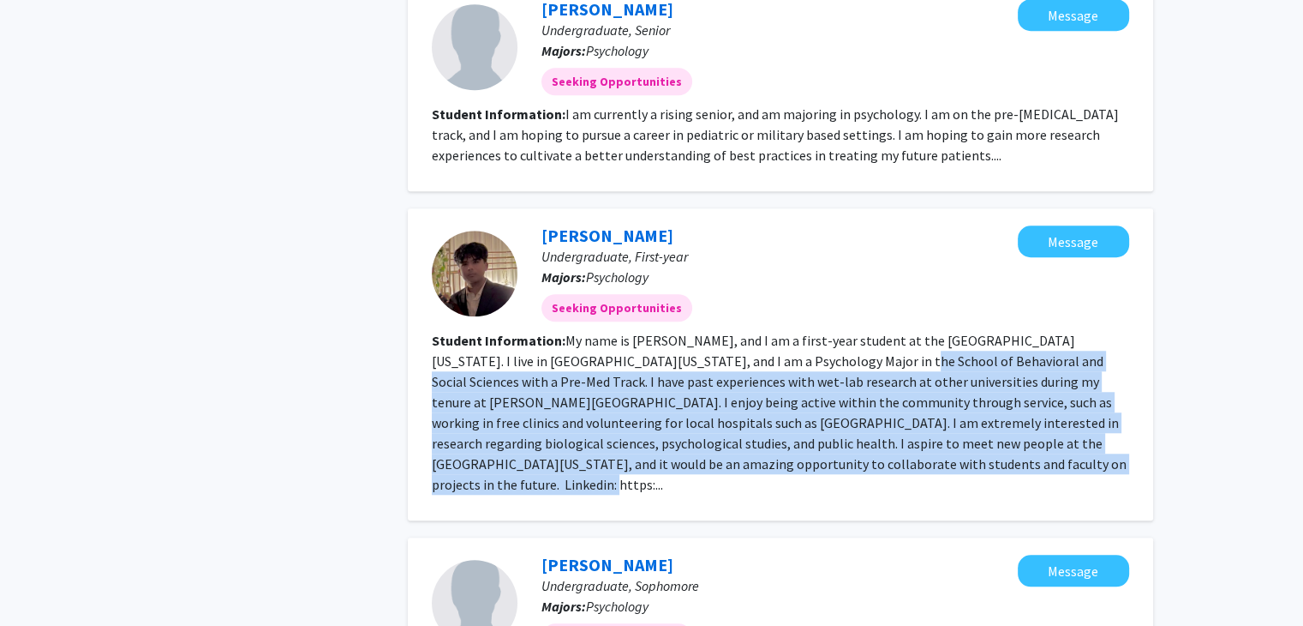
drag, startPoint x: 766, startPoint y: 332, endPoint x: 1009, endPoint y: 443, distance: 266.9
click at [1009, 443] on section "Student Information: My name is [PERSON_NAME], and I am a first-year student at…" at bounding box center [781, 412] width 698 height 165
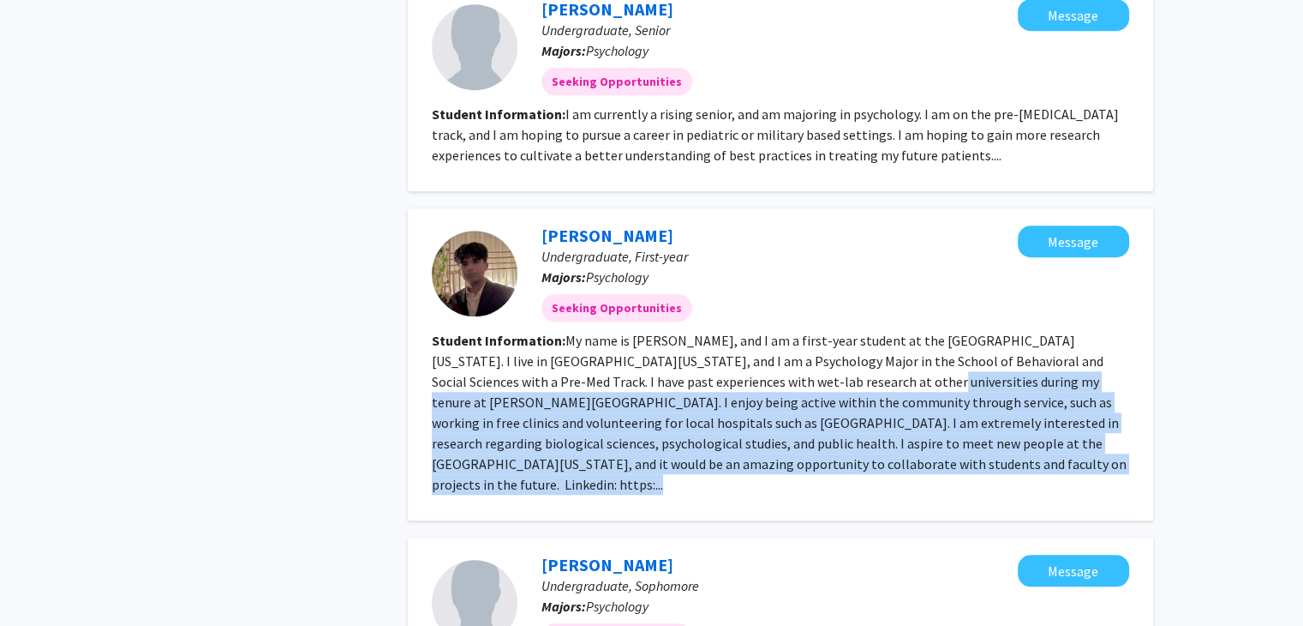
drag, startPoint x: 1009, startPoint y: 443, endPoint x: 800, endPoint y: 362, distance: 223.6
click at [800, 362] on section "Student Information: My name is [PERSON_NAME], and I am a first-year student at…" at bounding box center [781, 412] width 698 height 165
click at [800, 362] on fg-read-more "My name is [PERSON_NAME], and I am a first-year student at the [GEOGRAPHIC_DATA…" at bounding box center [779, 412] width 695 height 161
drag, startPoint x: 800, startPoint y: 362, endPoint x: 986, endPoint y: 463, distance: 211.7
click at [986, 463] on div "[PERSON_NAME], First-year Majors: Psychology Seeking Opportunities Message Stud…" at bounding box center [781, 364] width 746 height 312
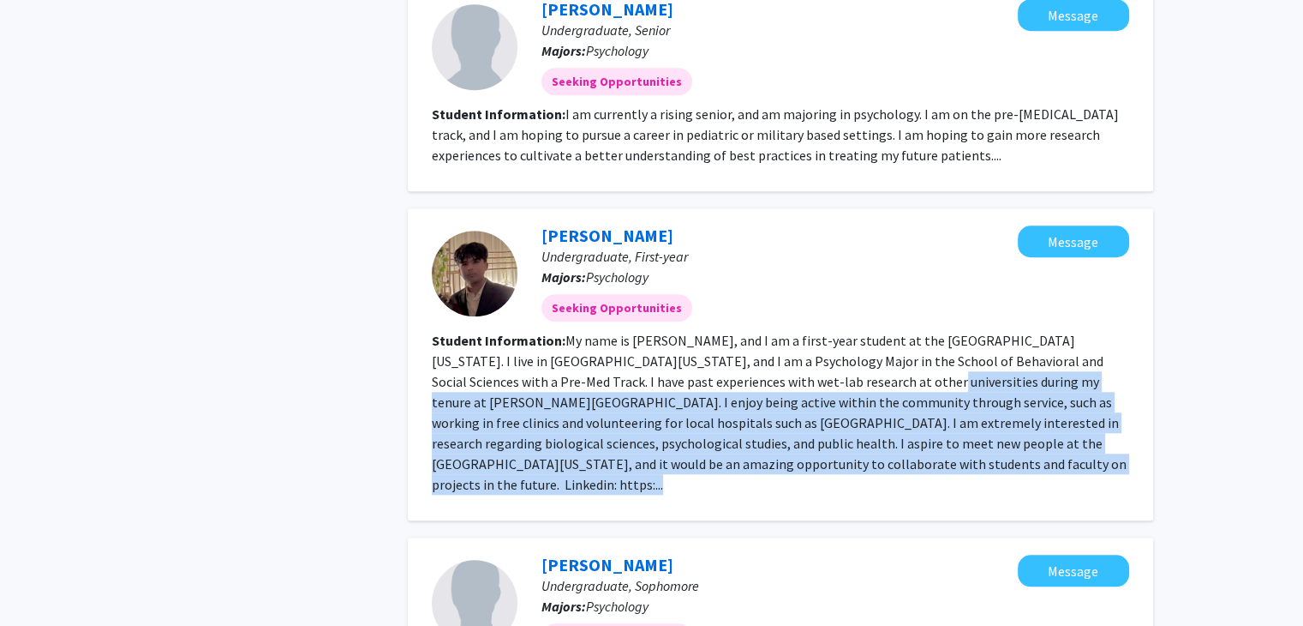
click at [986, 463] on div "[PERSON_NAME], First-year Majors: Psychology Seeking Opportunities Message Stud…" at bounding box center [781, 364] width 746 height 312
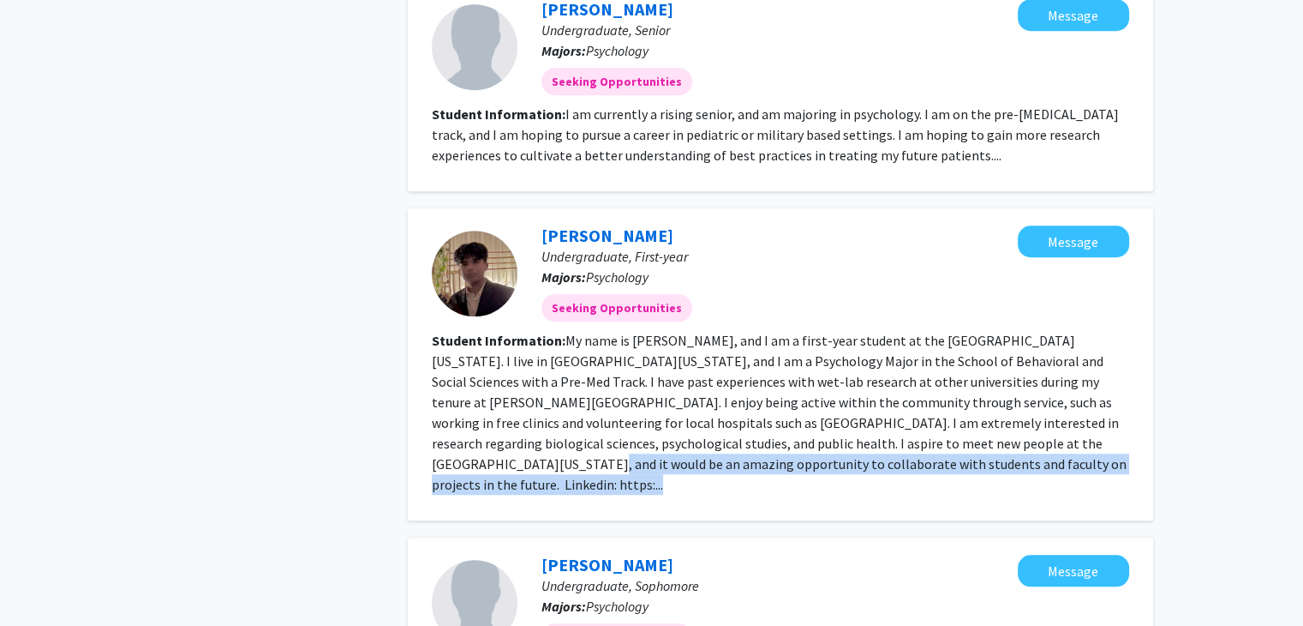
drag, startPoint x: 986, startPoint y: 463, endPoint x: 962, endPoint y: 416, distance: 53.3
click at [962, 416] on div "[PERSON_NAME], First-year Majors: Psychology Seeking Opportunities Message Stud…" at bounding box center [781, 364] width 746 height 312
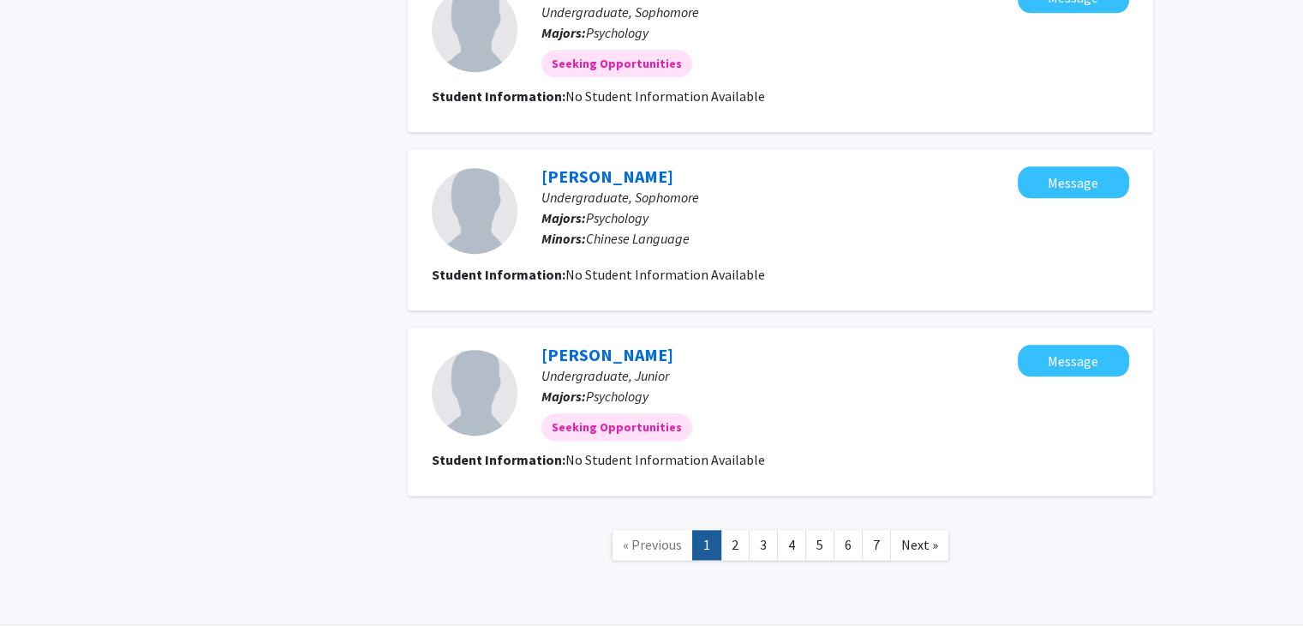
scroll to position [2037, 0]
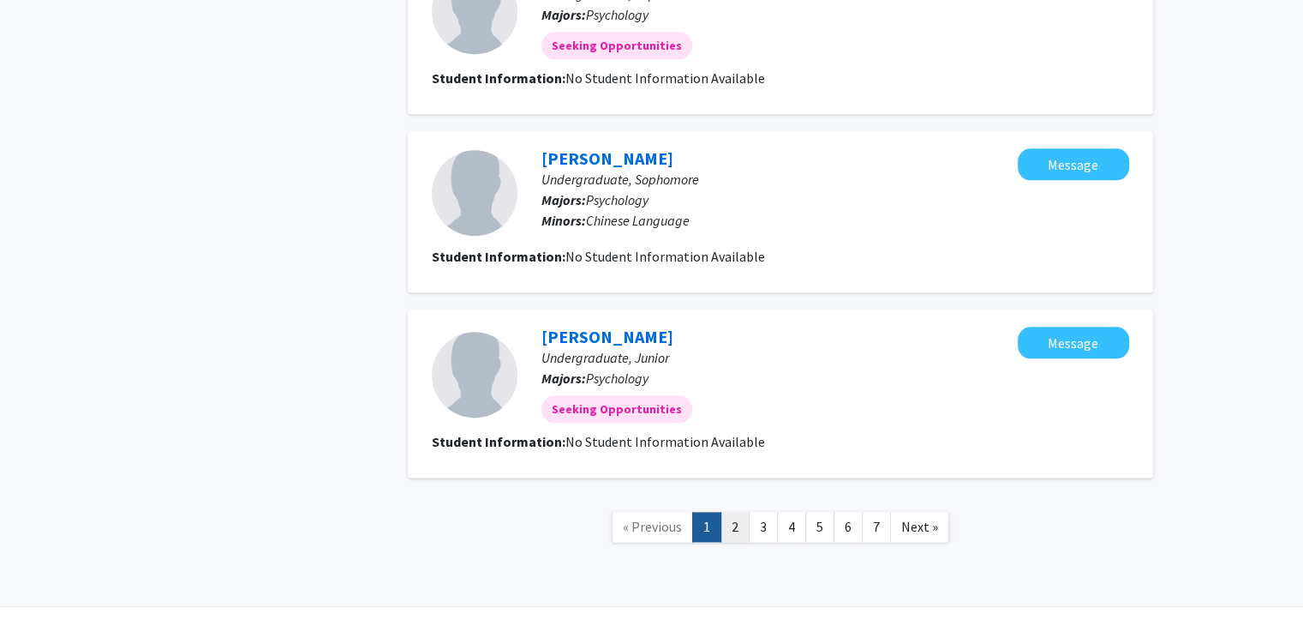
click at [734, 512] on link "2" at bounding box center [735, 527] width 29 height 30
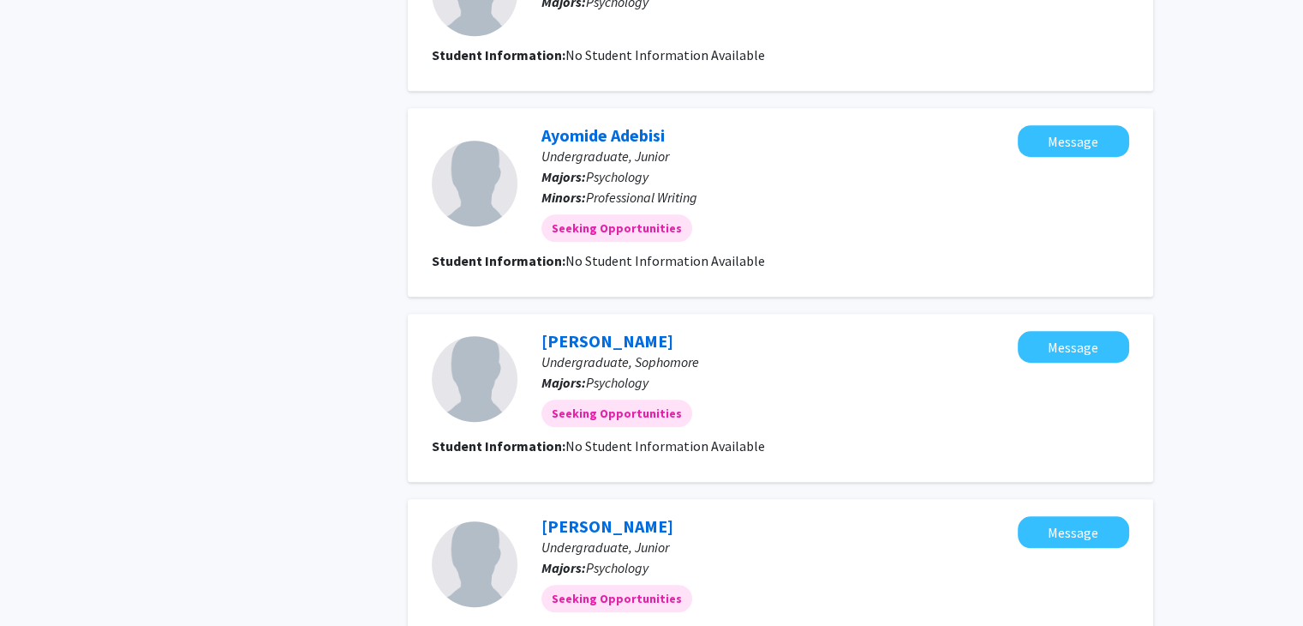
scroll to position [1605, 0]
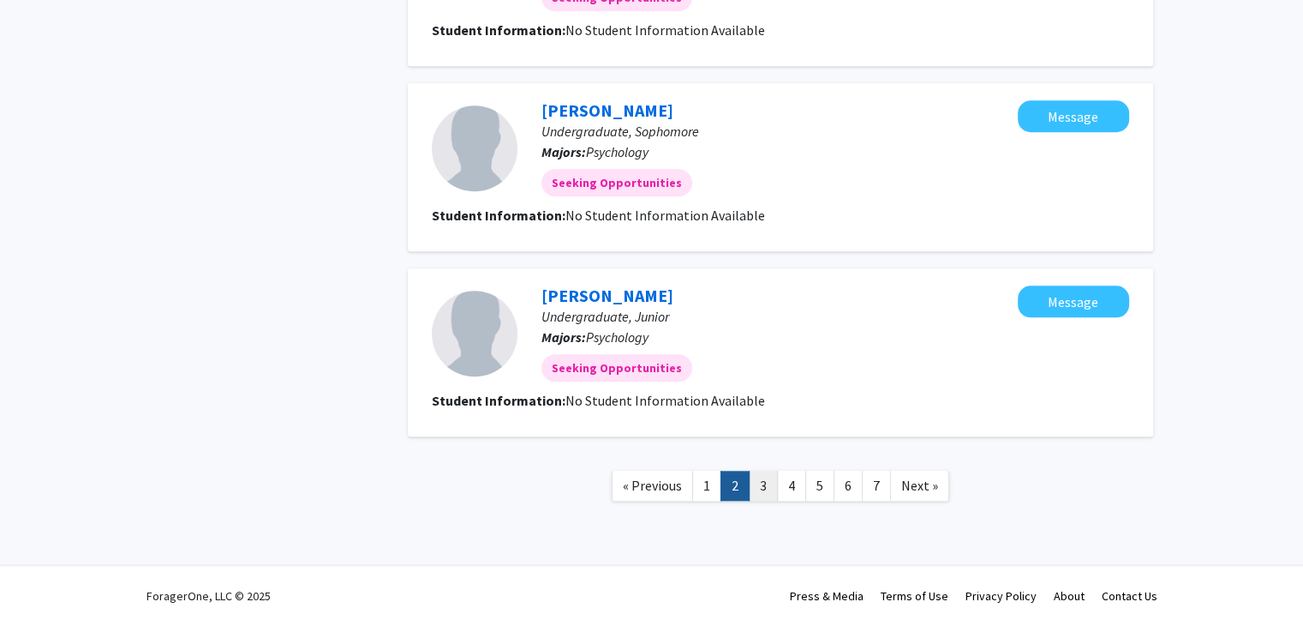
click at [762, 481] on link "3" at bounding box center [763, 485] width 29 height 30
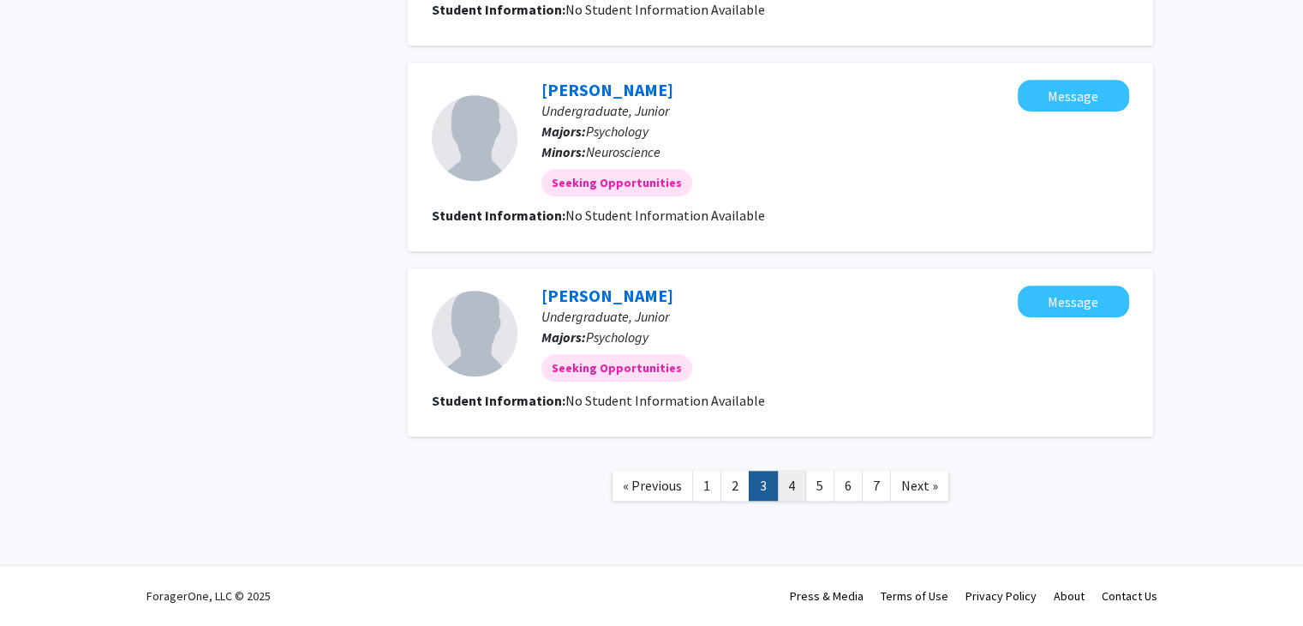
scroll to position [1584, 0]
click at [830, 494] on link "5" at bounding box center [820, 486] width 29 height 30
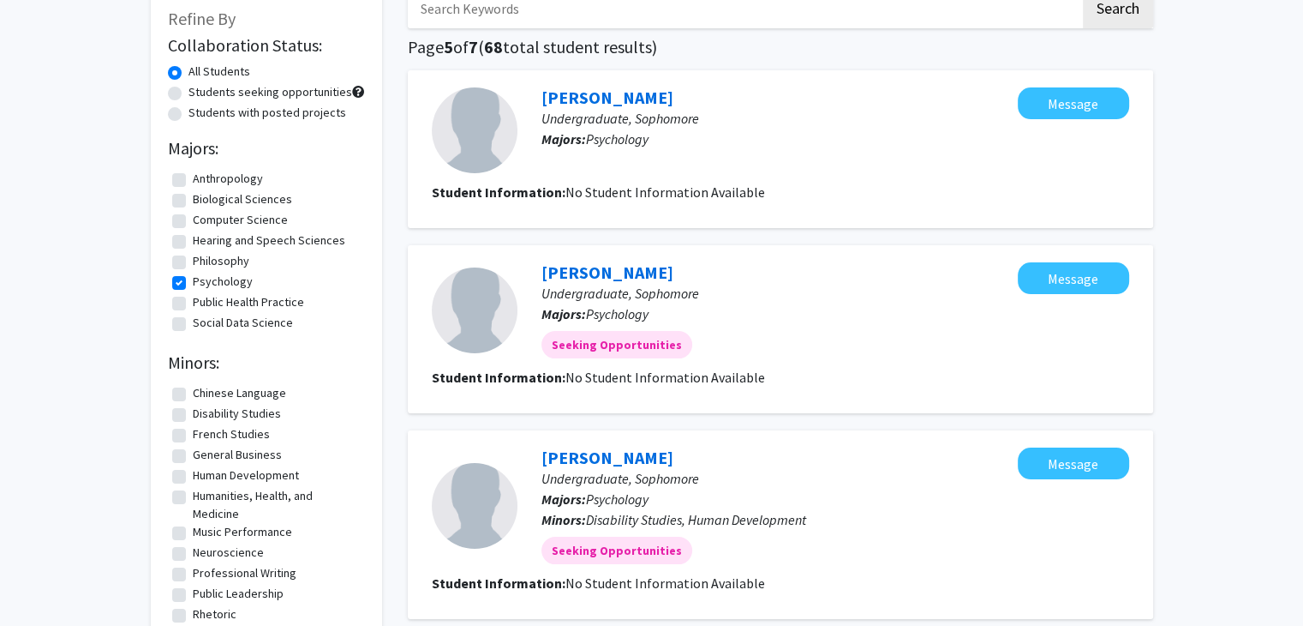
scroll to position [93, 0]
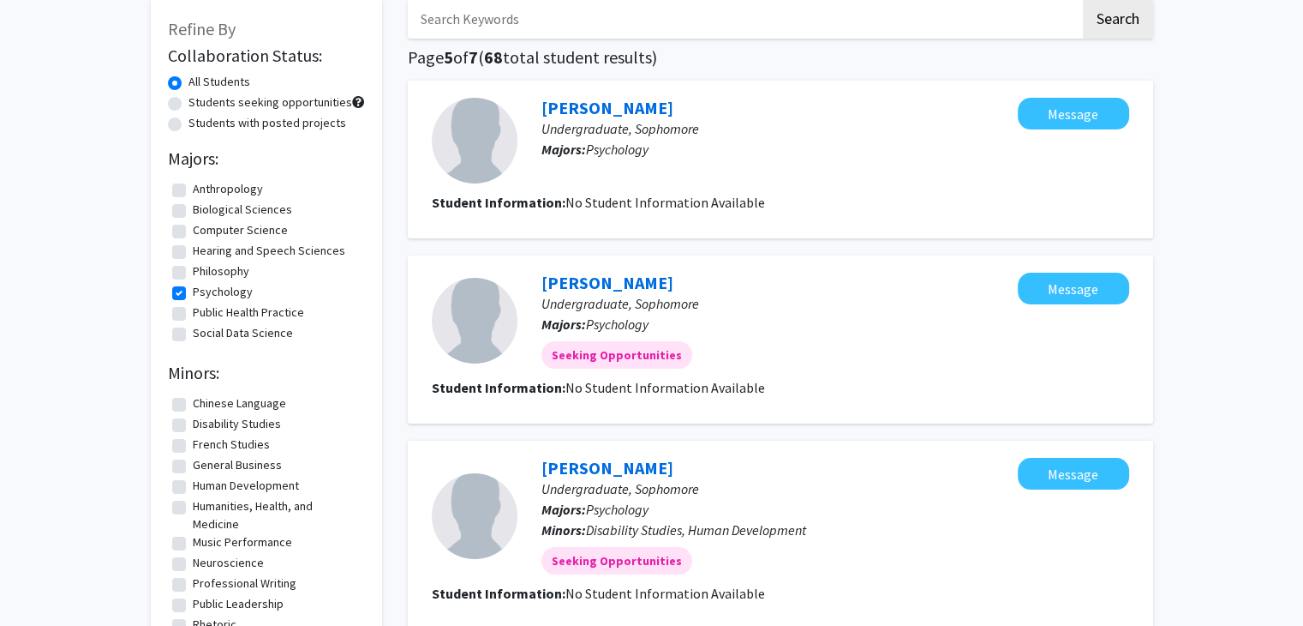
click at [193, 290] on label "Psychology" at bounding box center [223, 292] width 60 height 18
click at [193, 290] on input "Psychology" at bounding box center [198, 288] width 11 height 11
checkbox input "false"
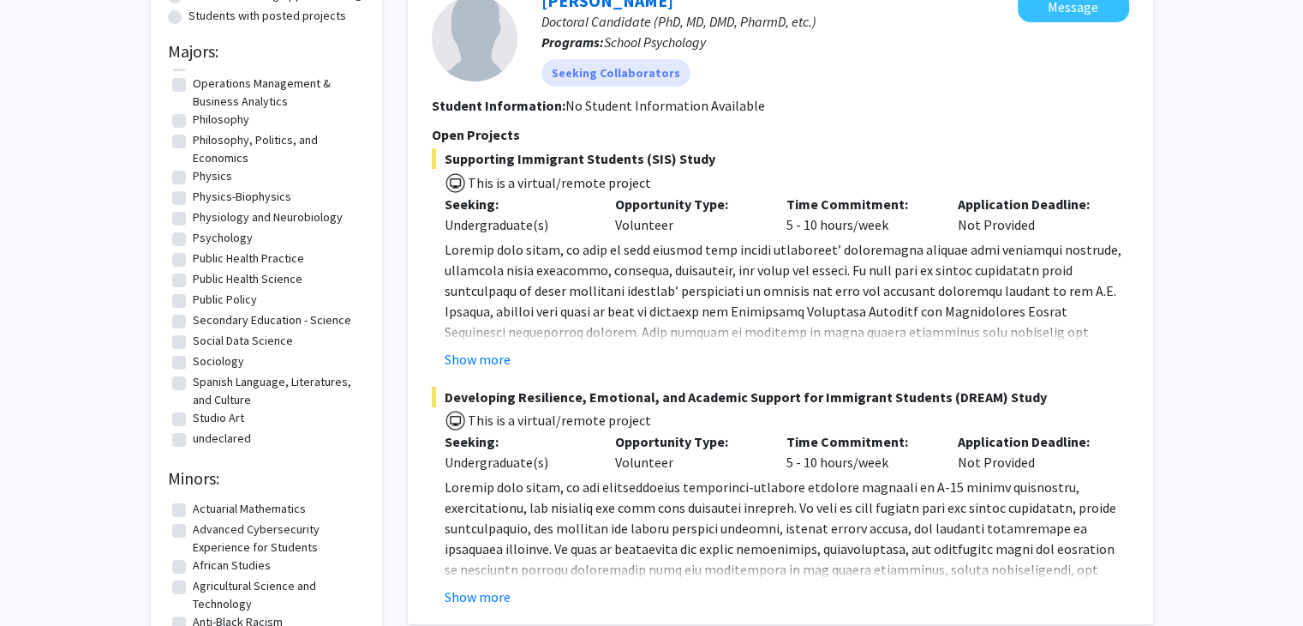
scroll to position [201, 0]
click at [217, 375] on label "Spanish Language, Literatures, and Culture" at bounding box center [277, 389] width 168 height 36
click at [204, 375] on input "Spanish Language, Literatures, and Culture" at bounding box center [198, 376] width 11 height 11
checkbox input "true"
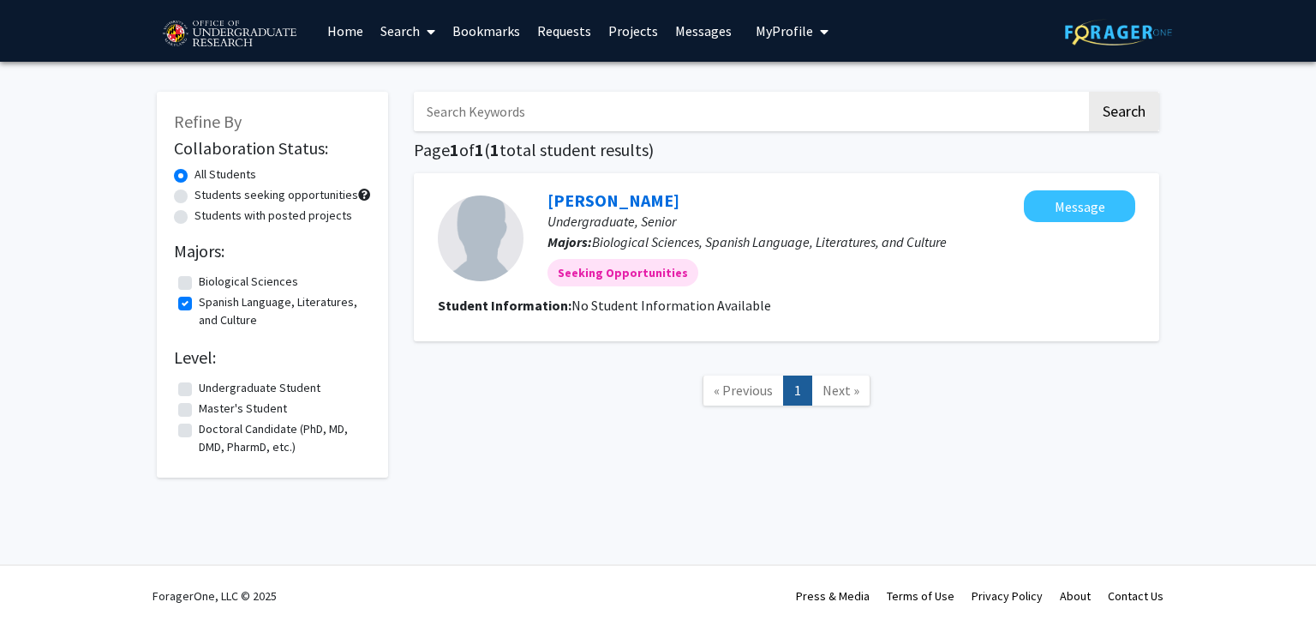
click at [199, 305] on label "Spanish Language, Literatures, and Culture" at bounding box center [283, 311] width 168 height 36
click at [199, 304] on input "Spanish Language, Literatures, and Culture" at bounding box center [204, 298] width 11 height 11
checkbox input "false"
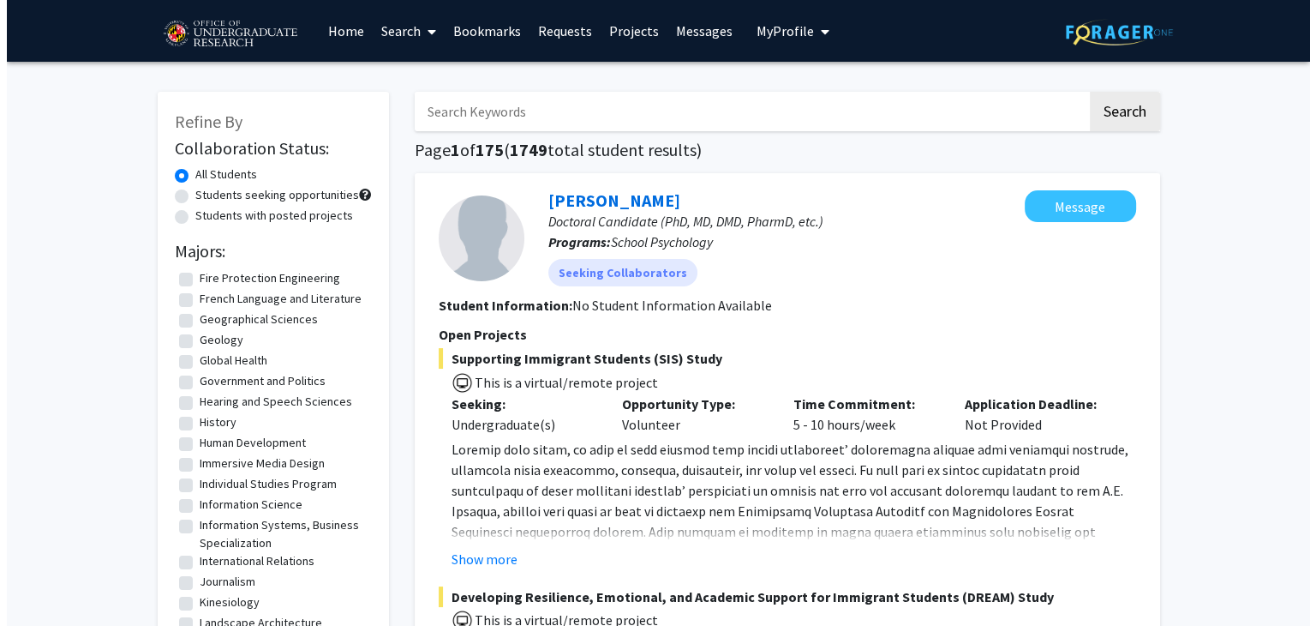
scroll to position [754, 0]
click at [243, 452] on label "Human Development" at bounding box center [246, 443] width 106 height 18
click at [204, 445] on input "Human Development" at bounding box center [198, 439] width 11 height 11
checkbox input "true"
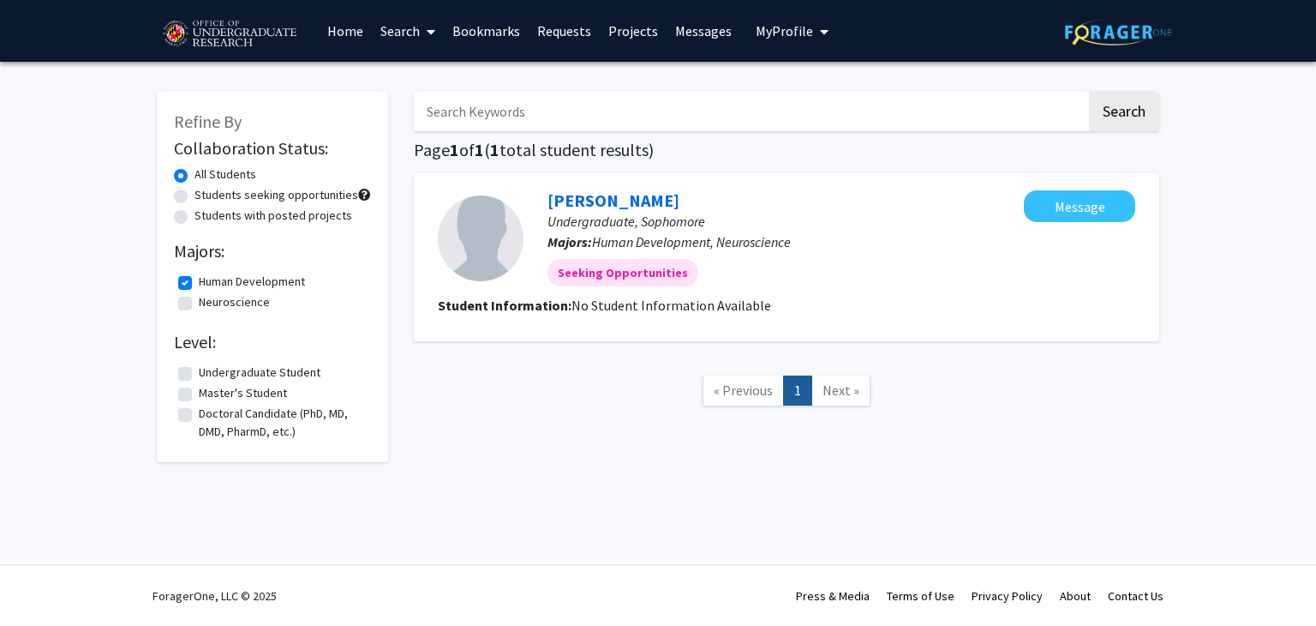
click at [185, 273] on fg-checkbox "Human Development Human Development" at bounding box center [272, 283] width 189 height 21
click at [183, 293] on fg-checkbox "Neuroscience Neuroscience" at bounding box center [272, 303] width 189 height 21
click at [189, 197] on div "Students seeking opportunities" at bounding box center [272, 196] width 197 height 21
click at [177, 204] on div "Students seeking opportunities" at bounding box center [272, 196] width 197 height 21
click at [195, 200] on label "Students seeking opportunities" at bounding box center [277, 195] width 164 height 18
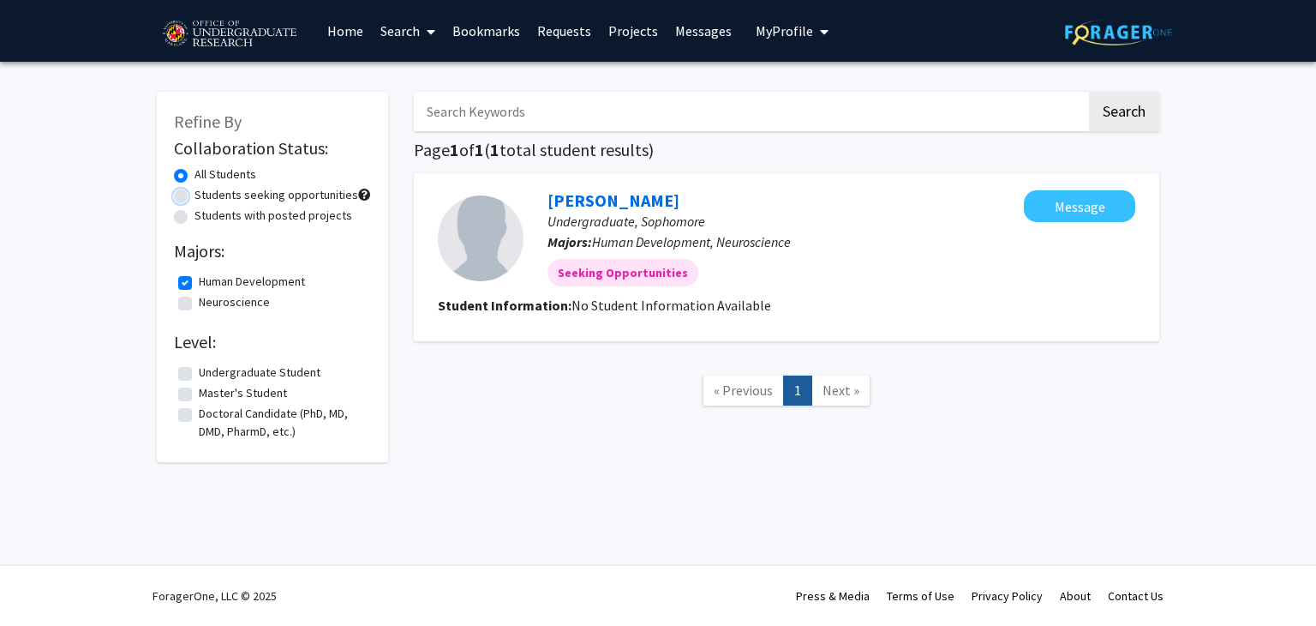
click at [195, 197] on input "Students seeking opportunities" at bounding box center [200, 191] width 11 height 11
radio input "true"
click at [195, 210] on label "Students with posted projects" at bounding box center [274, 216] width 158 height 18
click at [195, 210] on input "Students with posted projects" at bounding box center [200, 212] width 11 height 11
radio input "true"
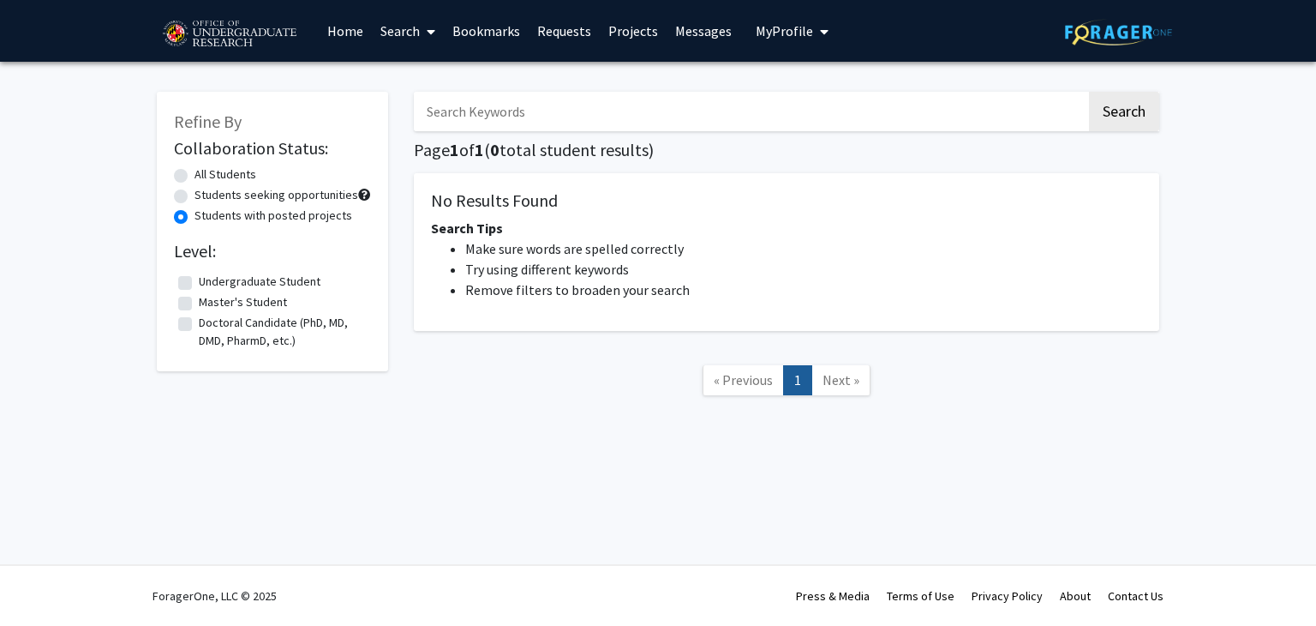
click at [195, 173] on label "All Students" at bounding box center [226, 174] width 62 height 18
click at [195, 173] on input "All Students" at bounding box center [200, 170] width 11 height 11
radio input "true"
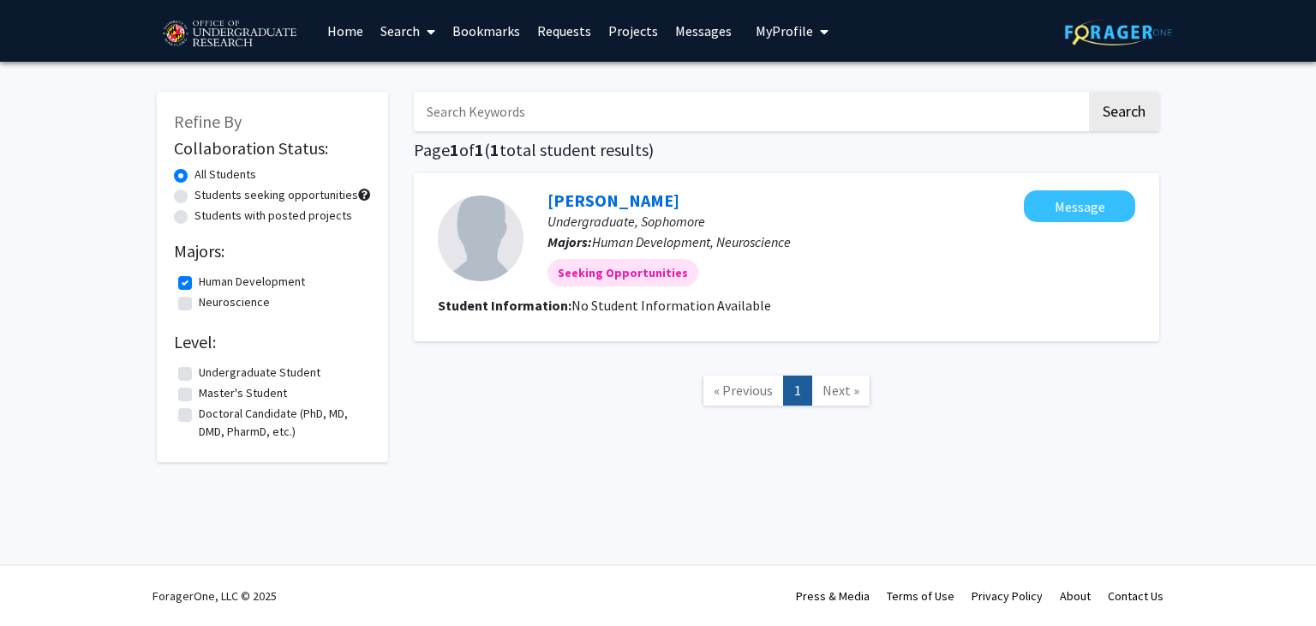
click at [199, 287] on label "Human Development" at bounding box center [252, 282] width 106 height 18
click at [199, 284] on input "Human Development" at bounding box center [204, 278] width 11 height 11
checkbox input "false"
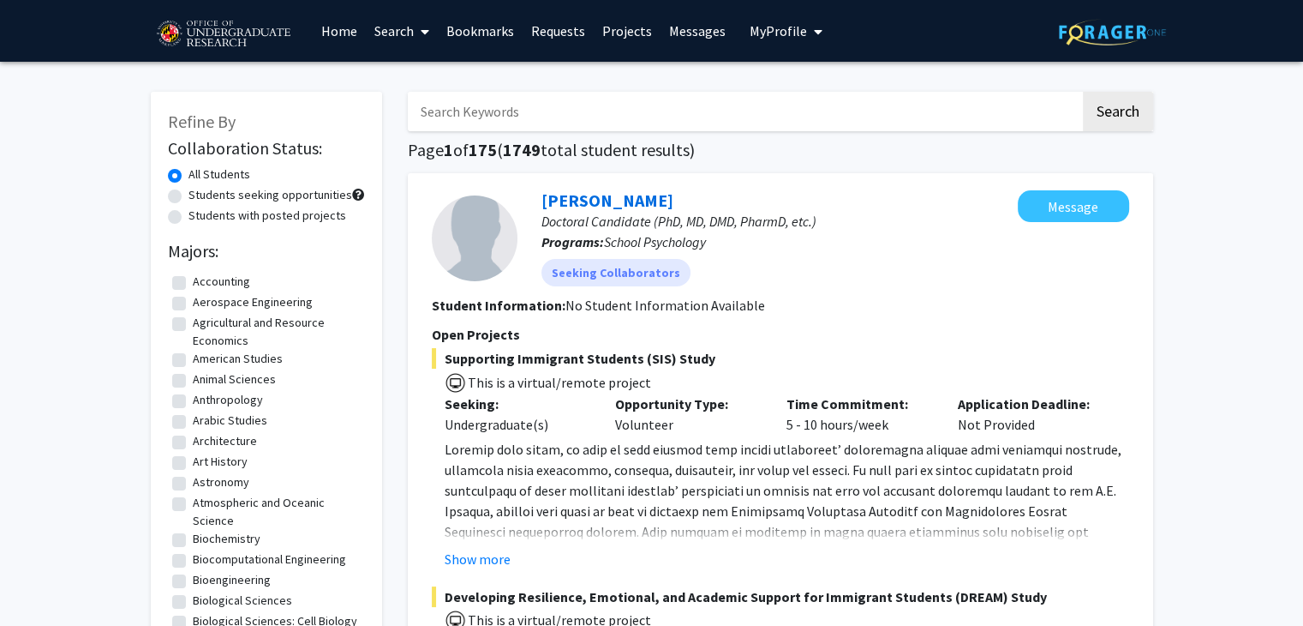
click at [189, 218] on label "Students with posted projects" at bounding box center [268, 216] width 158 height 18
click at [189, 218] on input "Students with posted projects" at bounding box center [194, 212] width 11 height 11
radio input "true"
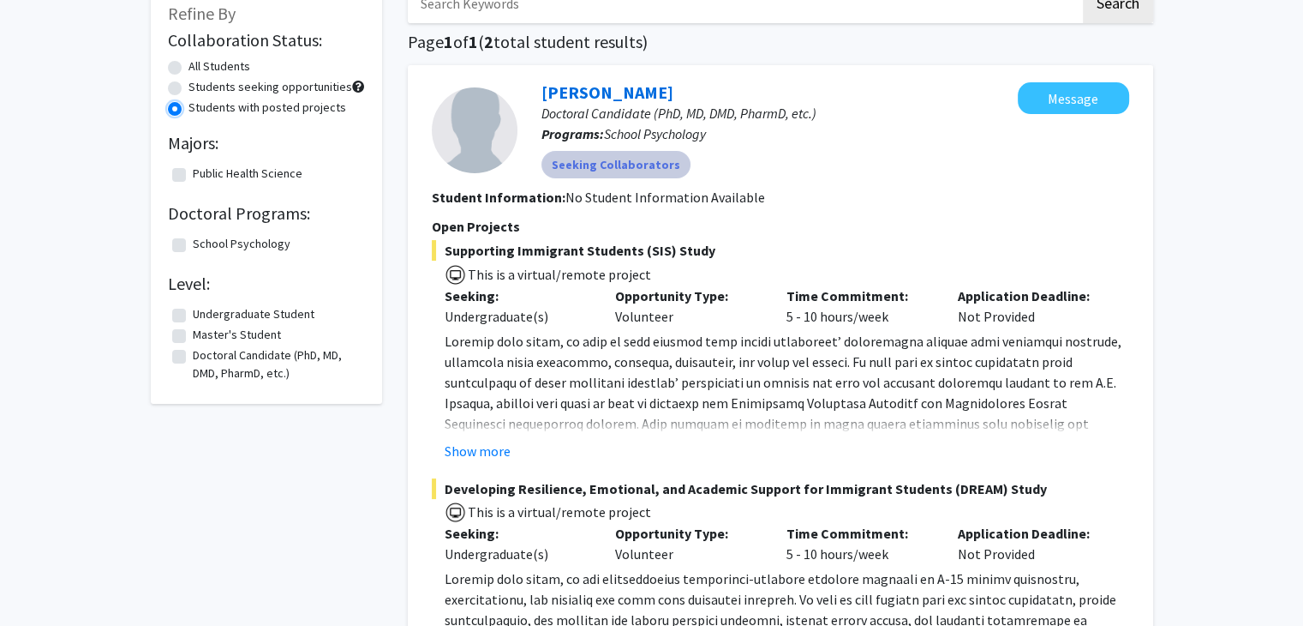
scroll to position [109, 0]
click at [555, 389] on p at bounding box center [787, 433] width 685 height 206
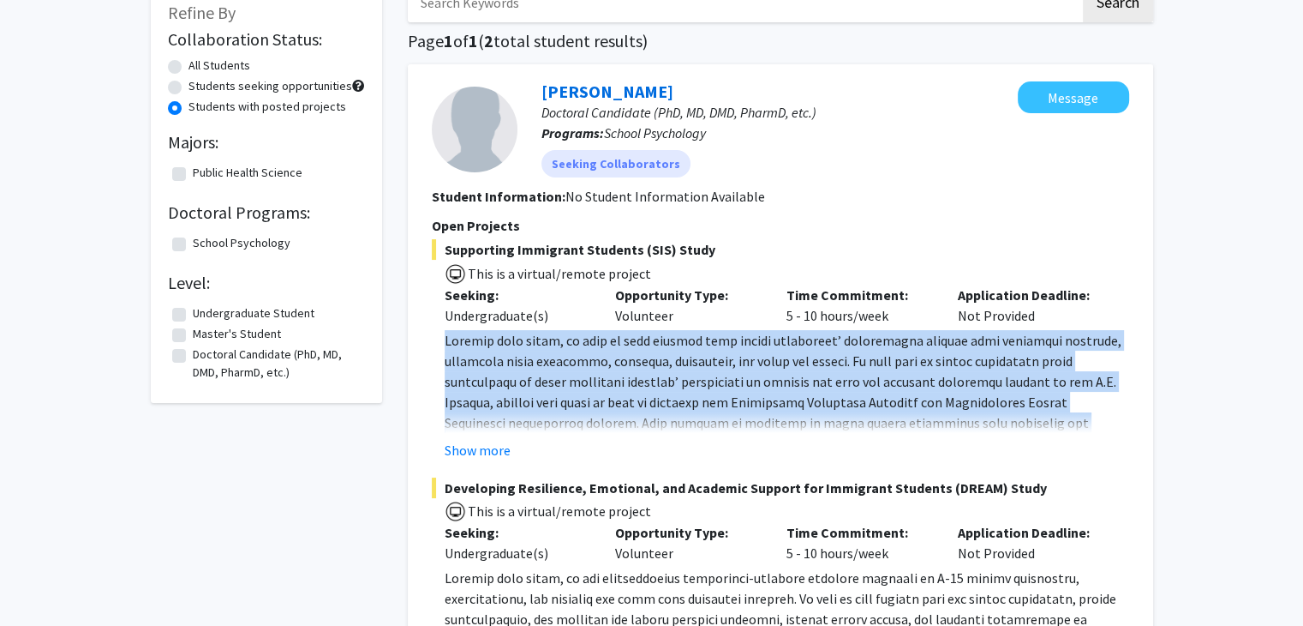
click at [555, 389] on p at bounding box center [787, 433] width 685 height 206
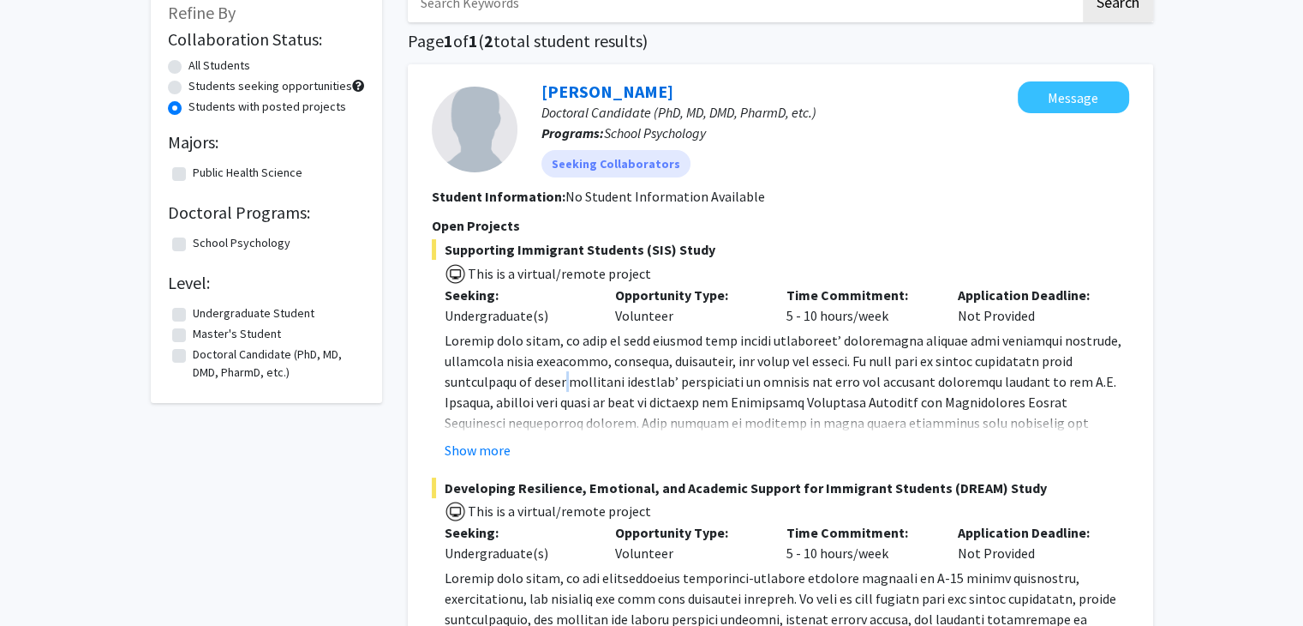
click at [555, 389] on p at bounding box center [787, 433] width 685 height 206
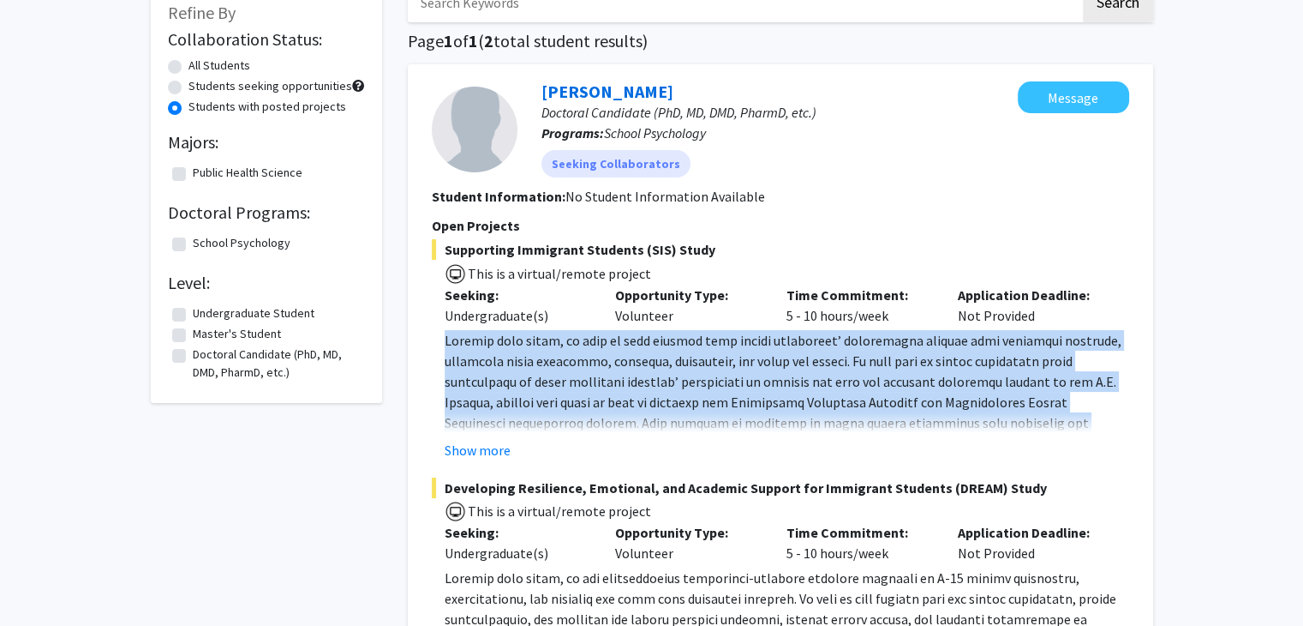
click at [555, 389] on p at bounding box center [787, 433] width 685 height 206
click at [626, 363] on span at bounding box center [783, 433] width 677 height 202
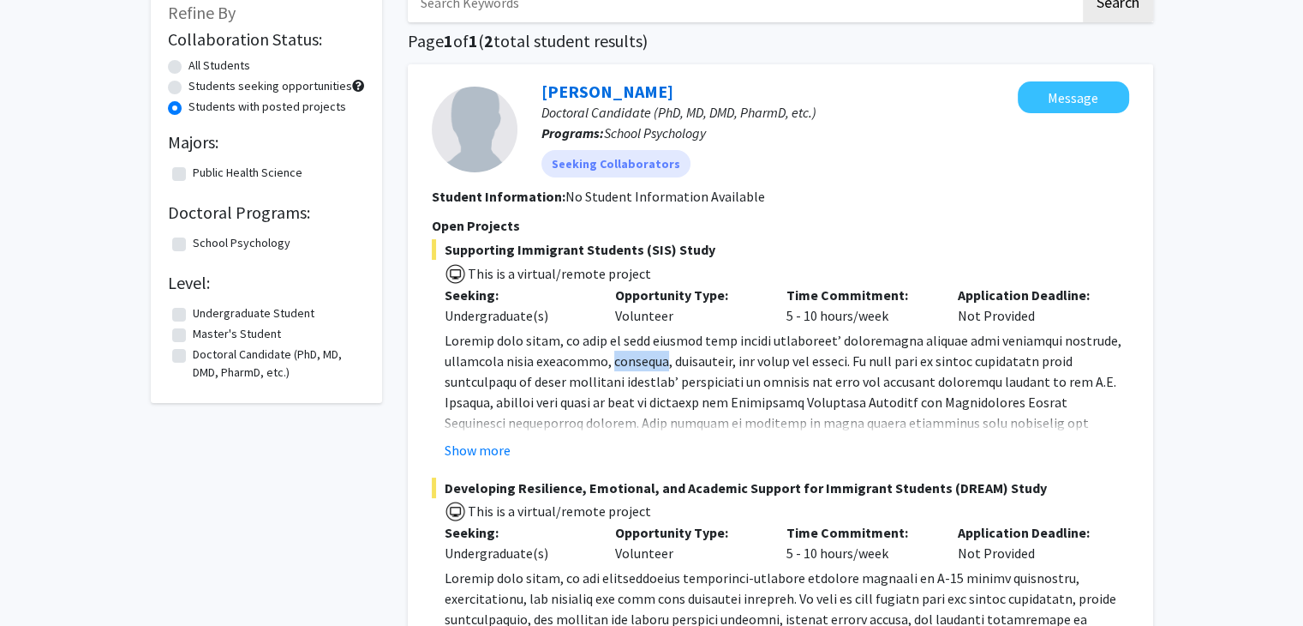
click at [623, 363] on span at bounding box center [783, 433] width 677 height 202
click at [718, 350] on p at bounding box center [787, 433] width 685 height 206
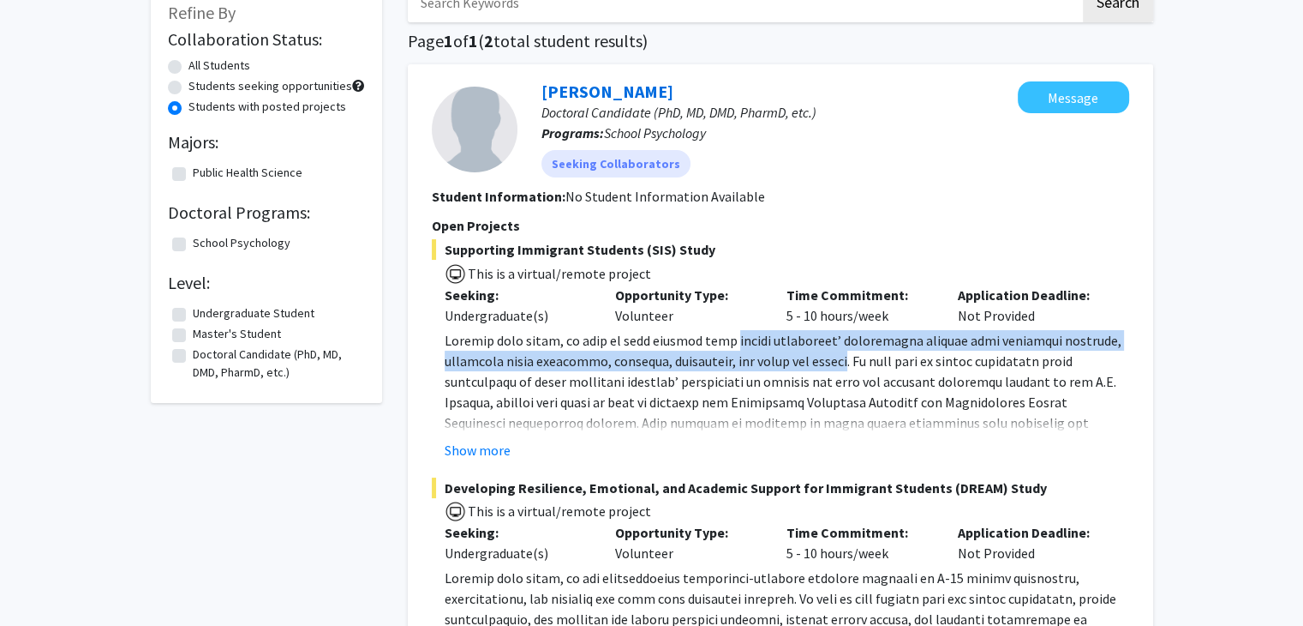
drag, startPoint x: 718, startPoint y: 350, endPoint x: 809, endPoint y: 354, distance: 90.9
click at [809, 354] on p at bounding box center [787, 433] width 685 height 206
click at [809, 354] on span at bounding box center [783, 433] width 677 height 202
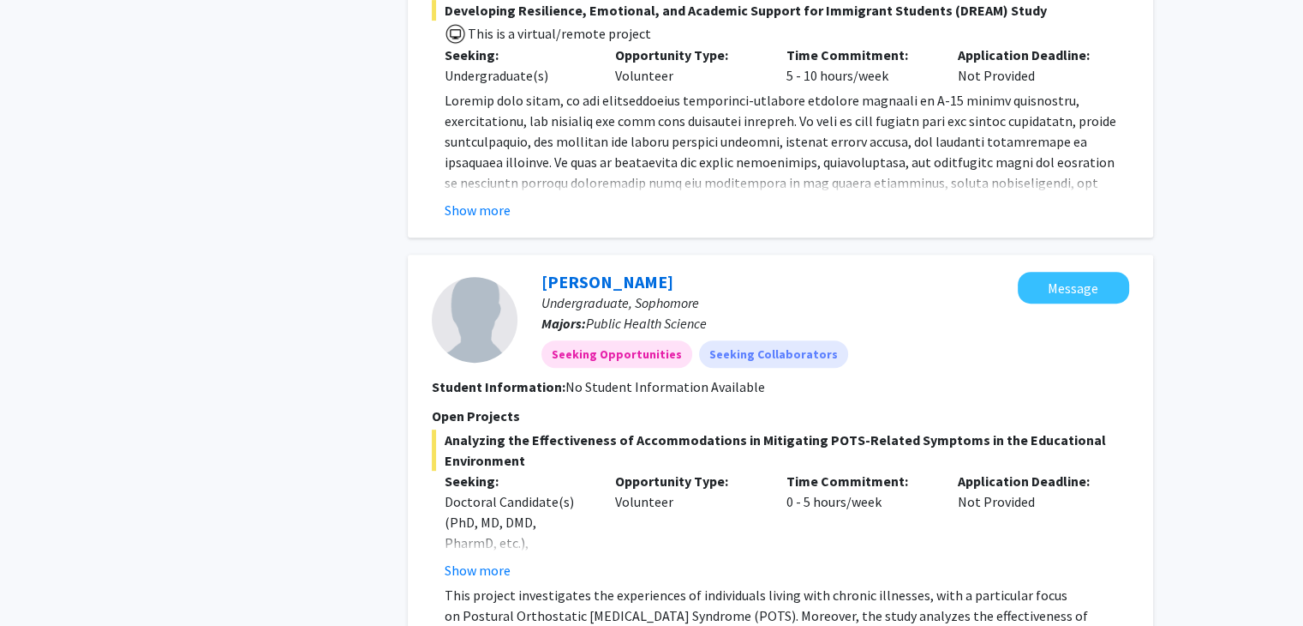
scroll to position [586, 0]
click at [485, 219] on button "Show more" at bounding box center [478, 210] width 66 height 21
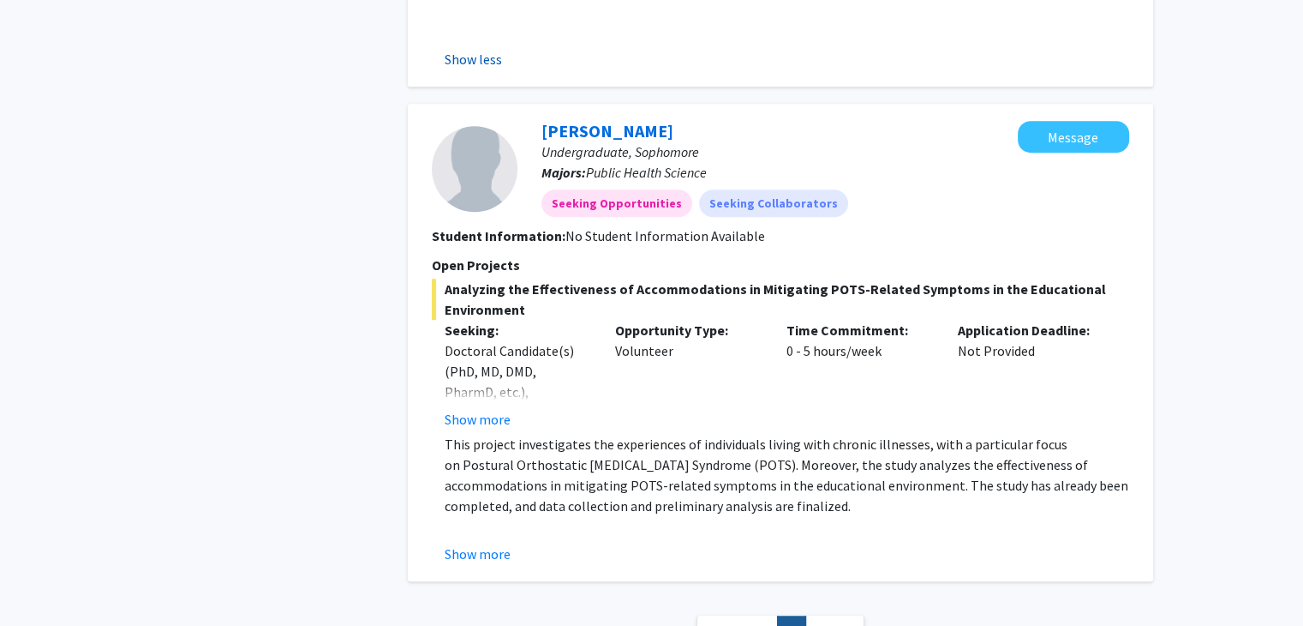
scroll to position [1137, 0]
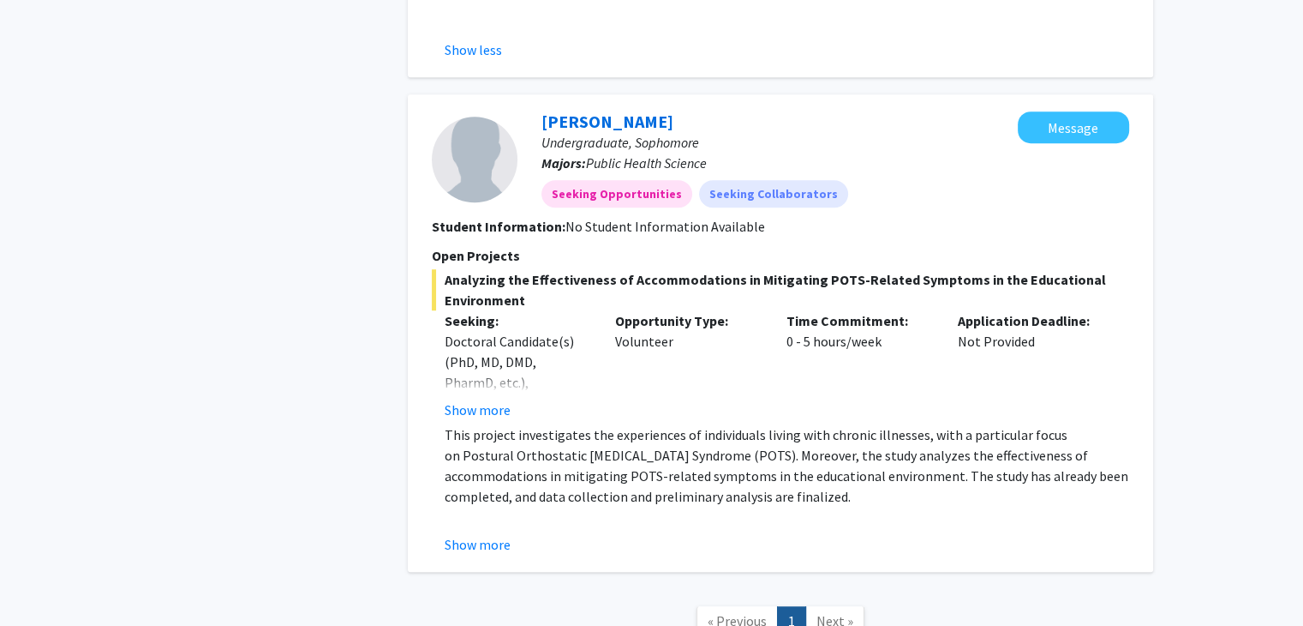
click at [486, 429] on span "This project investigates the experiences of individuals living with chronic il…" at bounding box center [787, 465] width 684 height 79
drag, startPoint x: 486, startPoint y: 429, endPoint x: 702, endPoint y: 433, distance: 216.0
click at [702, 433] on span "This project investigates the experiences of individuals living with chronic il…" at bounding box center [787, 465] width 684 height 79
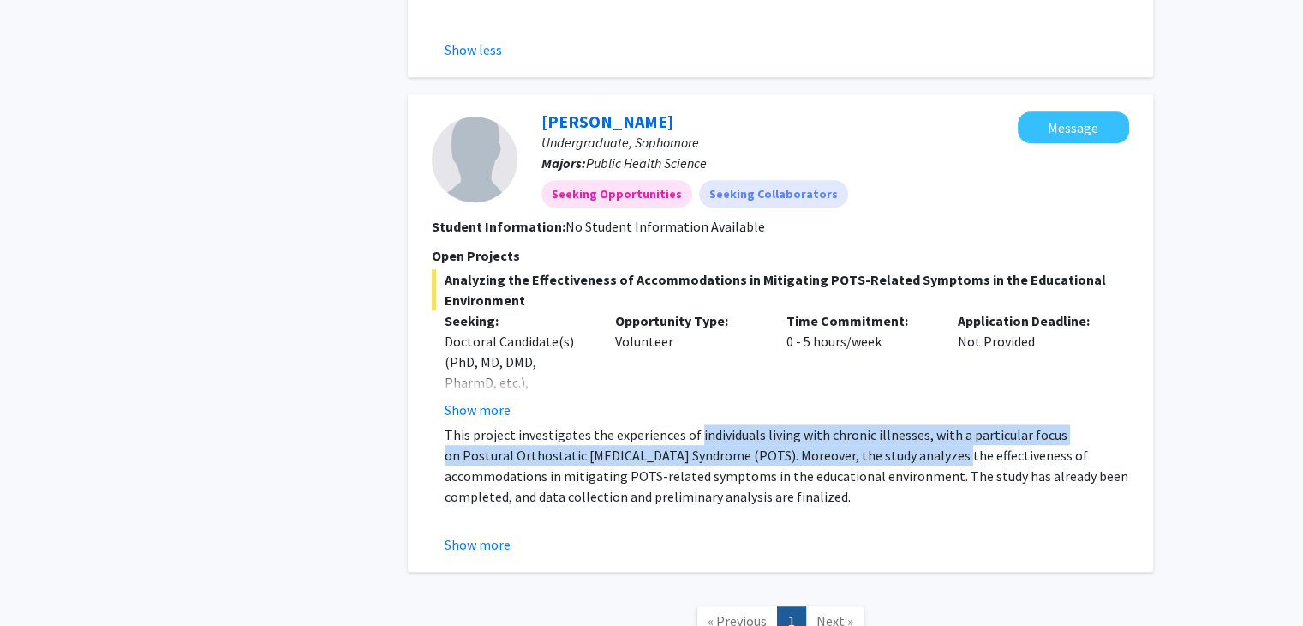
drag, startPoint x: 702, startPoint y: 433, endPoint x: 864, endPoint y: 456, distance: 163.6
click at [864, 456] on span "This project investigates the experiences of individuals living with chronic il…" at bounding box center [787, 465] width 684 height 79
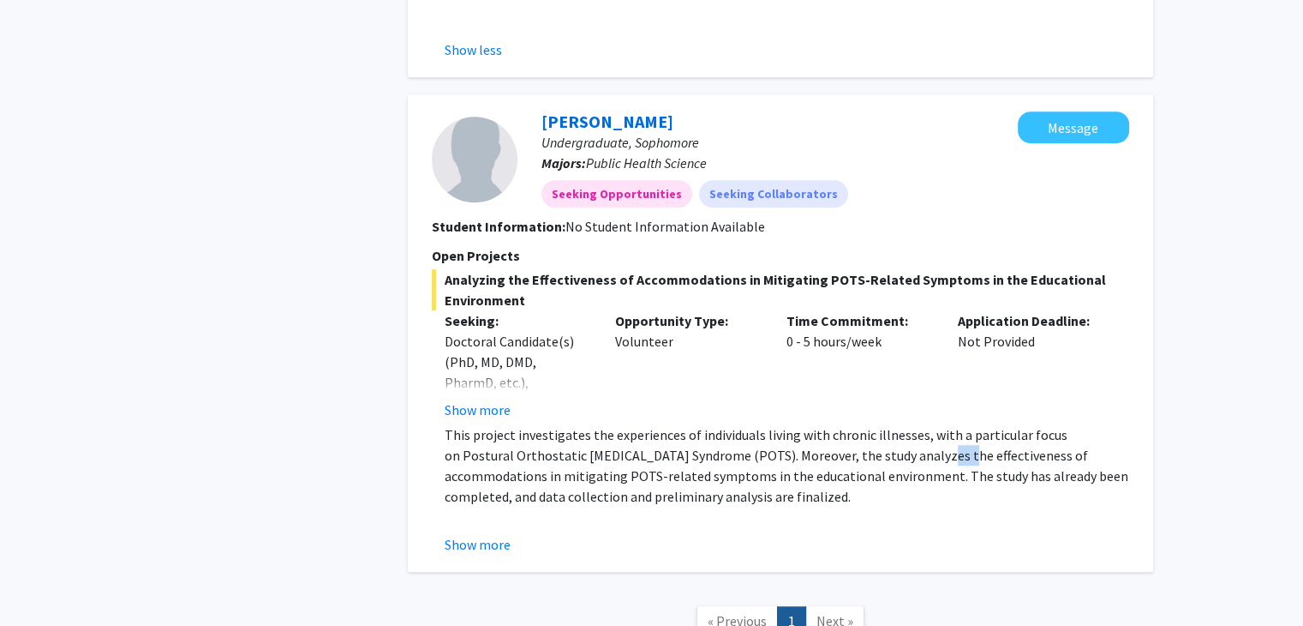
click at [864, 456] on span "This project investigates the experiences of individuals living with chronic il…" at bounding box center [787, 465] width 684 height 79
click at [474, 536] on button "Show more" at bounding box center [478, 544] width 66 height 21
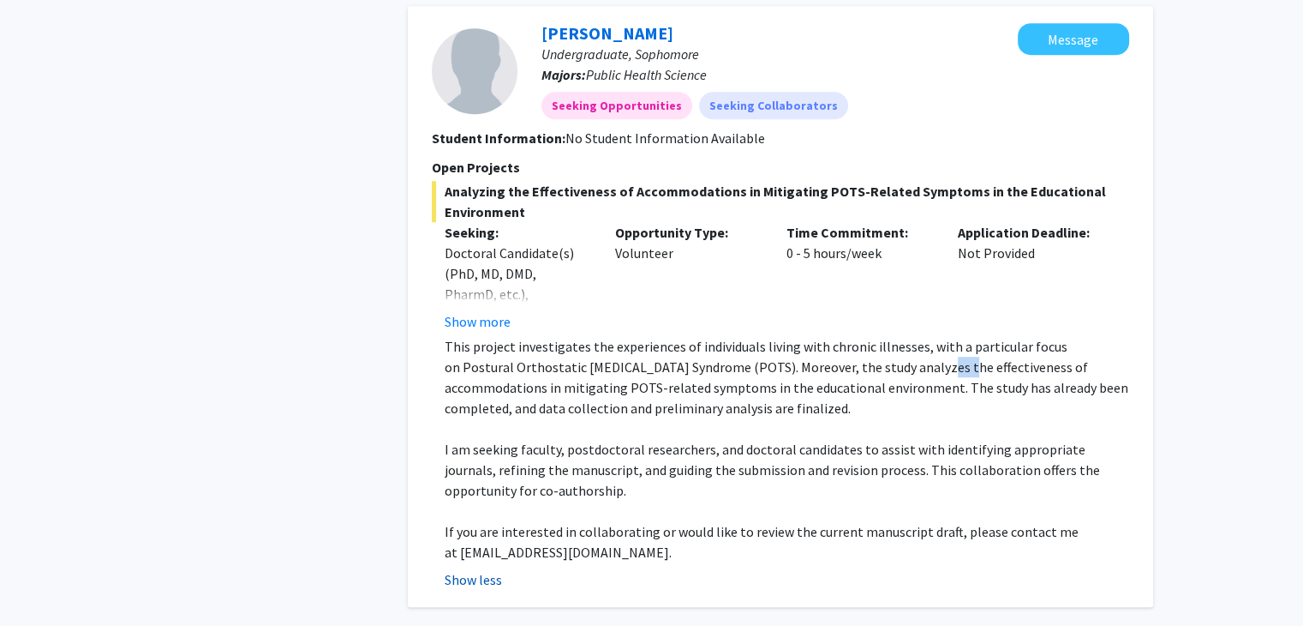
scroll to position [1227, 0]
click at [530, 434] on p at bounding box center [787, 426] width 685 height 21
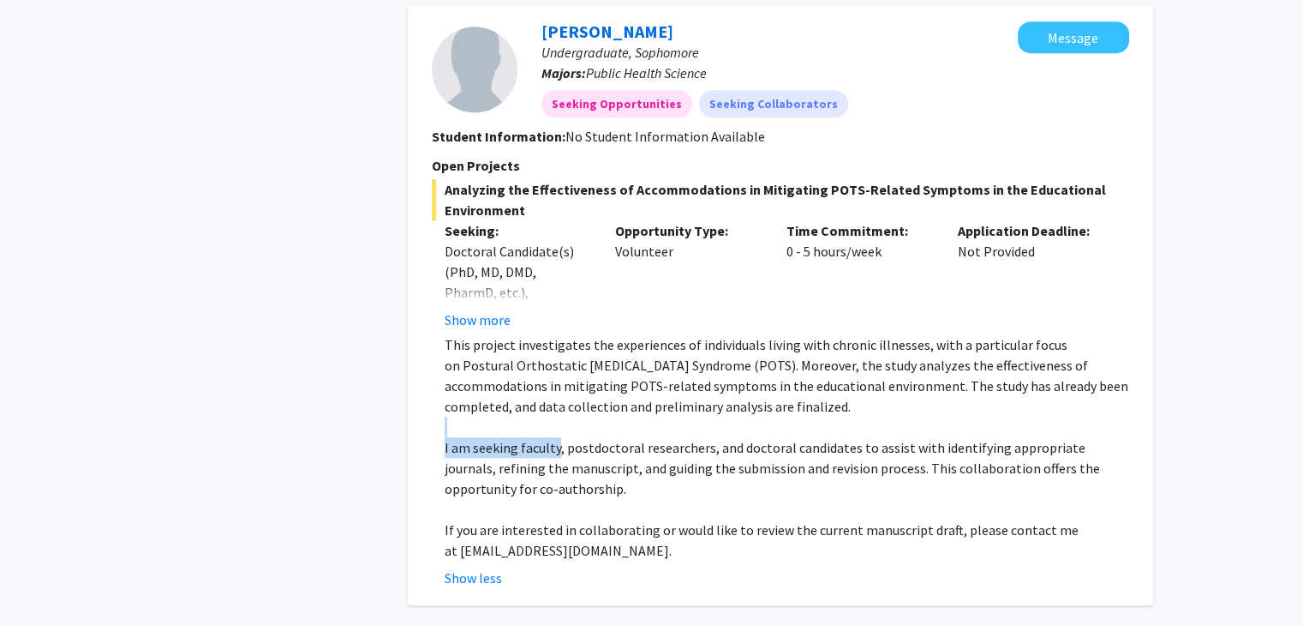
drag, startPoint x: 530, startPoint y: 434, endPoint x: 547, endPoint y: 454, distance: 26.2
click at [547, 454] on div "This project investigates the experiences of individuals living with chronic il…" at bounding box center [787, 447] width 685 height 226
click at [547, 454] on span "I am seeking faculty, postdoctoral researchers, and doctoral candidates to assi…" at bounding box center [773, 468] width 656 height 58
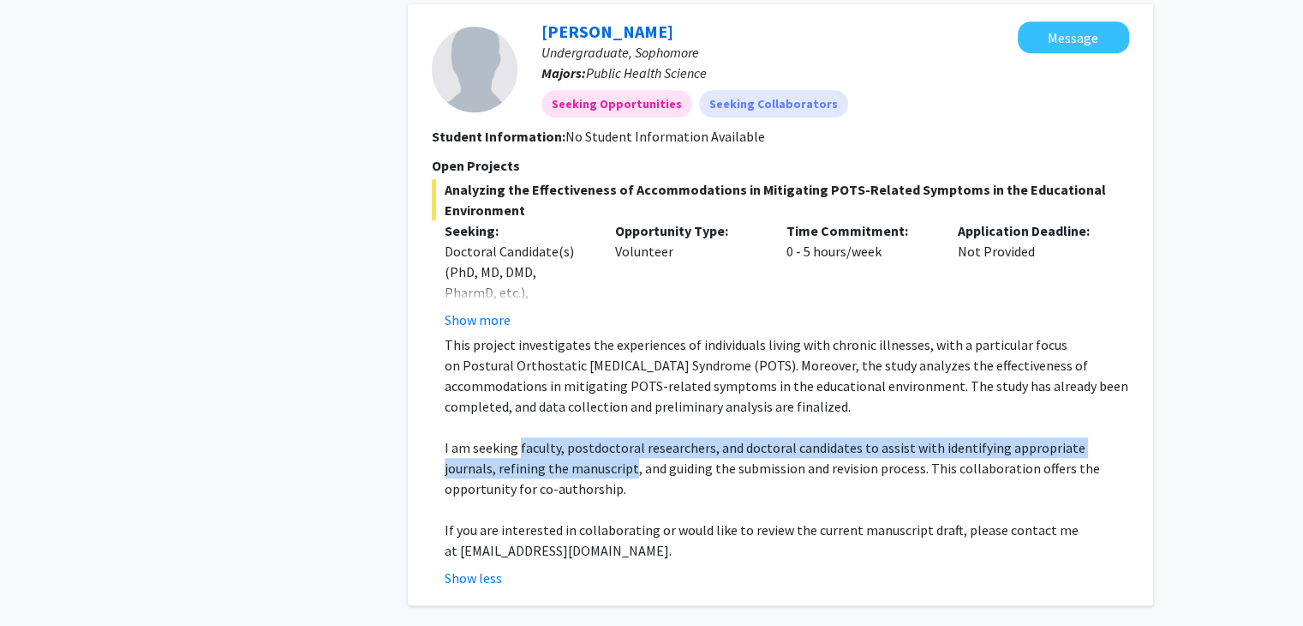
drag, startPoint x: 547, startPoint y: 454, endPoint x: 562, endPoint y: 476, distance: 26.4
click at [562, 476] on span "I am seeking faculty, postdoctoral researchers, and doctoral candidates to assi…" at bounding box center [773, 468] width 656 height 58
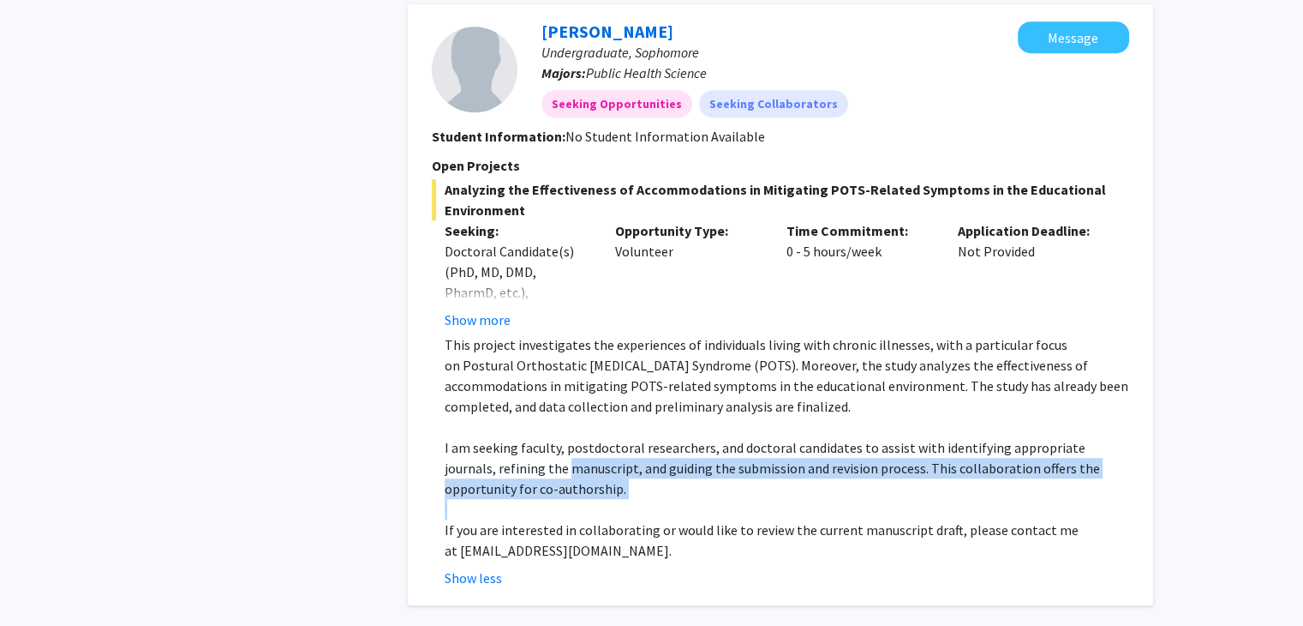
drag, startPoint x: 562, startPoint y: 476, endPoint x: 578, endPoint y: 489, distance: 21.3
click at [578, 489] on p "I am seeking faculty, postdoctoral researchers, and doctoral candidates to assi…" at bounding box center [787, 468] width 685 height 62
drag, startPoint x: 578, startPoint y: 489, endPoint x: 561, endPoint y: 464, distance: 30.9
click at [561, 464] on p "I am seeking faculty, postdoctoral researchers, and doctoral candidates to assi…" at bounding box center [787, 468] width 685 height 62
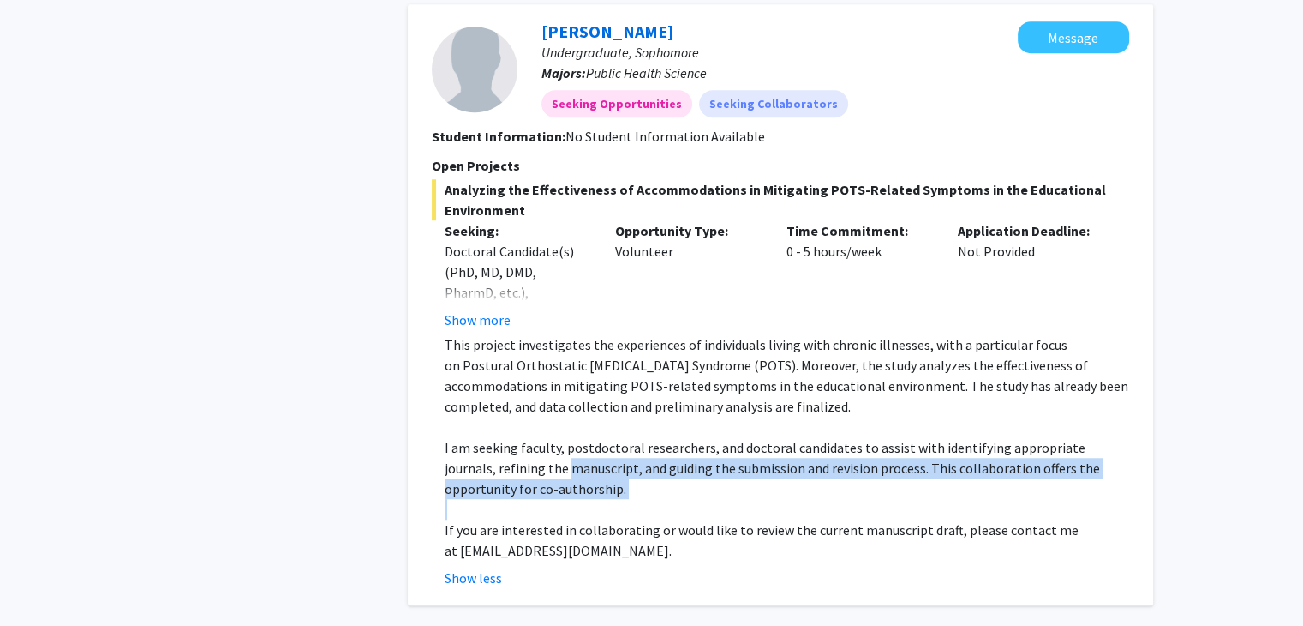
click at [561, 464] on span "I am seeking faculty, postdoctoral researchers, and doctoral candidates to assi…" at bounding box center [773, 468] width 656 height 58
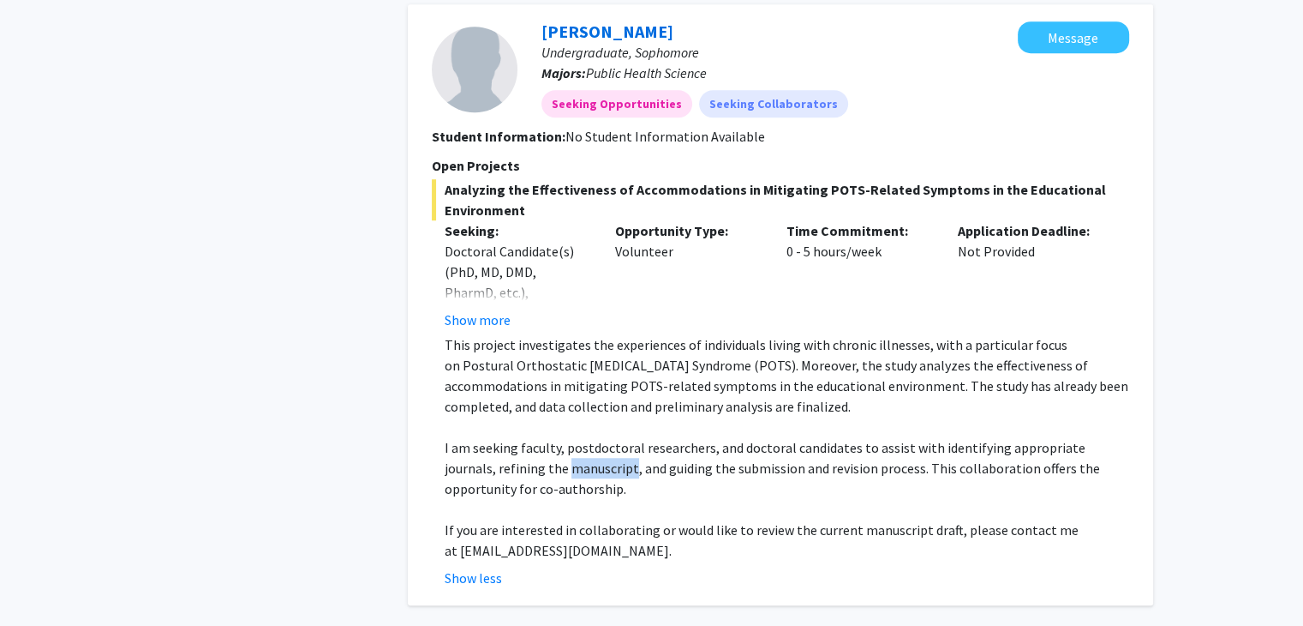
click at [561, 464] on span "I am seeking faculty, postdoctoral researchers, and doctoral candidates to assi…" at bounding box center [773, 468] width 656 height 58
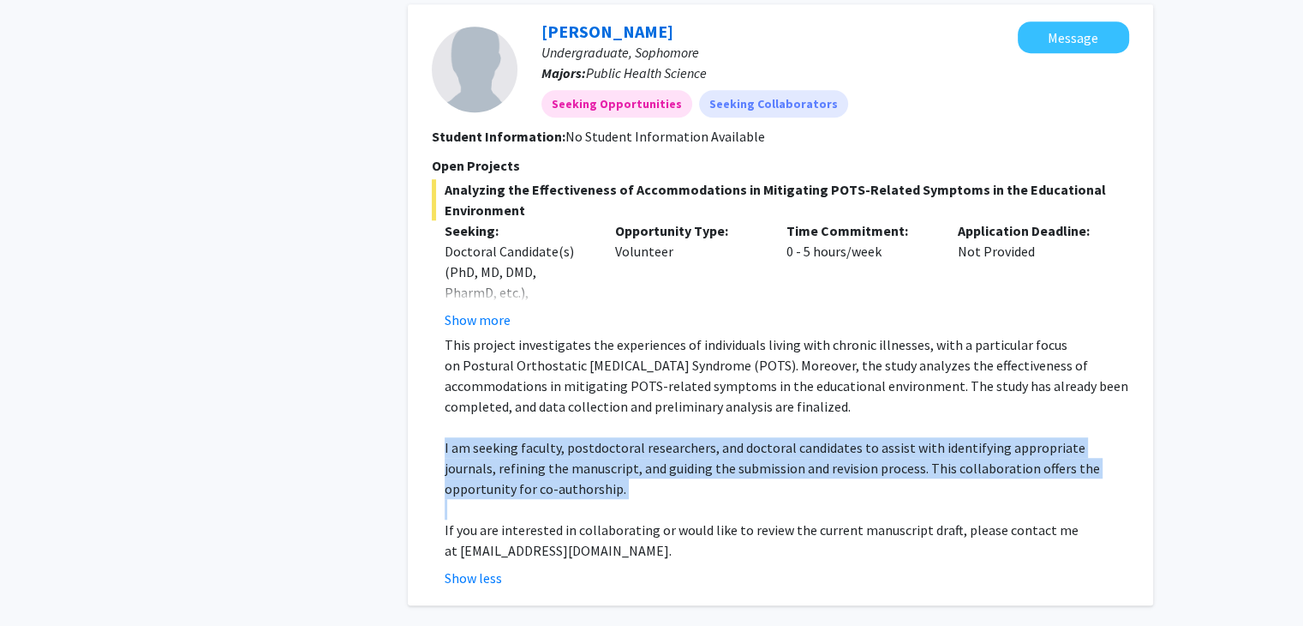
click at [561, 464] on span "I am seeking faculty, postdoctoral researchers, and doctoral candidates to assi…" at bounding box center [773, 468] width 656 height 58
click at [565, 464] on span "I am seeking faculty, postdoctoral researchers, and doctoral candidates to assi…" at bounding box center [773, 468] width 656 height 58
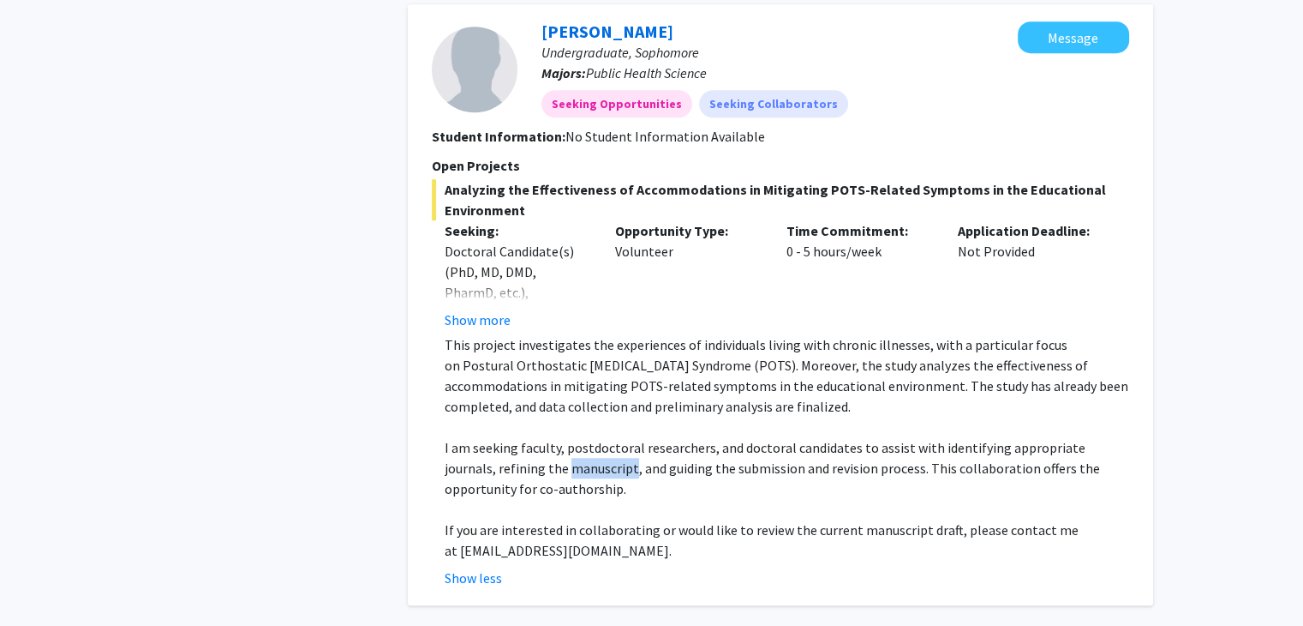
click at [565, 464] on span "I am seeking faculty, postdoctoral researchers, and doctoral candidates to assi…" at bounding box center [773, 468] width 656 height 58
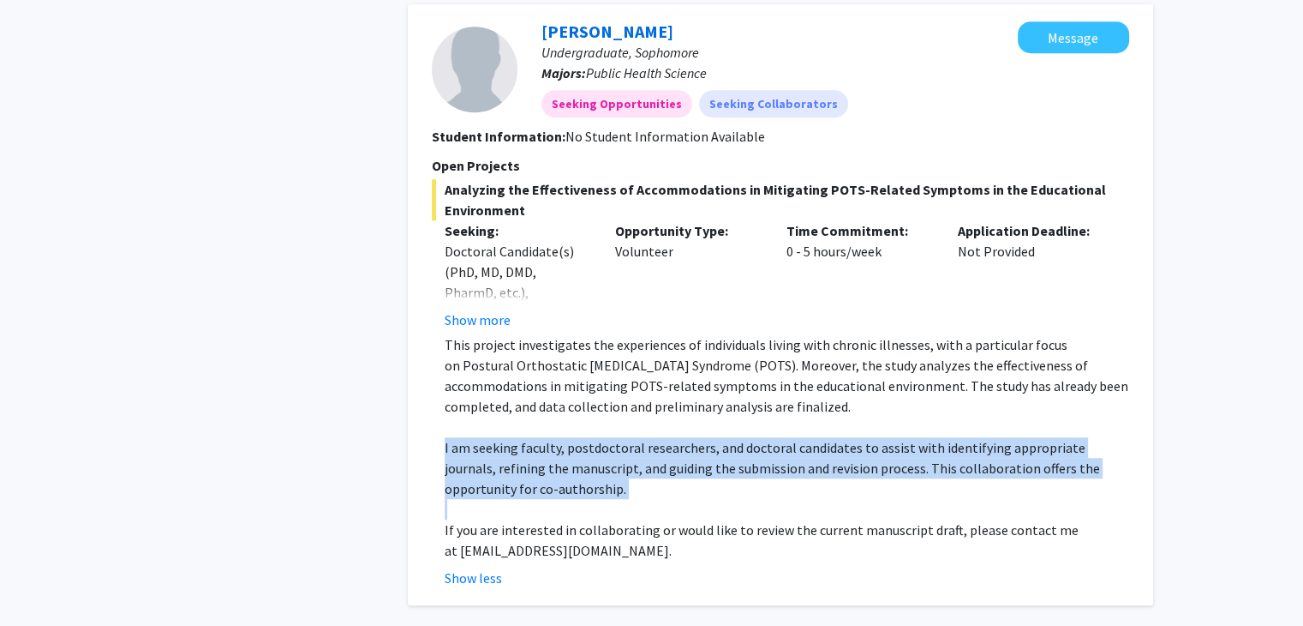
click at [565, 464] on span "I am seeking faculty, postdoctoral researchers, and doctoral candidates to assi…" at bounding box center [773, 468] width 656 height 58
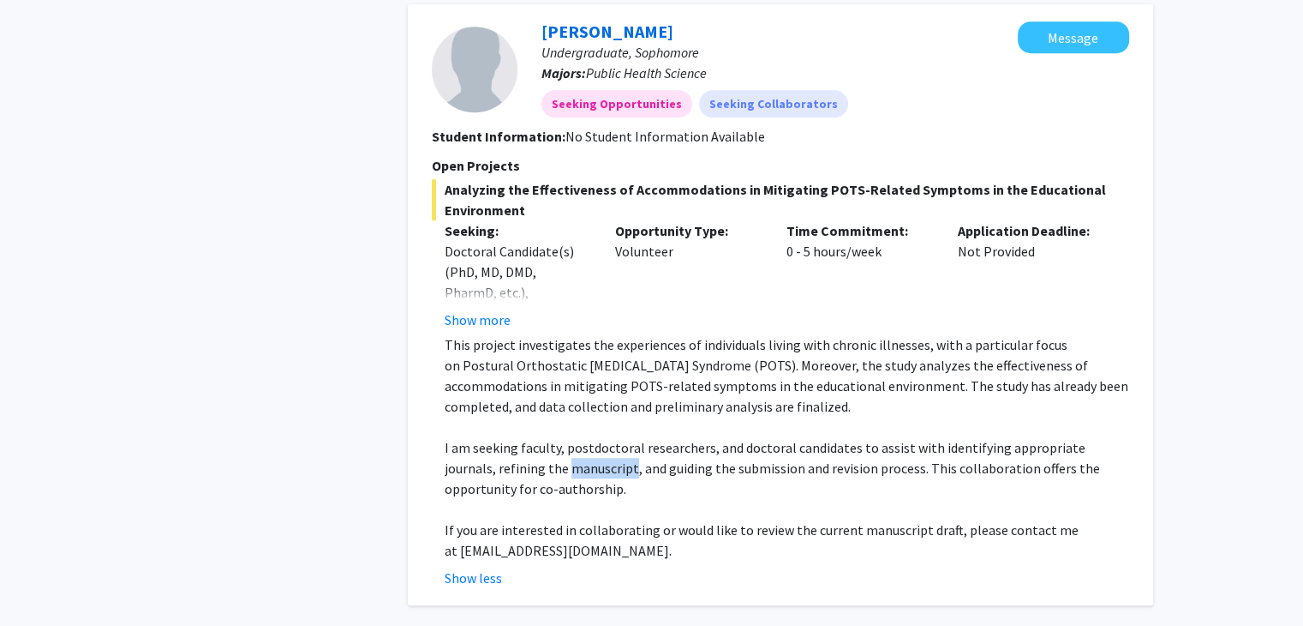
click at [565, 464] on span "I am seeking faculty, postdoctoral researchers, and doctoral candidates to assi…" at bounding box center [773, 468] width 656 height 58
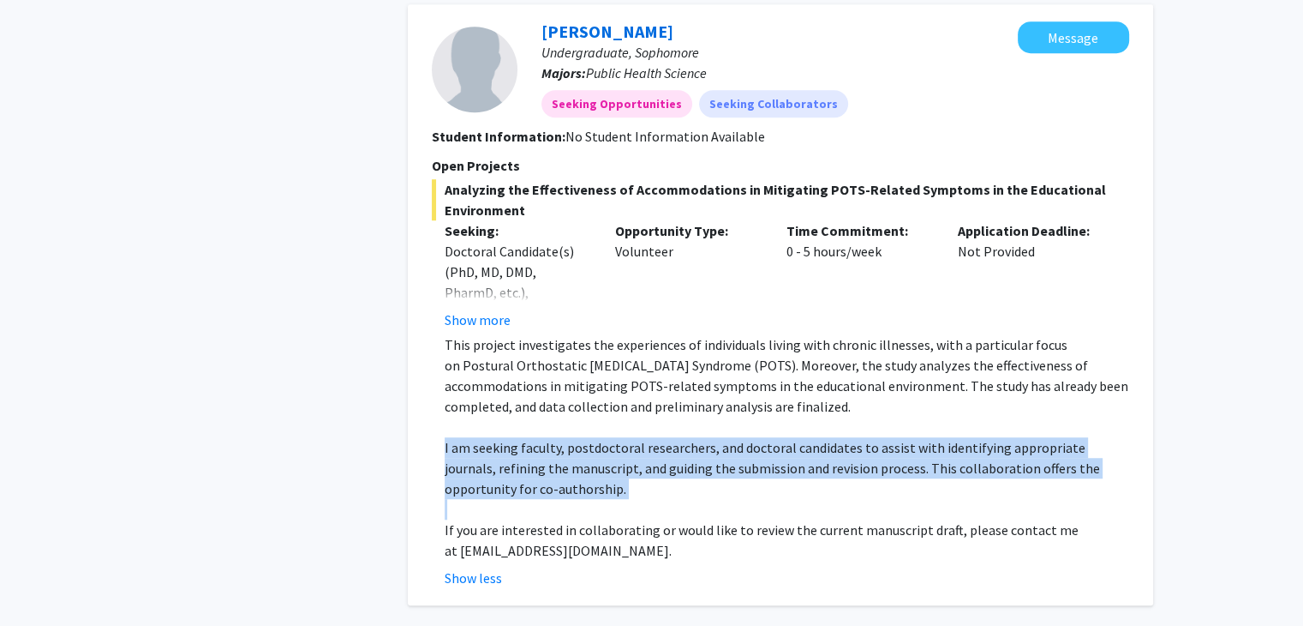
click at [565, 464] on span "I am seeking faculty, postdoctoral researchers, and doctoral candidates to assi…" at bounding box center [773, 468] width 656 height 58
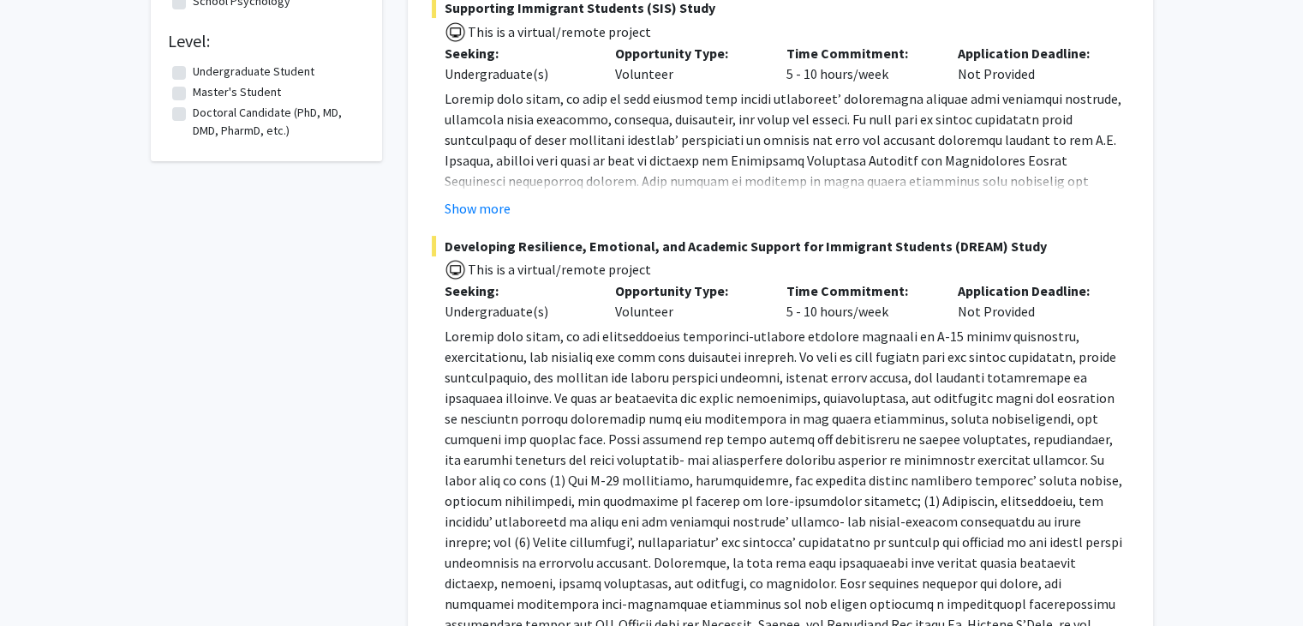
scroll to position [0, 0]
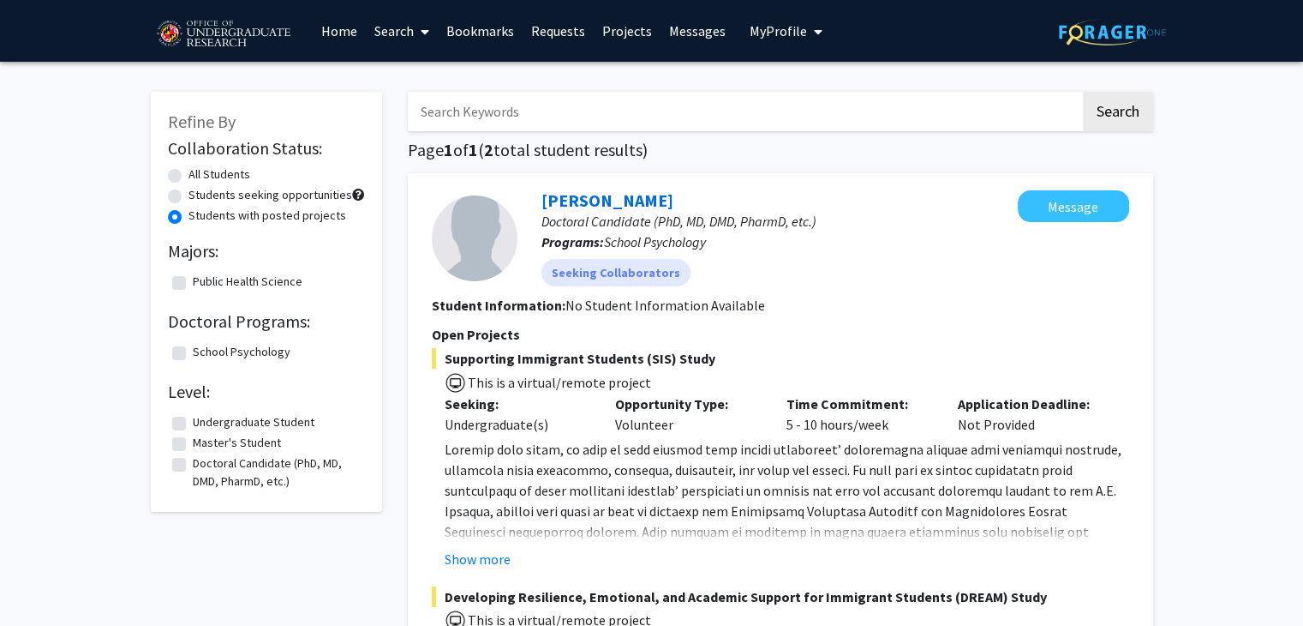
click at [189, 176] on label "All Students" at bounding box center [220, 174] width 62 height 18
click at [189, 176] on input "All Students" at bounding box center [194, 170] width 11 height 11
radio input "true"
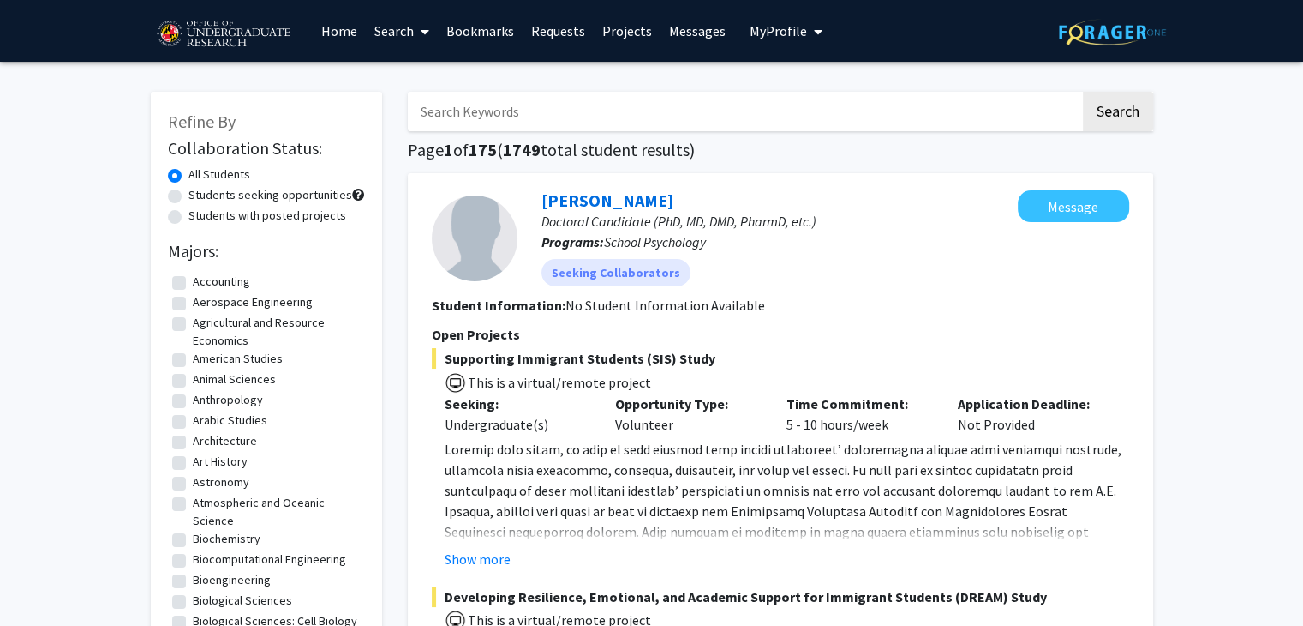
click at [428, 21] on span at bounding box center [421, 32] width 15 height 60
click at [440, 76] on span "Faculty/Staff" at bounding box center [429, 79] width 126 height 34
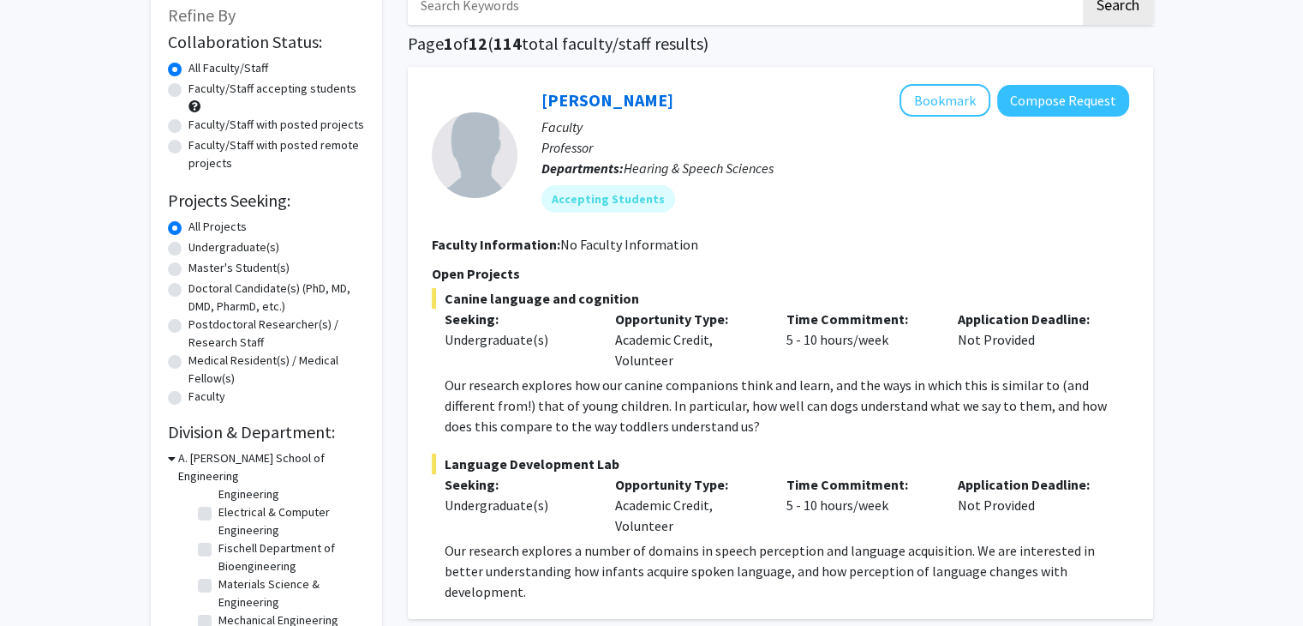
scroll to position [108, 0]
click at [285, 118] on label "Faculty/Staff with posted projects" at bounding box center [277, 123] width 176 height 18
click at [200, 118] on input "Faculty/Staff with posted projects" at bounding box center [194, 119] width 11 height 11
radio input "true"
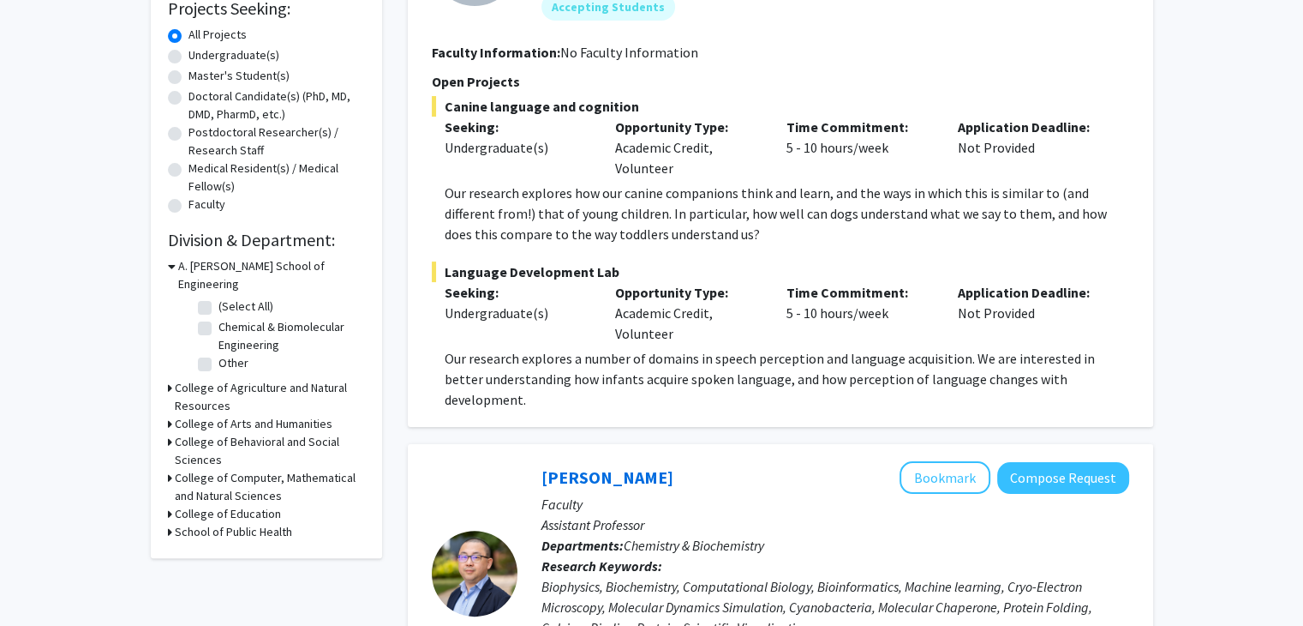
scroll to position [295, 0]
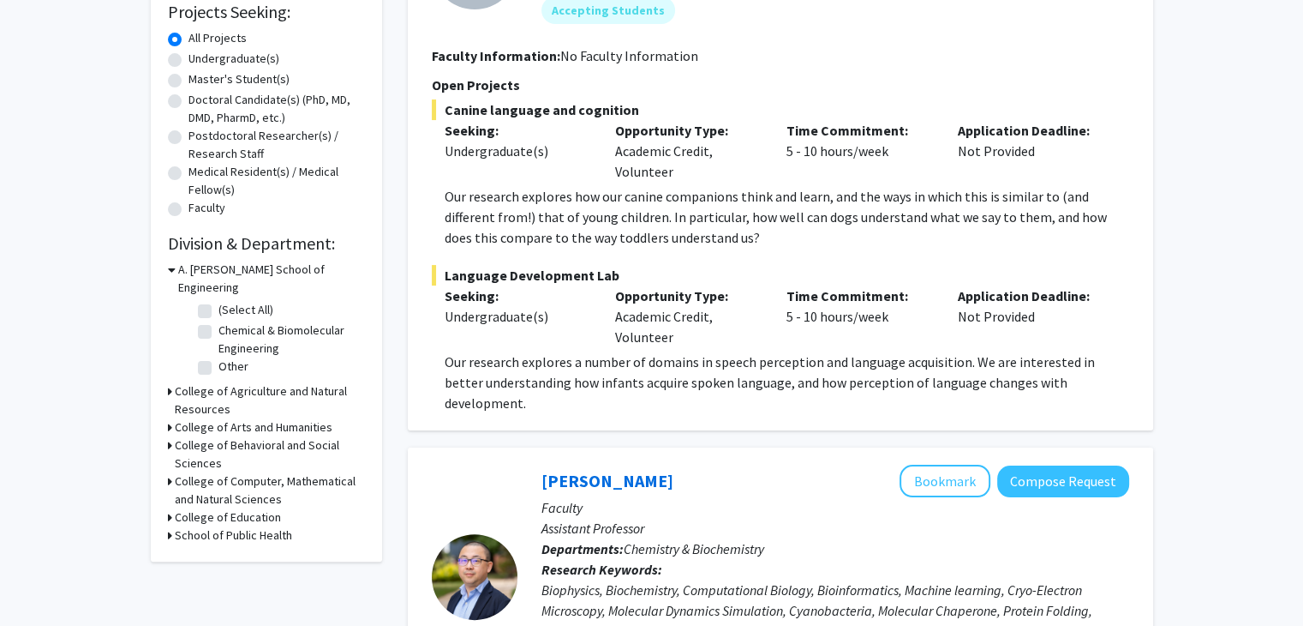
click at [270, 526] on h3 "School of Public Health" at bounding box center [233, 535] width 117 height 18
click at [224, 508] on h3 "College of Education" at bounding box center [228, 517] width 106 height 18
click at [230, 472] on h3 "College of Computer, Mathematical and Natural Sciences" at bounding box center [270, 490] width 190 height 36
click at [215, 436] on h3 "College of Behavioral and Social Sciences" at bounding box center [270, 454] width 190 height 36
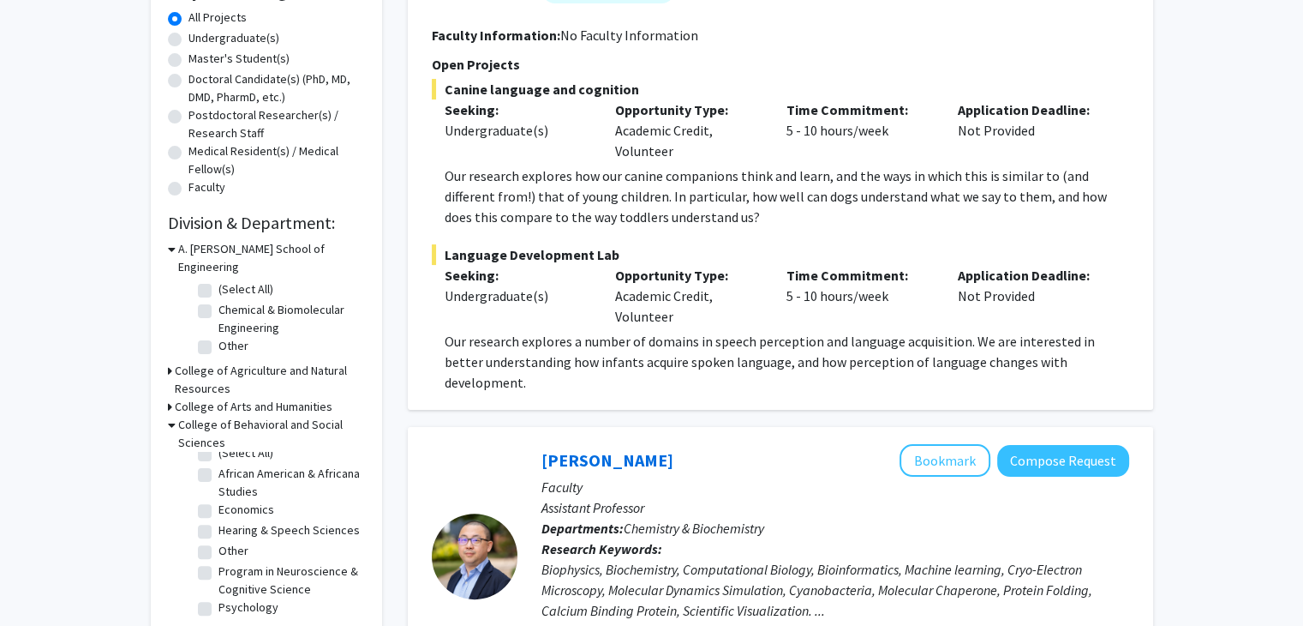
scroll to position [326, 0]
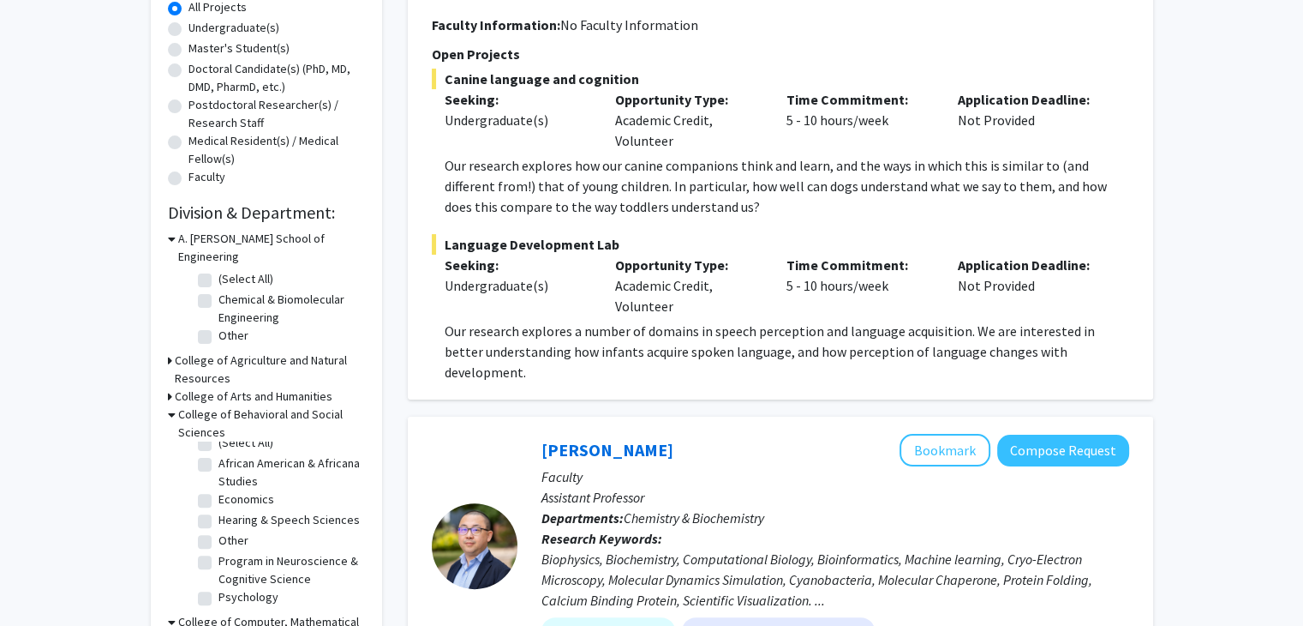
click at [219, 588] on label "Psychology" at bounding box center [249, 597] width 60 height 18
click at [219, 588] on input "Psychology" at bounding box center [224, 593] width 11 height 11
checkbox input "true"
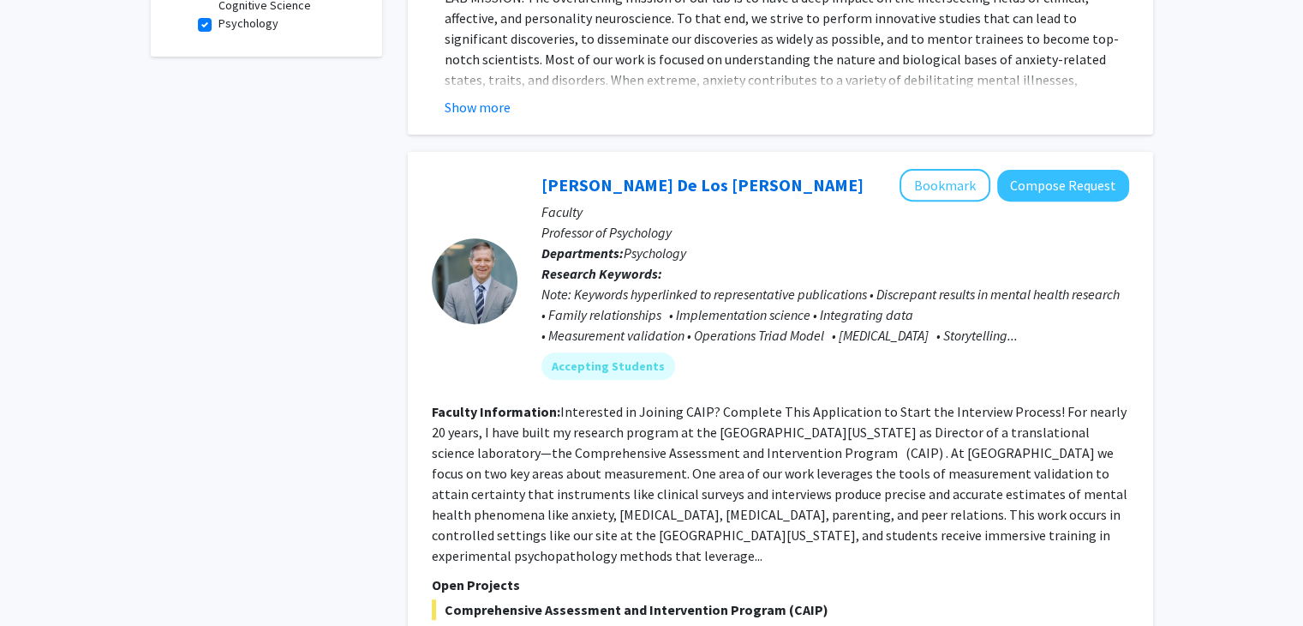
scroll to position [655, 0]
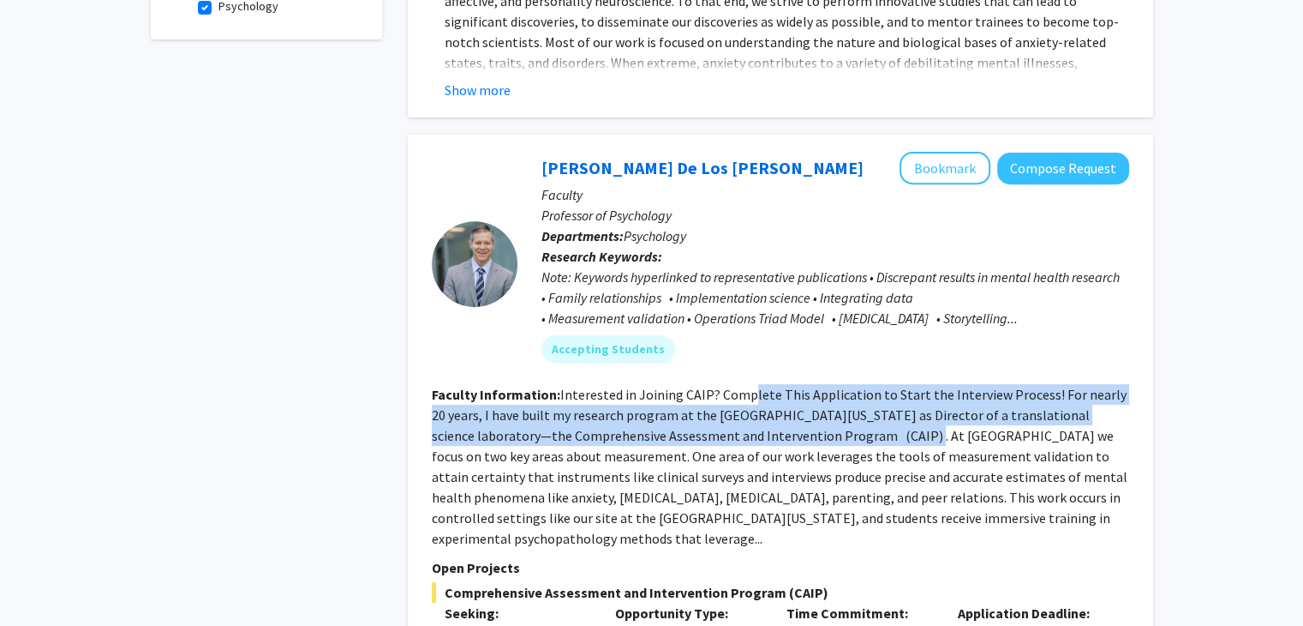
drag, startPoint x: 747, startPoint y: 359, endPoint x: 806, endPoint y: 405, distance: 73.9
click at [806, 405] on fg-search-faculty "[PERSON_NAME] [PERSON_NAME] Bookmark Compose Request Faculty Professor of Psych…" at bounding box center [781, 475] width 698 height 647
click at [806, 405] on fg-read-more "Interested in Joining CAIP? Complete This Application to Start the Interview Pr…" at bounding box center [780, 466] width 696 height 161
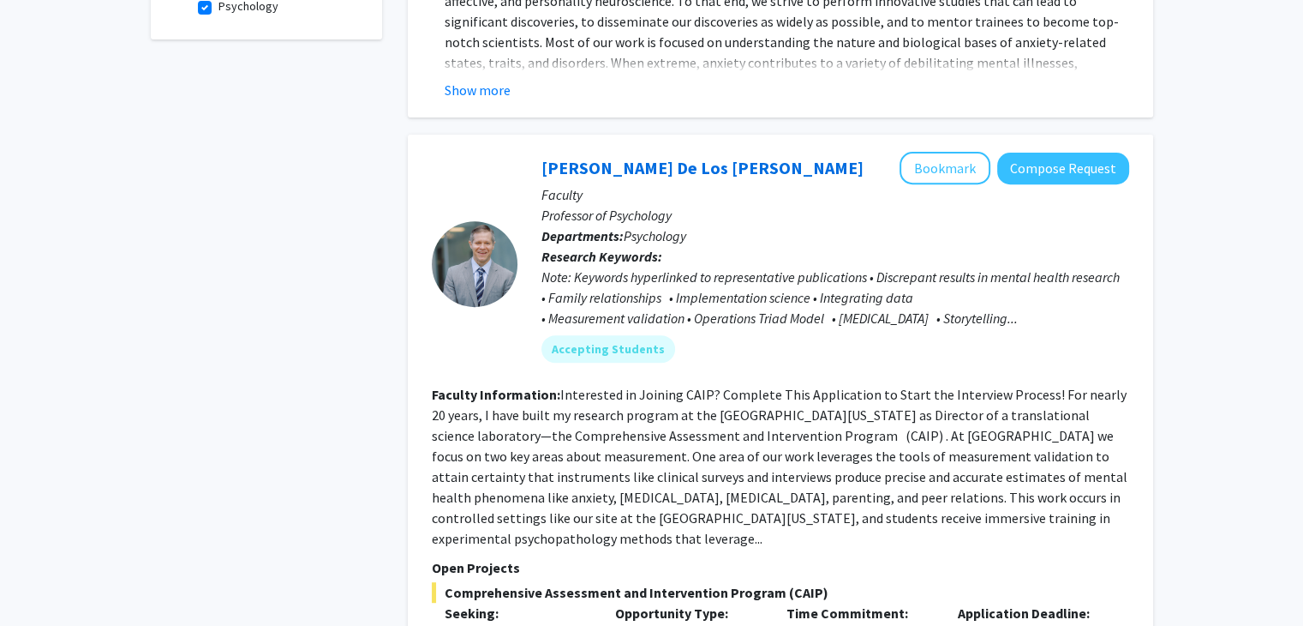
click at [806, 405] on fg-read-more "Interested in Joining CAIP? Complete This Application to Start the Interview Pr…" at bounding box center [780, 466] width 696 height 161
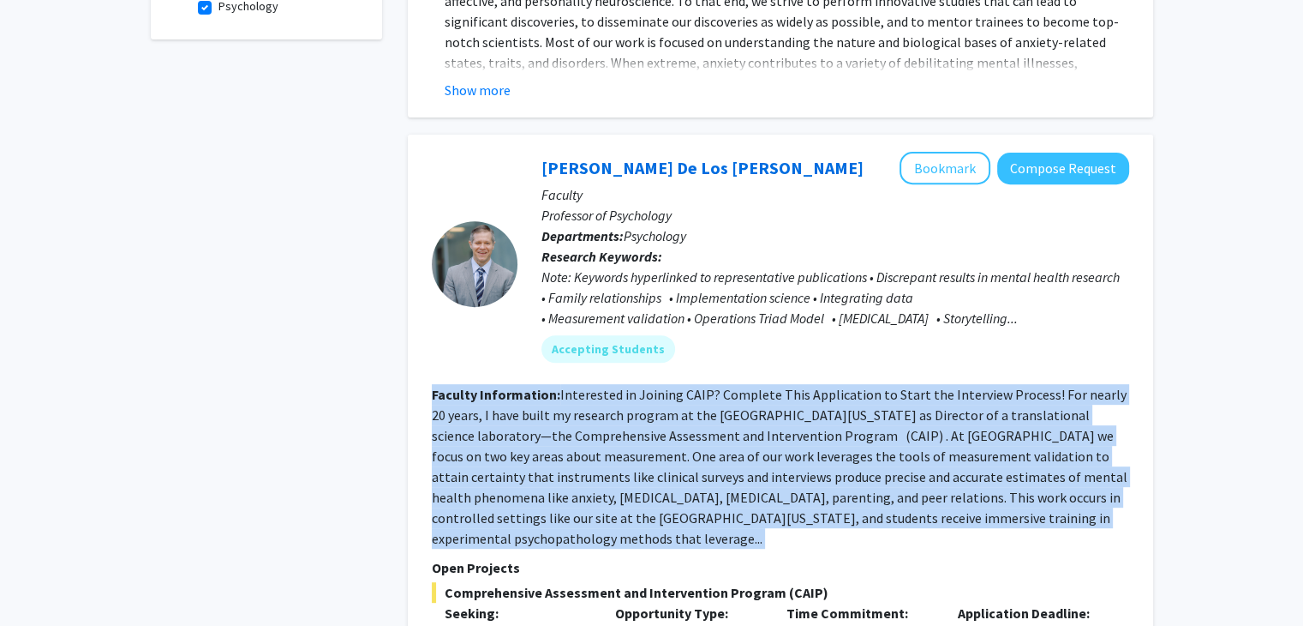
click at [806, 405] on fg-read-more "Interested in Joining CAIP? Complete This Application to Start the Interview Pr…" at bounding box center [780, 466] width 696 height 161
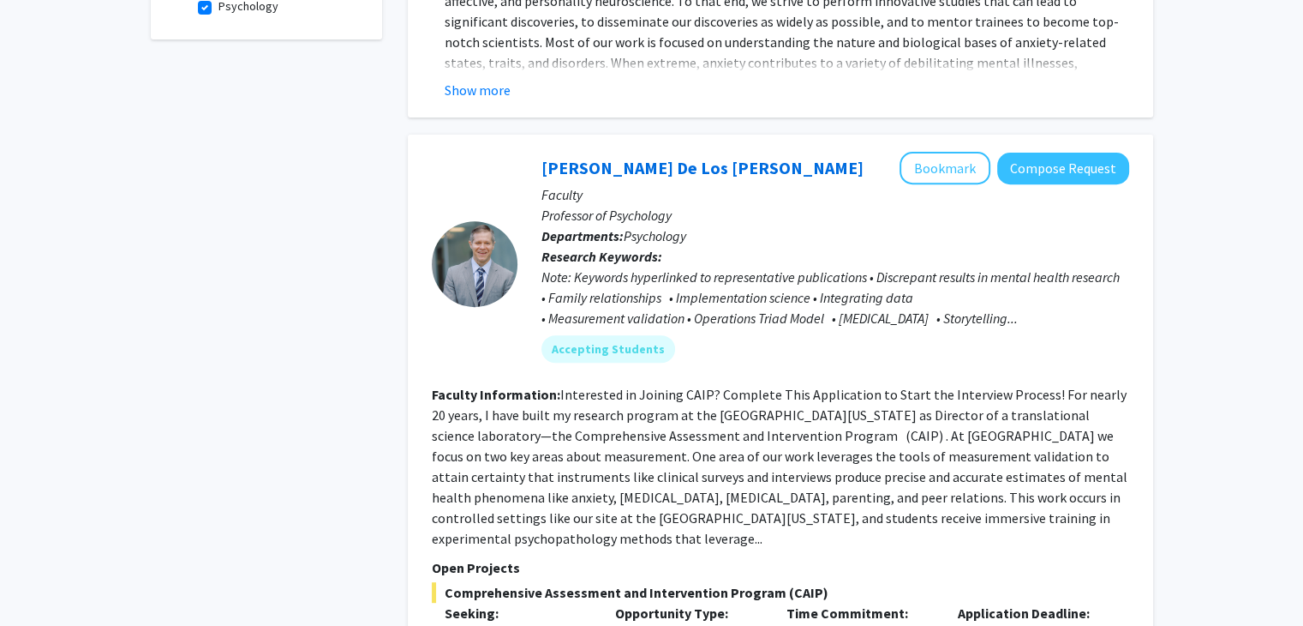
click at [806, 405] on fg-read-more "Interested in Joining CAIP? Complete This Application to Start the Interview Pr…" at bounding box center [780, 466] width 696 height 161
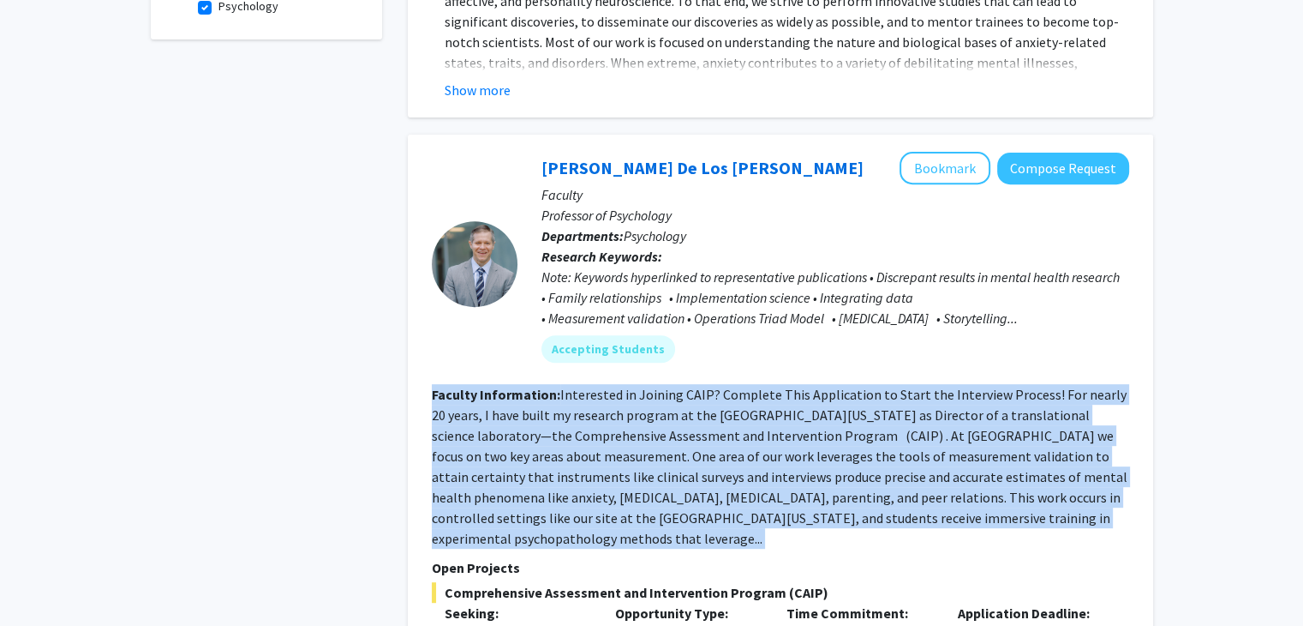
click at [806, 405] on fg-read-more "Interested in Joining CAIP? Complete This Application to Start the Interview Pr…" at bounding box center [780, 466] width 696 height 161
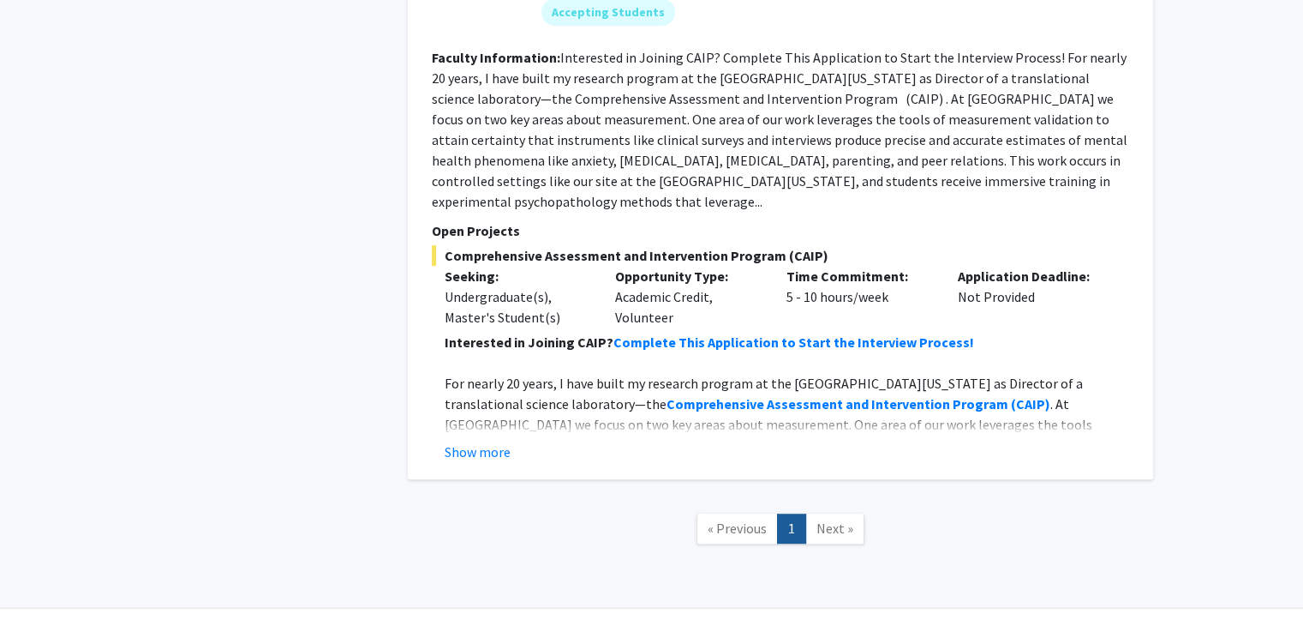
scroll to position [992, 0]
